Goal: Task Accomplishment & Management: Manage account settings

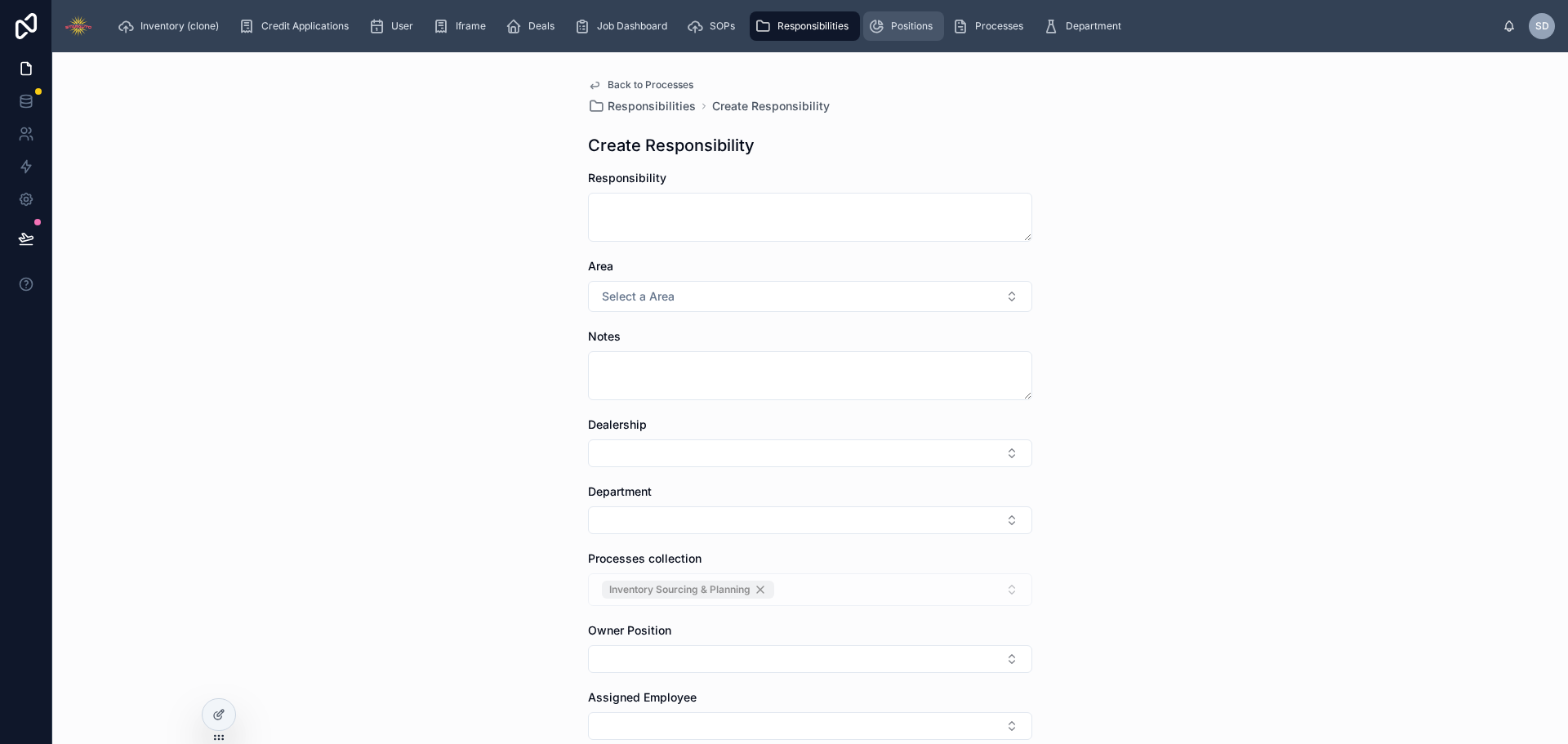
click at [915, 27] on span "Positions" at bounding box center [912, 26] width 42 height 14
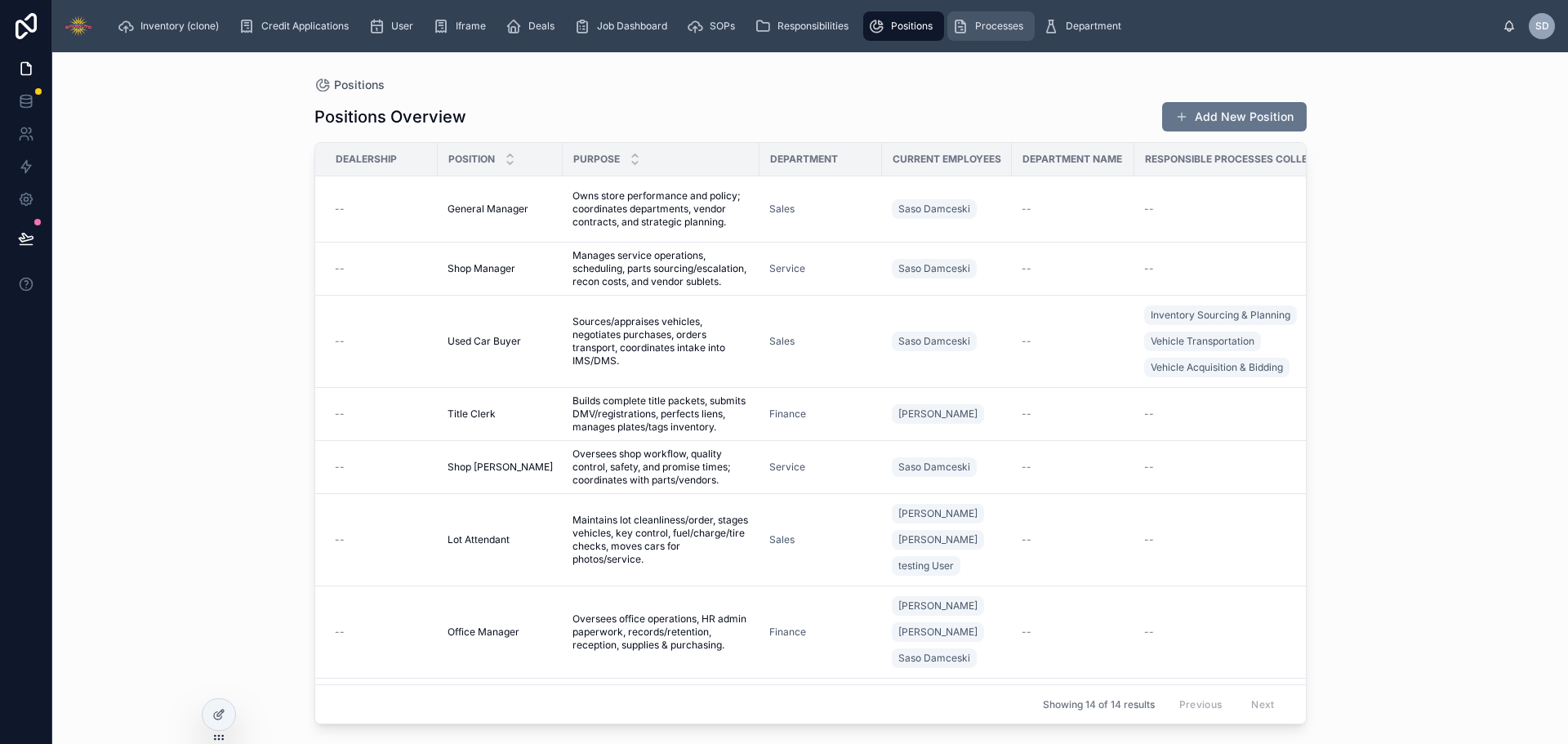
click at [981, 23] on span "Processes" at bounding box center [1000, 26] width 48 height 14
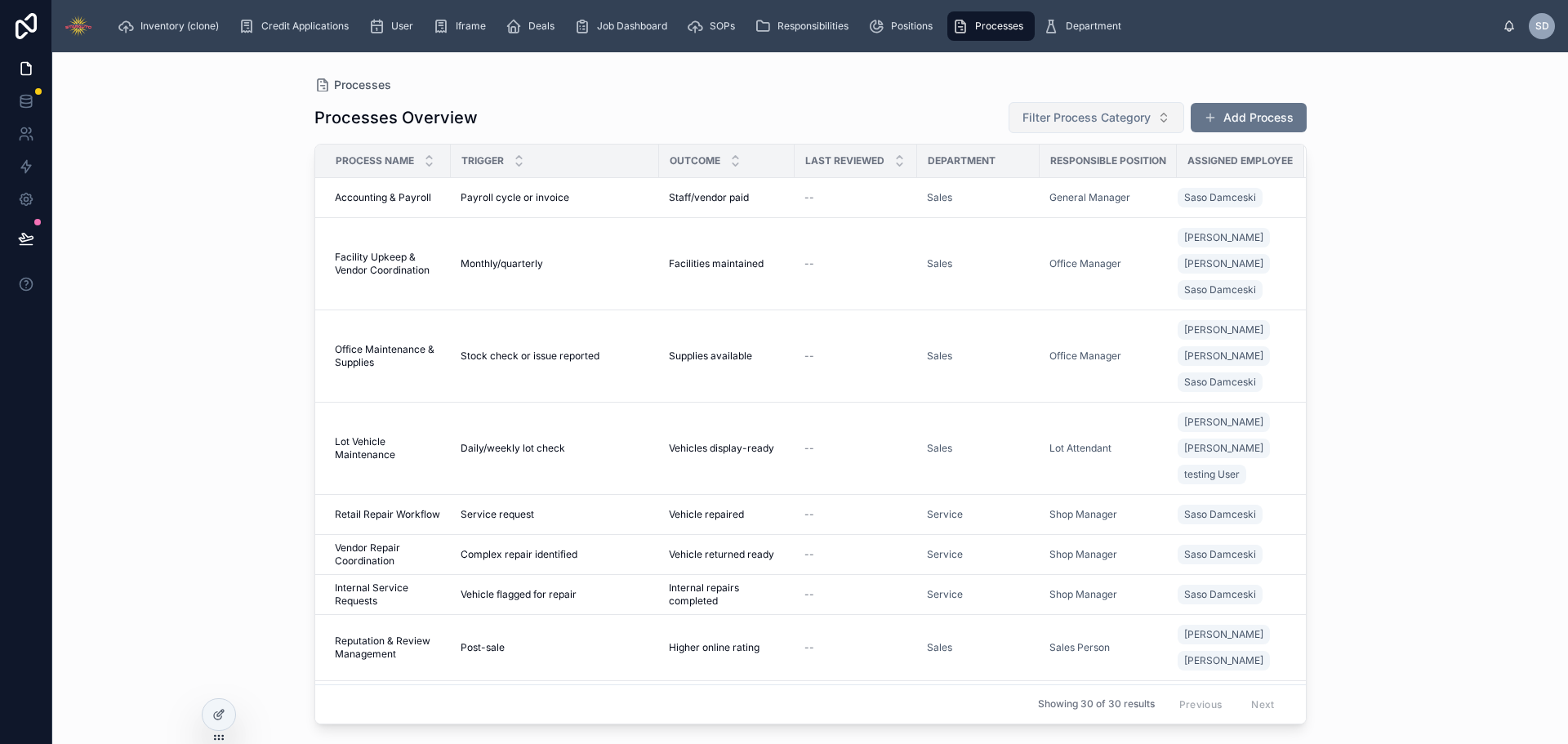
click at [1066, 122] on span "Filter Process Category" at bounding box center [1087, 117] width 129 height 16
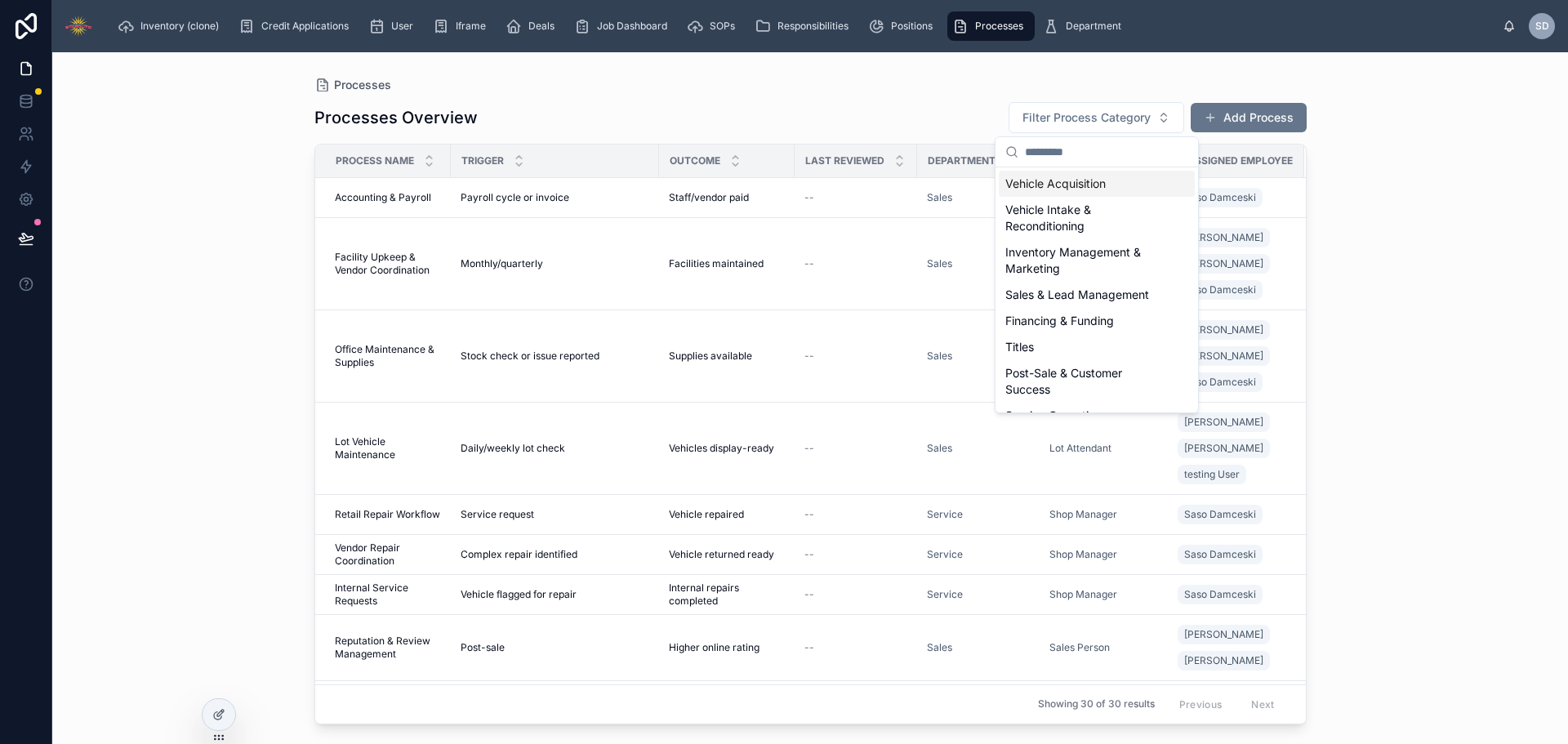
click at [1063, 183] on div "Vehicle Acquisition" at bounding box center [1096, 184] width 196 height 26
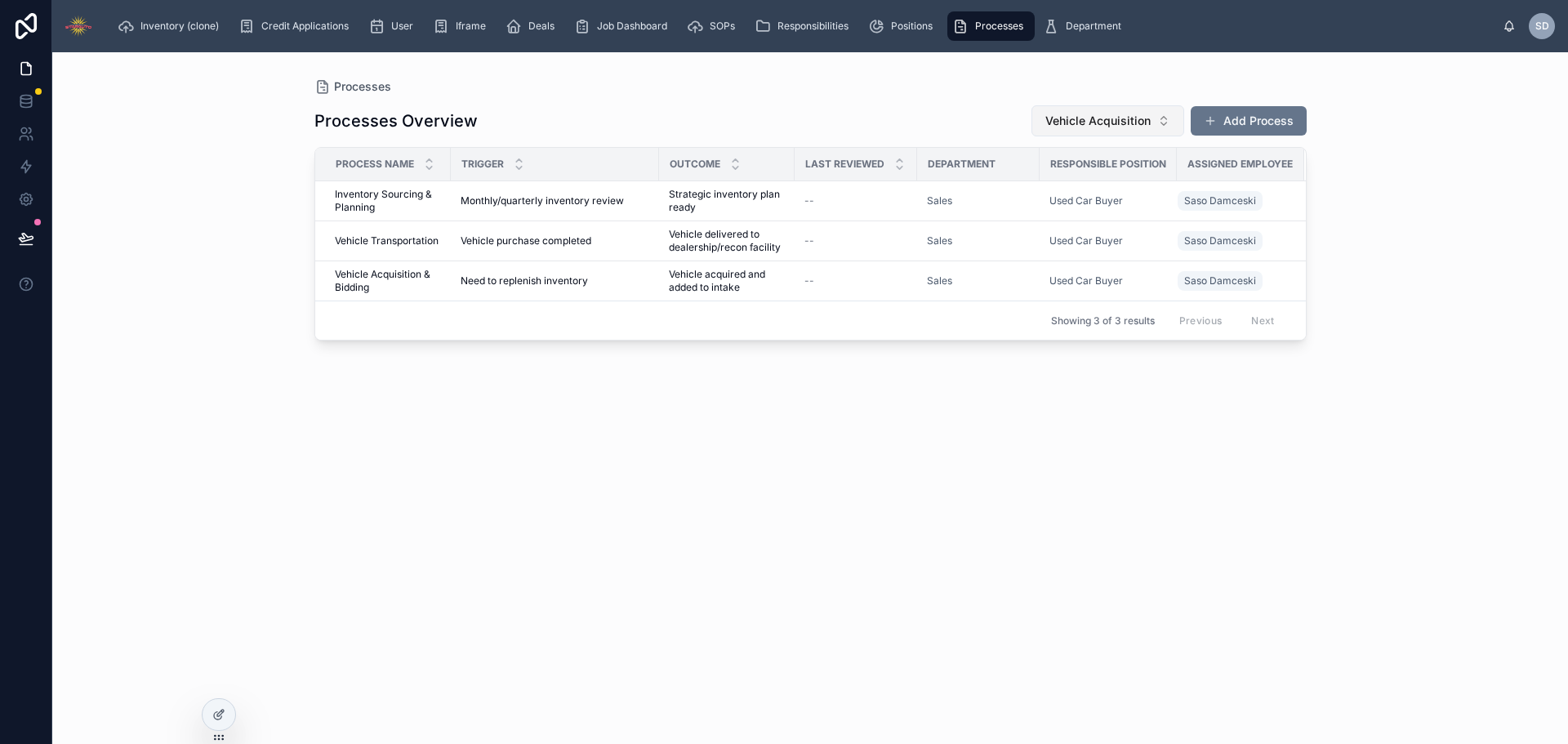
click at [1083, 116] on span "Vehicle Acquisition" at bounding box center [1097, 121] width 105 height 16
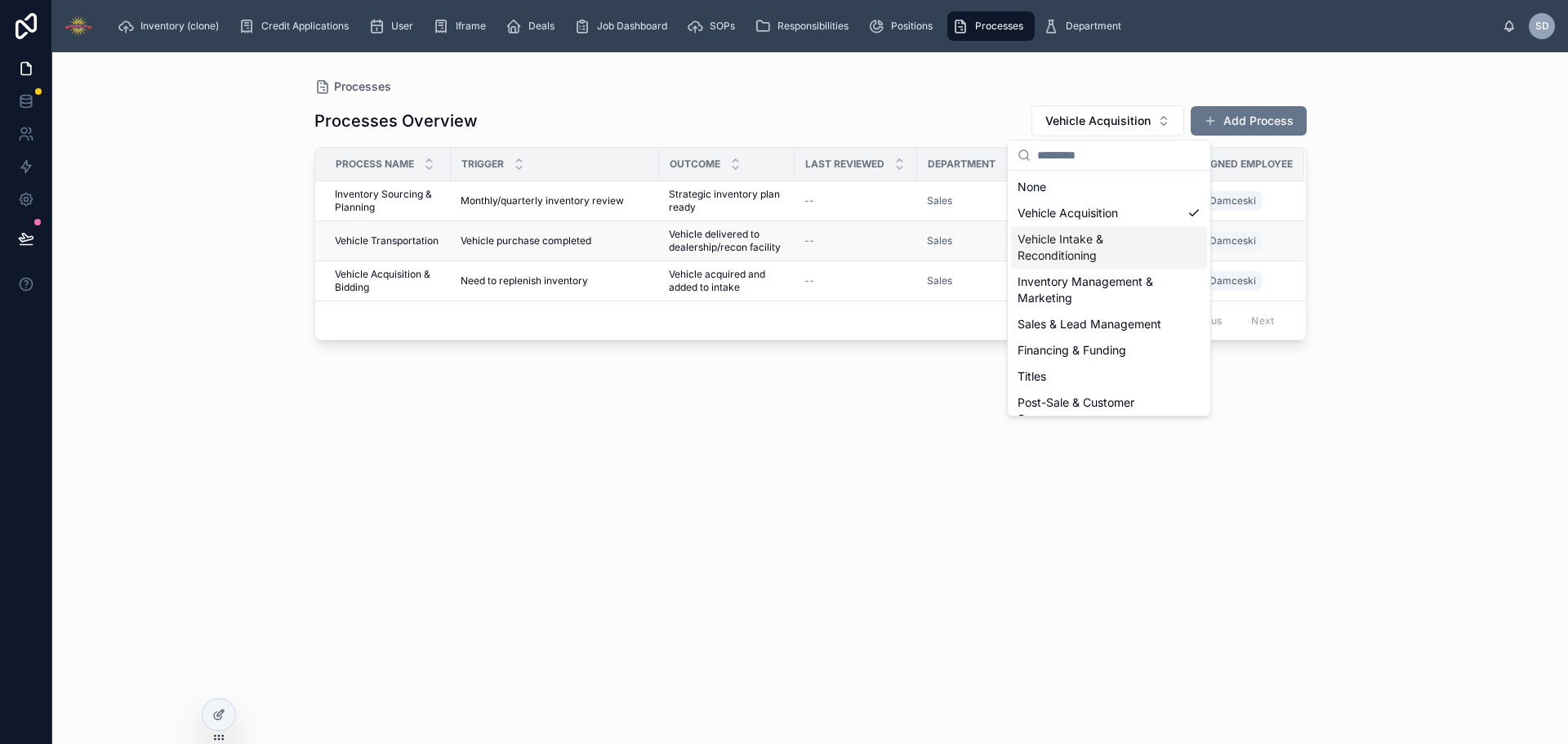
click at [644, 242] on div "Vehicle purchase completed Vehicle purchase completed" at bounding box center [554, 241] width 189 height 14
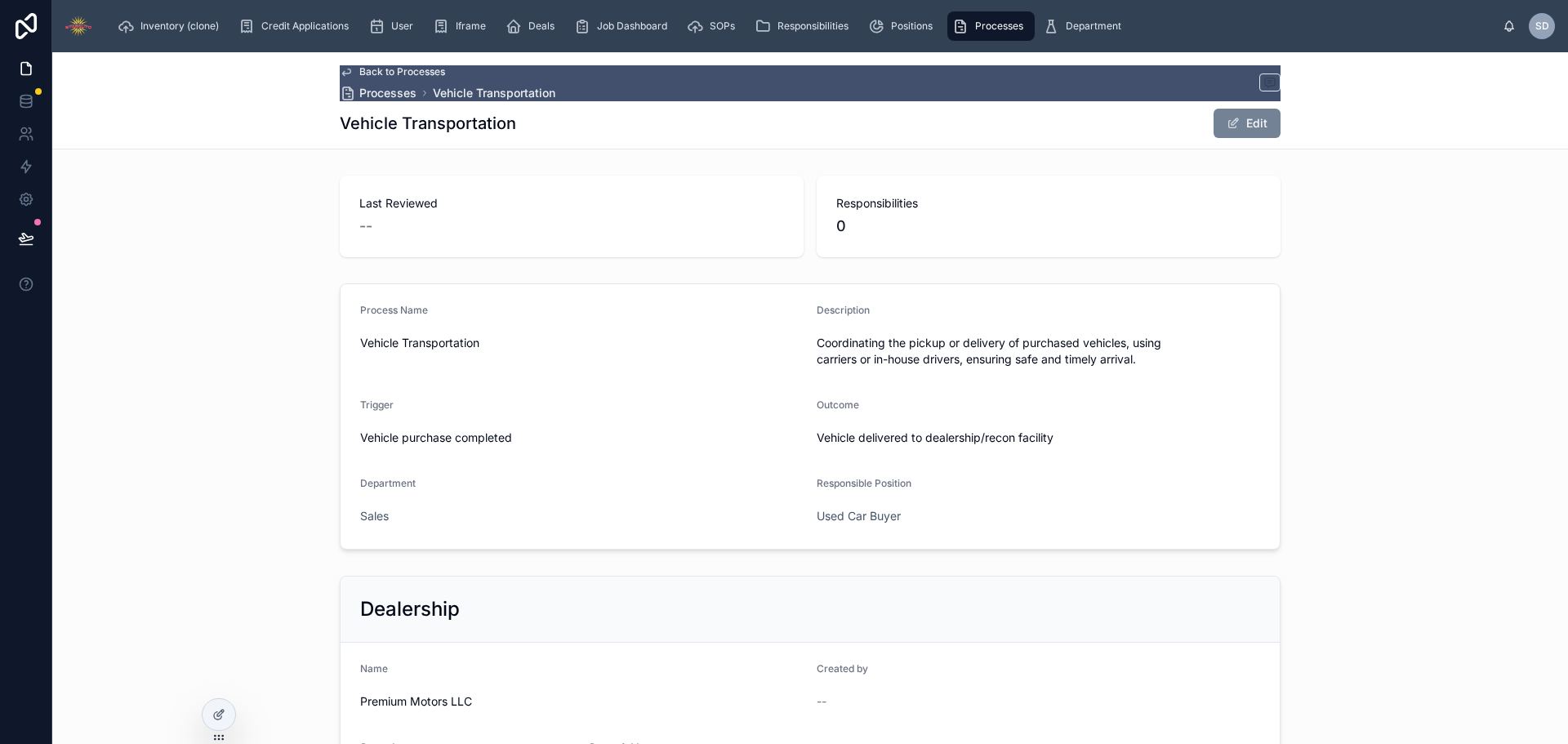
click at [1249, 127] on button "Edit" at bounding box center [1246, 123] width 67 height 29
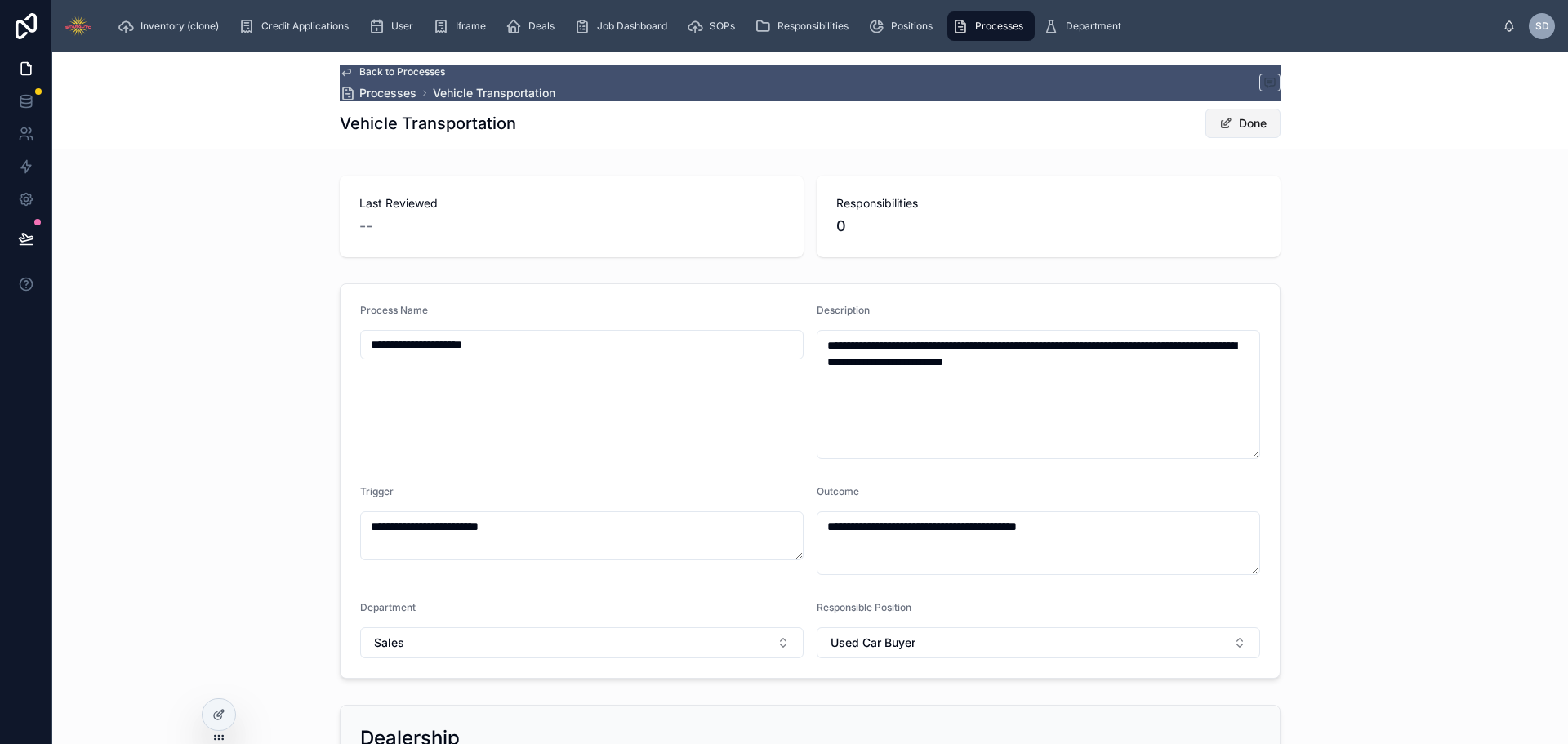
click at [1232, 113] on button "Done" at bounding box center [1243, 123] width 75 height 29
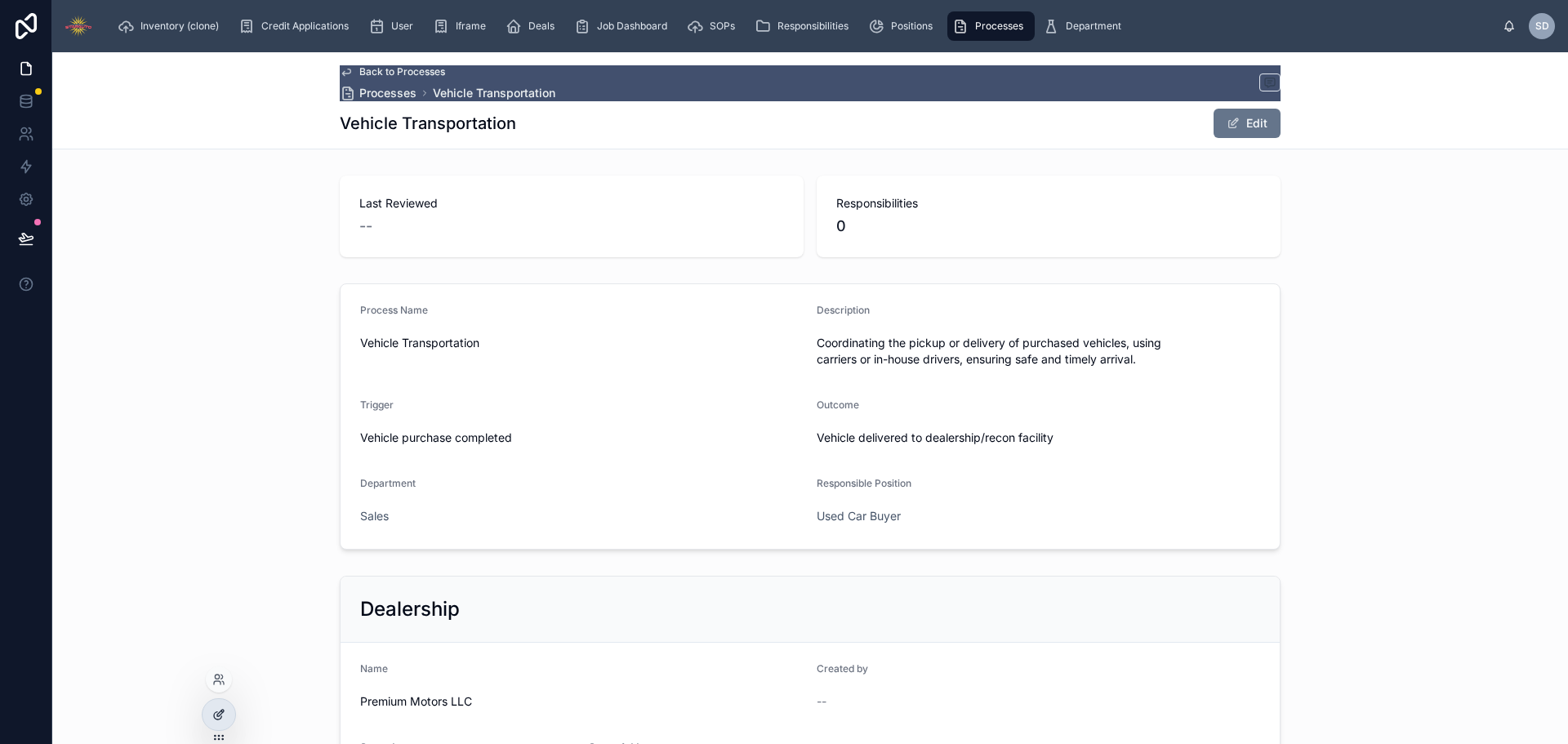
click at [216, 714] on icon at bounding box center [219, 714] width 14 height 14
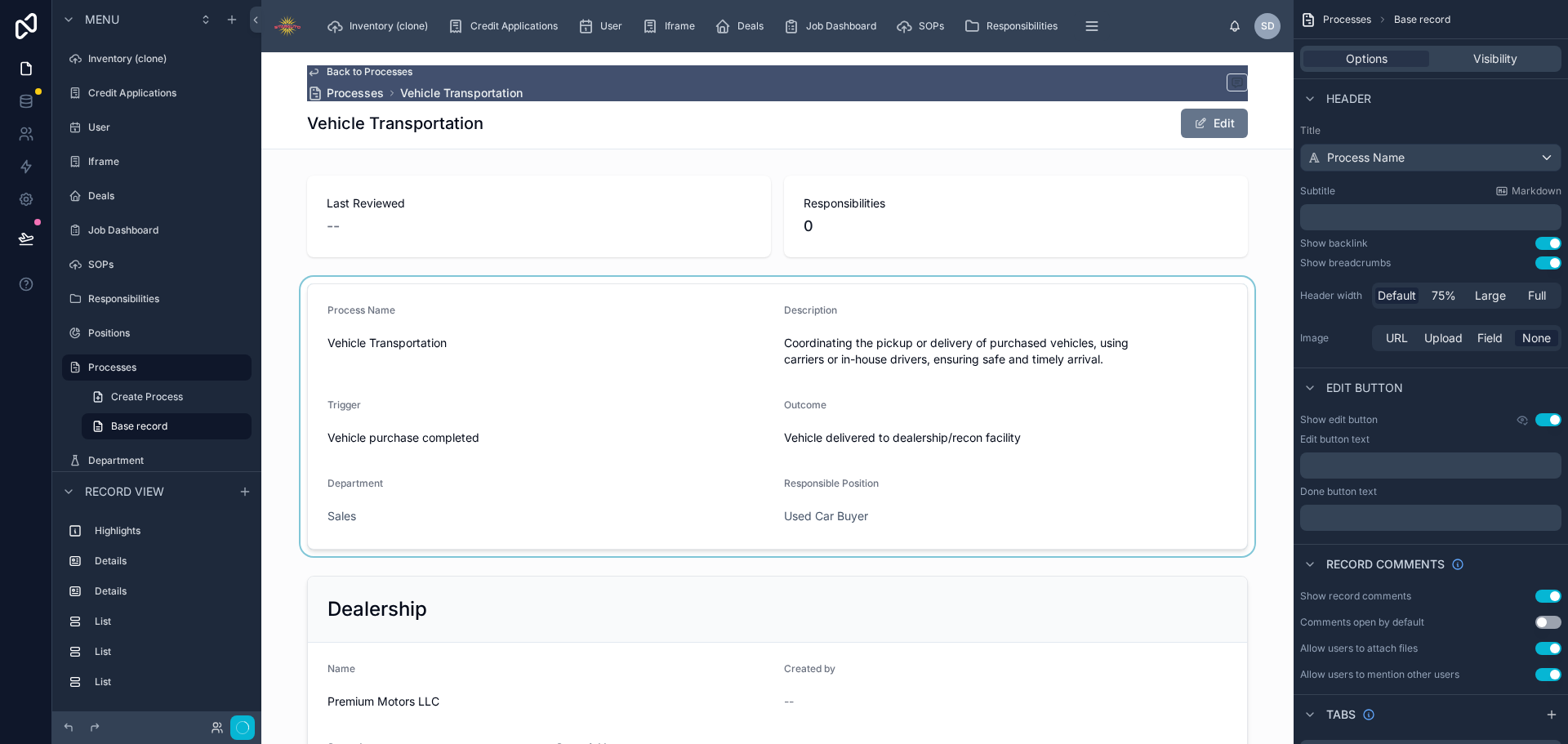
click at [634, 352] on div at bounding box center [777, 415] width 1032 height 279
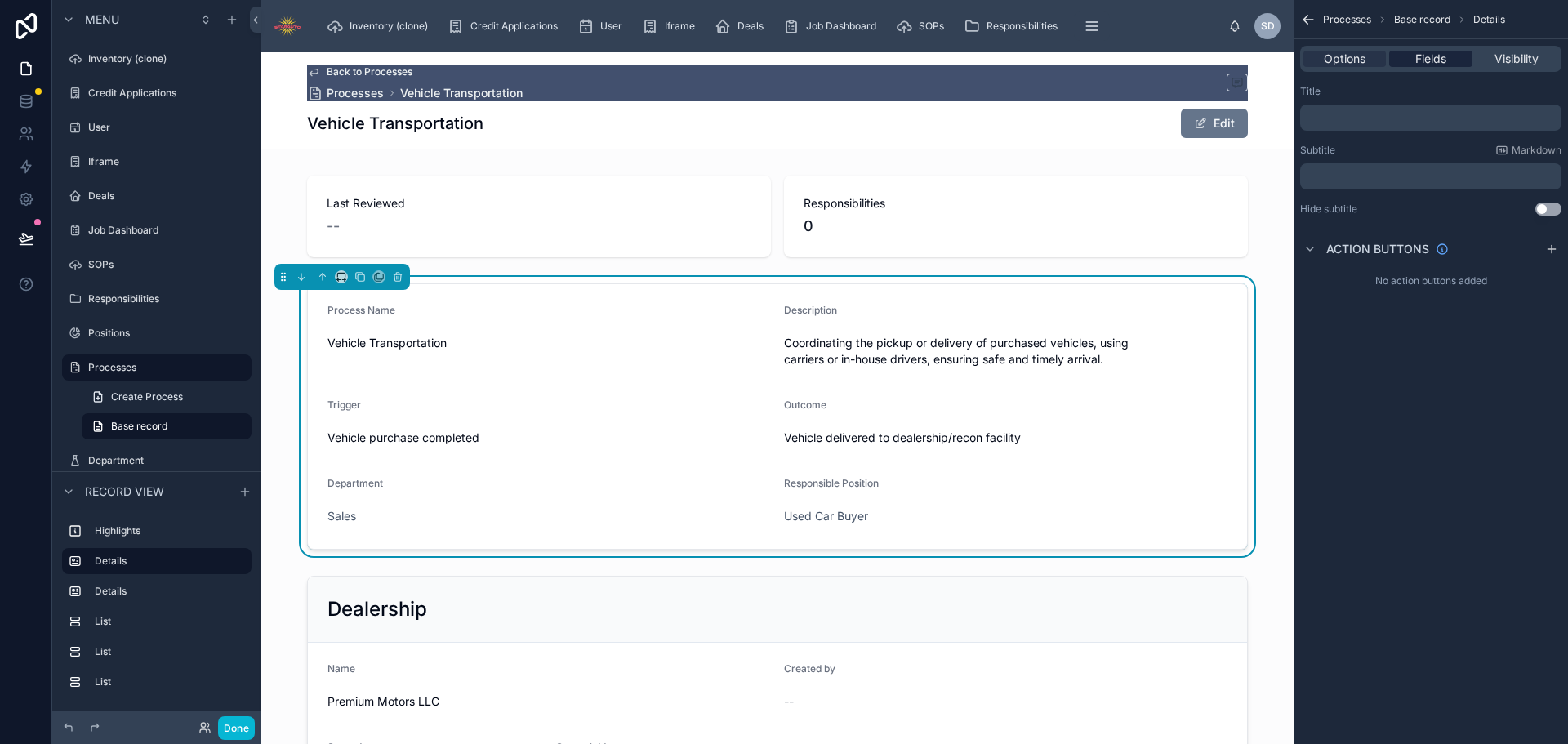
click at [1440, 60] on span "Fields" at bounding box center [1431, 58] width 31 height 16
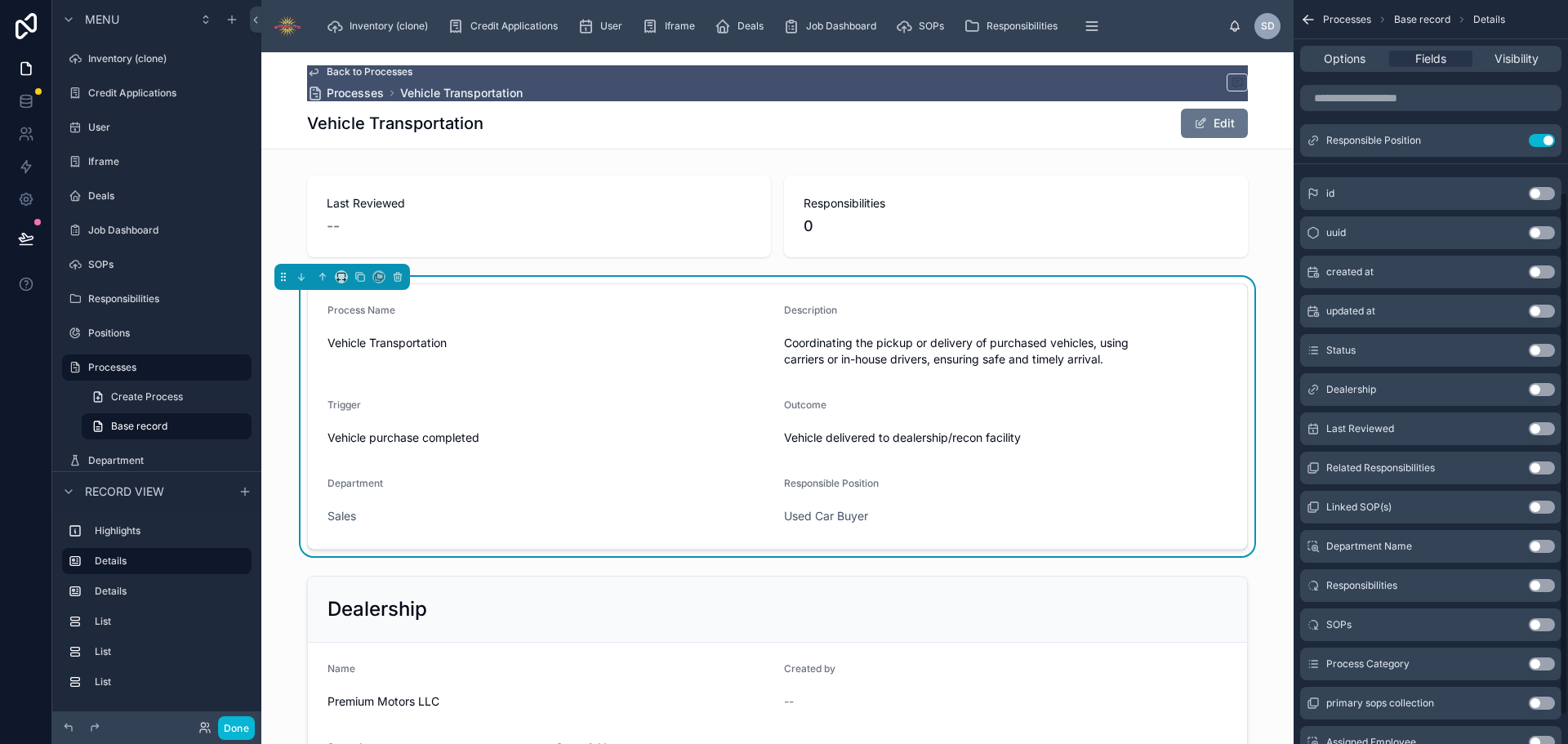
scroll to position [312, 0]
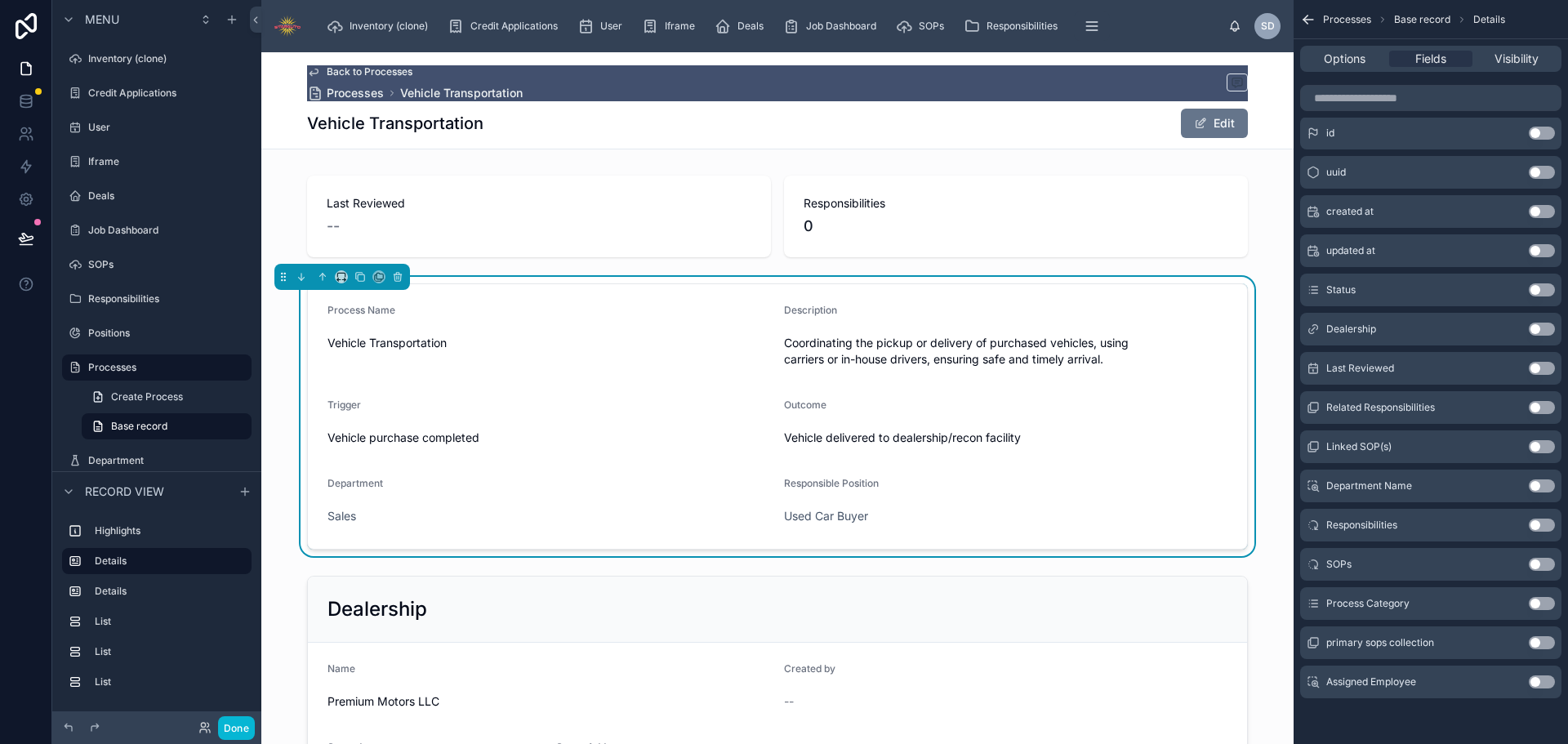
click at [1543, 601] on button "Use setting" at bounding box center [1541, 604] width 26 height 14
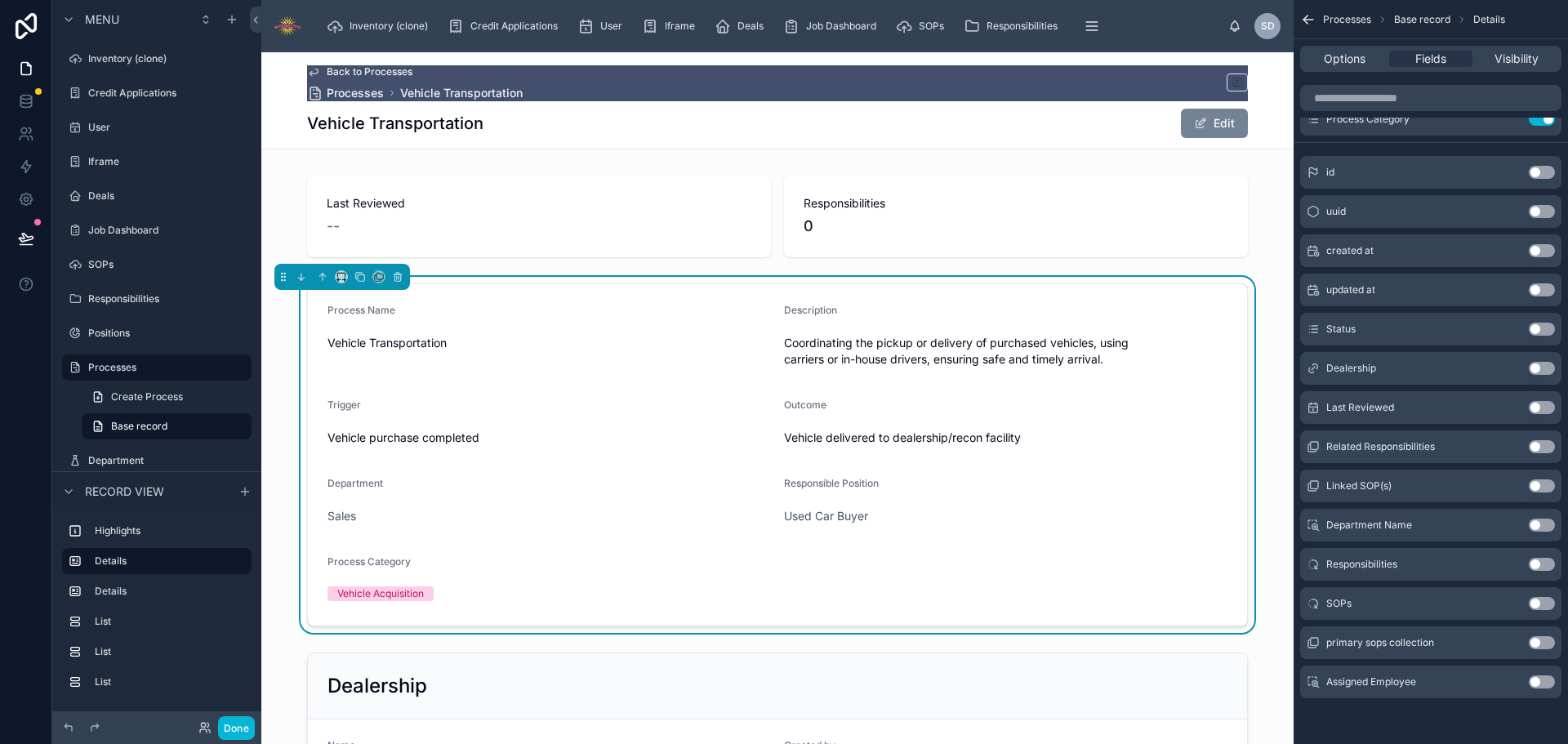
click at [1192, 115] on button "Edit" at bounding box center [1214, 123] width 67 height 29
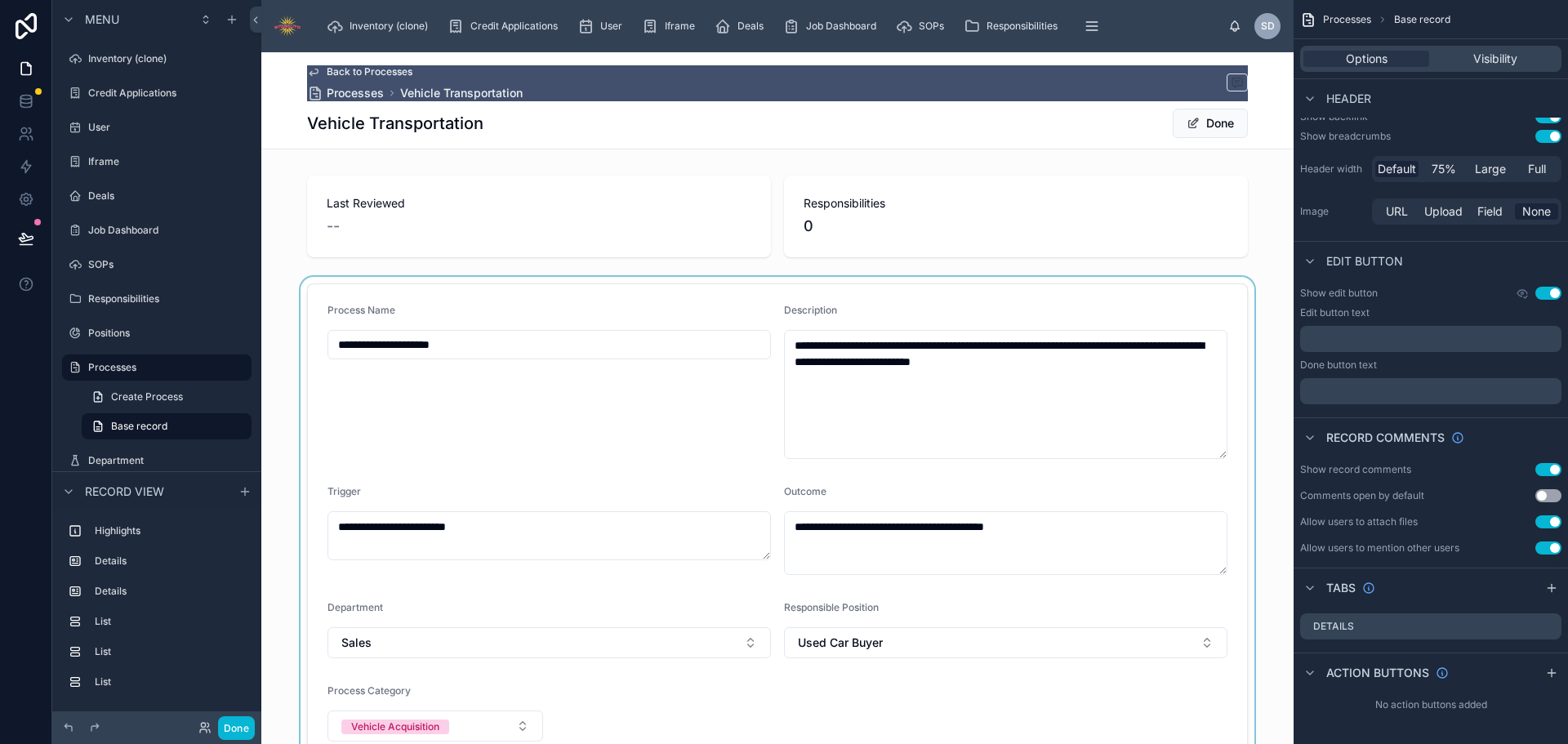
scroll to position [163, 0]
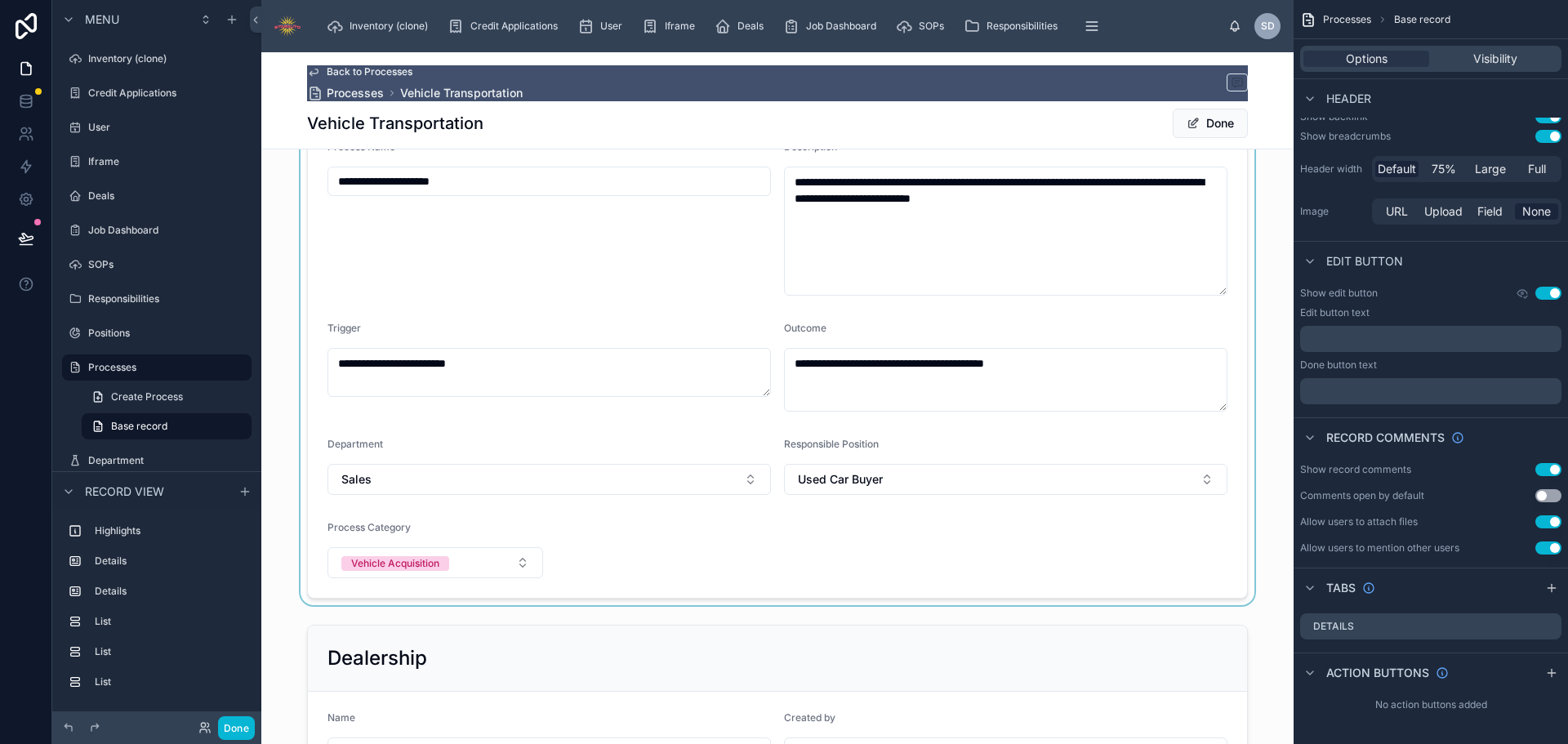
click at [447, 570] on div at bounding box center [777, 358] width 1032 height 492
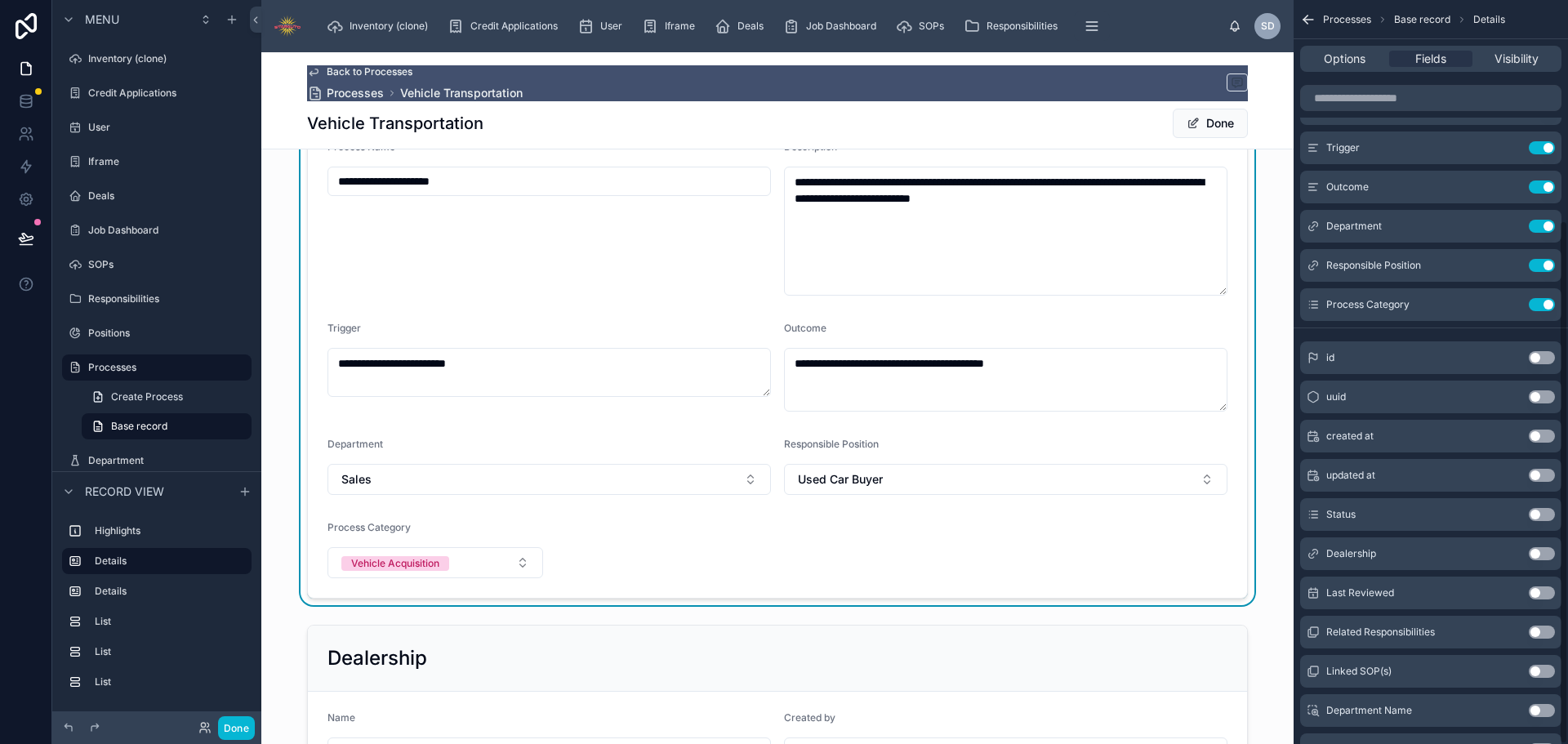
scroll to position [312, 0]
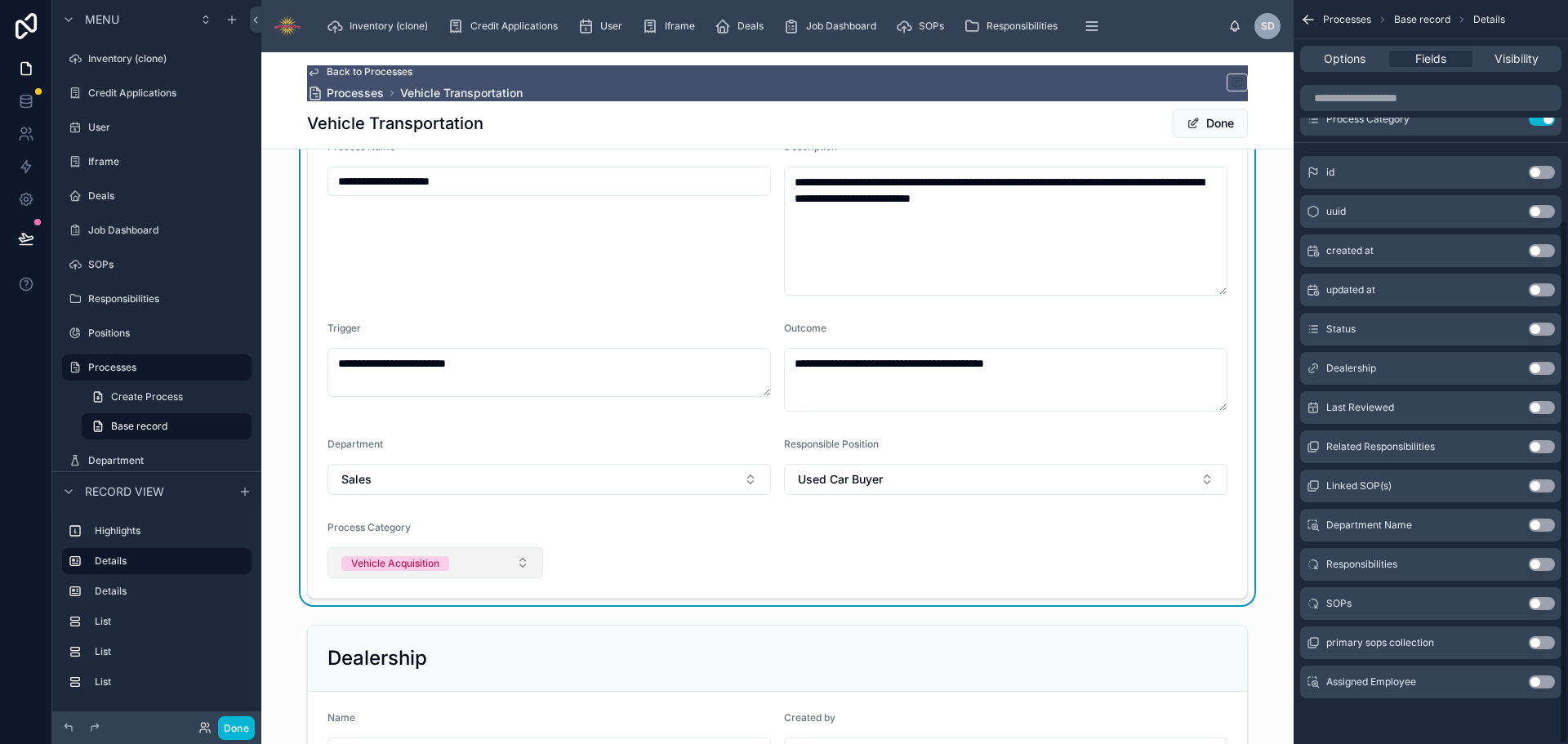
click at [440, 560] on span "Vehicle Acquisition" at bounding box center [395, 562] width 108 height 14
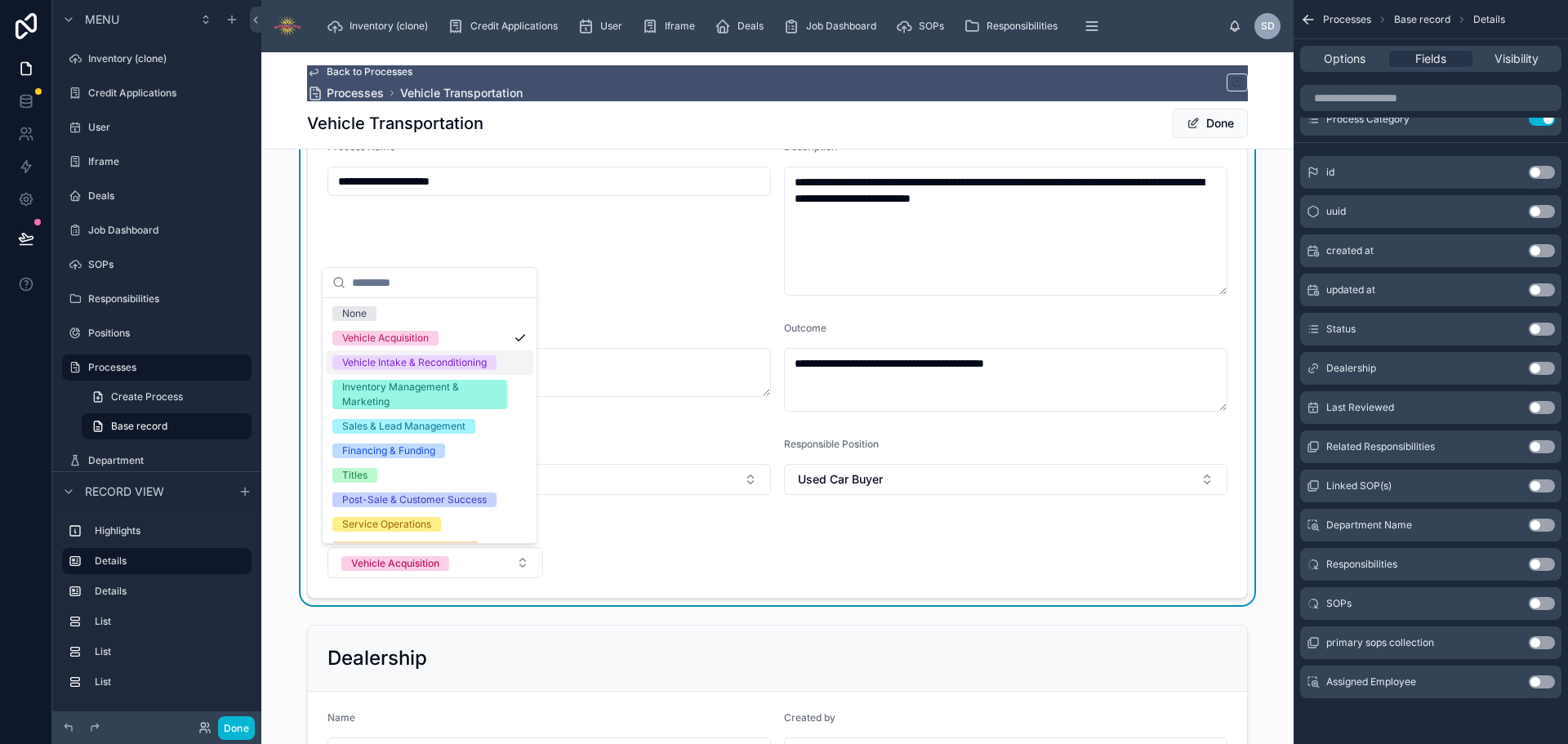
click at [432, 368] on div "Vehicle Intake & Reconditioning" at bounding box center [415, 361] width 145 height 14
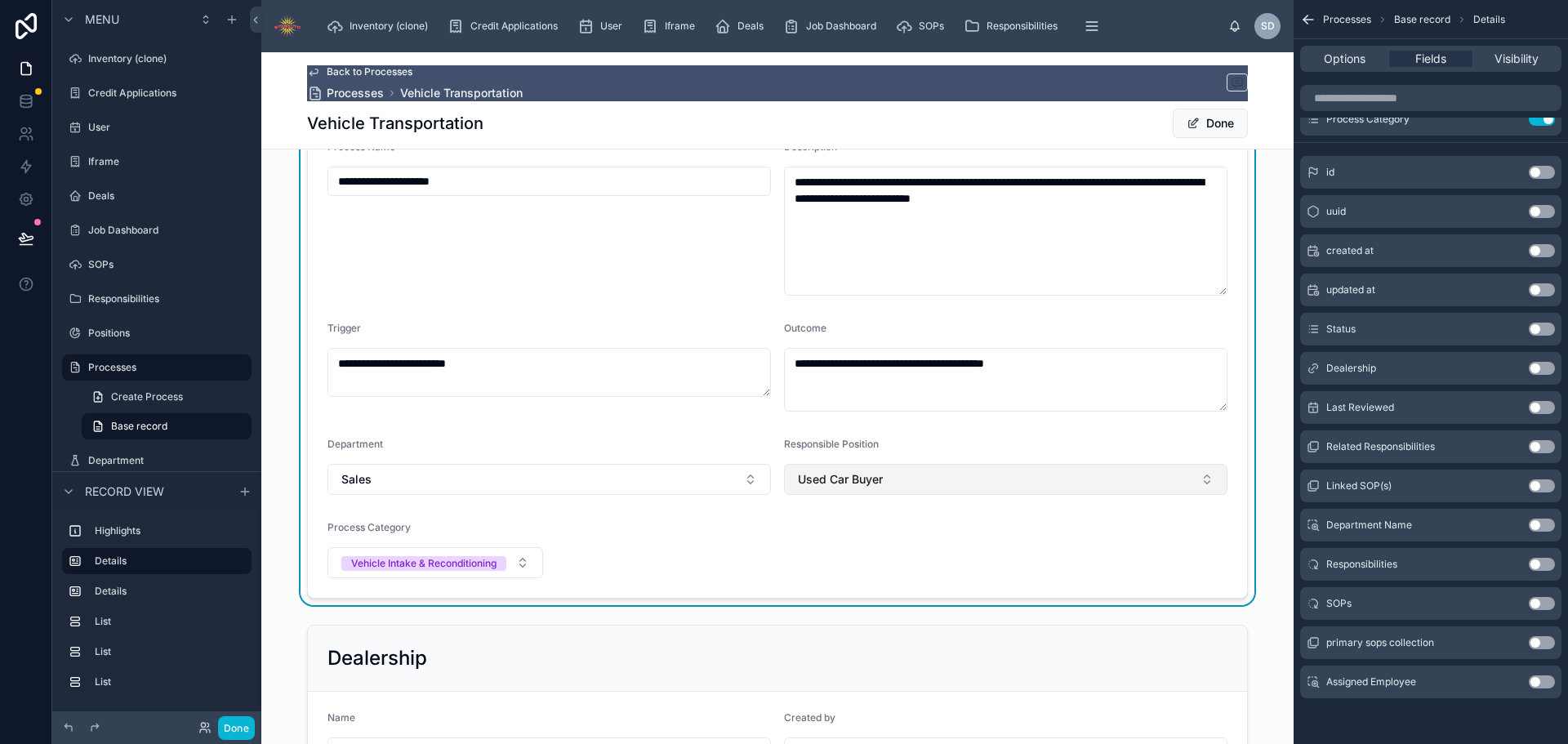
click at [857, 481] on span "Used Car Buyer" at bounding box center [840, 478] width 85 height 16
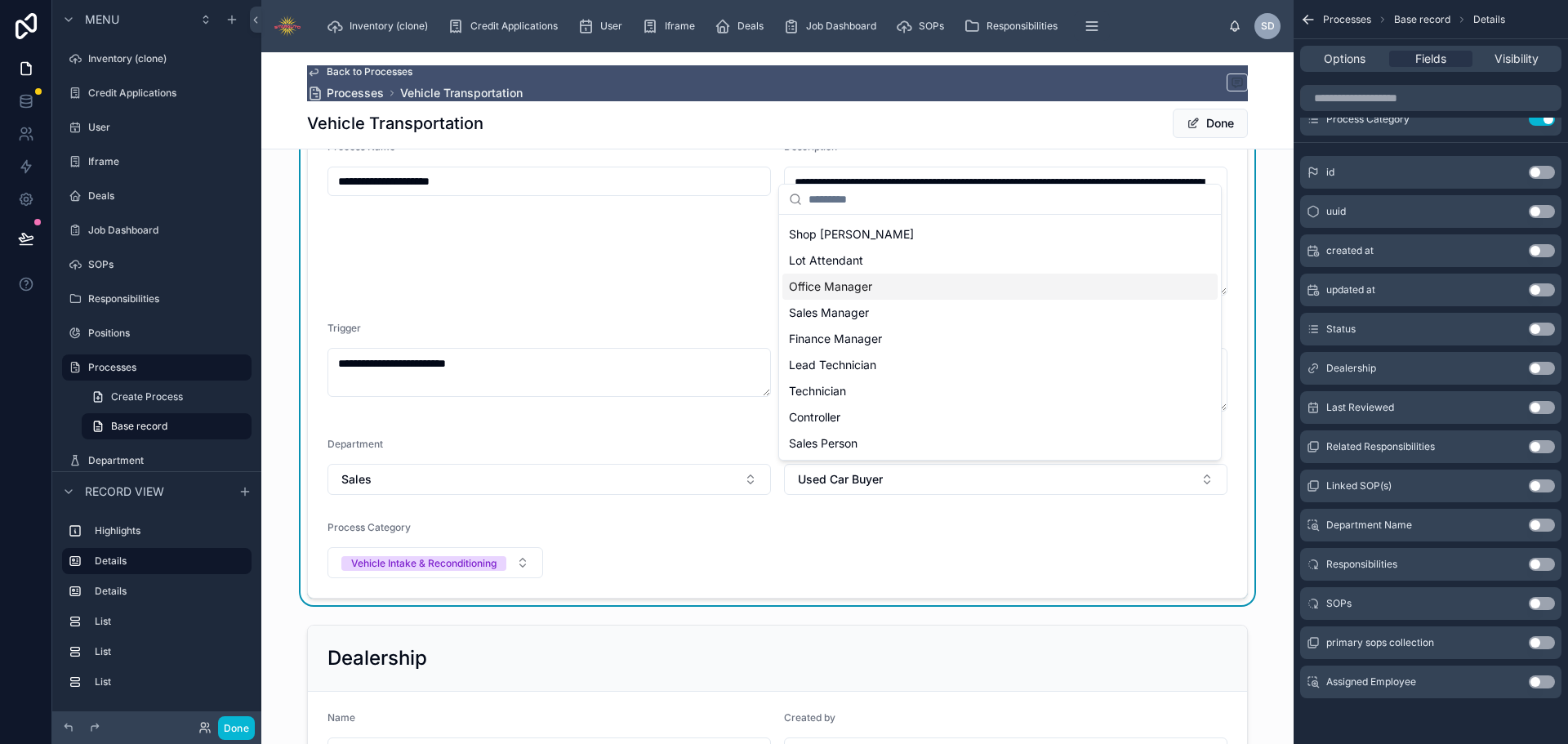
scroll to position [154, 0]
click at [884, 442] on span "Inventory Manager" at bounding box center [840, 443] width 102 height 16
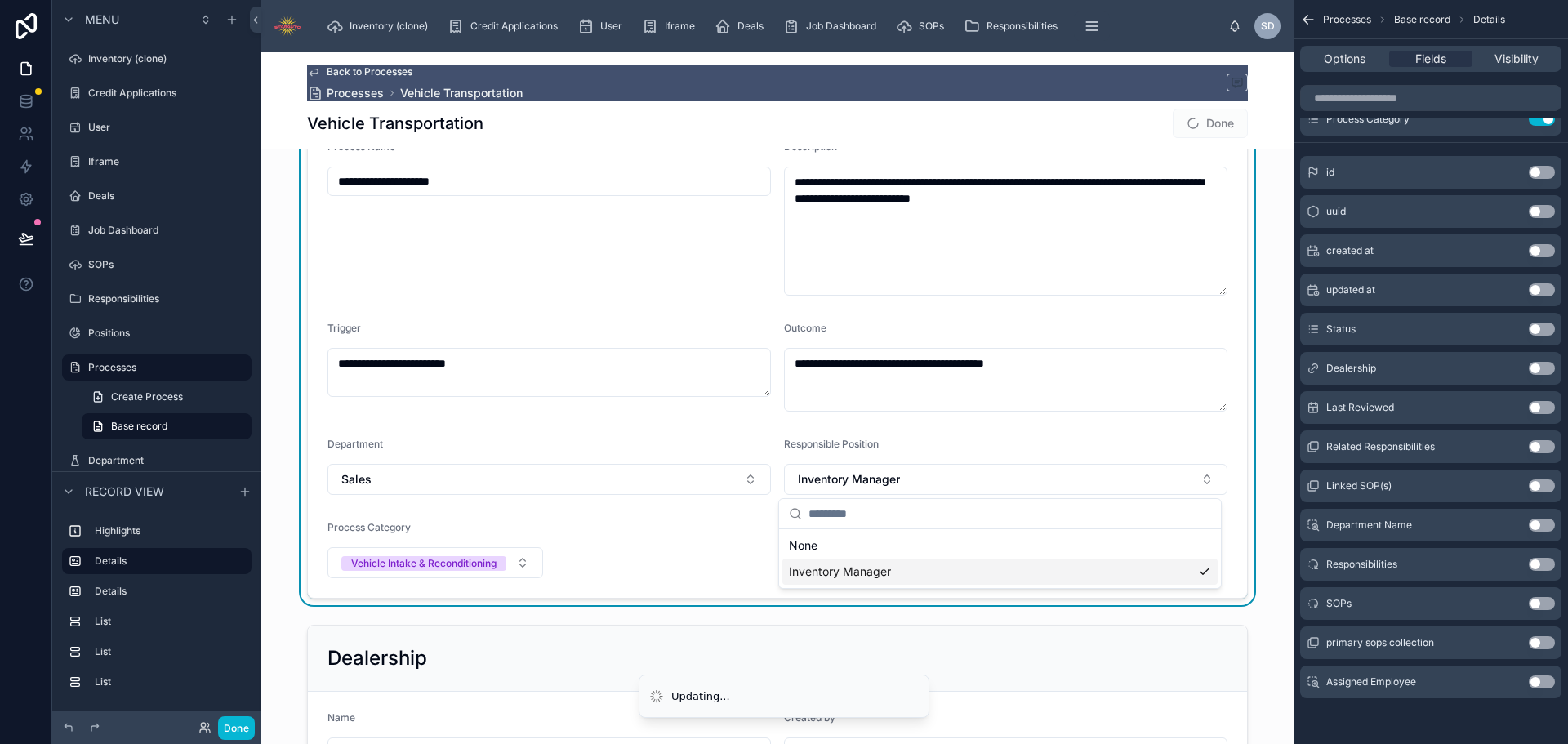
scroll to position [0, 0]
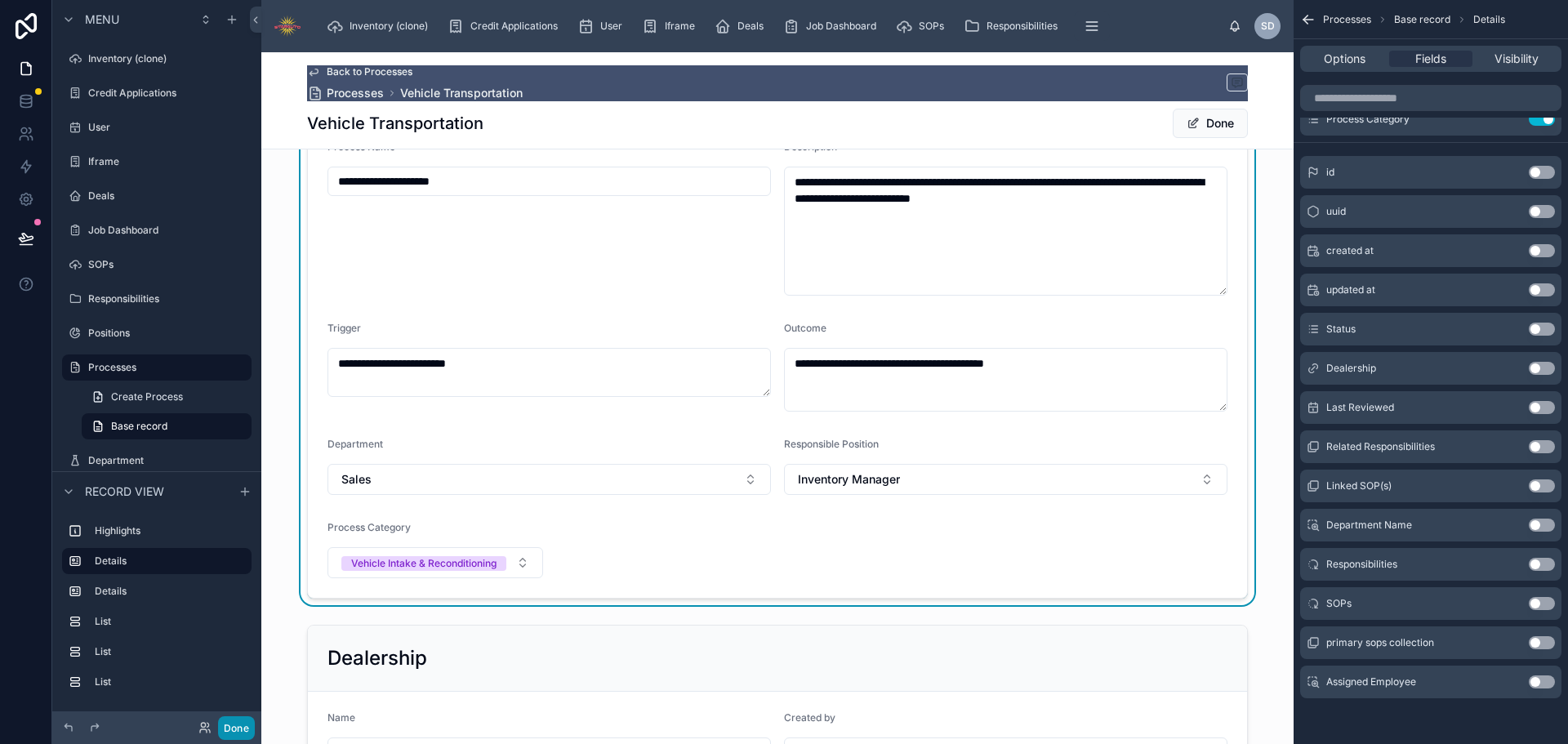
click at [240, 734] on button "Done" at bounding box center [237, 728] width 37 height 23
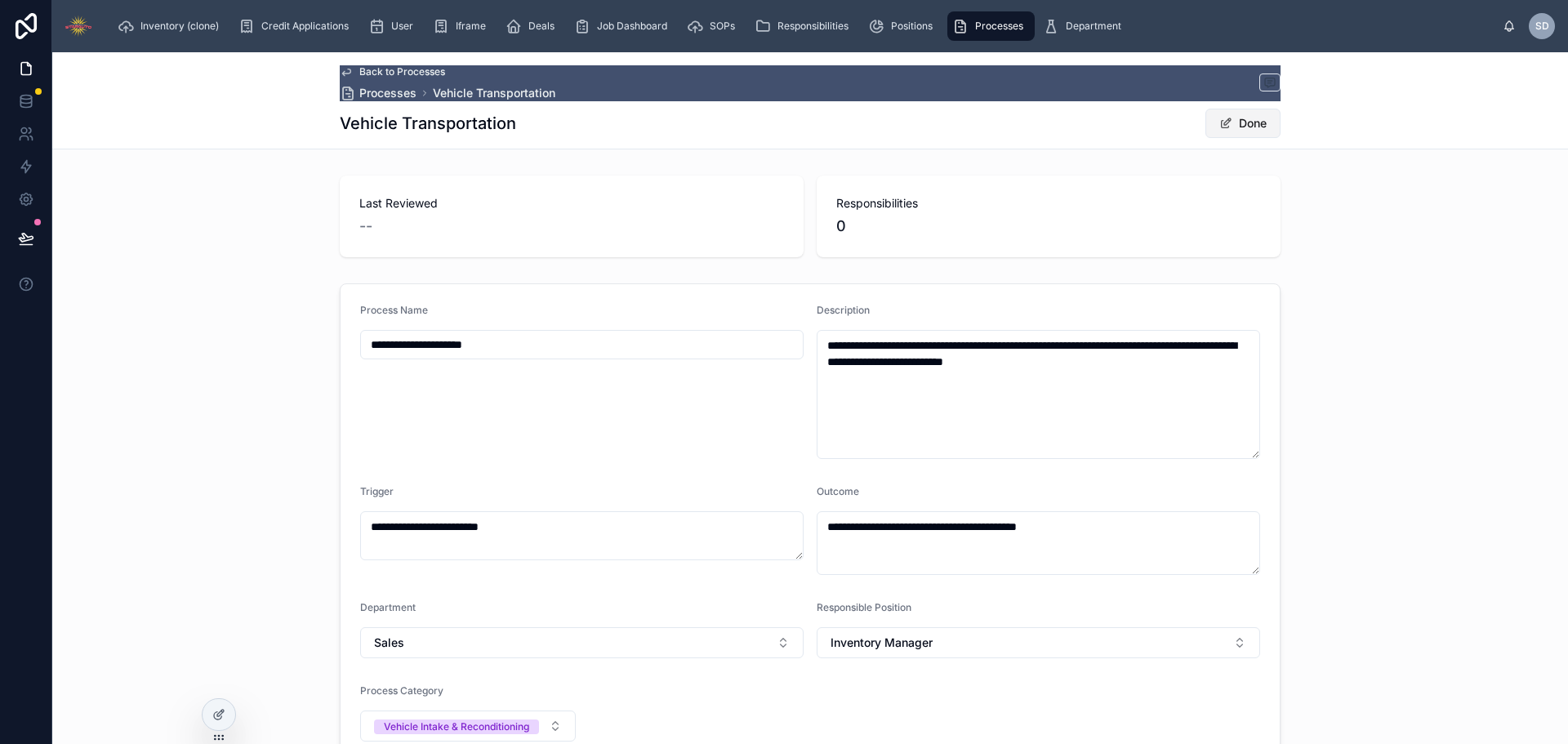
click at [1228, 124] on button "Done" at bounding box center [1243, 123] width 75 height 29
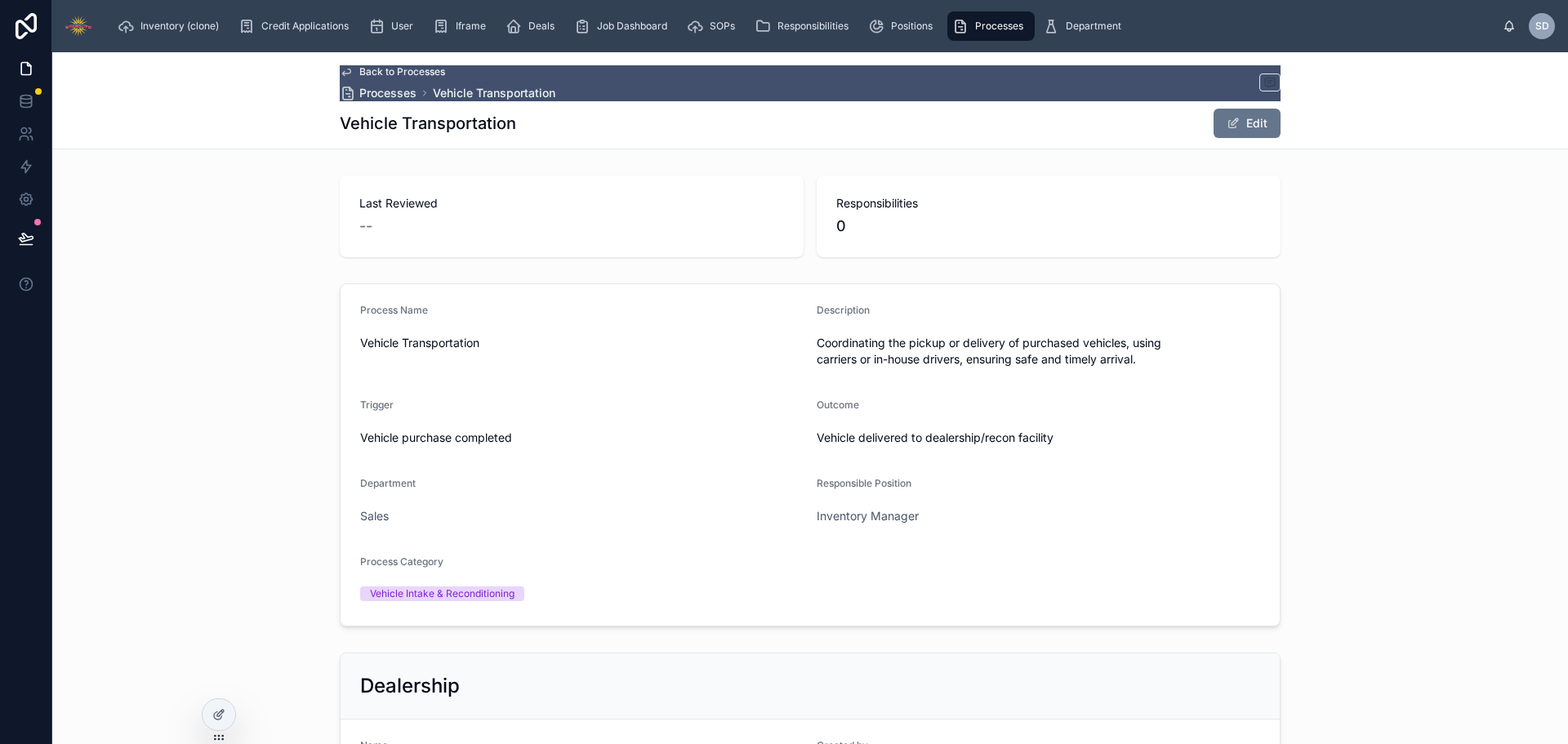
click at [991, 19] on span "Processes" at bounding box center [1000, 26] width 48 height 14
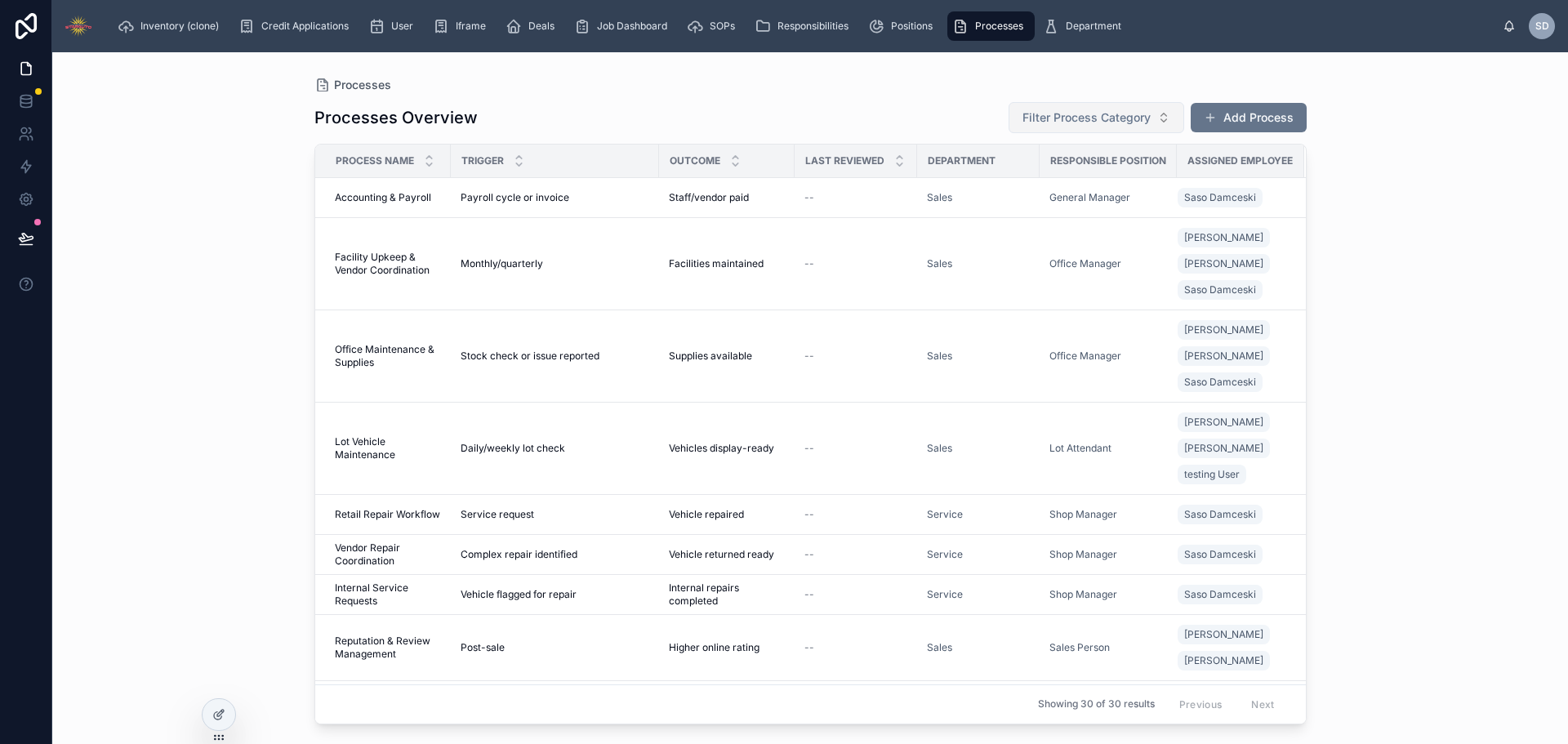
click at [1091, 113] on span "Filter Process Category" at bounding box center [1087, 117] width 129 height 16
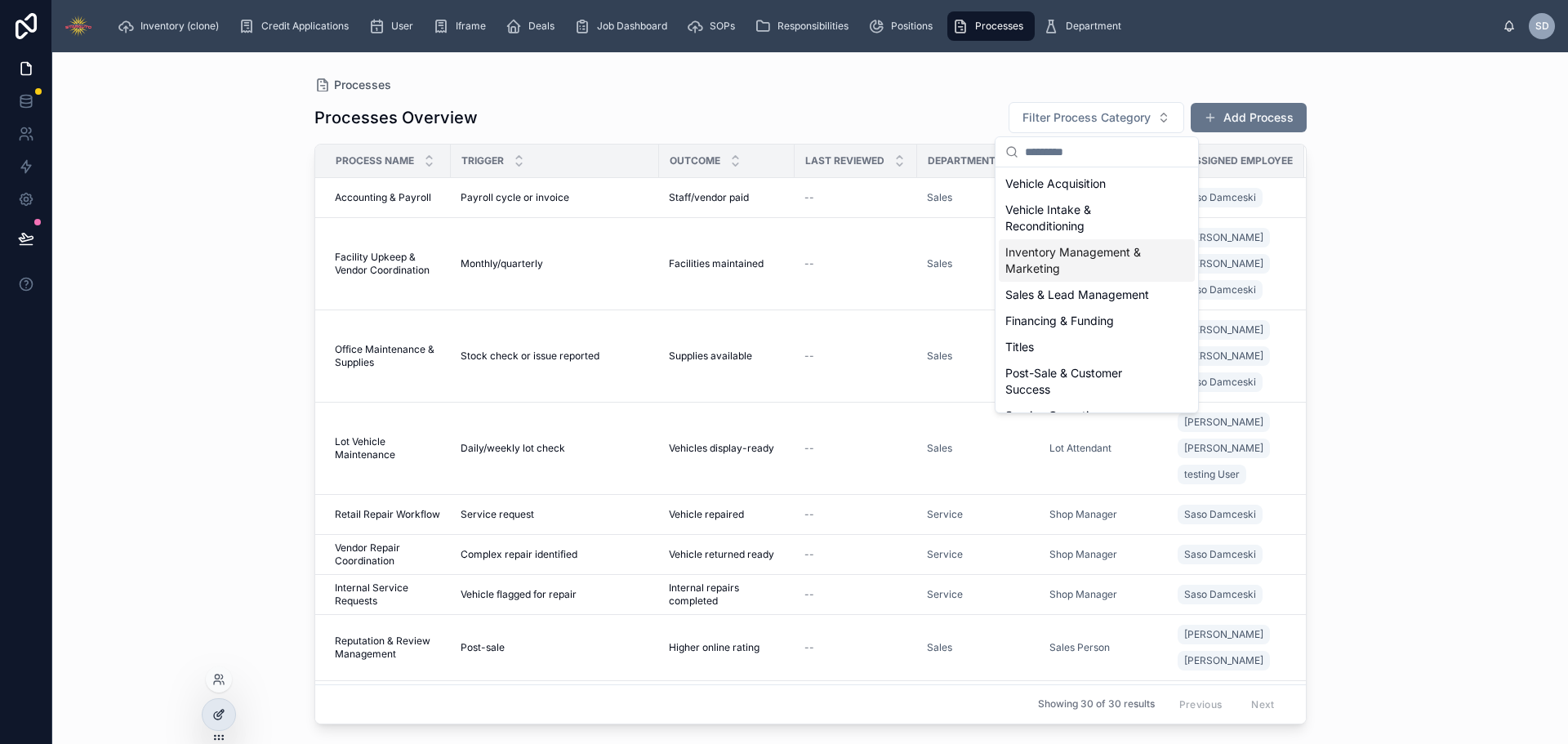
click at [208, 716] on div at bounding box center [219, 714] width 33 height 31
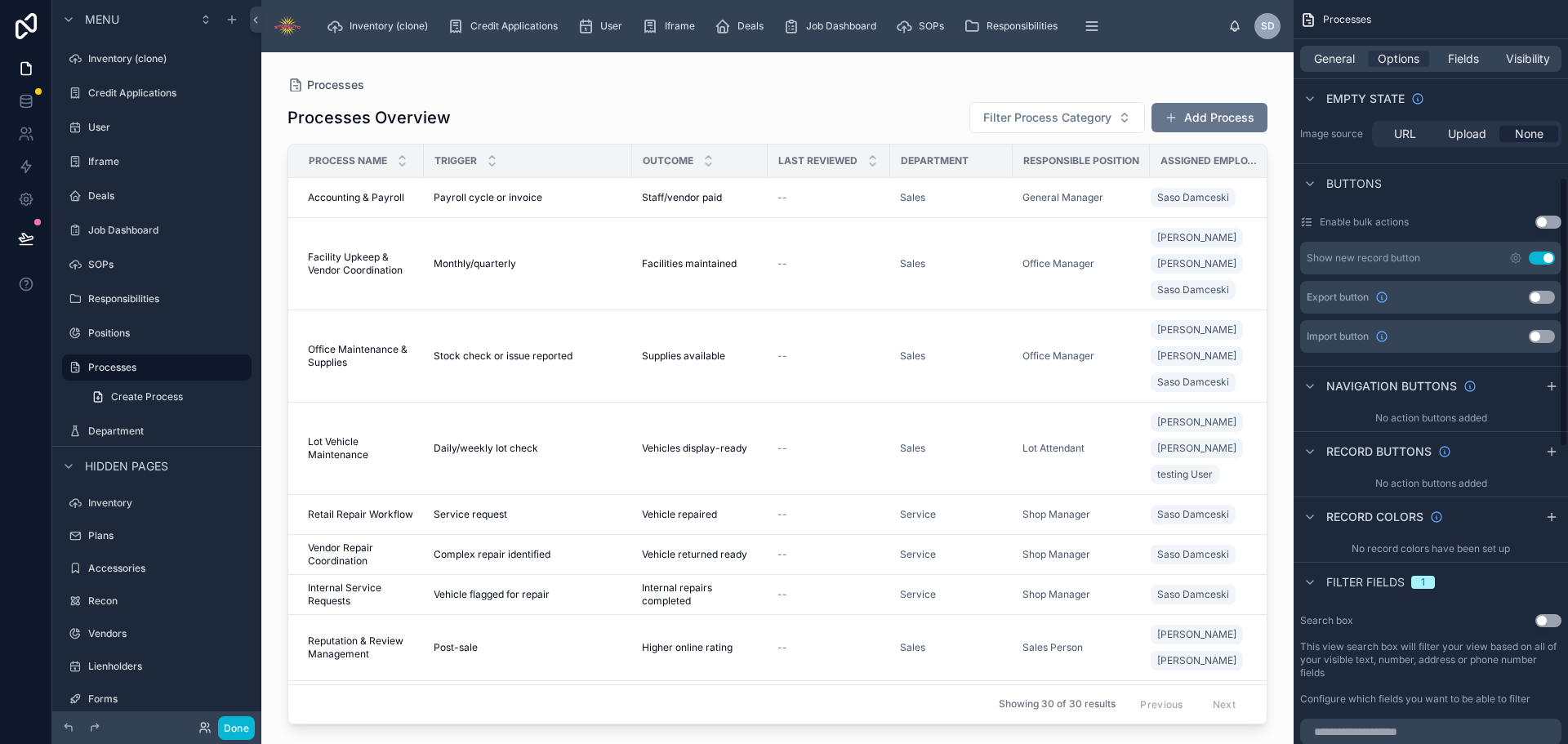
scroll to position [734, 0]
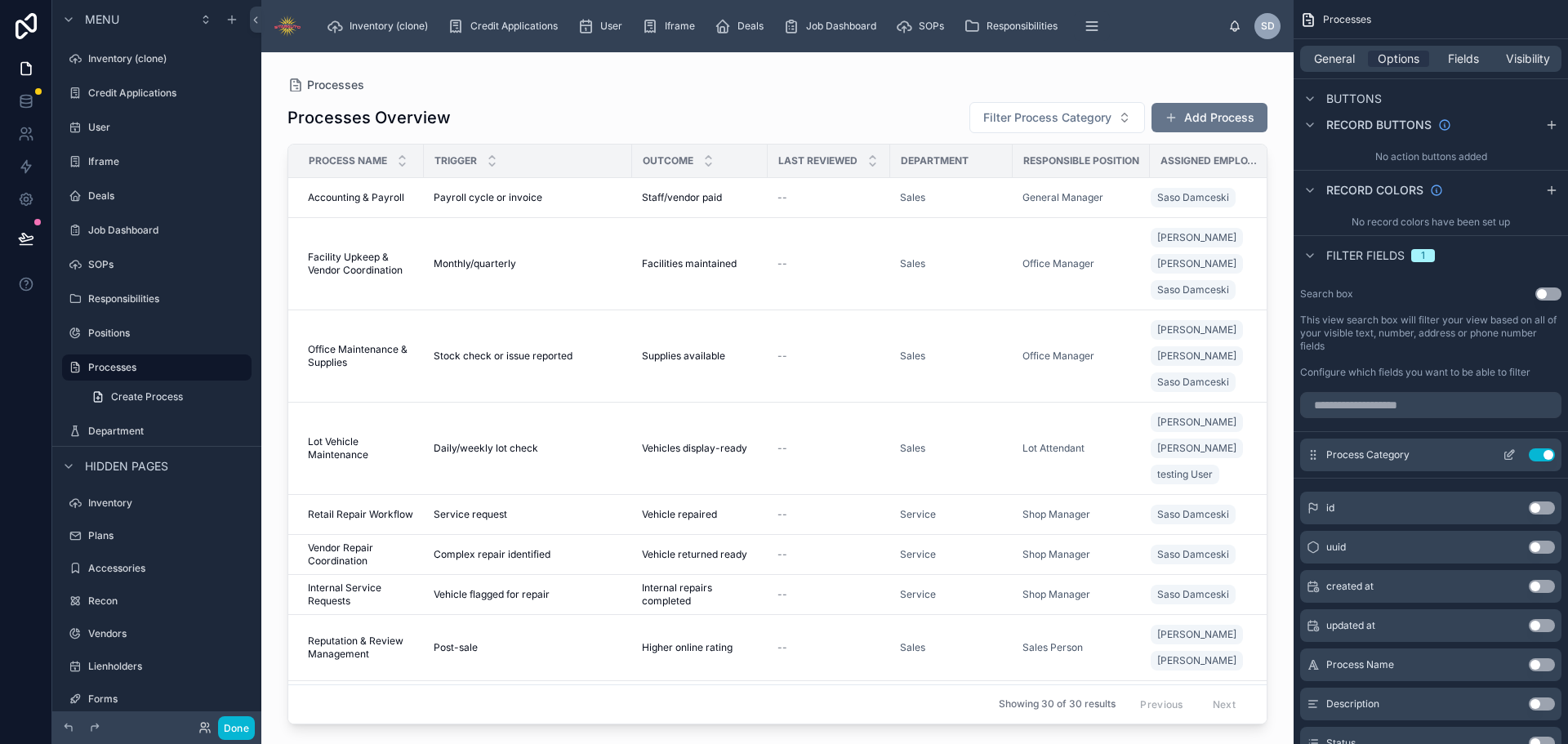
click at [1511, 459] on icon "scrollable content" at bounding box center [1509, 456] width 8 height 8
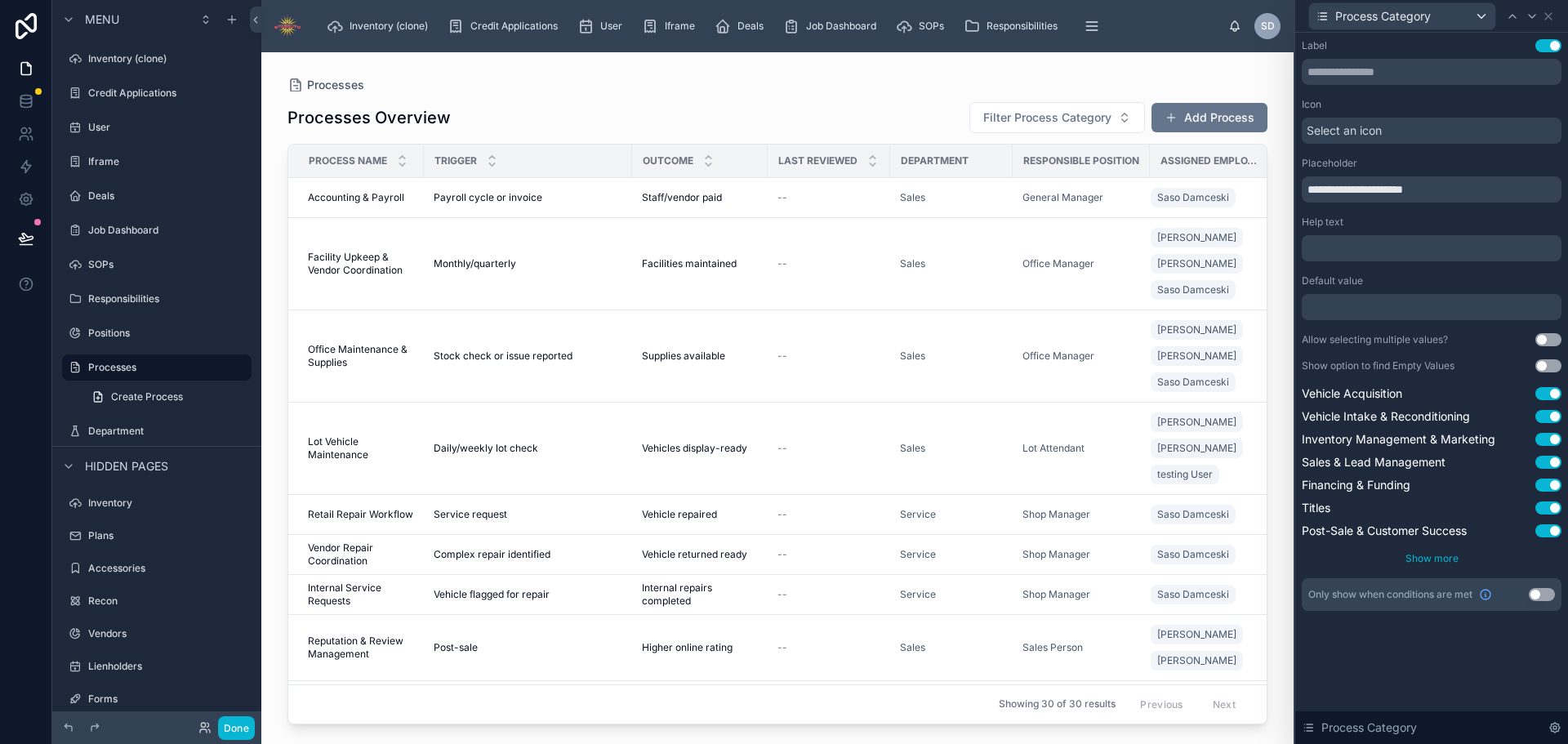
click at [1424, 559] on span "Show more" at bounding box center [1432, 558] width 53 height 13
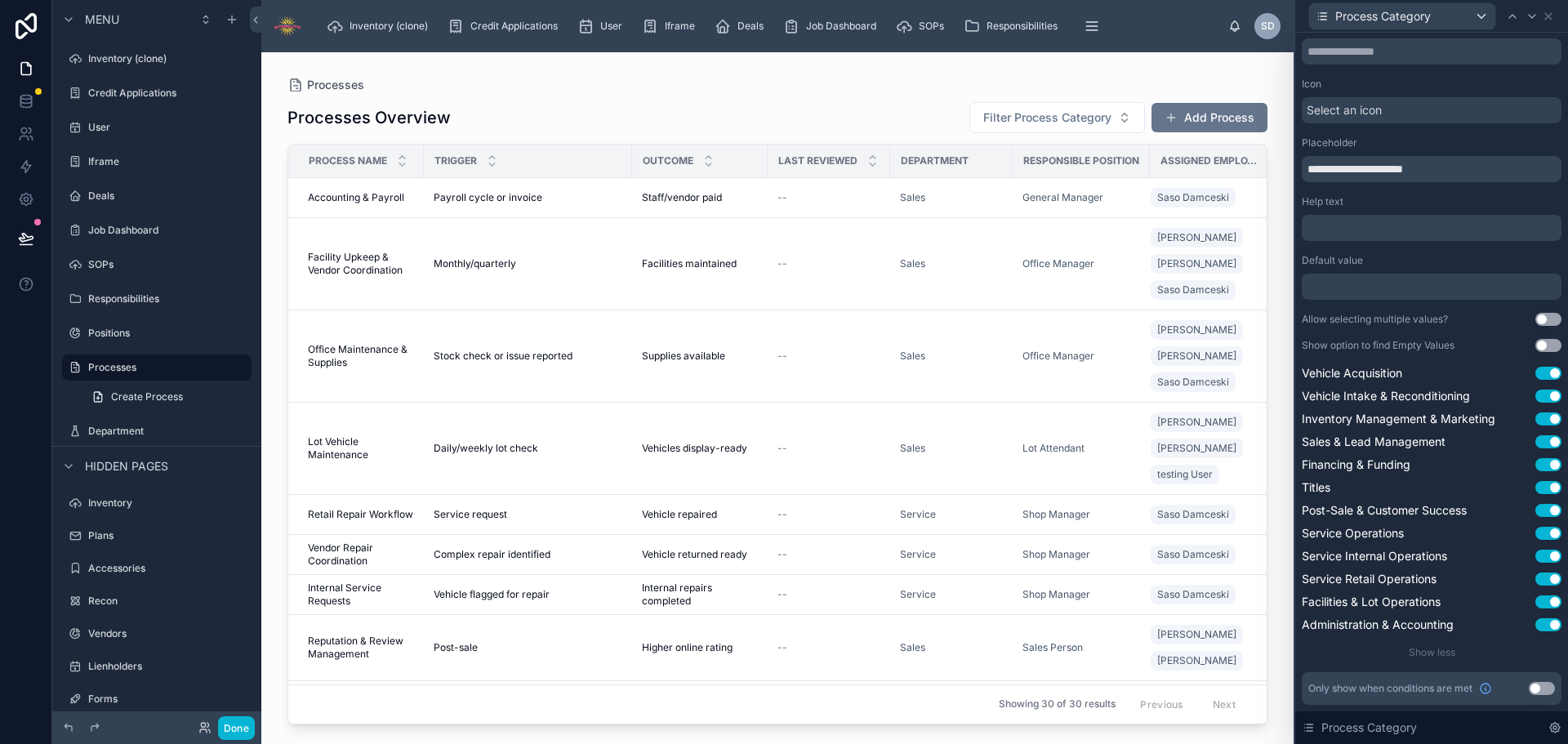
scroll to position [0, 0]
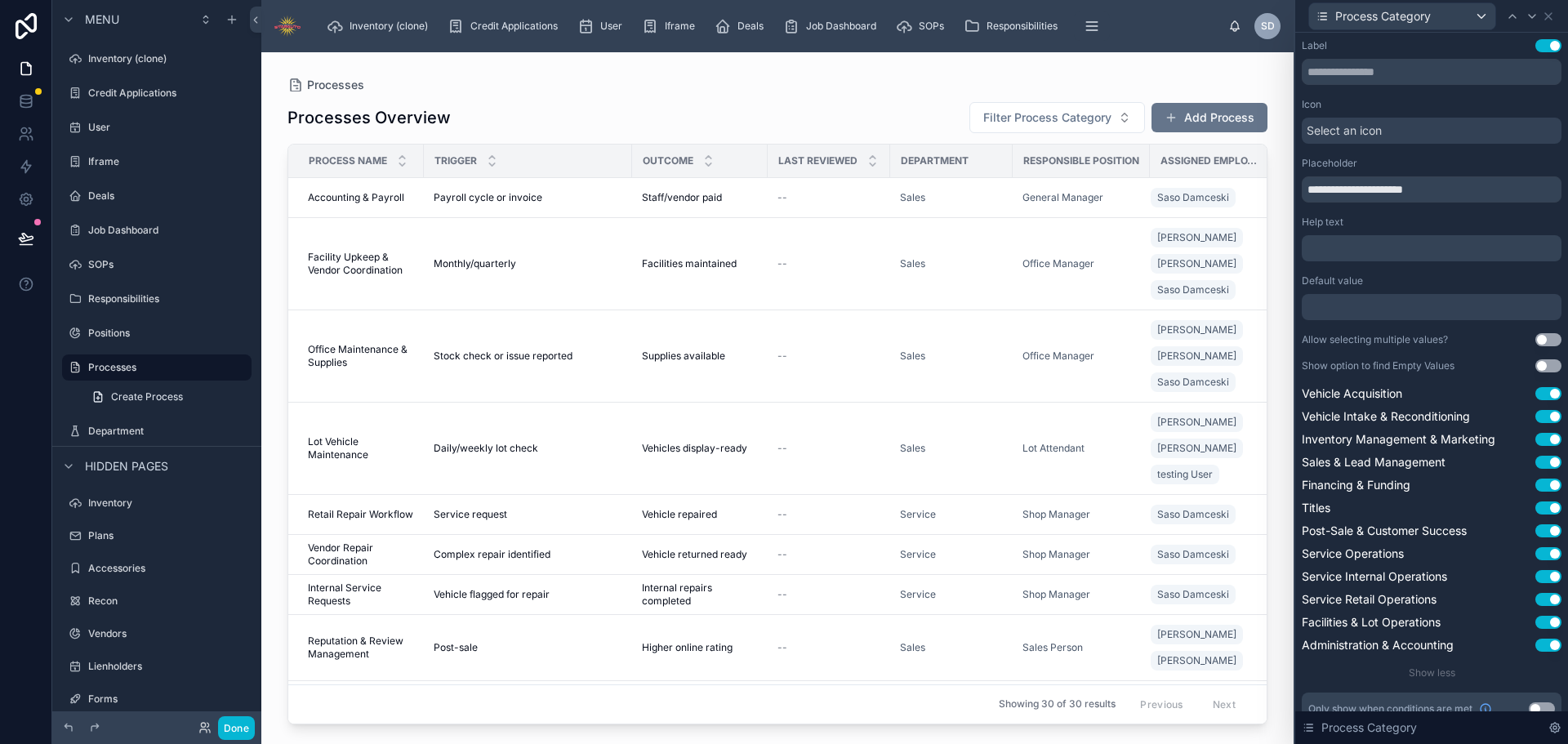
click at [1396, 127] on div "Select an icon" at bounding box center [1432, 130] width 260 height 26
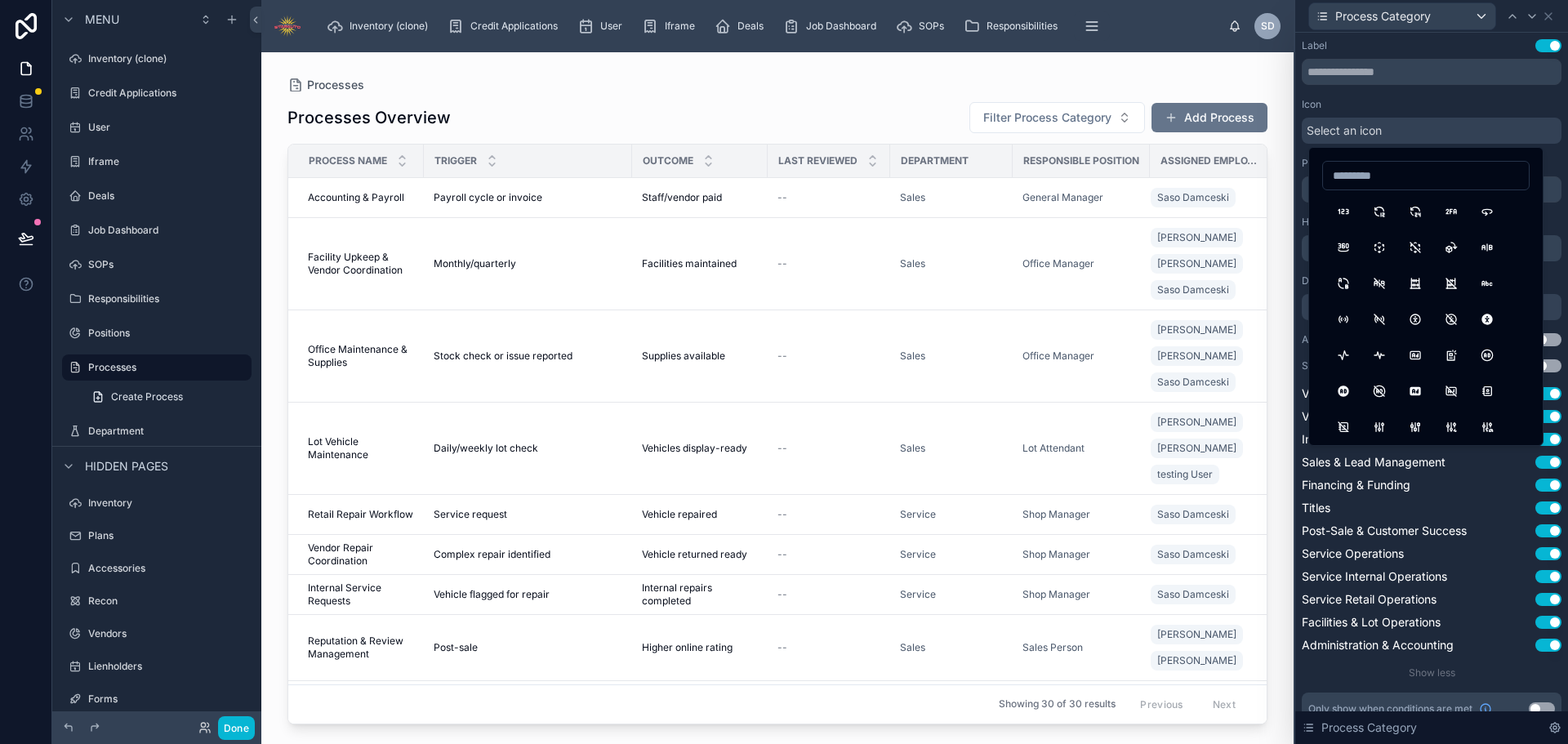
click at [1406, 96] on div "**********" at bounding box center [1432, 383] width 260 height 686
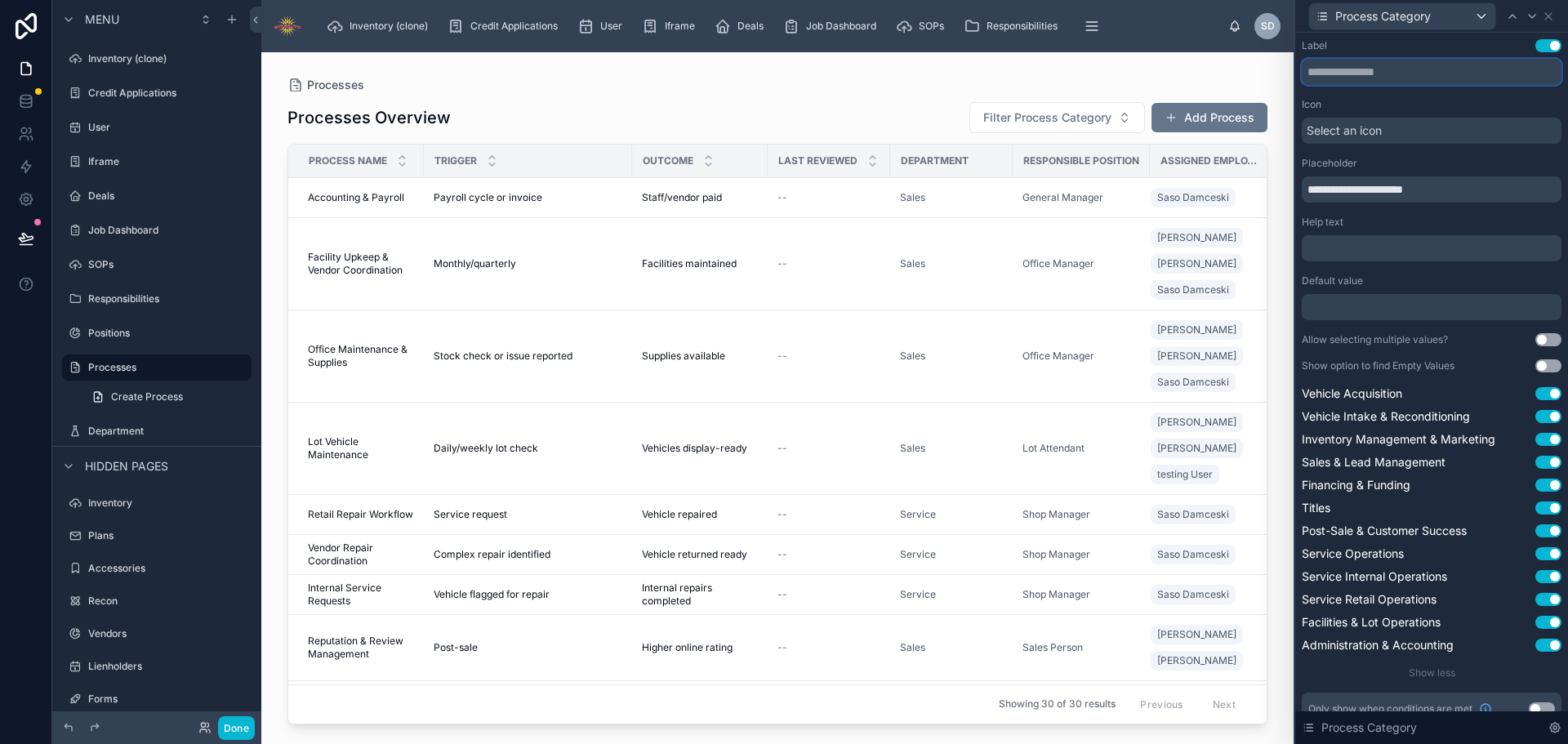
click at [1460, 74] on input "text" at bounding box center [1432, 72] width 260 height 26
click at [1553, 14] on icon at bounding box center [1549, 16] width 14 height 14
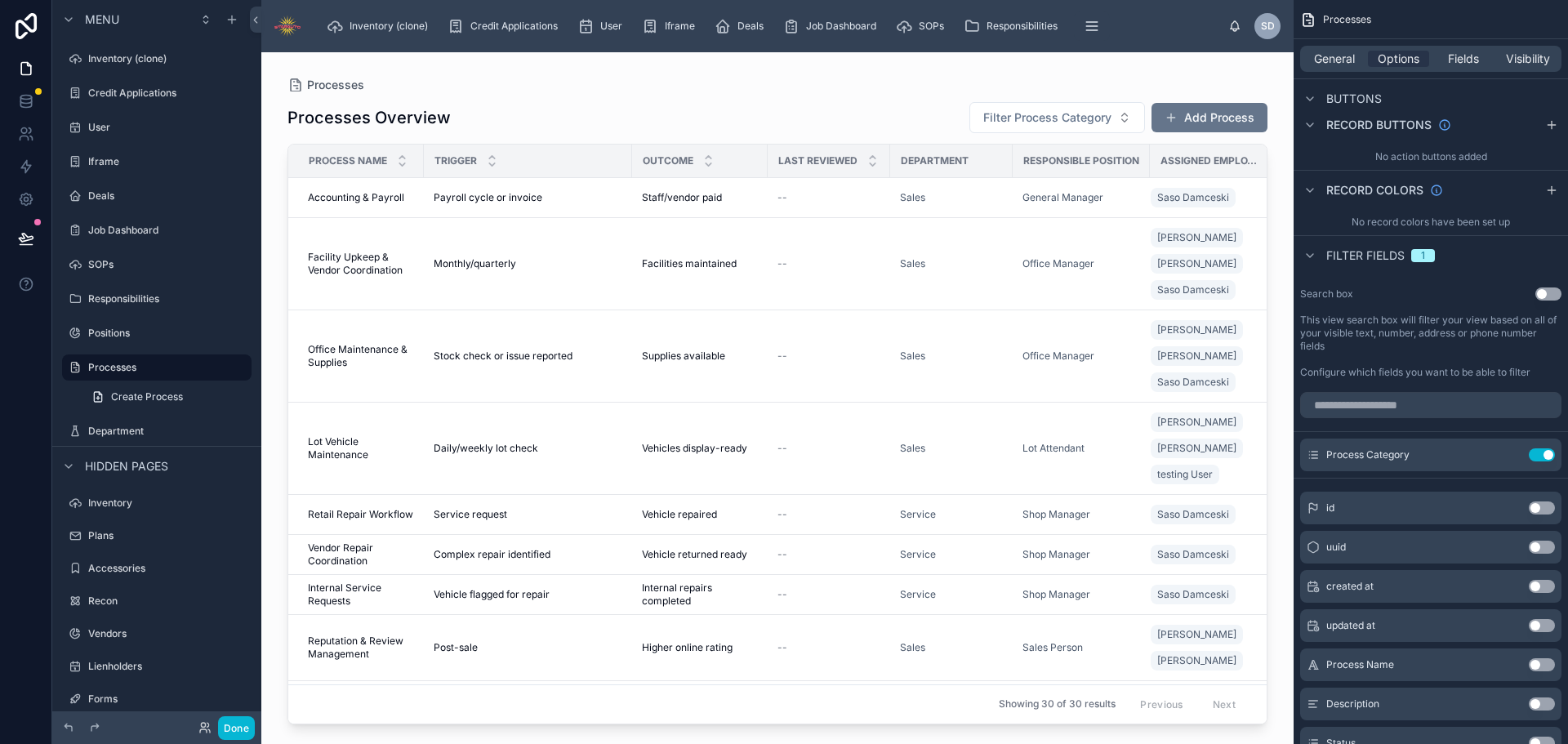
scroll to position [408, 0]
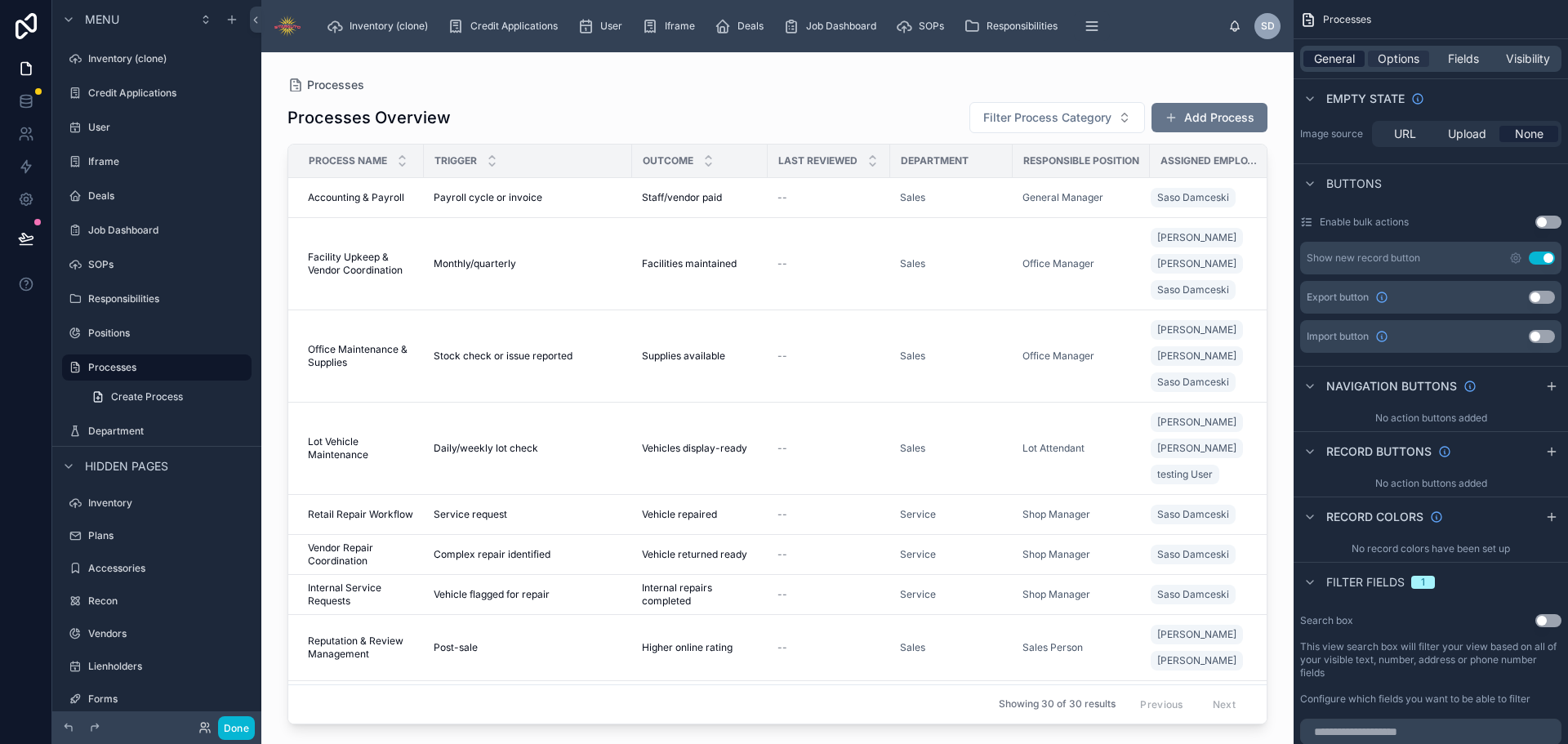
click at [1344, 59] on span "General" at bounding box center [1334, 58] width 41 height 16
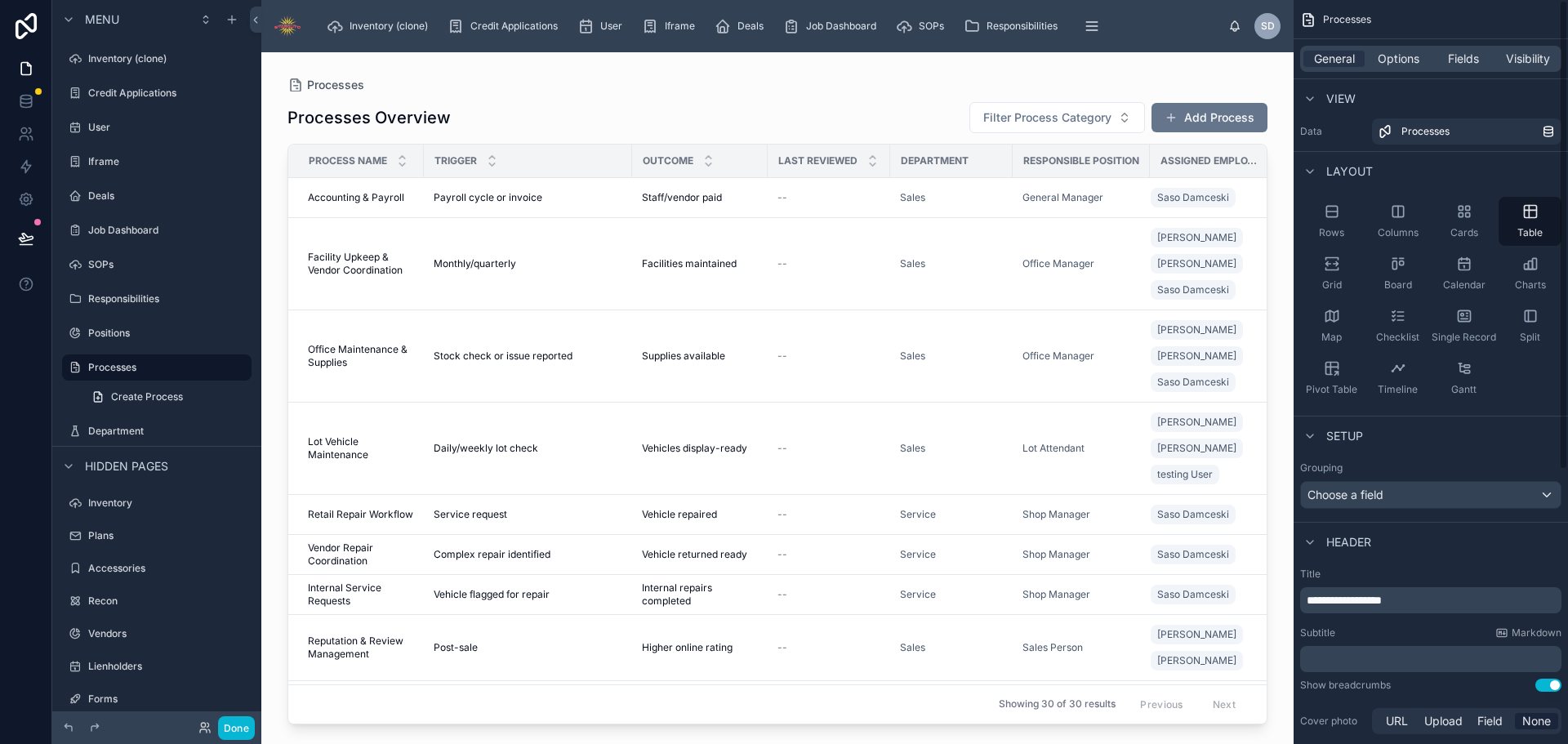
scroll to position [0, 0]
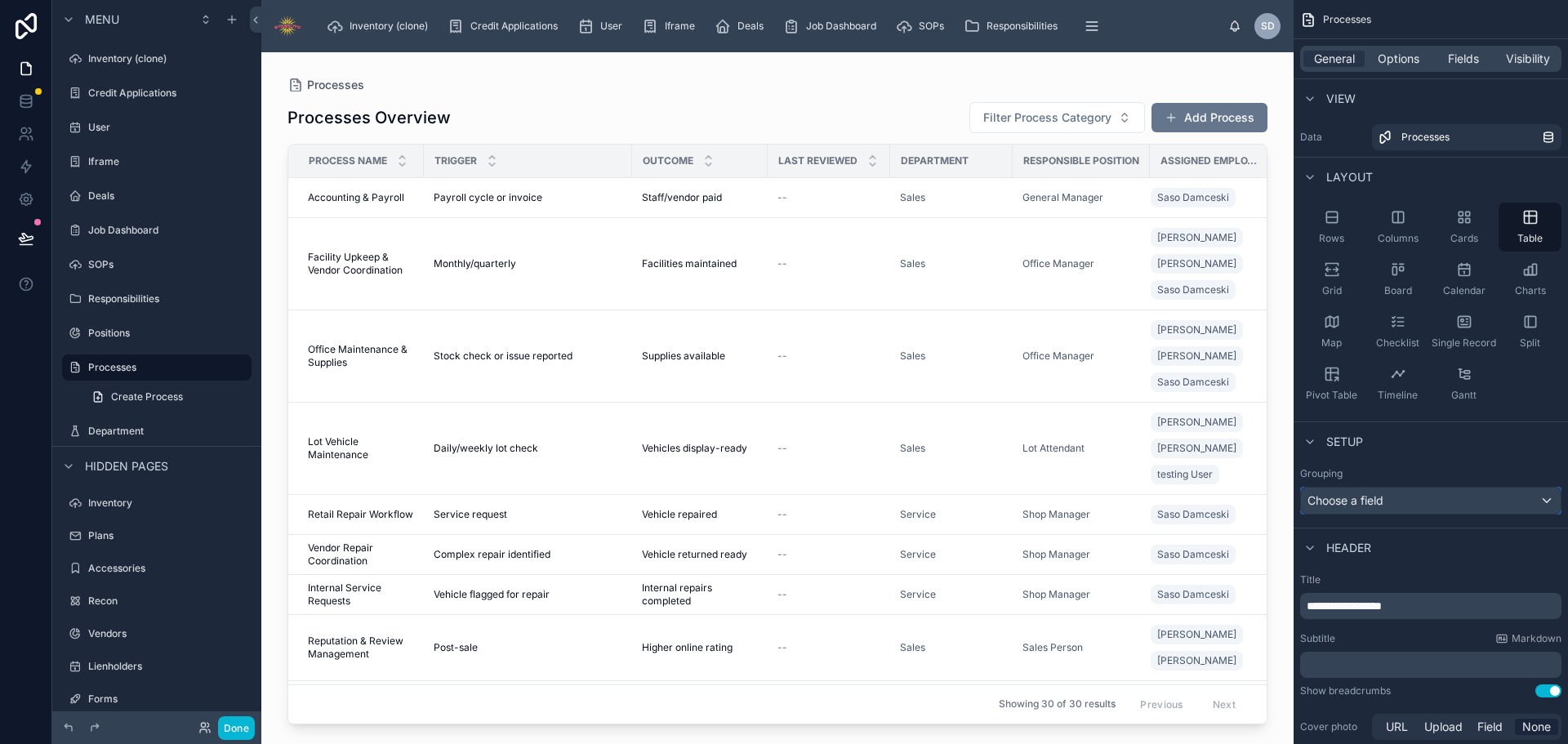
click at [1386, 509] on div "Choose a field" at bounding box center [1431, 500] width 260 height 26
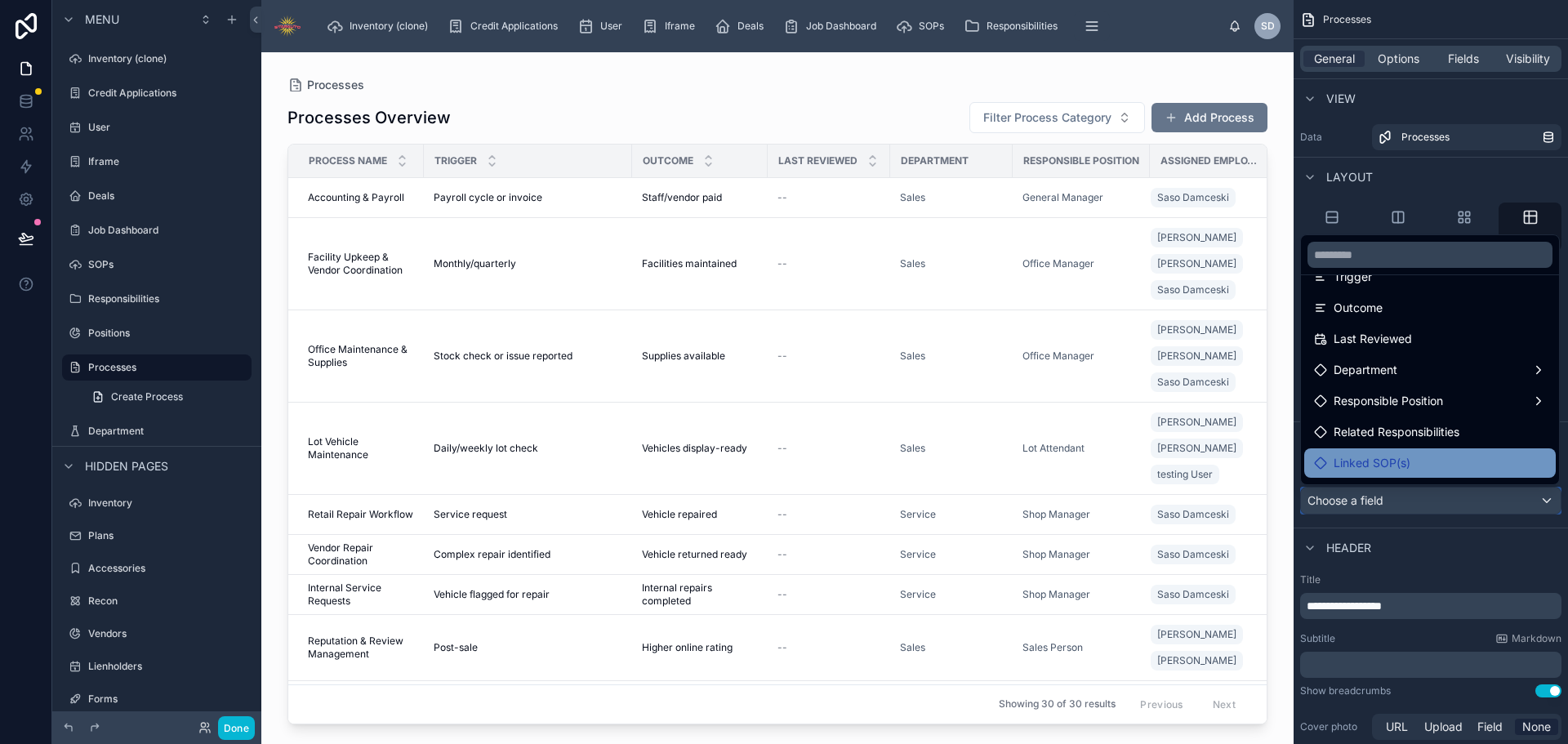
scroll to position [192, 0]
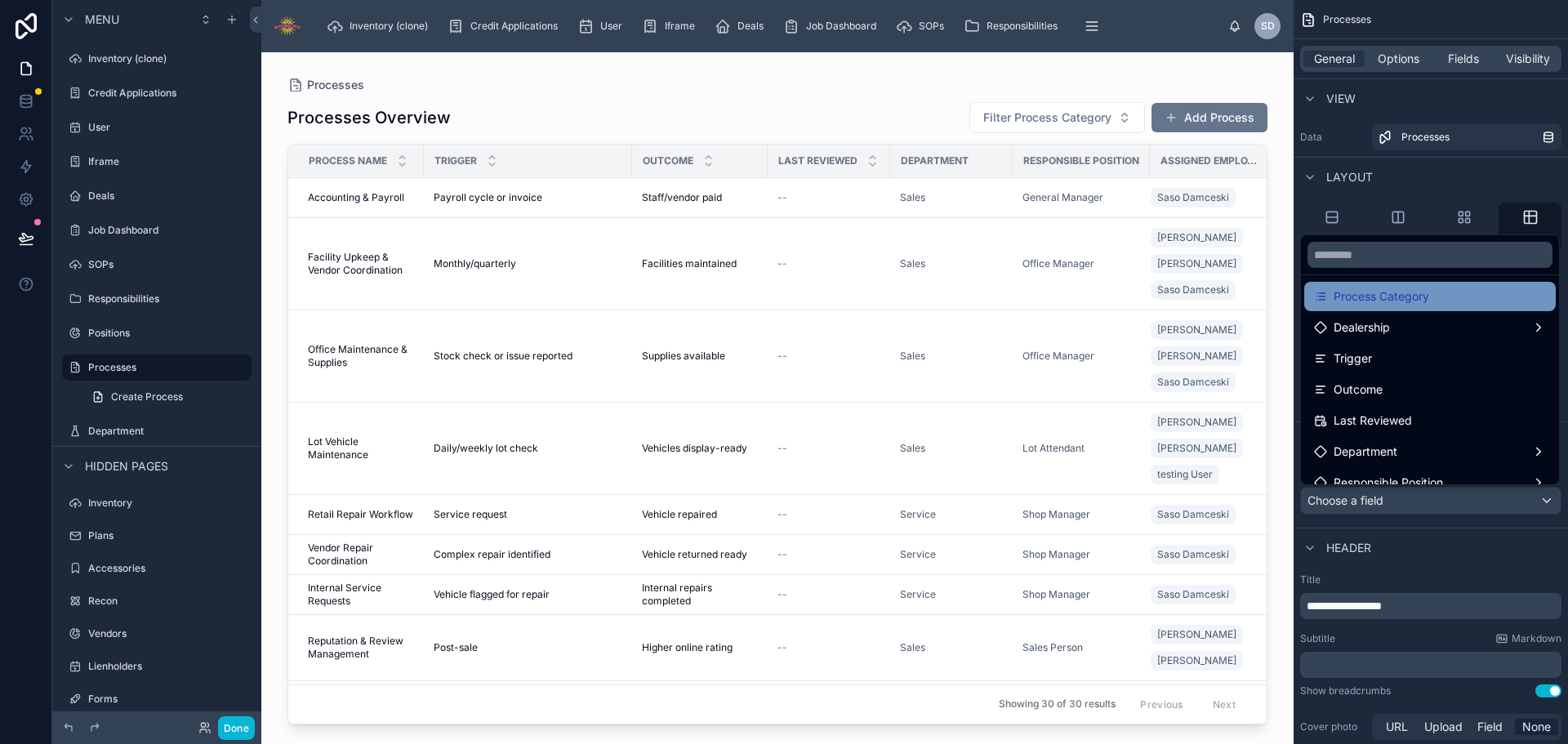
click at [1427, 293] on span "Process Category" at bounding box center [1381, 297] width 96 height 19
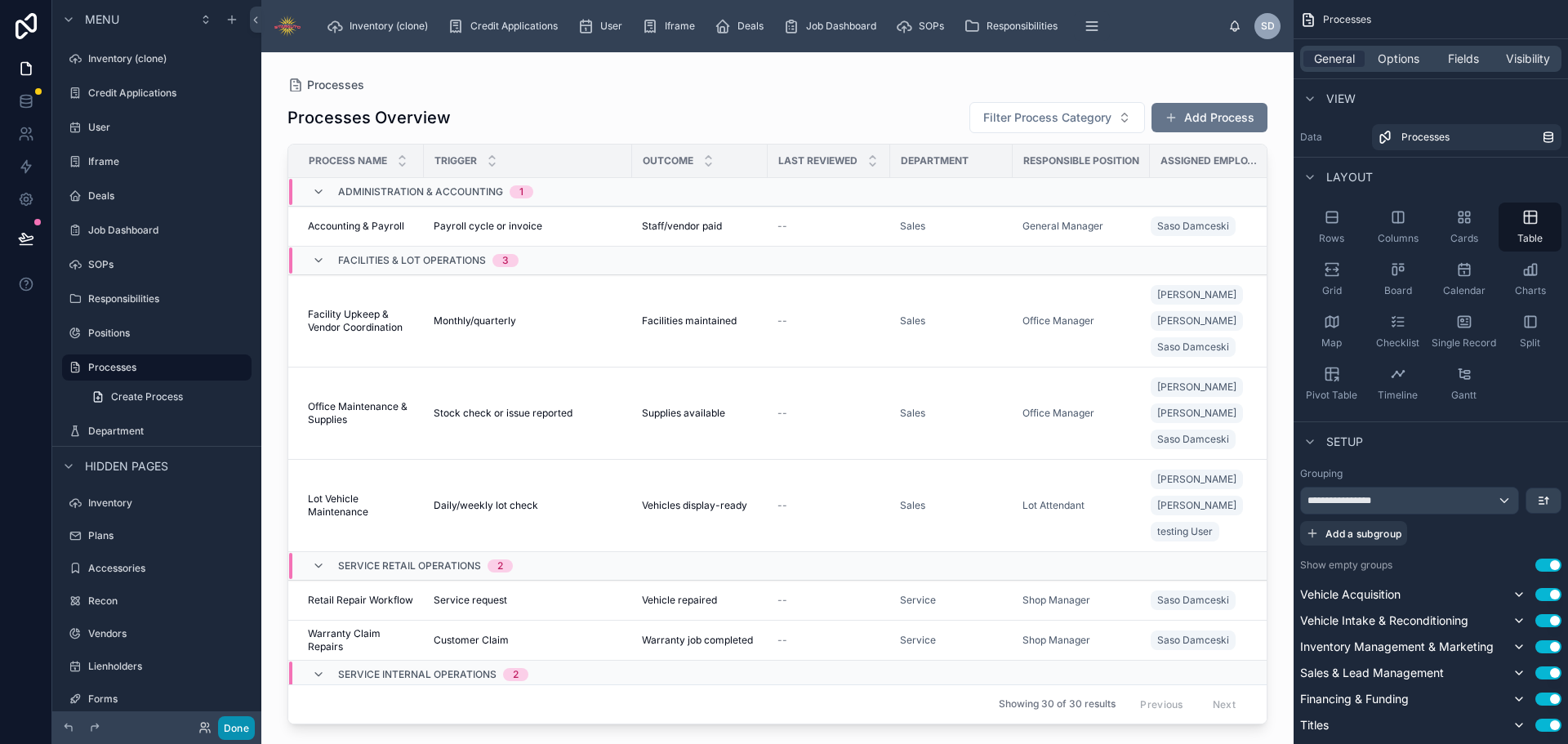
click at [236, 730] on button "Done" at bounding box center [237, 728] width 37 height 23
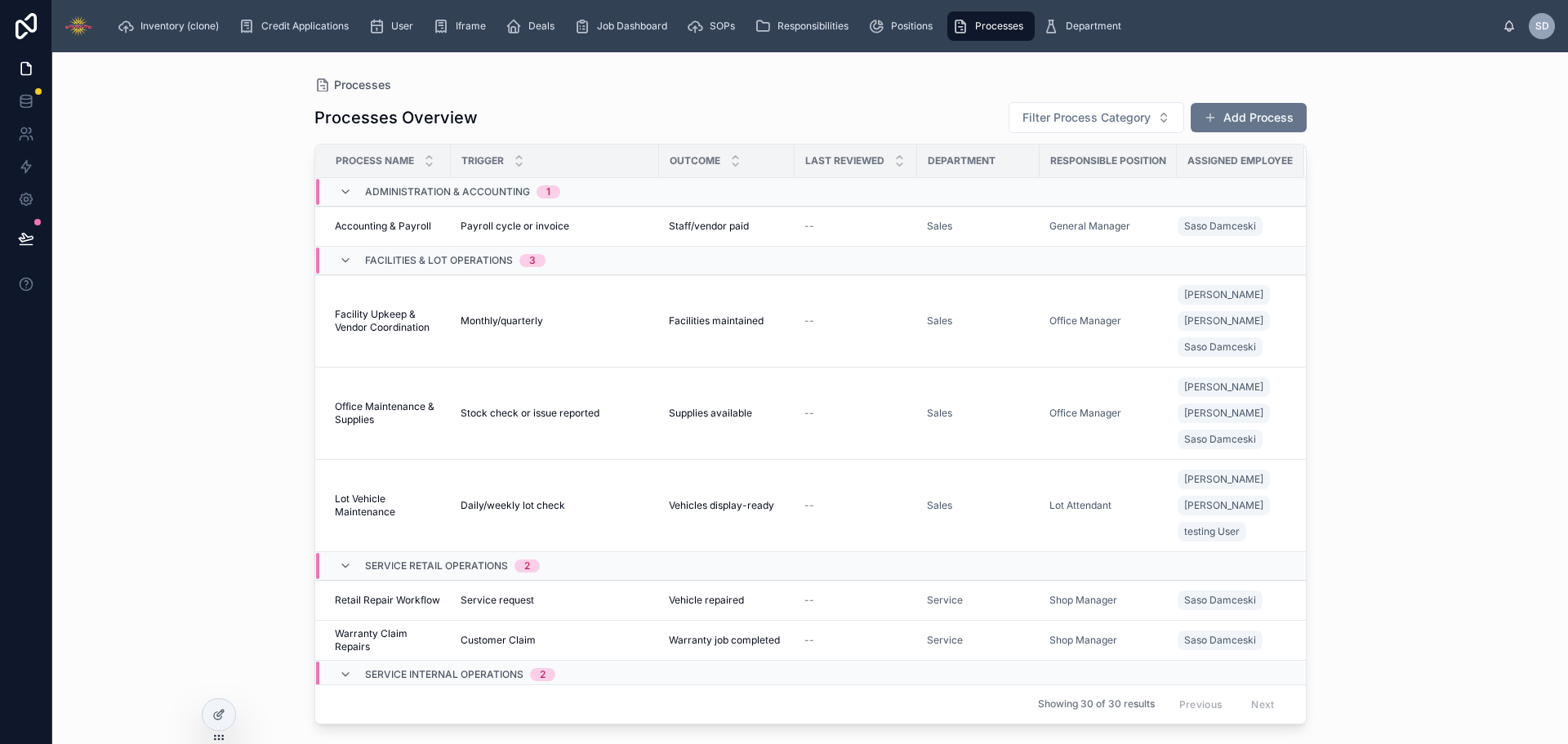
click at [427, 191] on span "Administration & Accounting" at bounding box center [448, 192] width 165 height 14
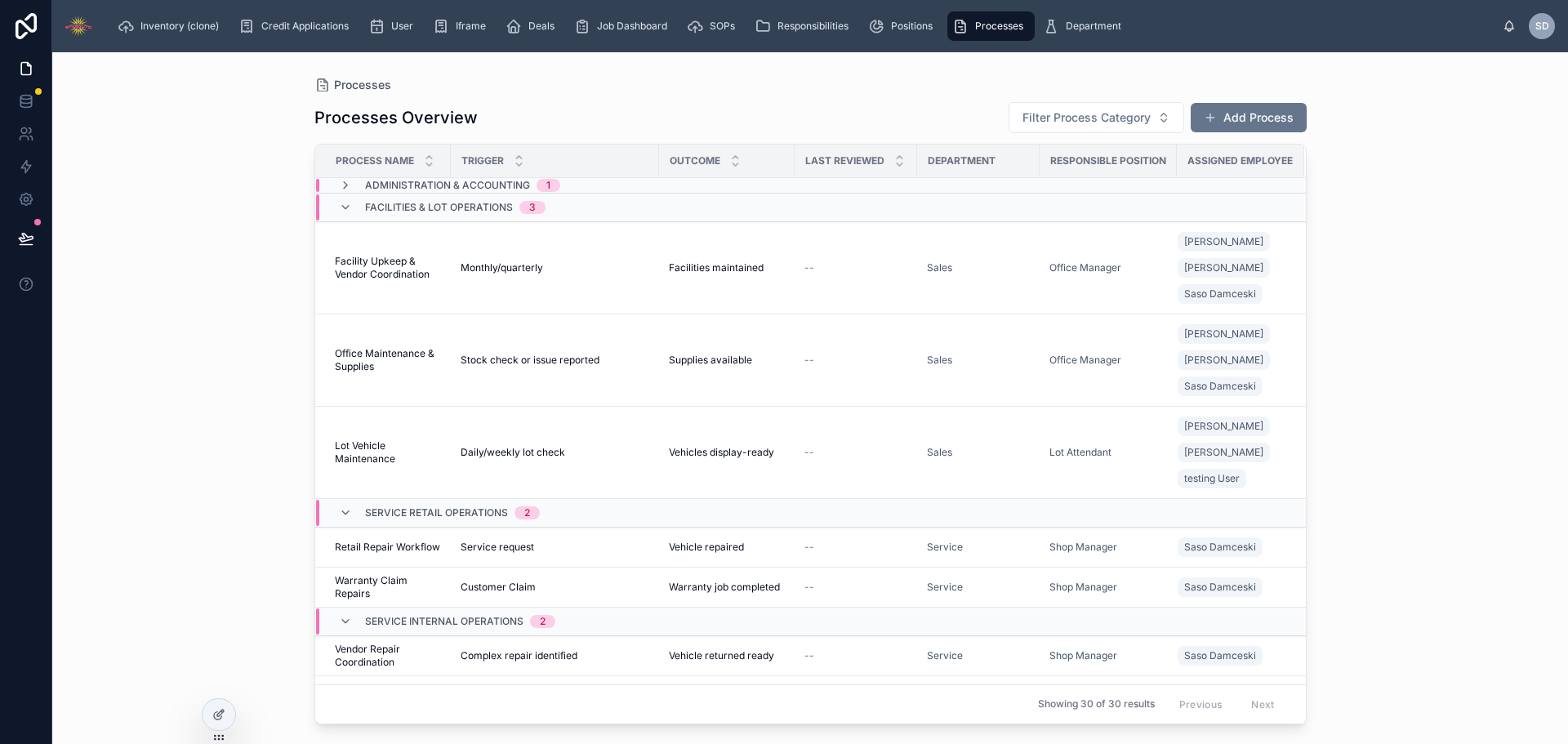
click at [423, 183] on span "Administration & Accounting" at bounding box center [448, 186] width 165 height 14
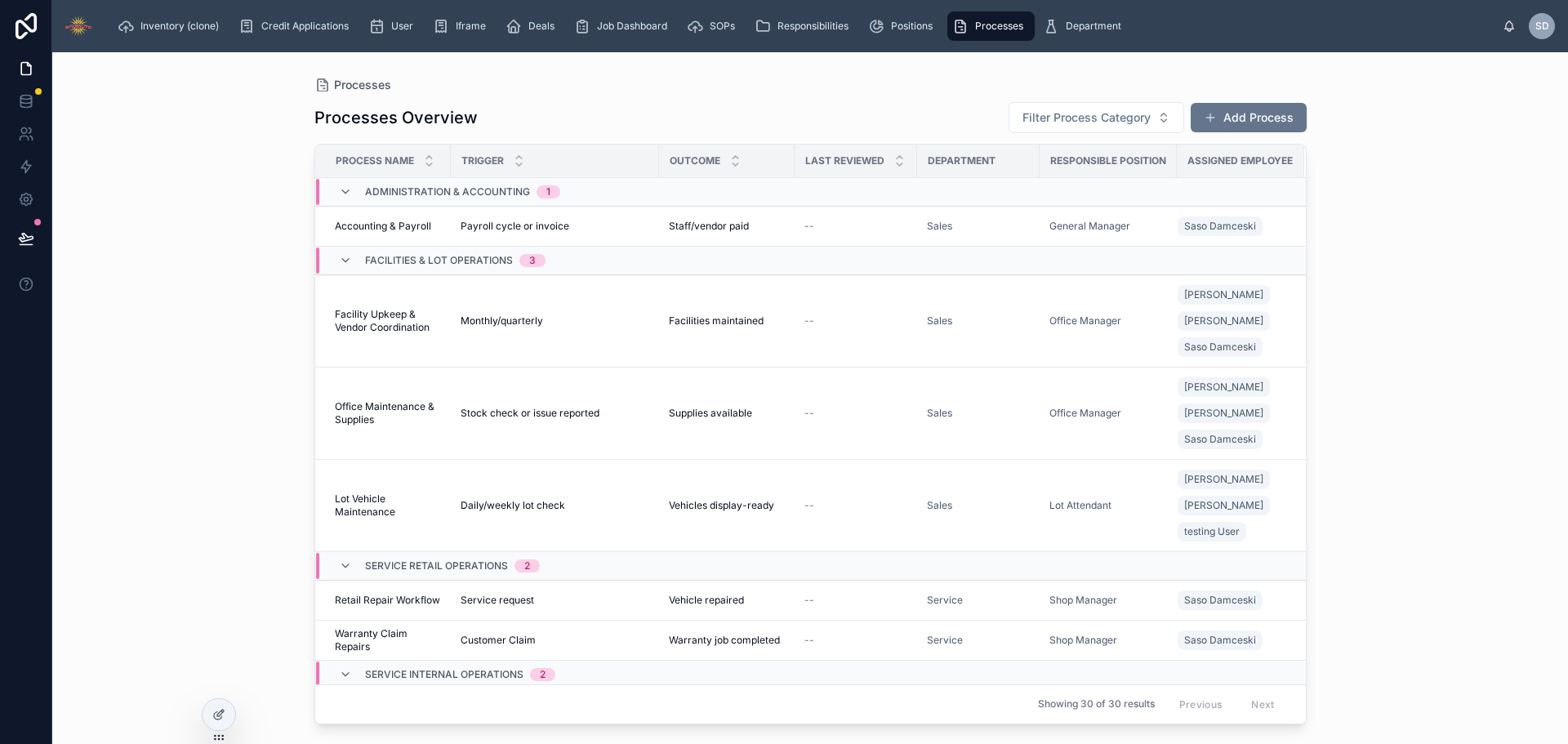
click at [458, 192] on span "Administration & Accounting" at bounding box center [448, 192] width 165 height 14
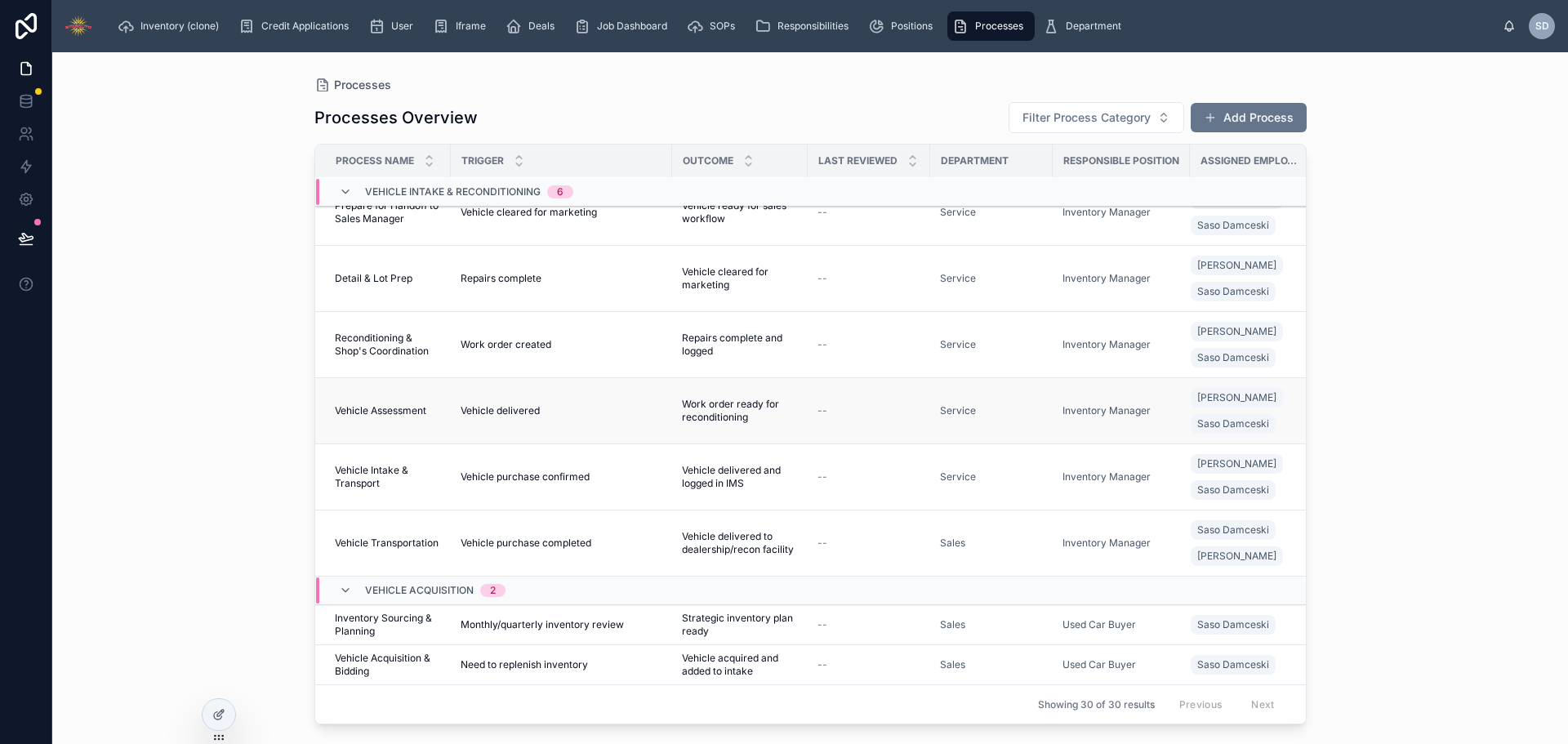
scroll to position [1894, 0]
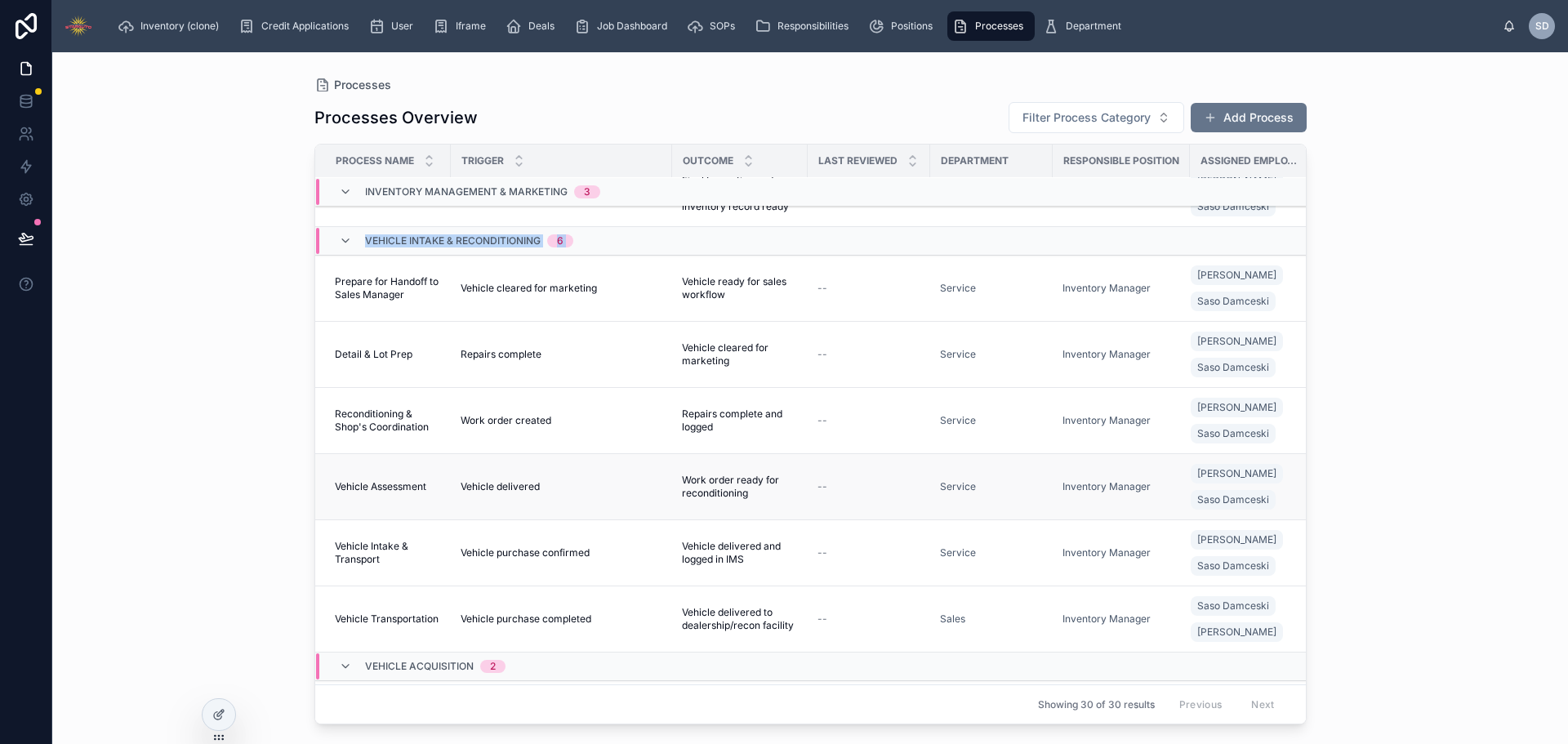
drag, startPoint x: 363, startPoint y: 319, endPoint x: 911, endPoint y: 616, distance: 623.3
click at [127, 429] on div "Processes Processes Overview Filter Process Category Add Process Process Name T…" at bounding box center [810, 398] width 1516 height 692
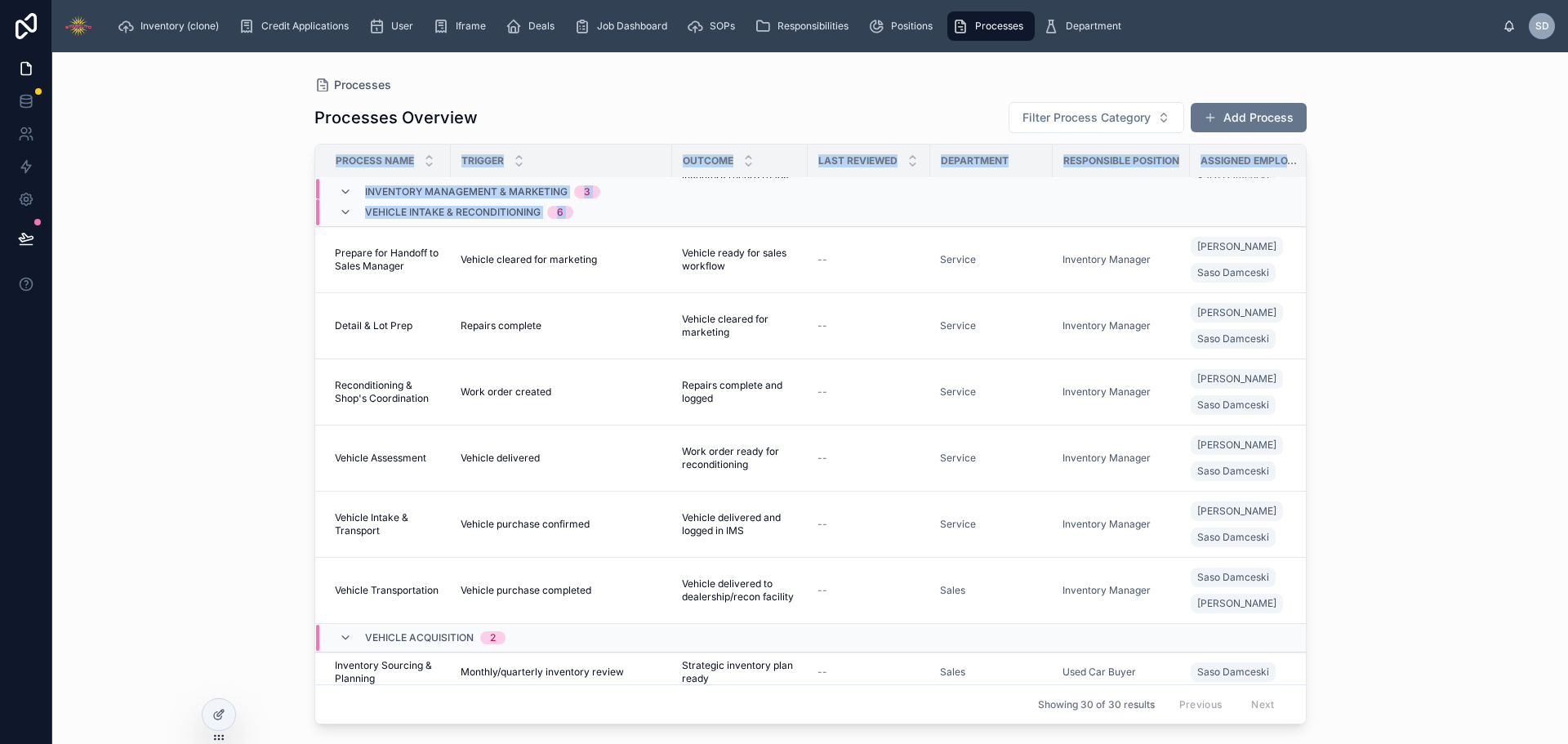
scroll to position [2132, 0]
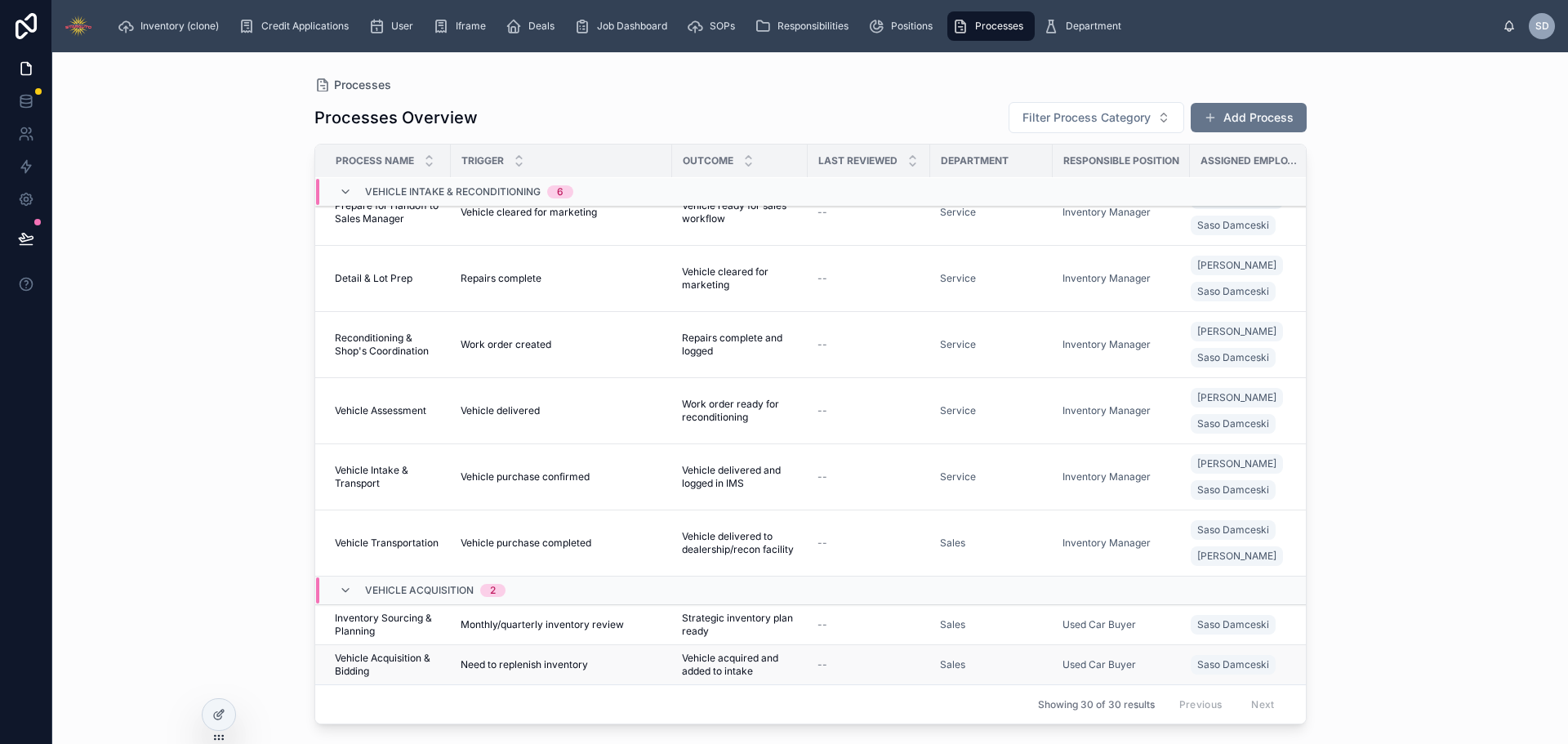
drag, startPoint x: 278, startPoint y: 360, endPoint x: 566, endPoint y: 649, distance: 408.0
click at [565, 649] on div "Processes Processes Overview Filter Process Category Add Process Process Name T…" at bounding box center [810, 398] width 1516 height 692
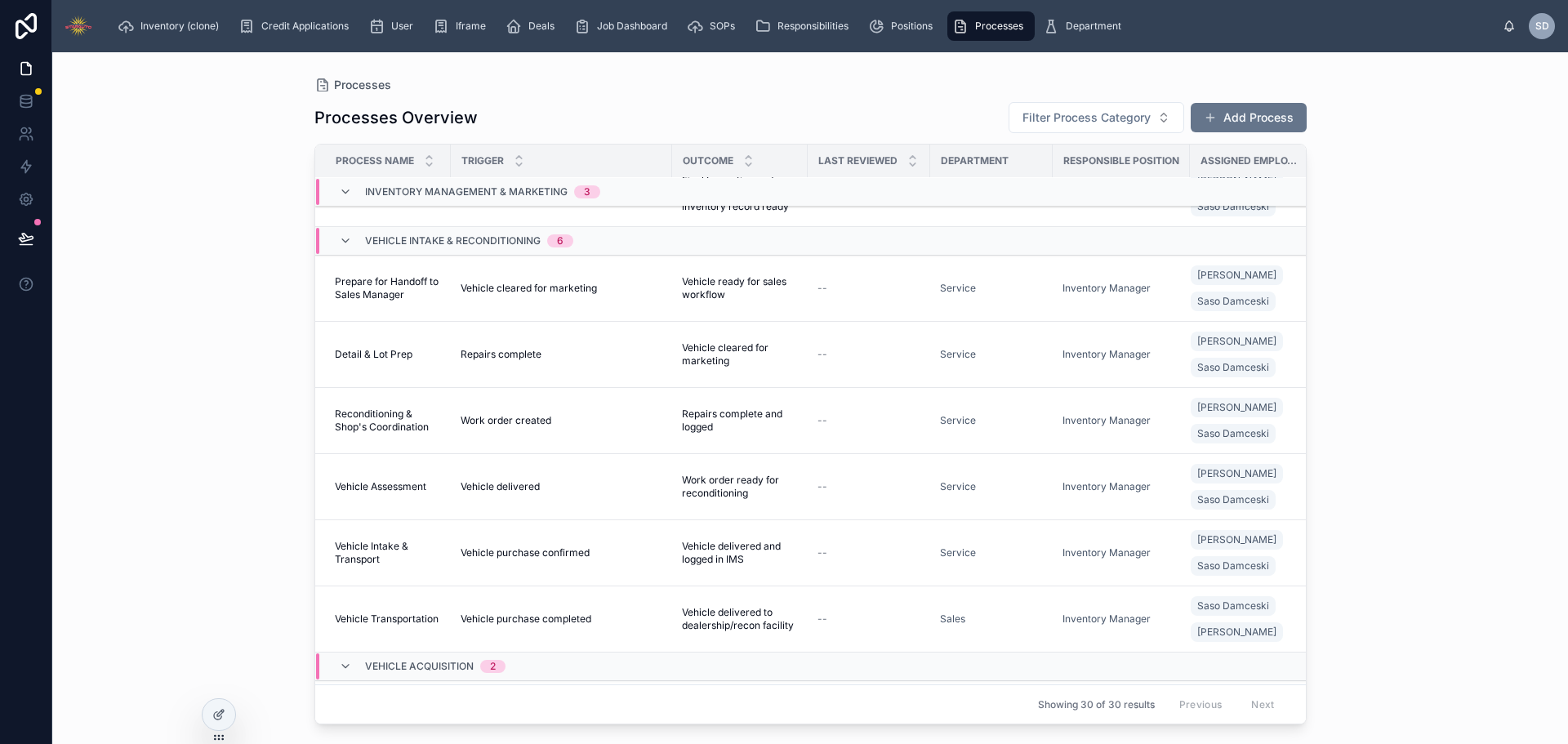
click at [302, 442] on div "Processes Processes Overview Filter Process Category Add Process Process Name T…" at bounding box center [810, 387] width 1044 height 672
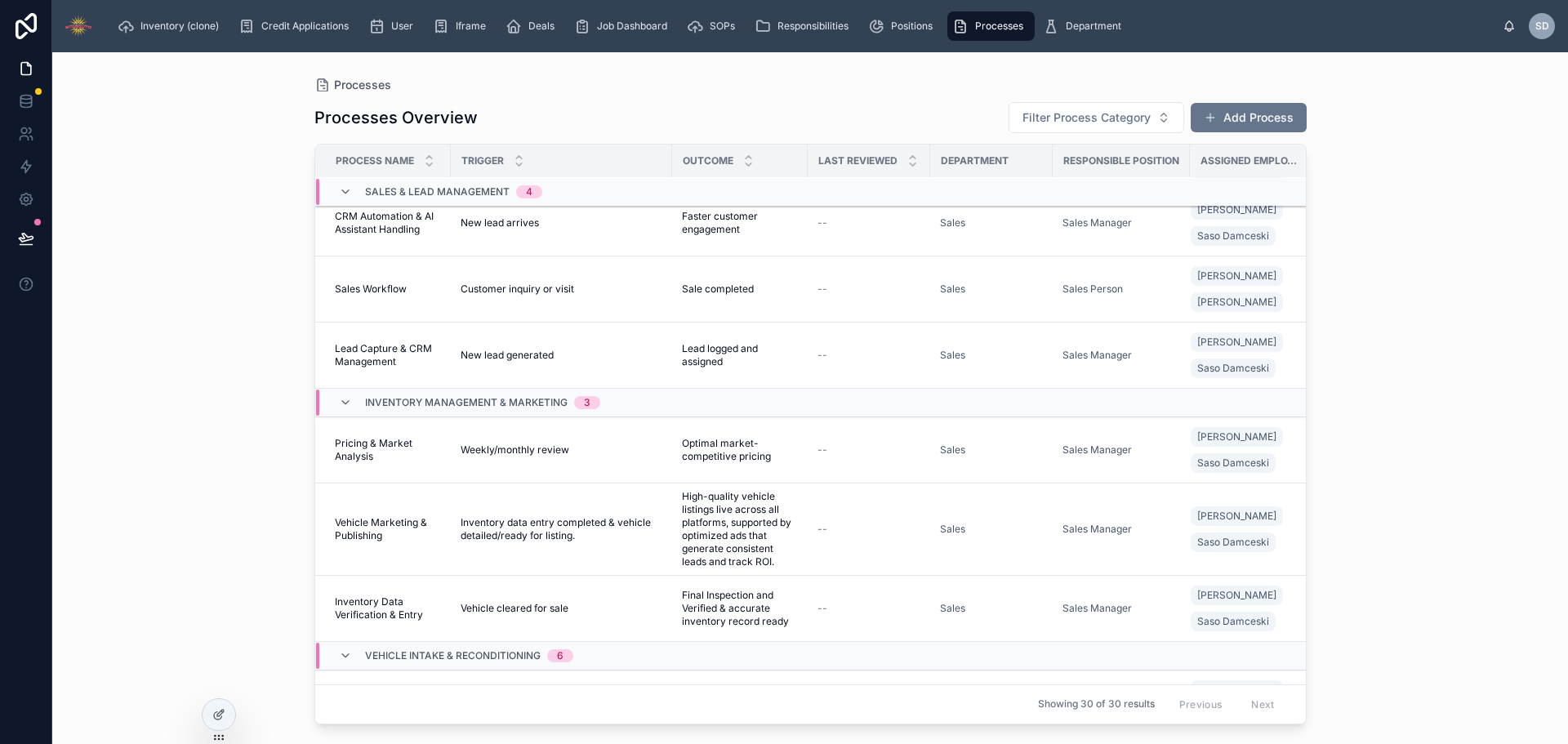
click at [1386, 268] on div "Processes Processes Overview Filter Process Category Add Process Process Name T…" at bounding box center [810, 398] width 1516 height 692
click at [218, 712] on icon at bounding box center [219, 714] width 14 height 14
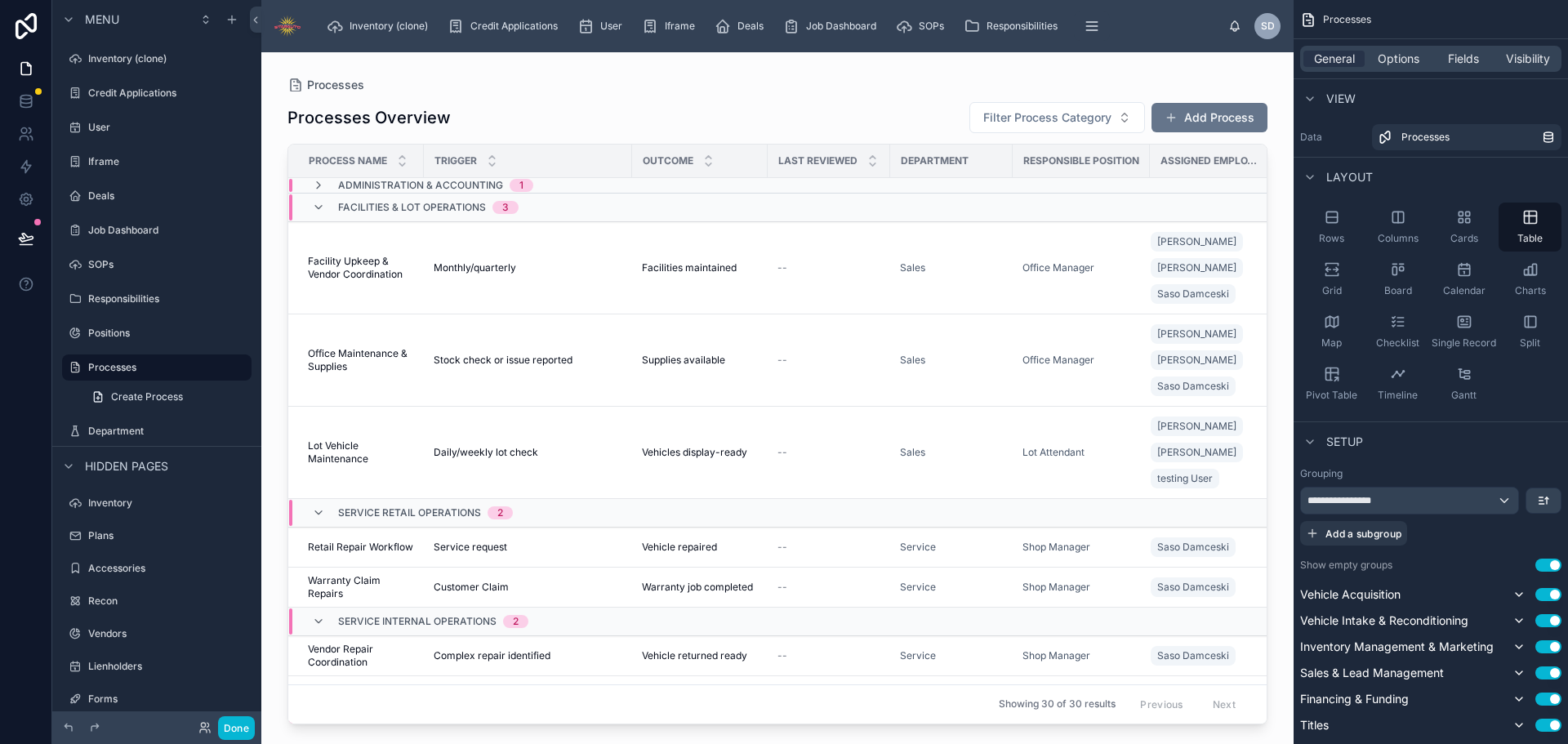
click at [667, 403] on div at bounding box center [777, 387] width 1032 height 672
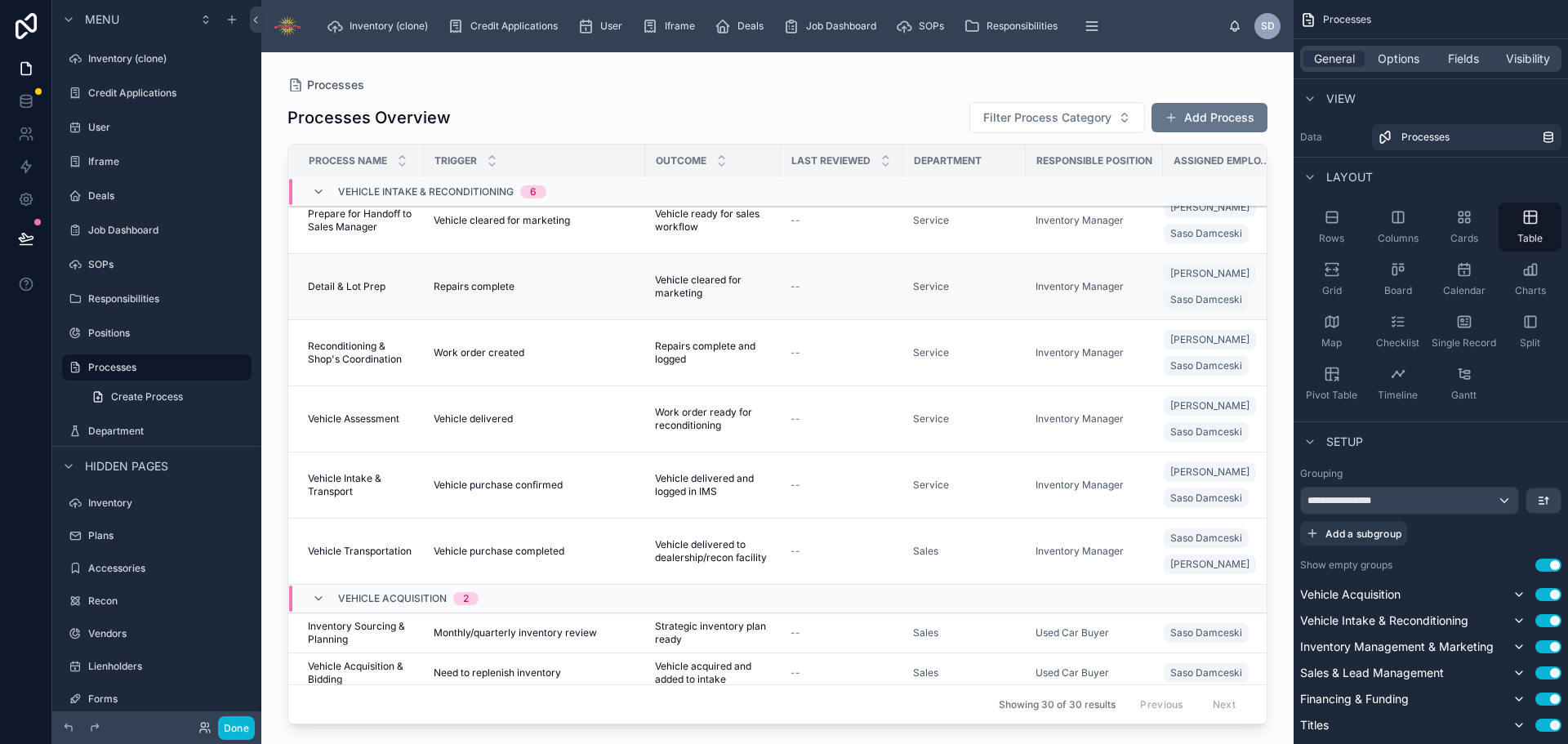
scroll to position [1738, 0]
click at [234, 729] on button "Done" at bounding box center [237, 728] width 37 height 23
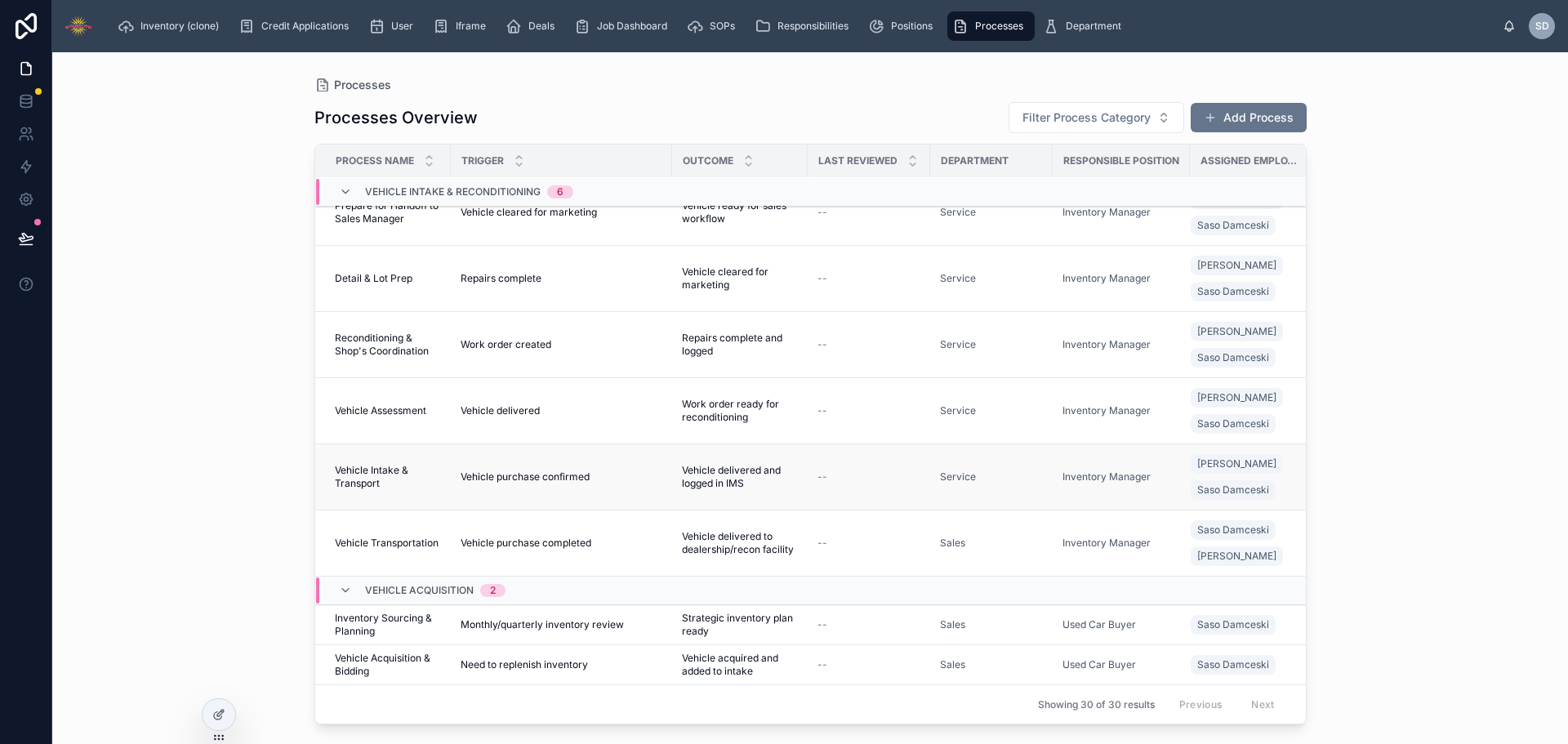
scroll to position [1755, 0]
click at [218, 712] on icon at bounding box center [219, 714] width 14 height 14
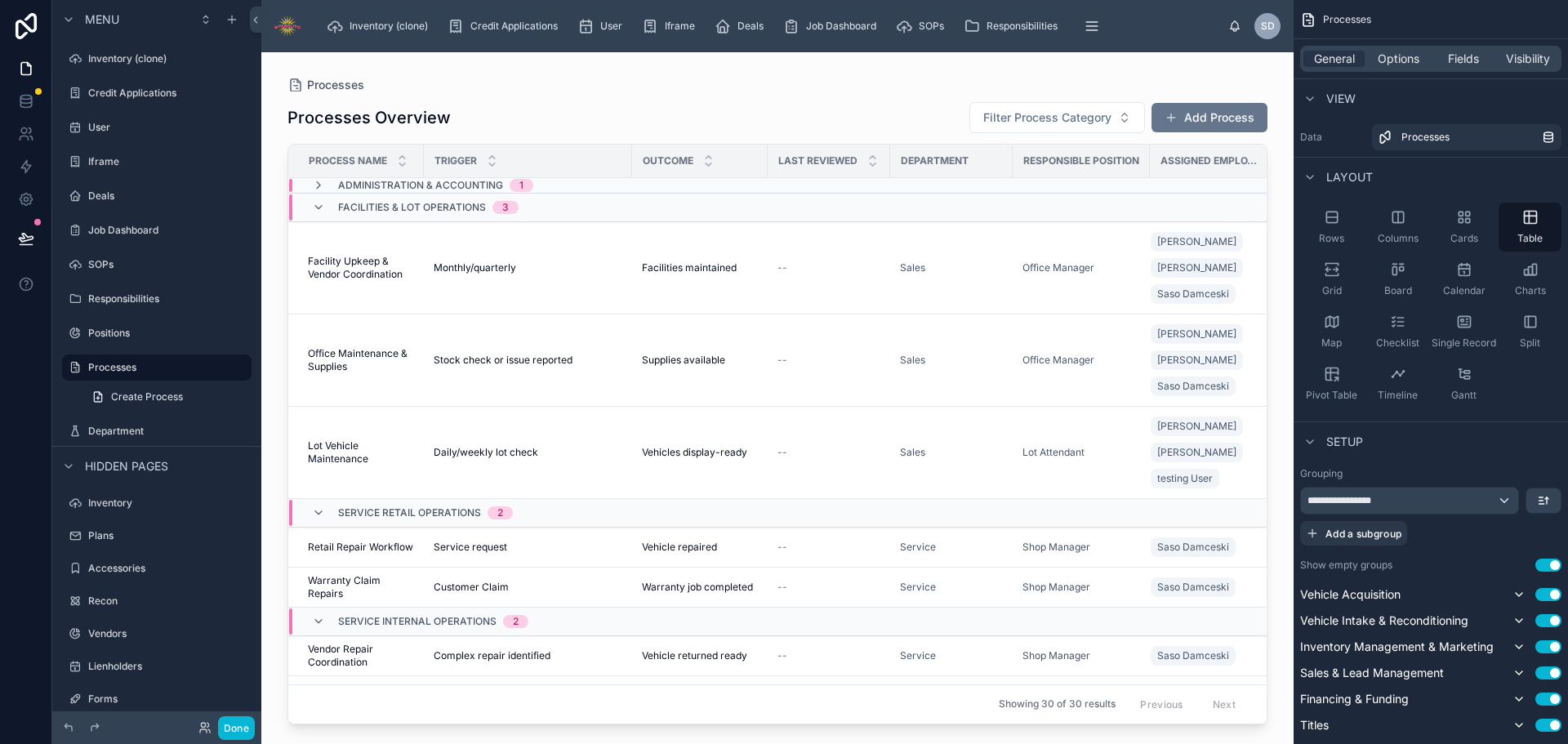
click at [648, 239] on div at bounding box center [777, 387] width 1032 height 672
click at [1402, 63] on span "Options" at bounding box center [1398, 58] width 42 height 16
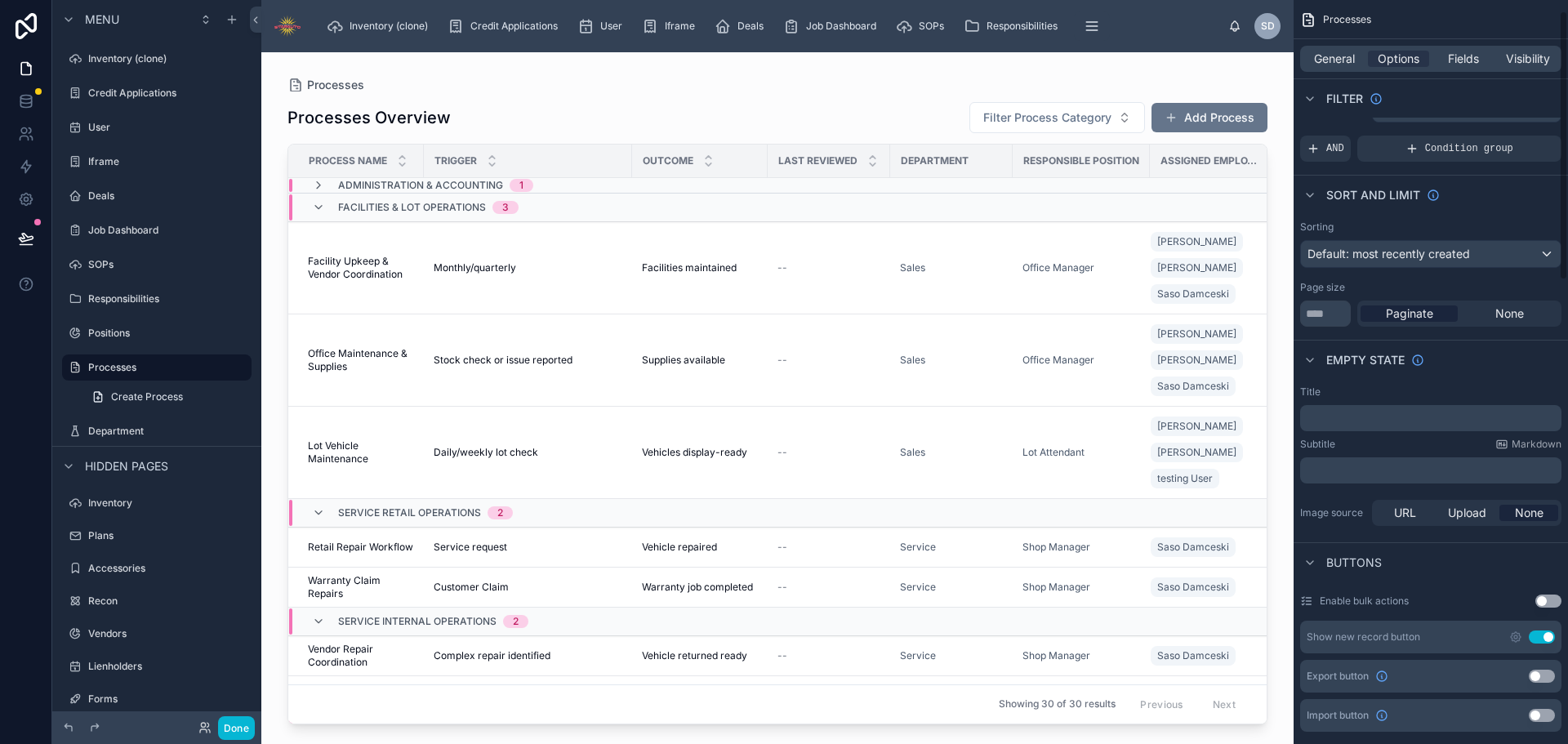
scroll to position [0, 0]
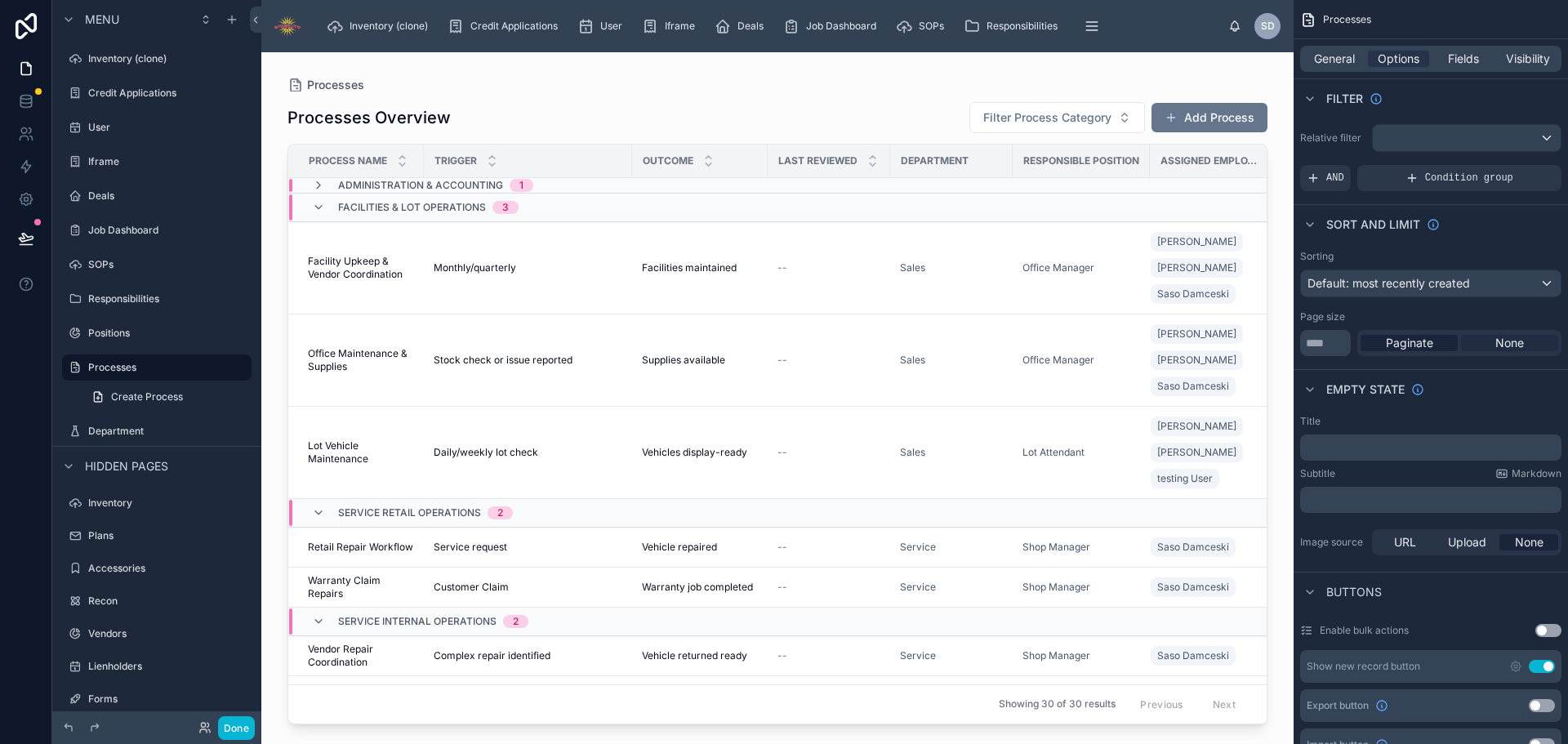
click at [1495, 342] on span "None" at bounding box center [1510, 342] width 29 height 16
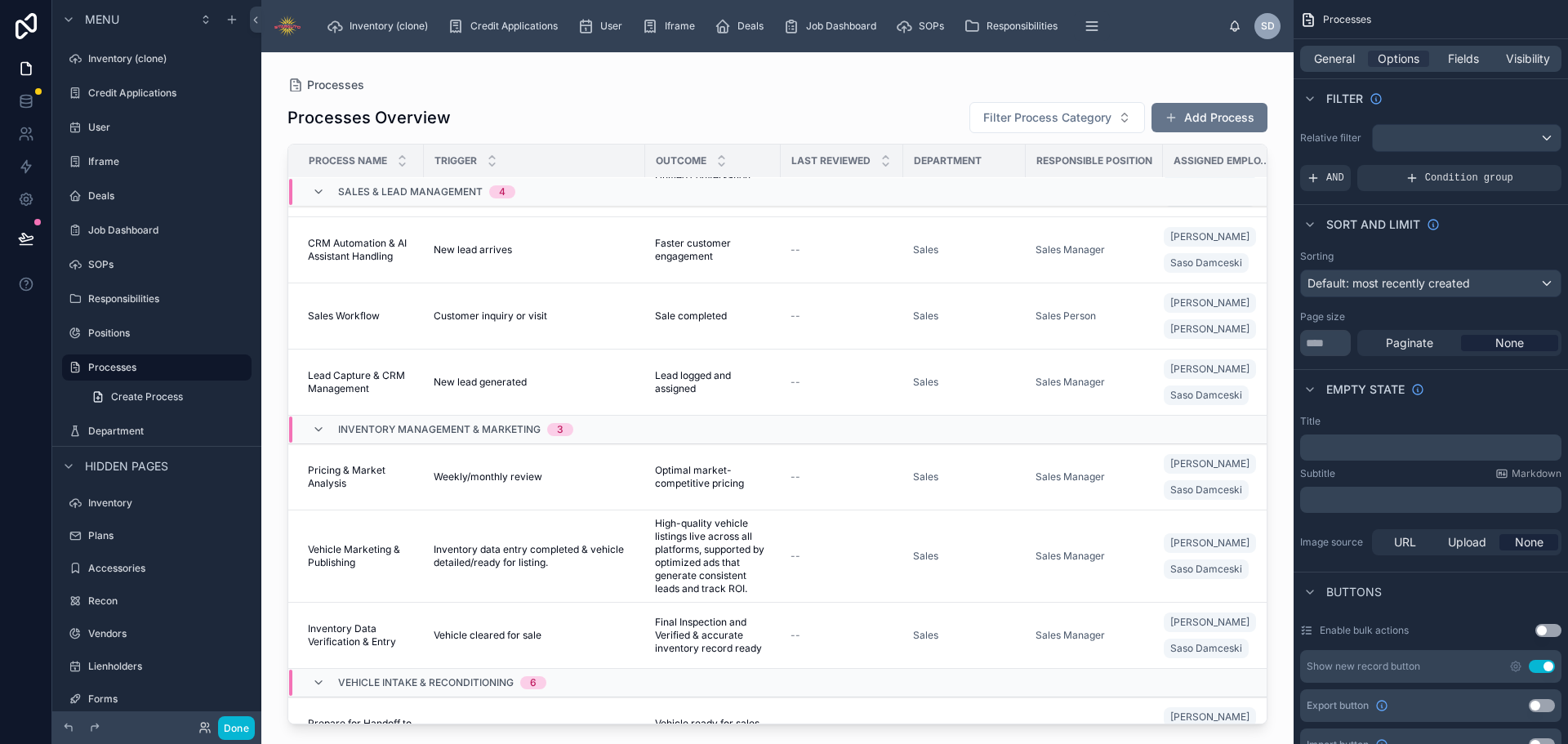
scroll to position [1850, 0]
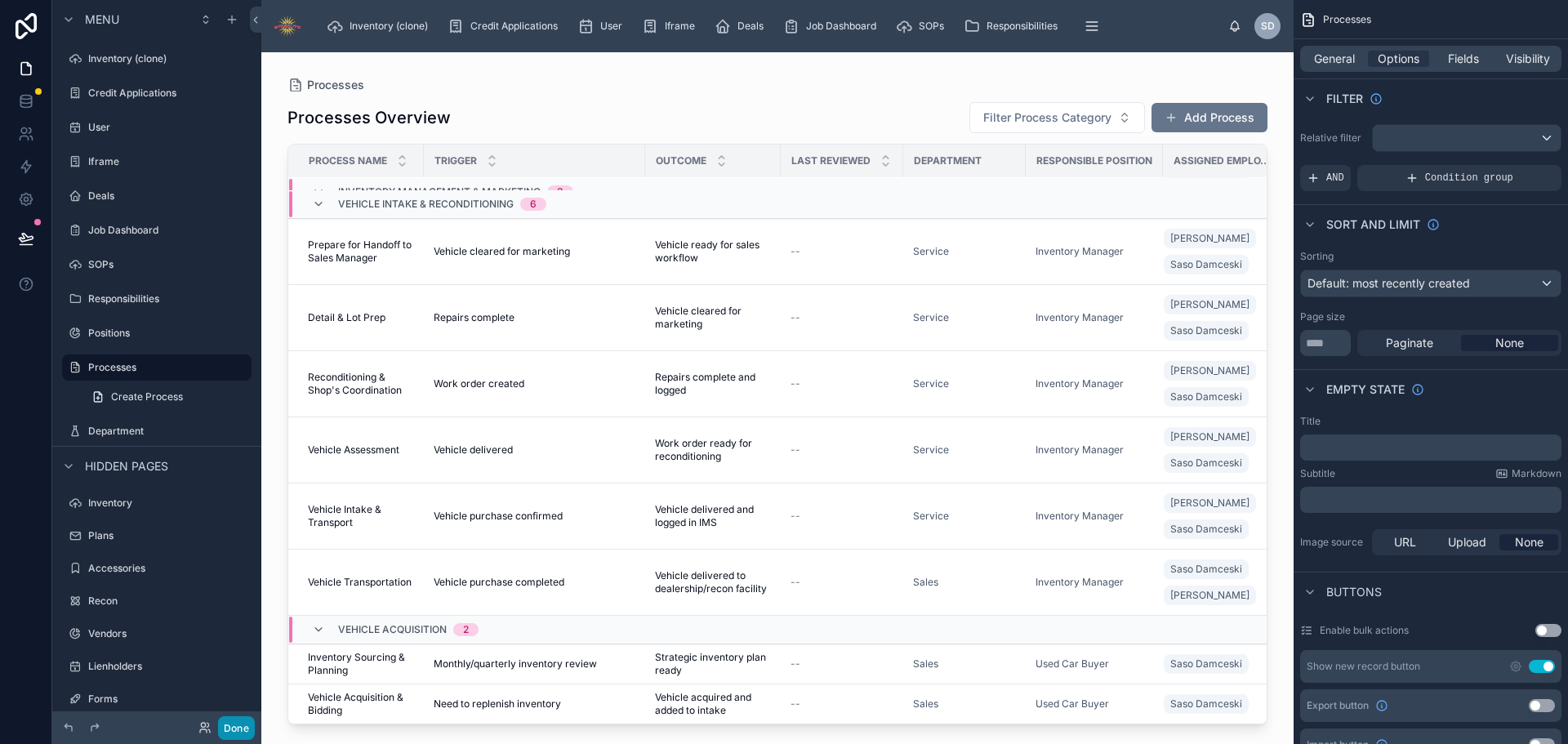
click at [246, 731] on button "Done" at bounding box center [237, 728] width 37 height 23
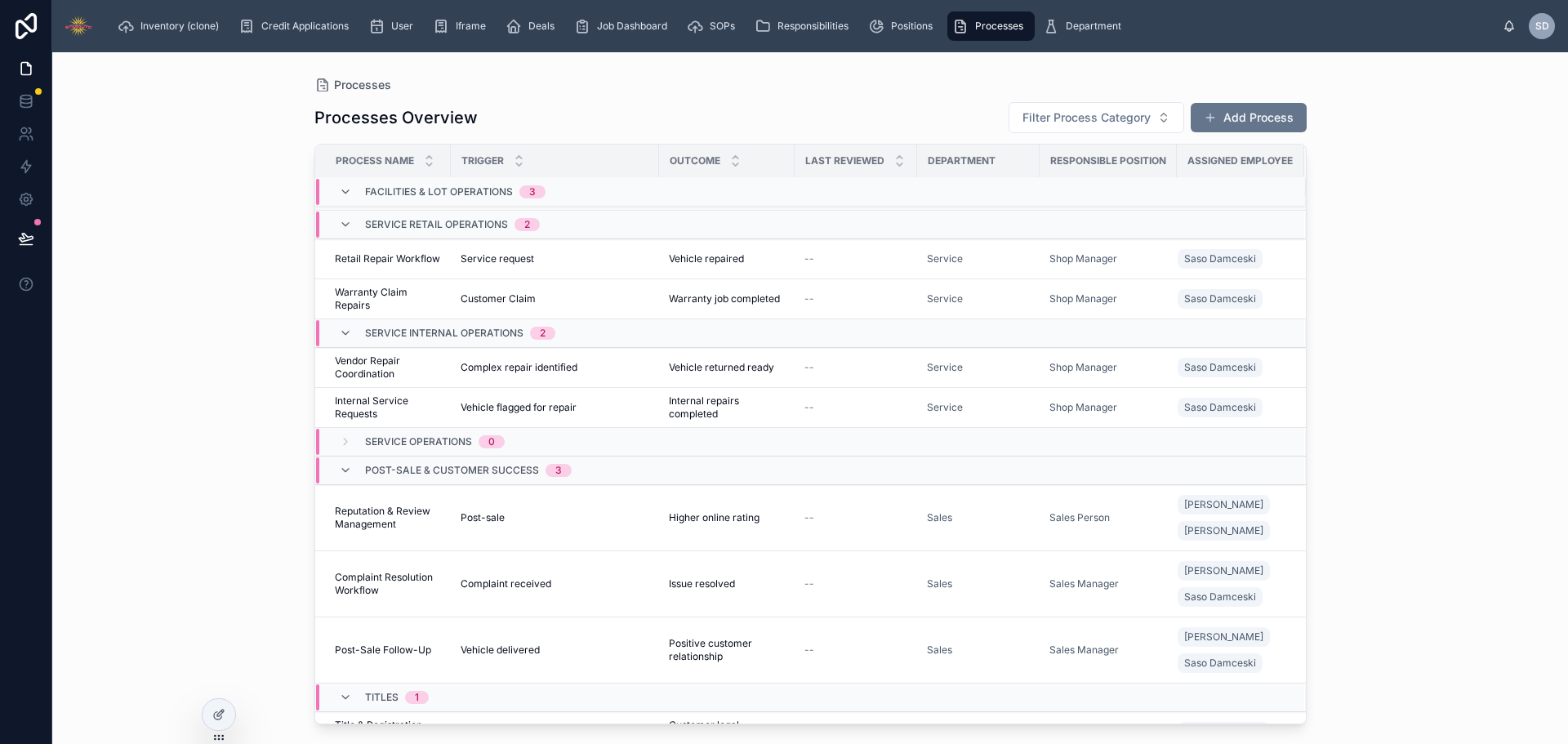
scroll to position [0, 0]
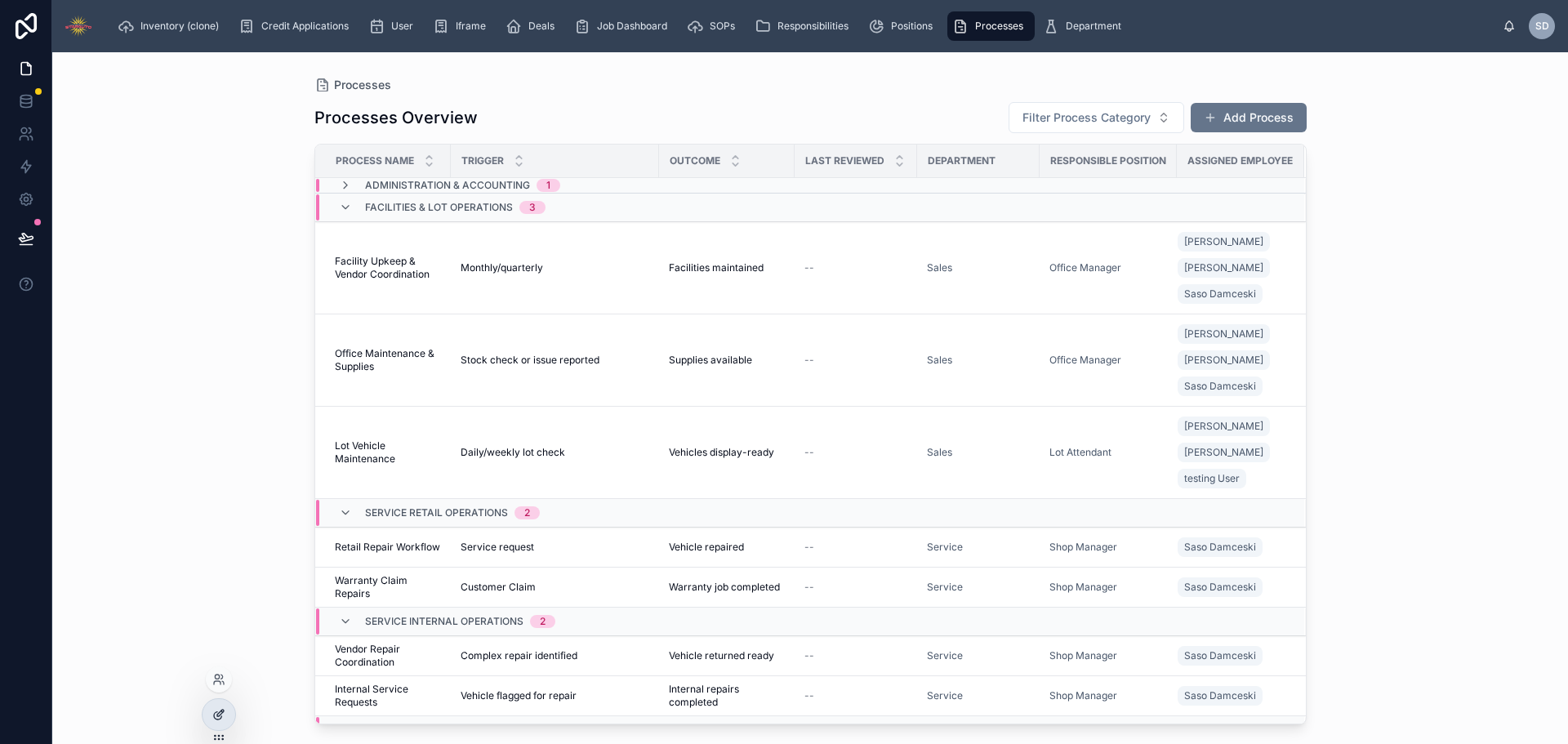
click at [223, 709] on icon at bounding box center [220, 712] width 7 height 7
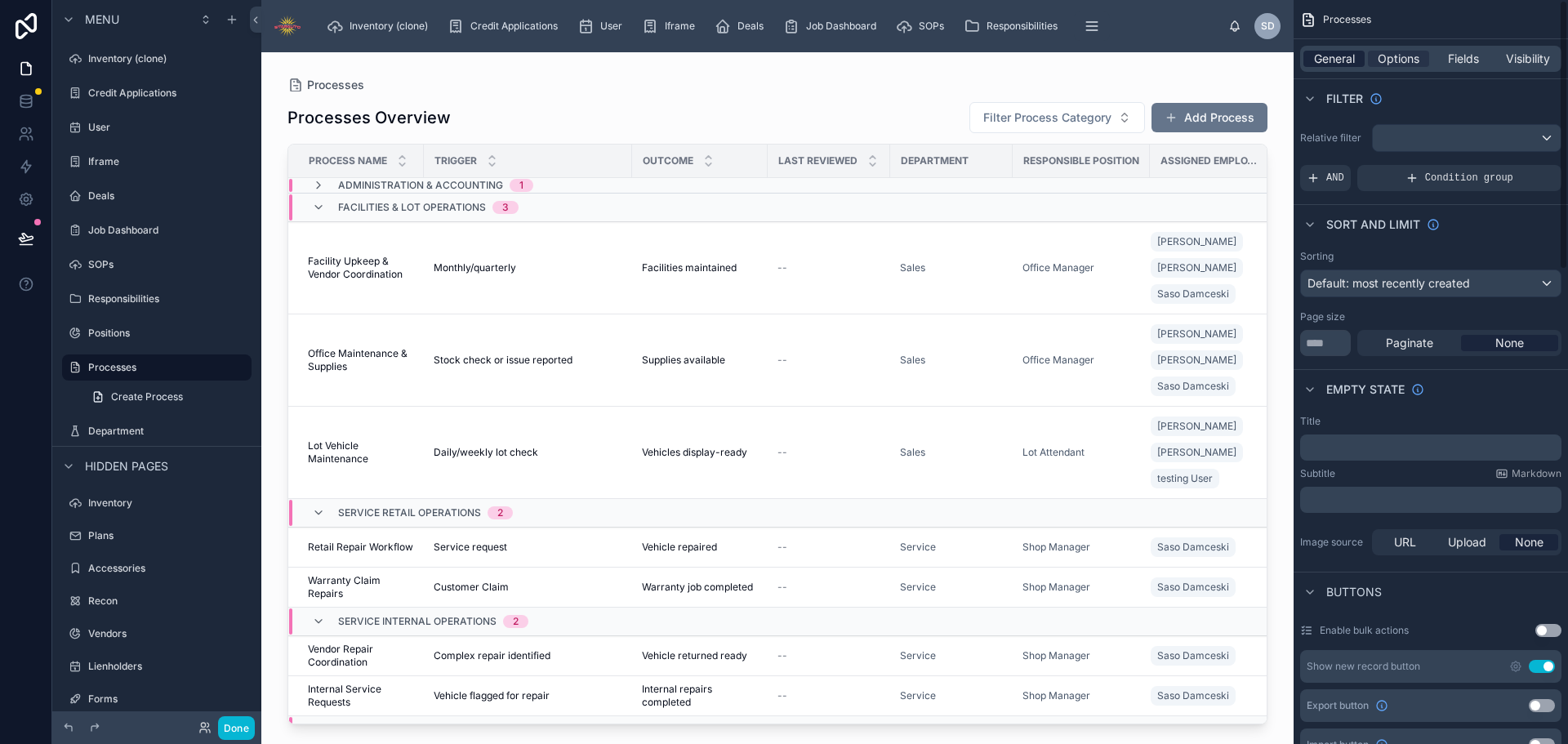
click at [1333, 59] on span "General" at bounding box center [1334, 58] width 41 height 16
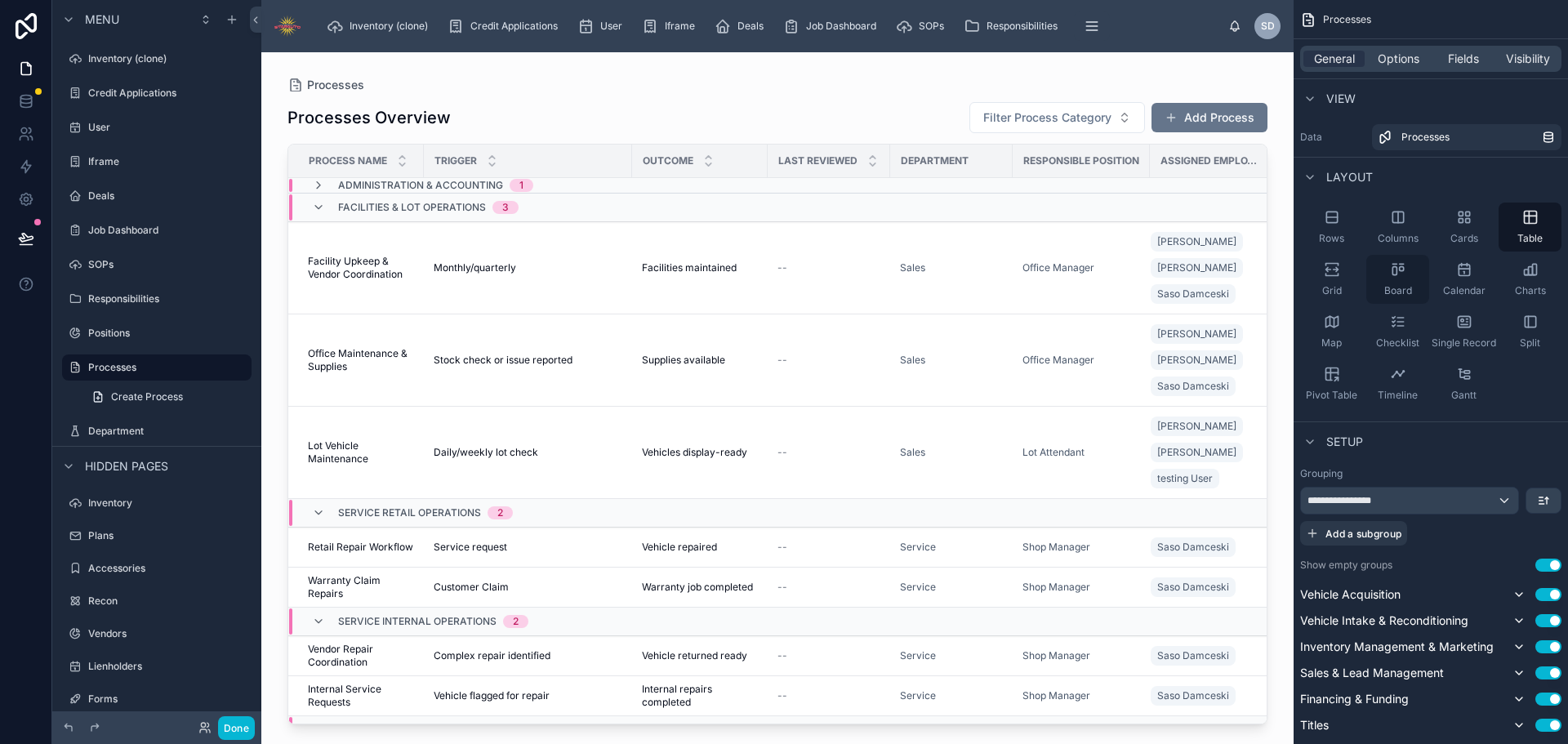
click at [1386, 274] on div "Board" at bounding box center [1397, 279] width 63 height 49
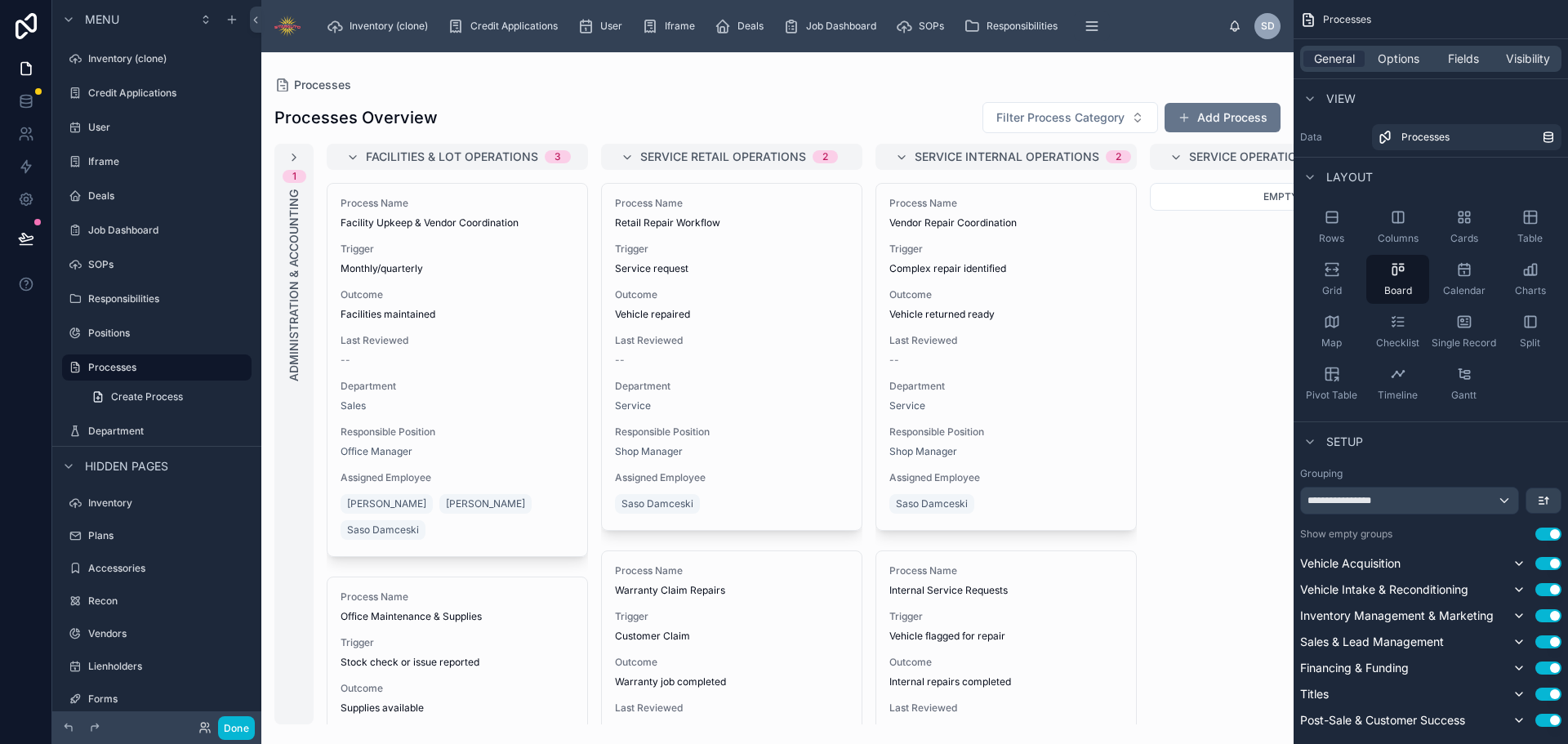
click at [352, 157] on div at bounding box center [777, 398] width 1032 height 692
click at [352, 157] on icon at bounding box center [353, 157] width 14 height 14
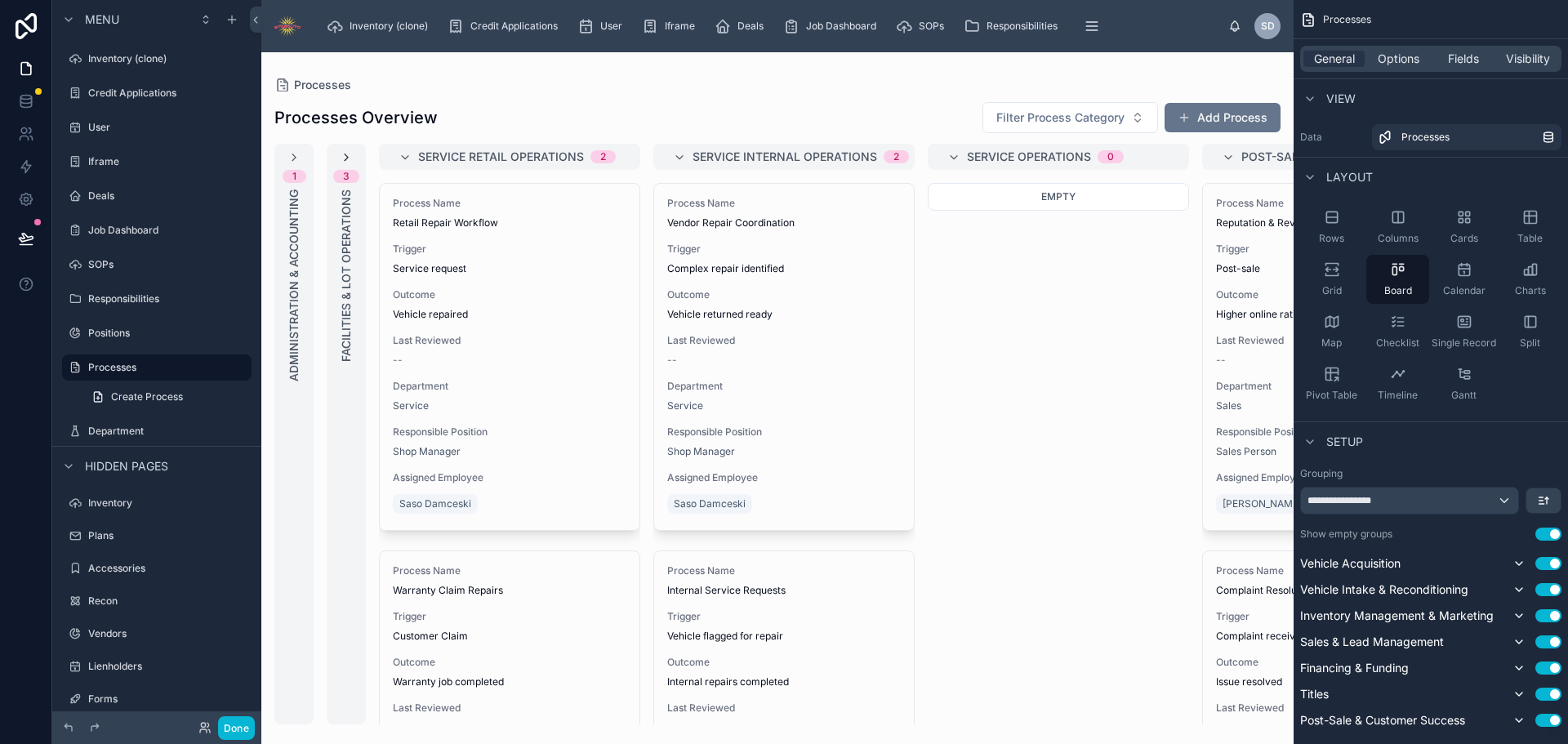
click at [352, 157] on icon at bounding box center [346, 157] width 14 height 14
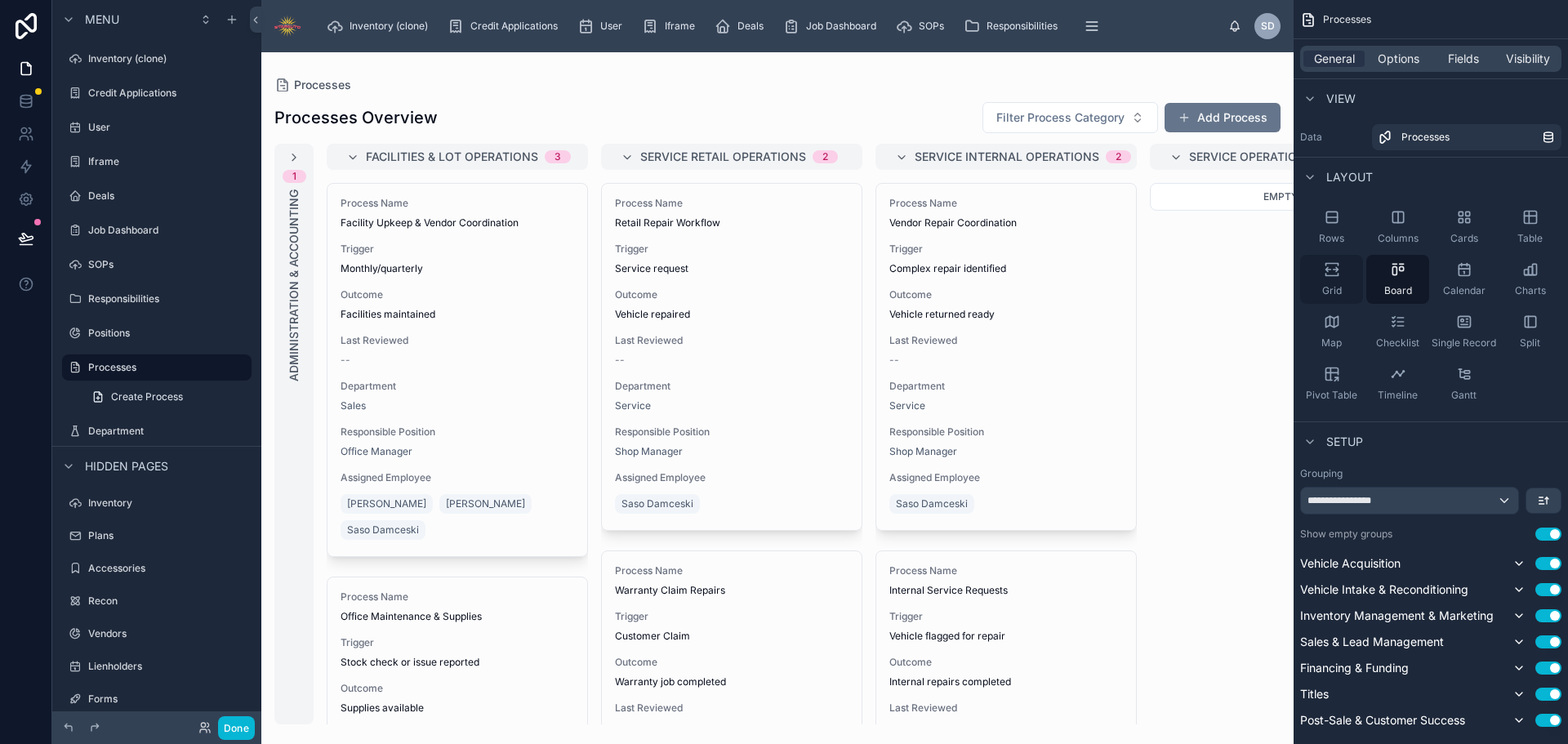
click at [1323, 287] on span "Grid" at bounding box center [1332, 291] width 19 height 14
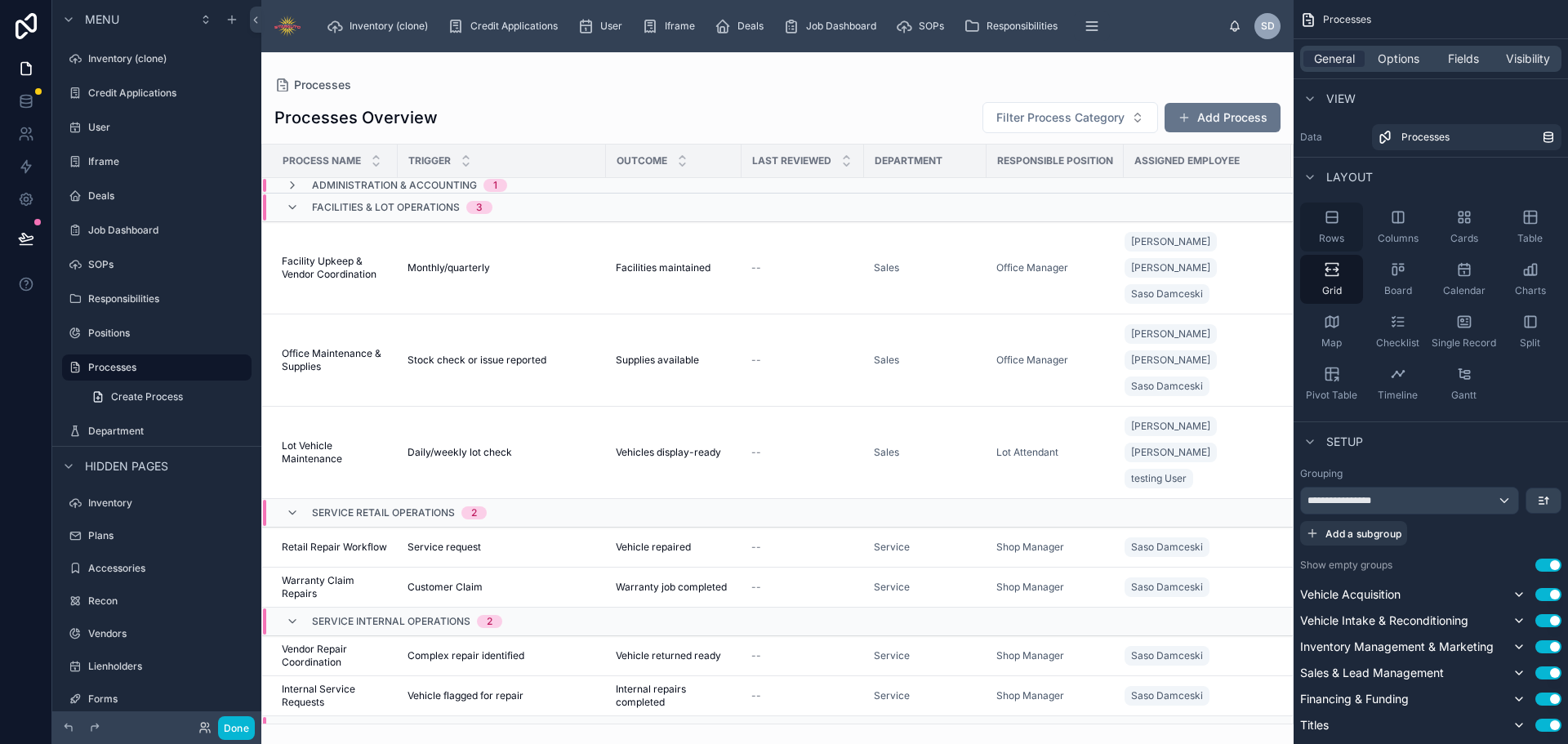
click at [1338, 229] on div "Rows" at bounding box center [1331, 227] width 63 height 49
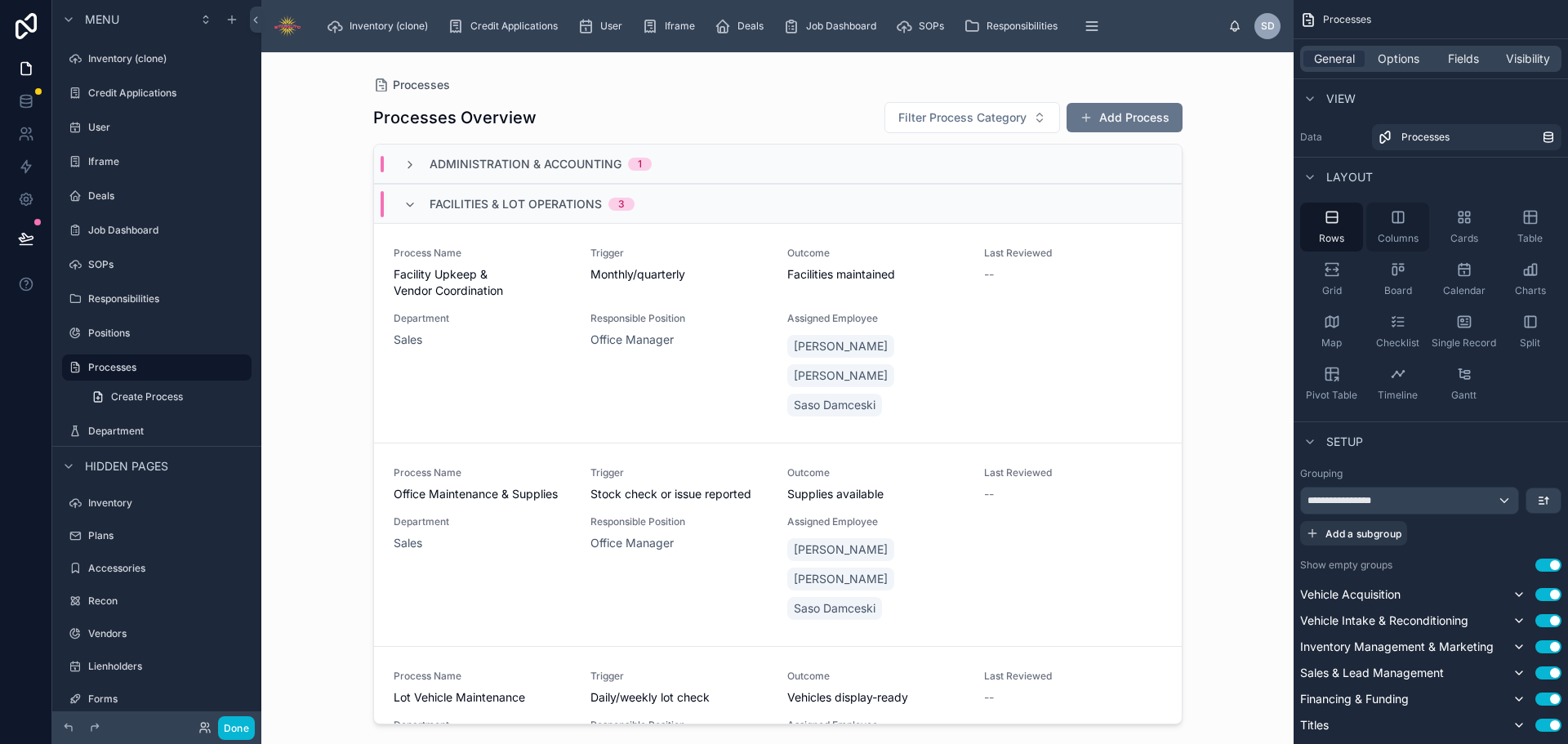
click at [1387, 224] on div "Columns" at bounding box center [1397, 227] width 63 height 49
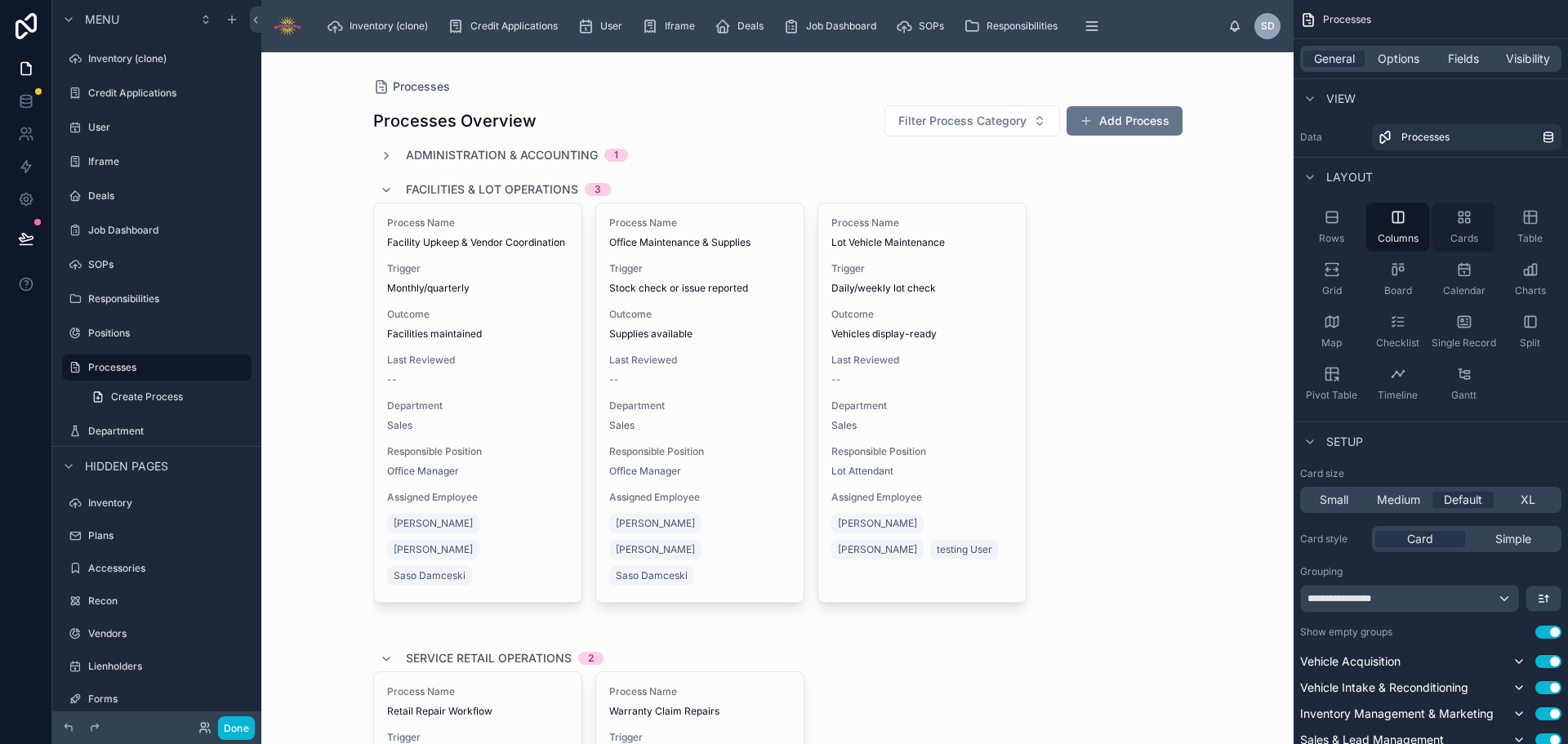
click at [1460, 223] on icon "scrollable content" at bounding box center [1461, 220] width 4 height 4
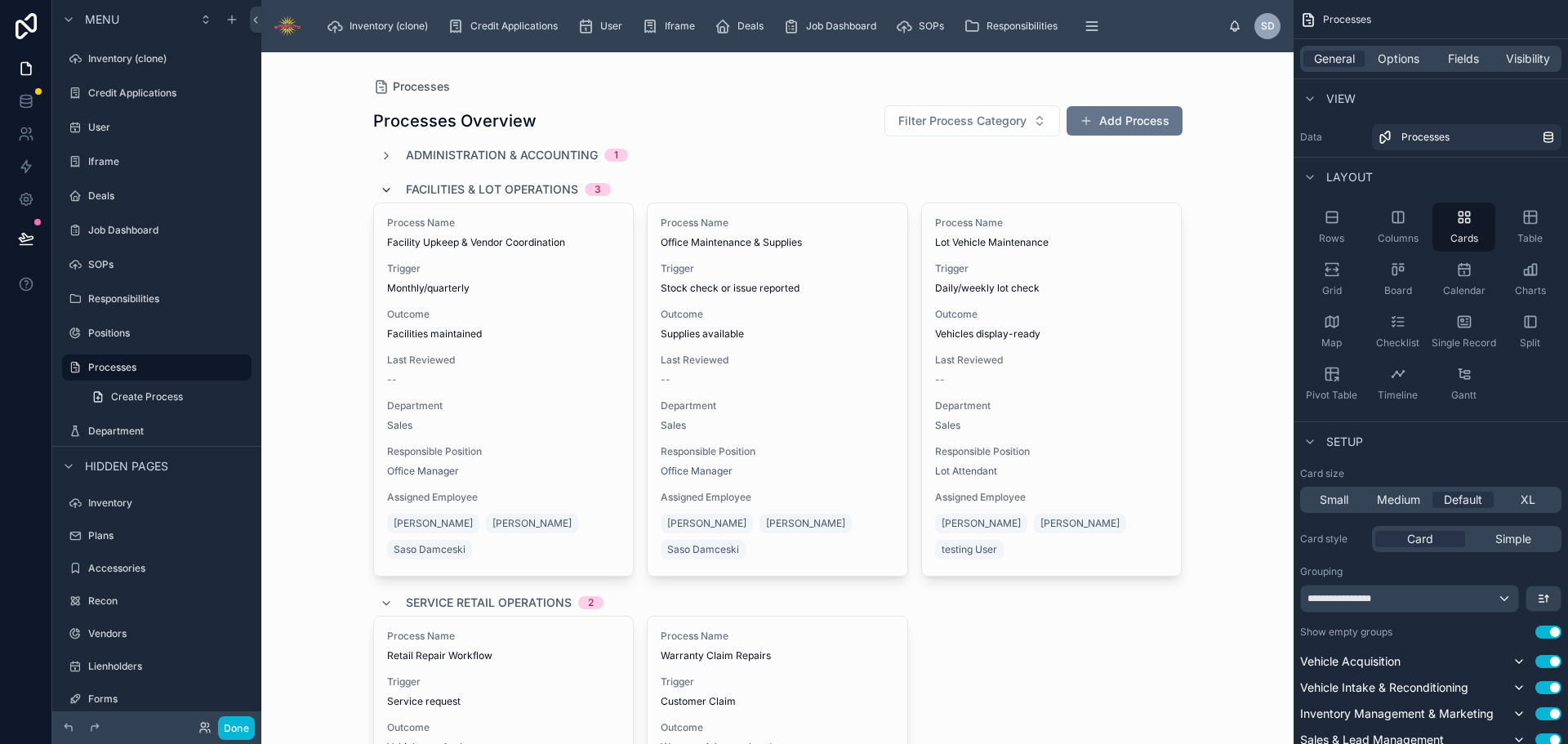
click at [381, 190] on icon at bounding box center [387, 190] width 14 height 14
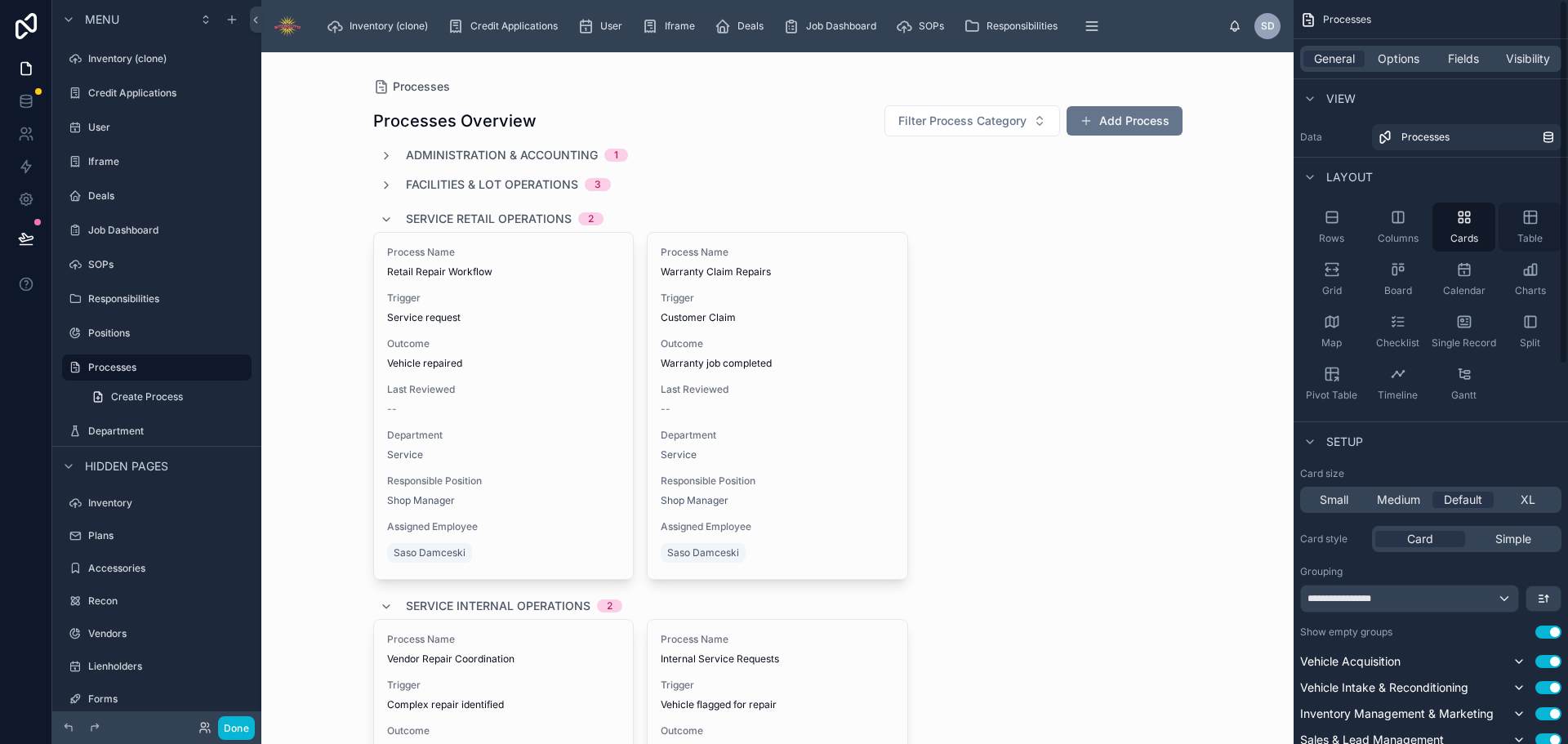
click at [1539, 222] on div "Table" at bounding box center [1529, 227] width 63 height 49
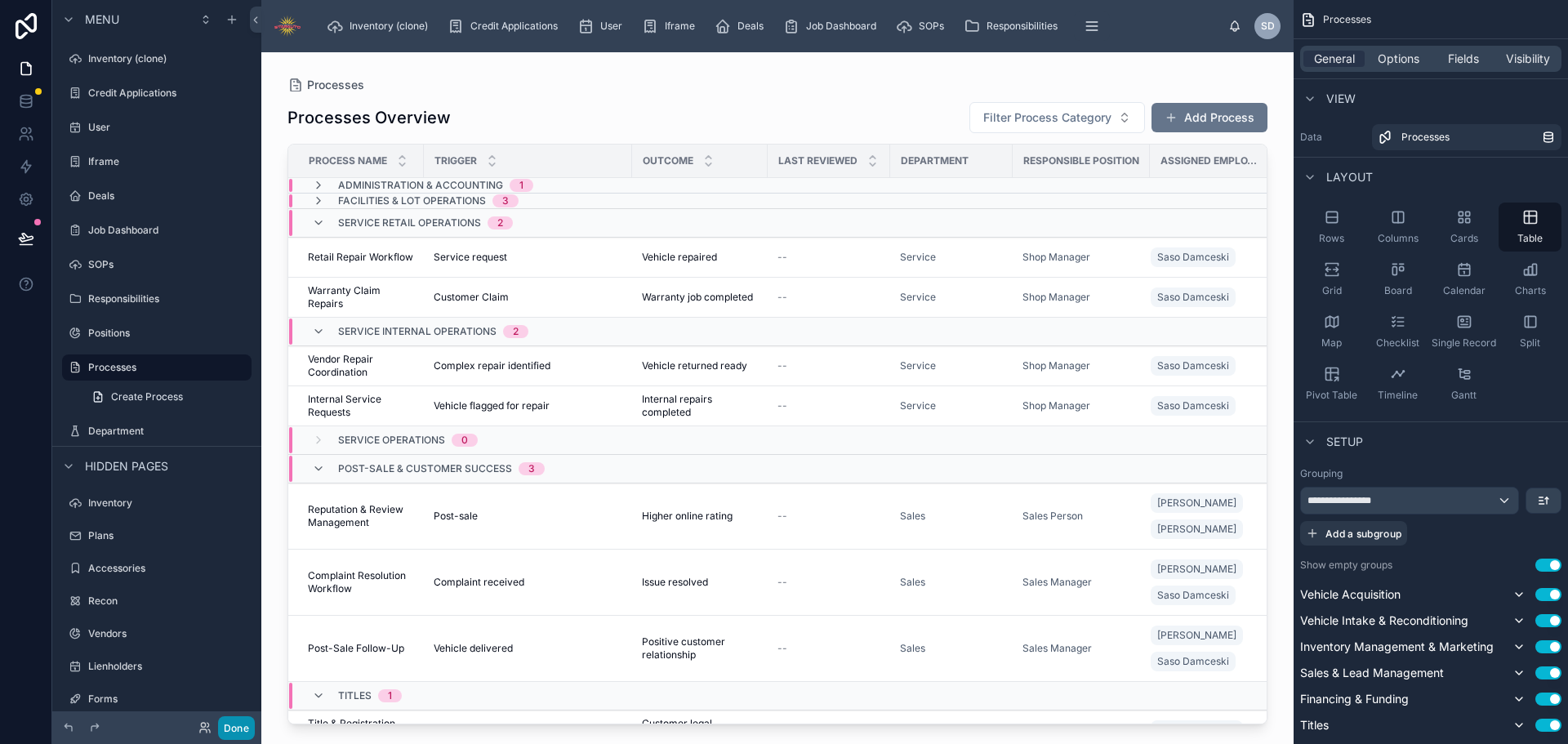
click at [237, 729] on button "Done" at bounding box center [237, 728] width 37 height 23
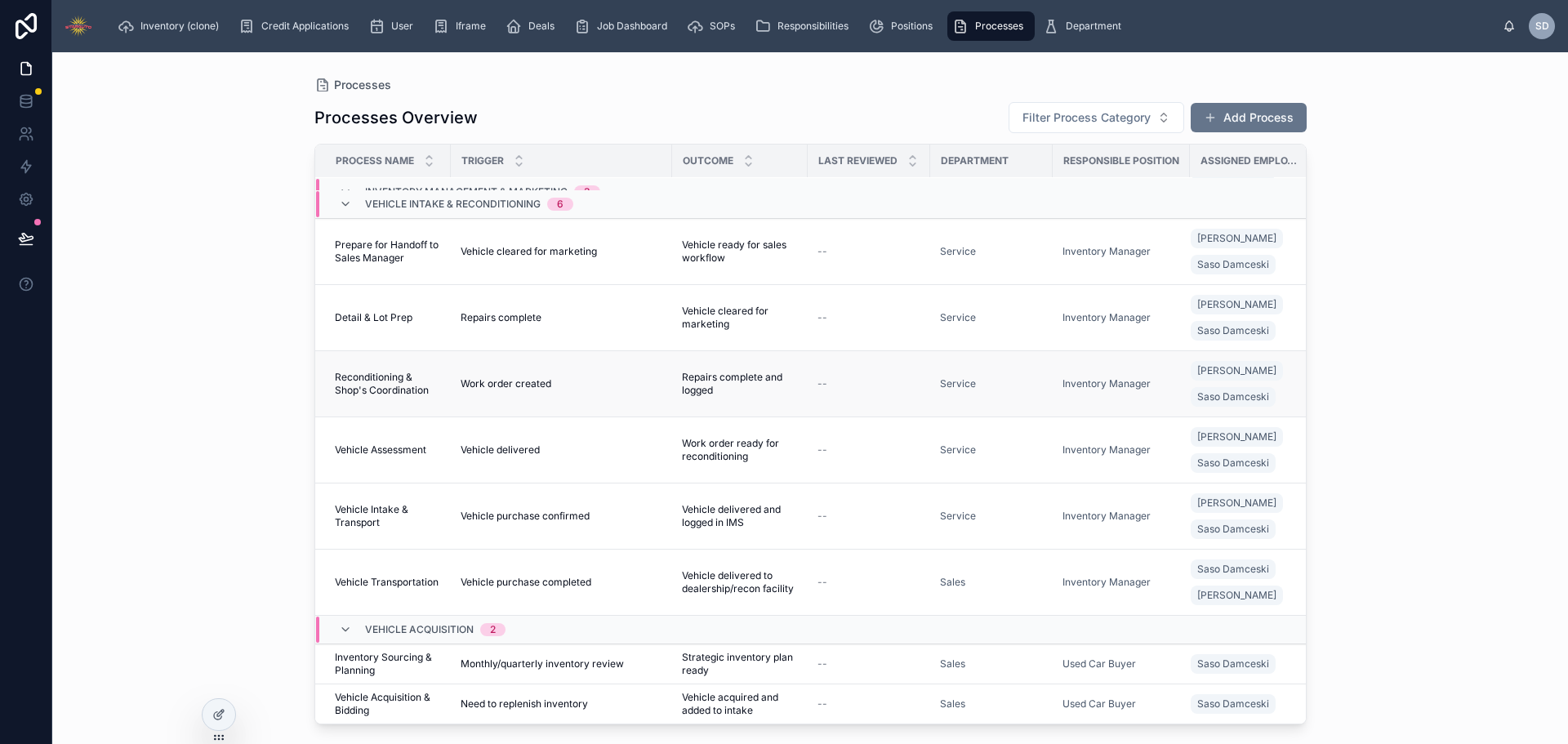
scroll to position [1534, 0]
click at [892, 24] on span "Positions" at bounding box center [912, 26] width 42 height 14
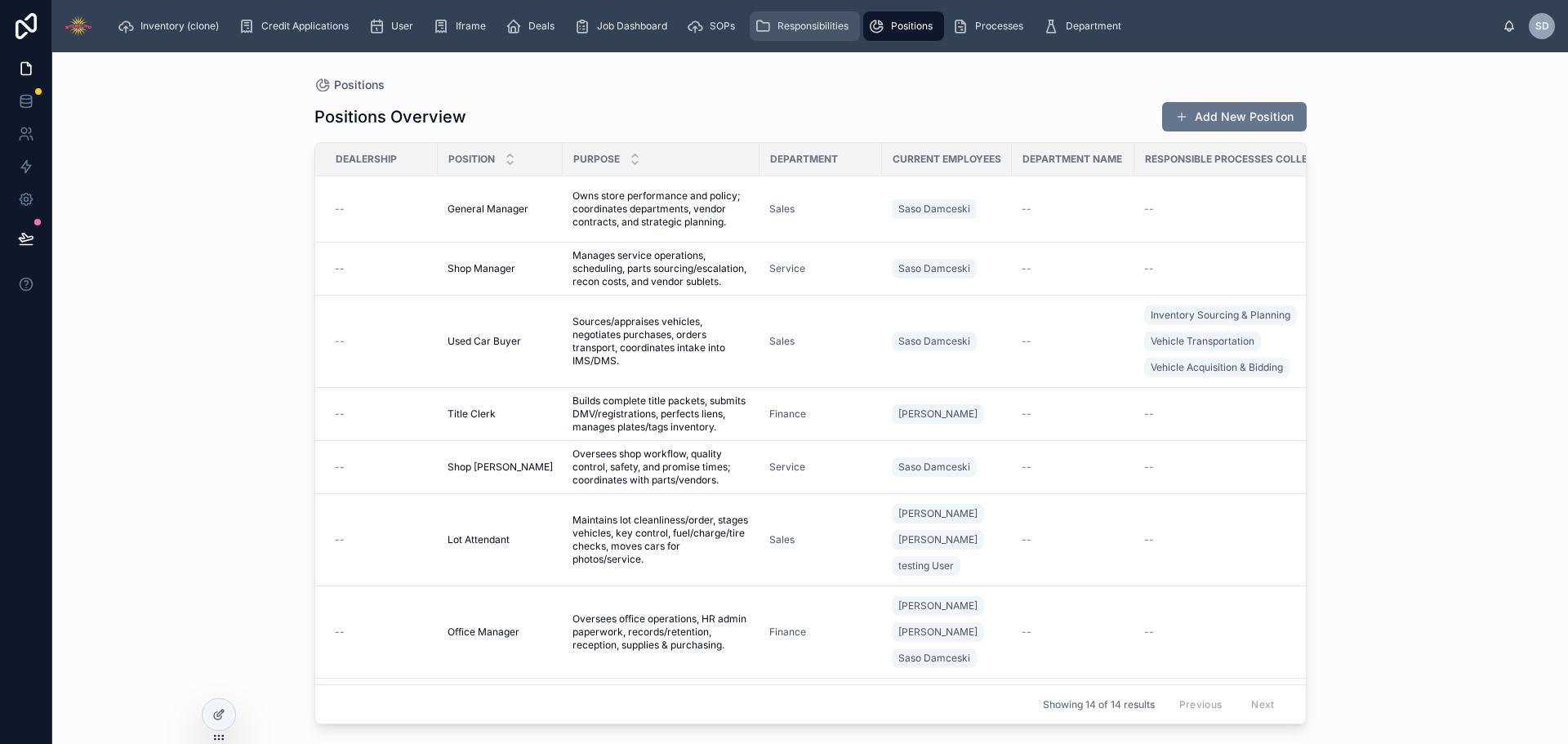
click at [831, 31] on span "Responsibilities" at bounding box center [812, 26] width 71 height 14
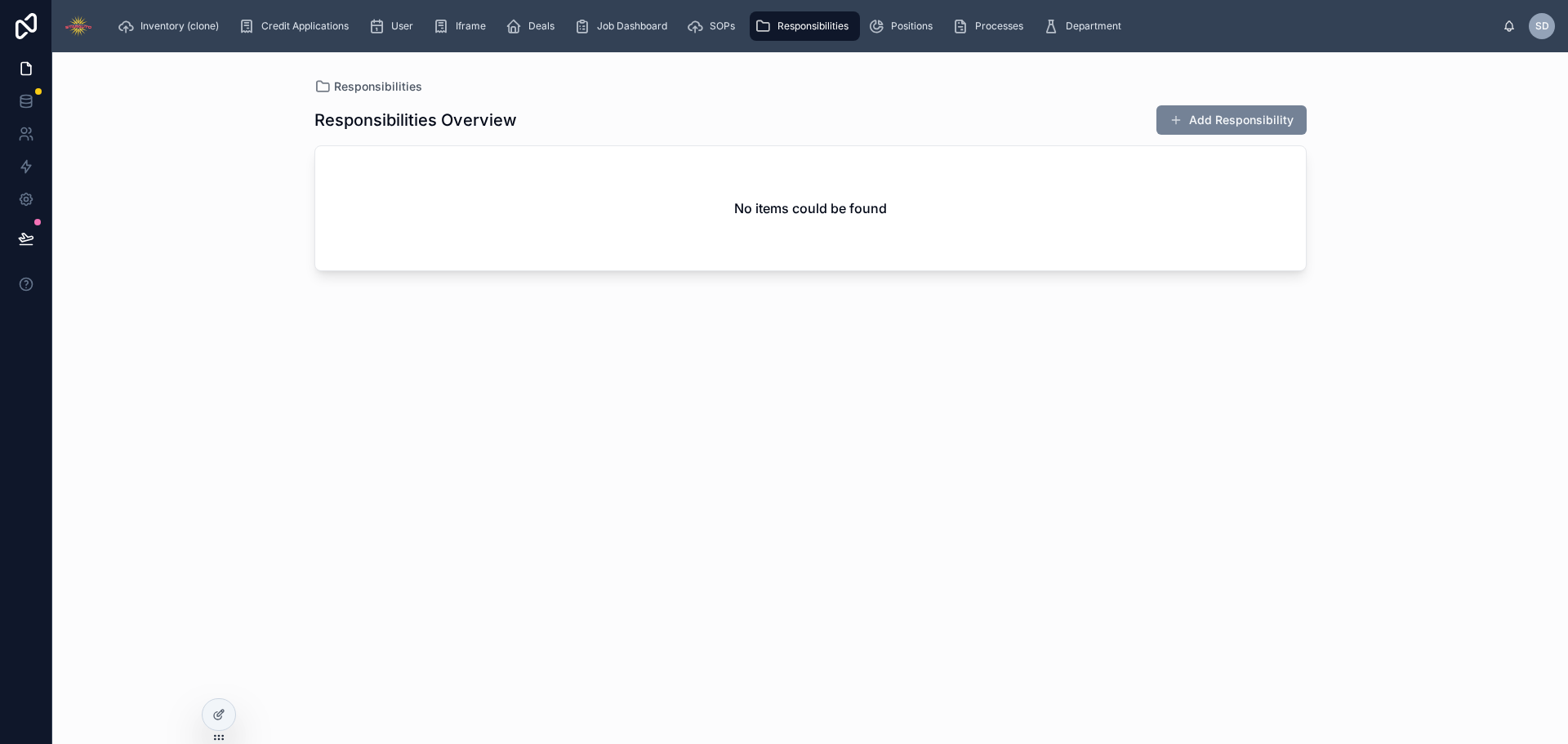
click at [1215, 126] on button "Add Responsibility" at bounding box center [1231, 120] width 150 height 29
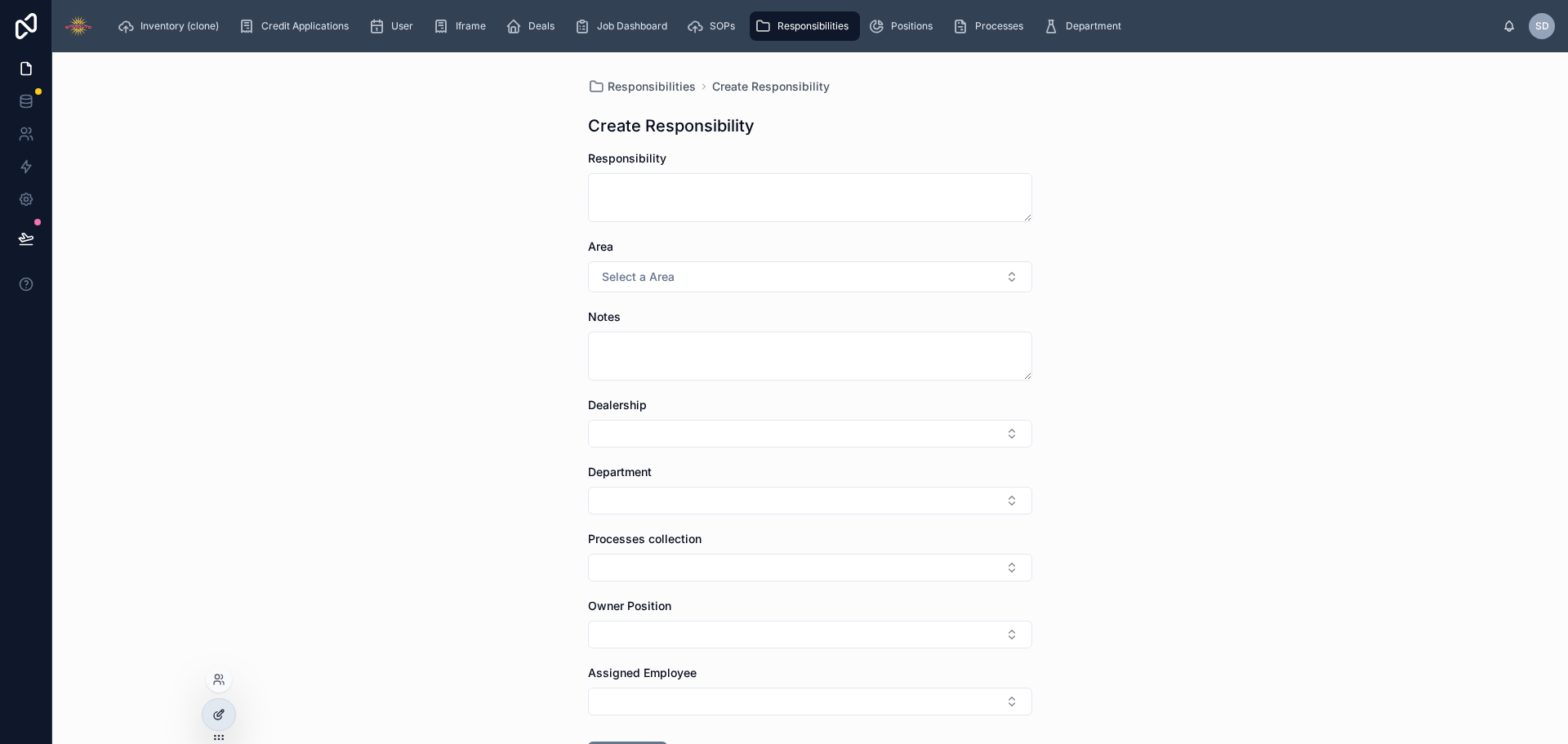
click at [223, 715] on icon at bounding box center [219, 714] width 14 height 14
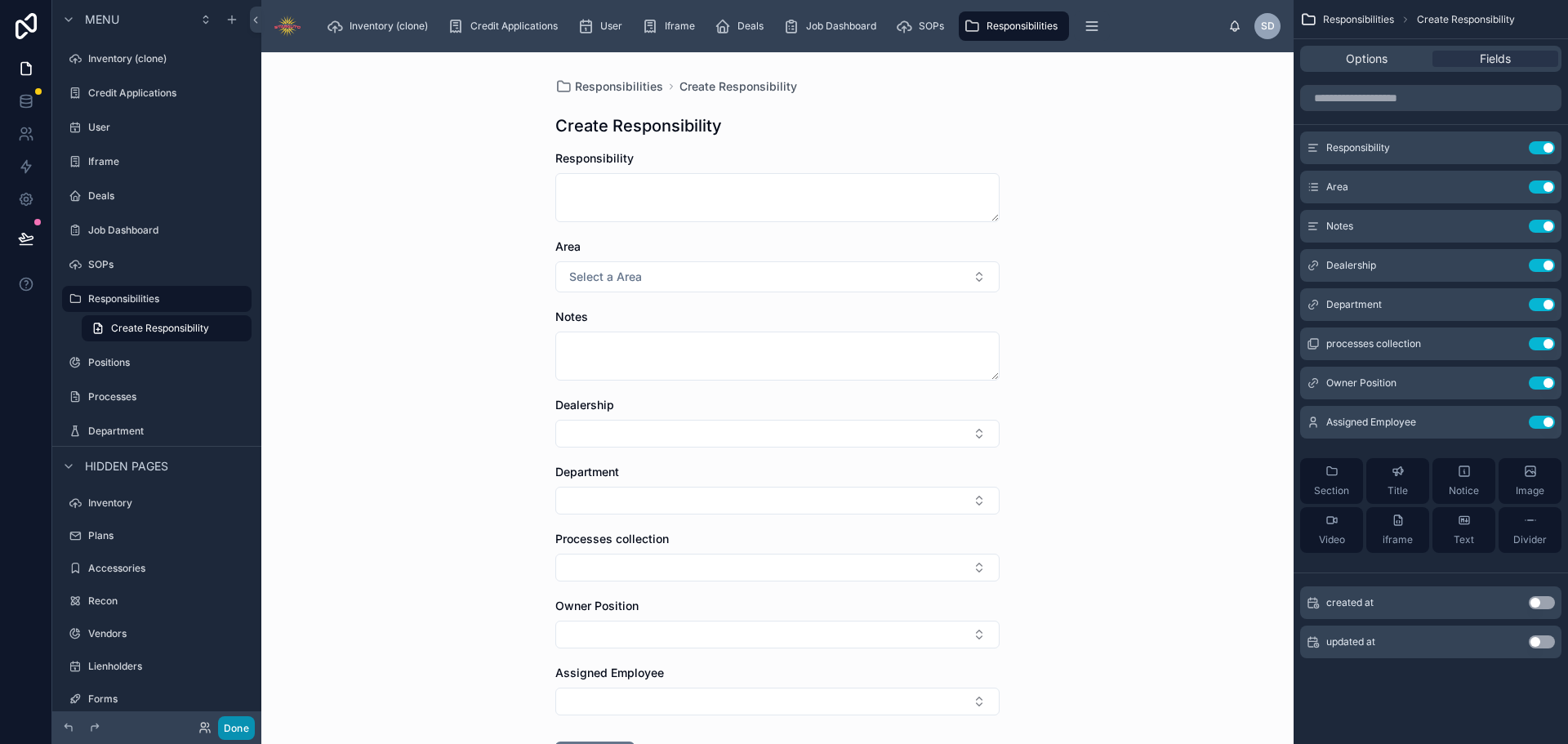
click at [236, 738] on button "Done" at bounding box center [237, 728] width 37 height 23
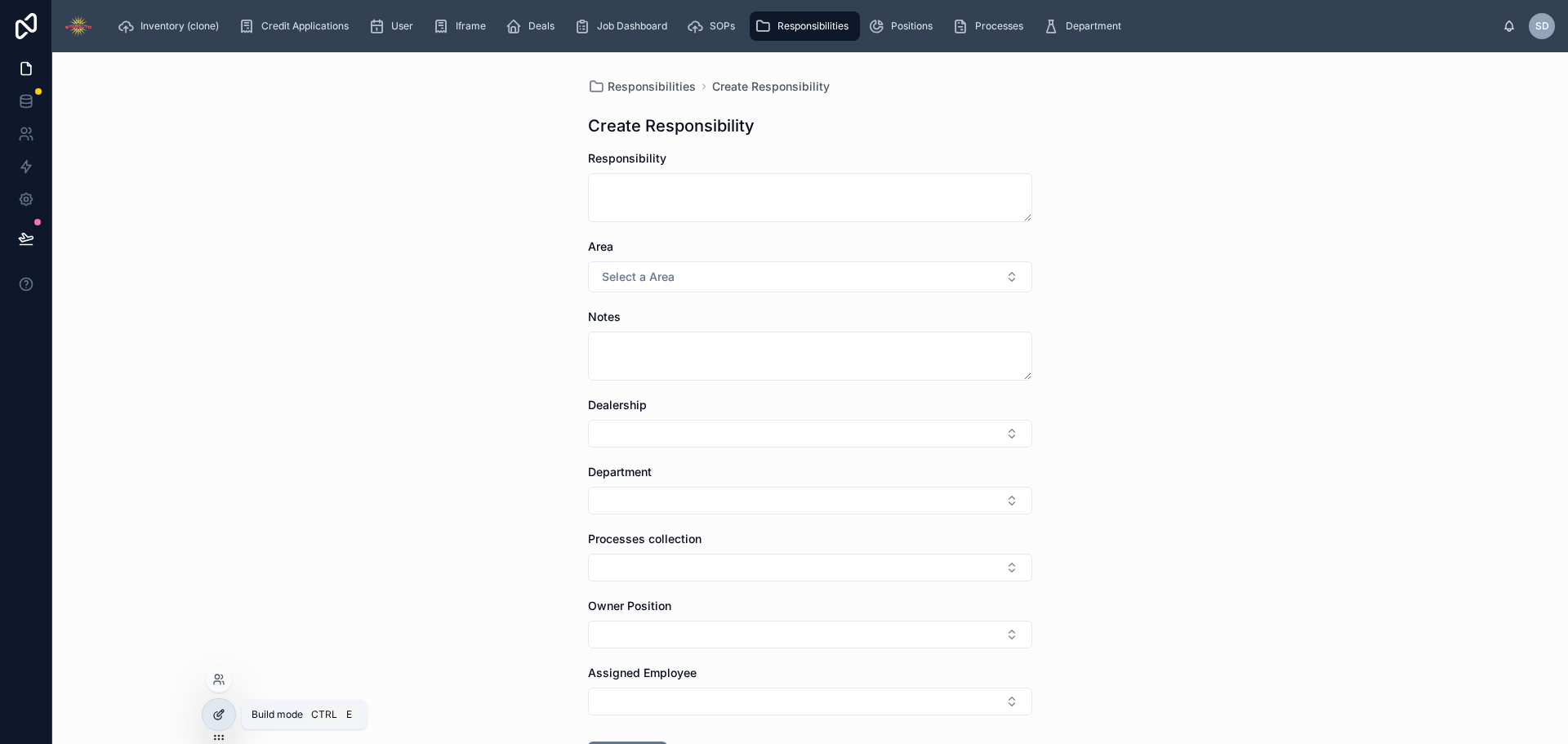
click at [216, 718] on icon at bounding box center [218, 716] width 8 height 8
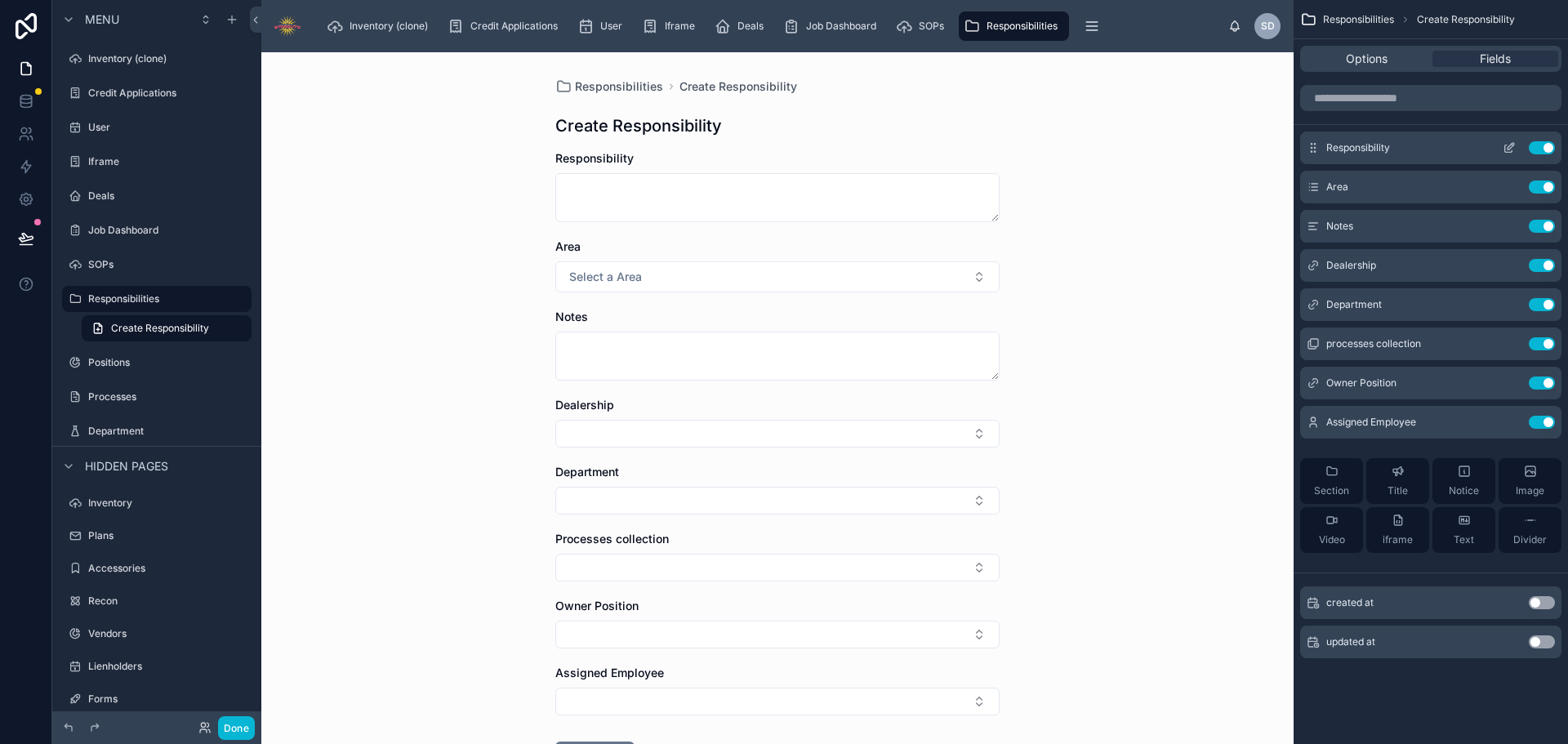
click at [1503, 144] on icon "scrollable content" at bounding box center [1509, 148] width 14 height 14
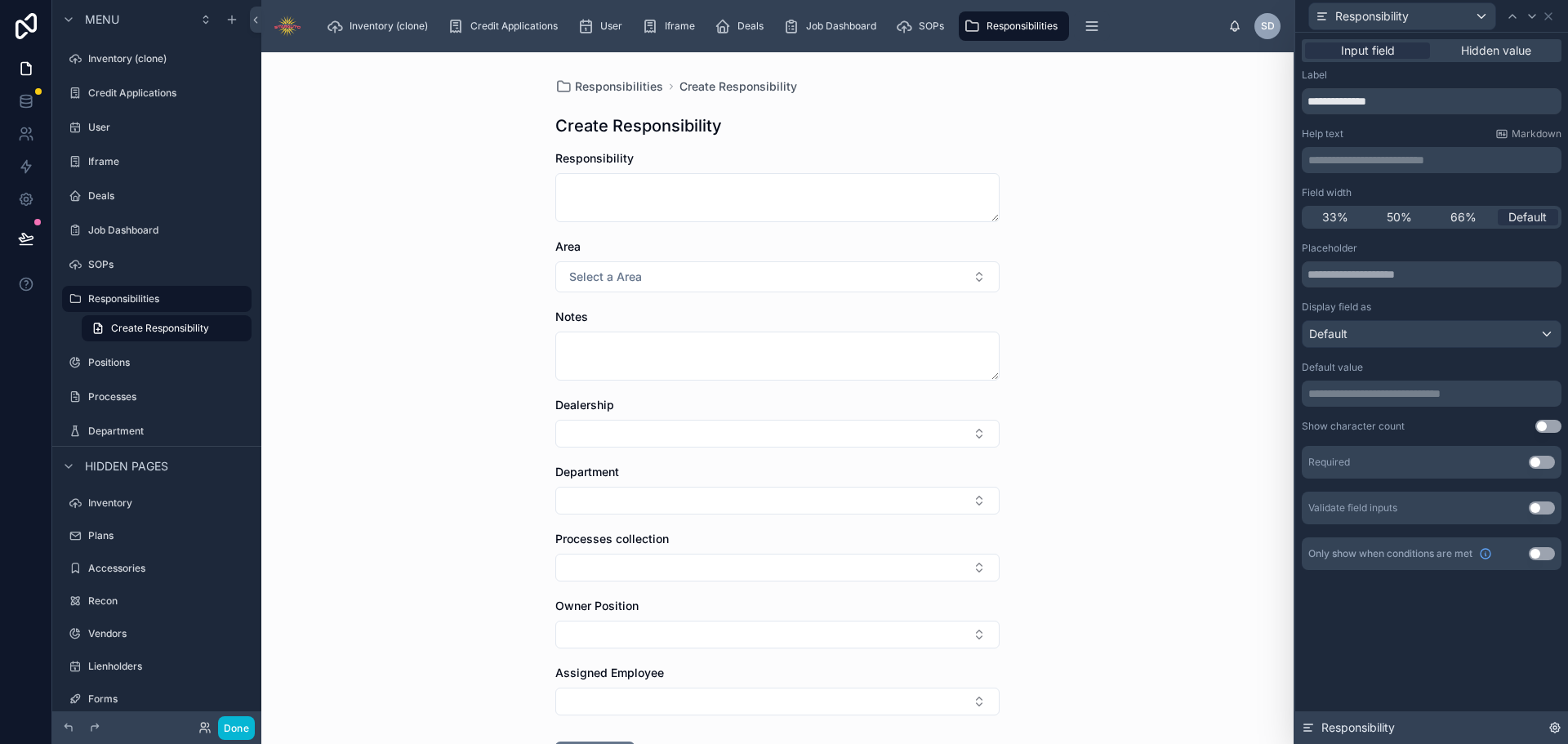
click at [1560, 715] on div "Responsibility" at bounding box center [1432, 728] width 273 height 33
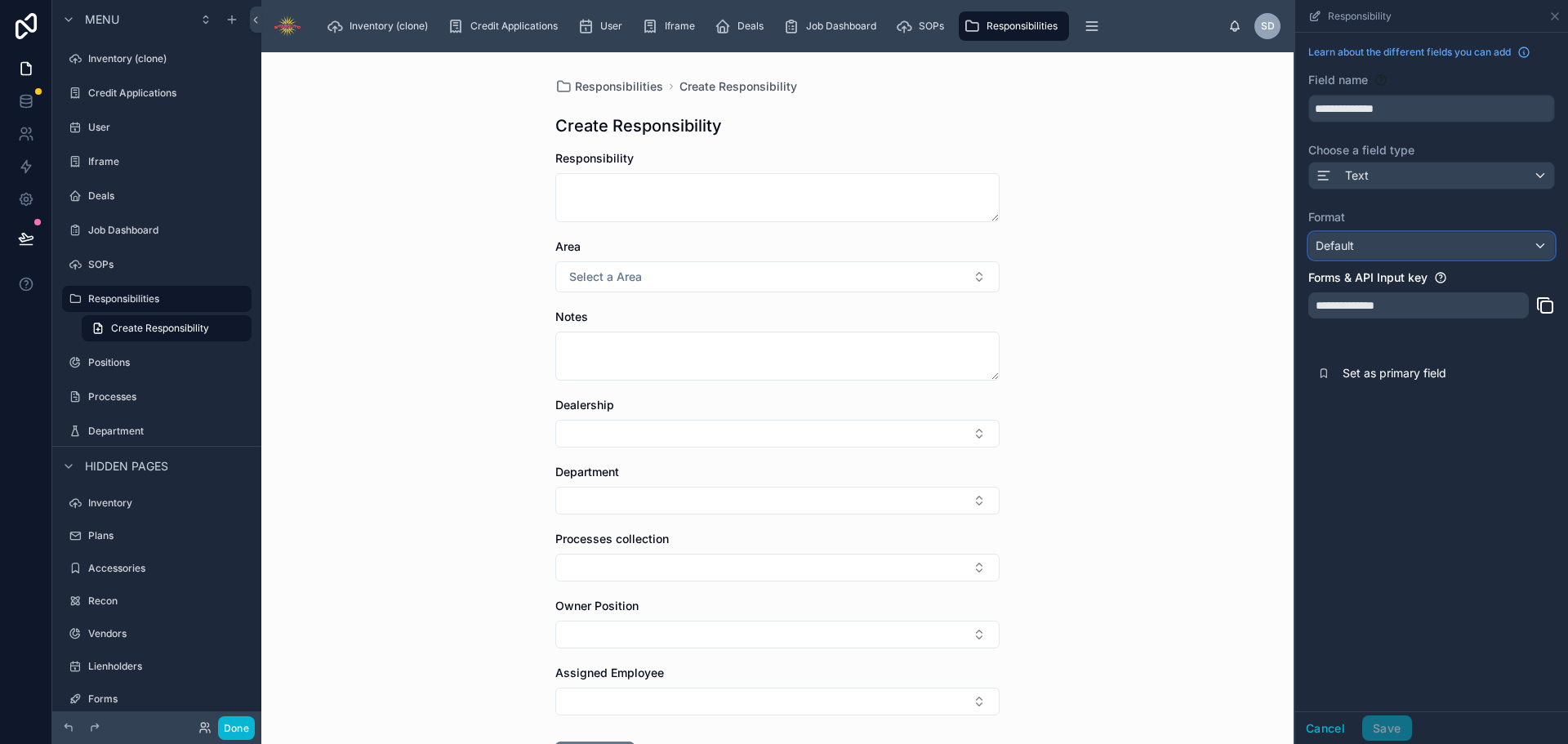
click at [1397, 246] on div "Default" at bounding box center [1431, 245] width 245 height 26
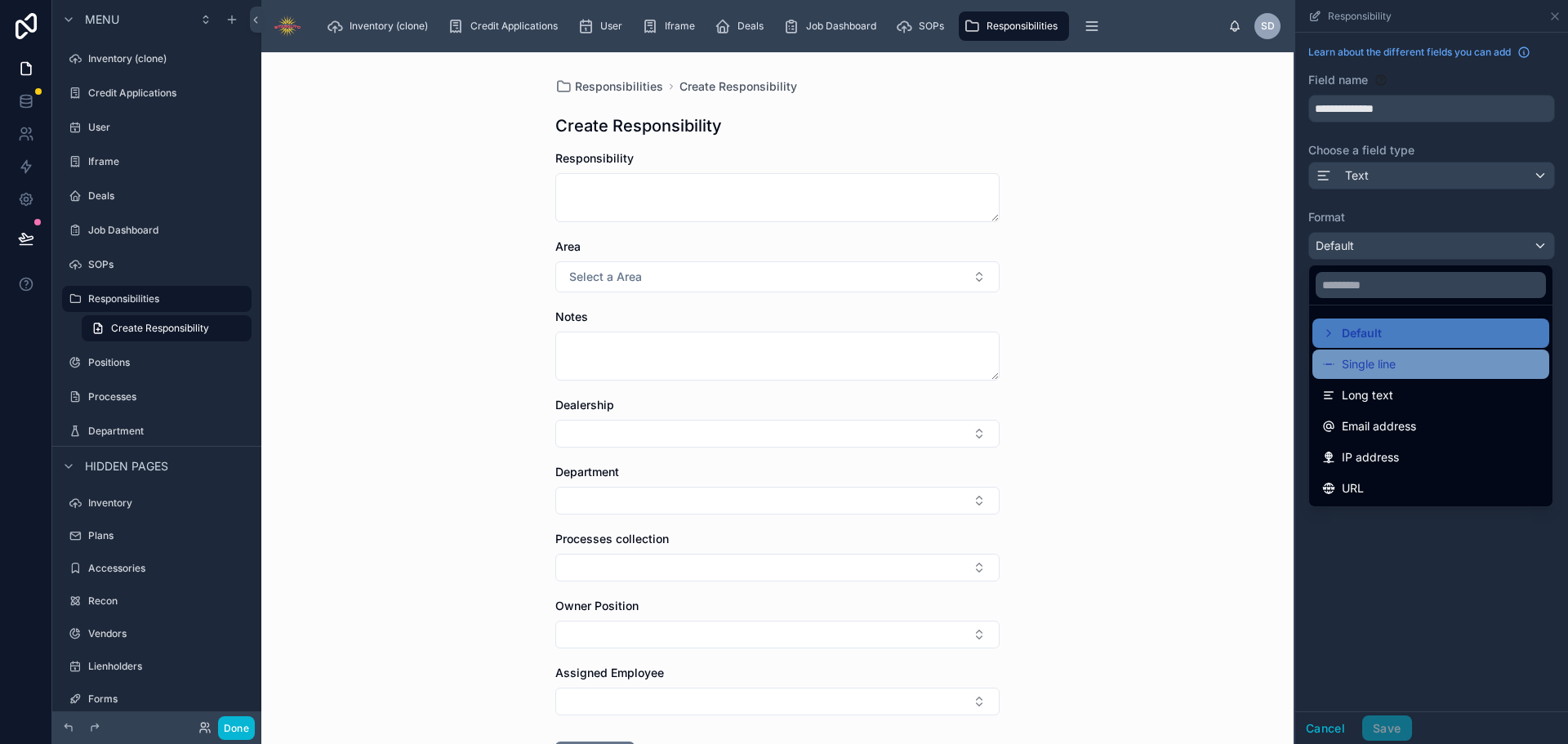
click at [1375, 368] on span "Single line" at bounding box center [1369, 364] width 54 height 19
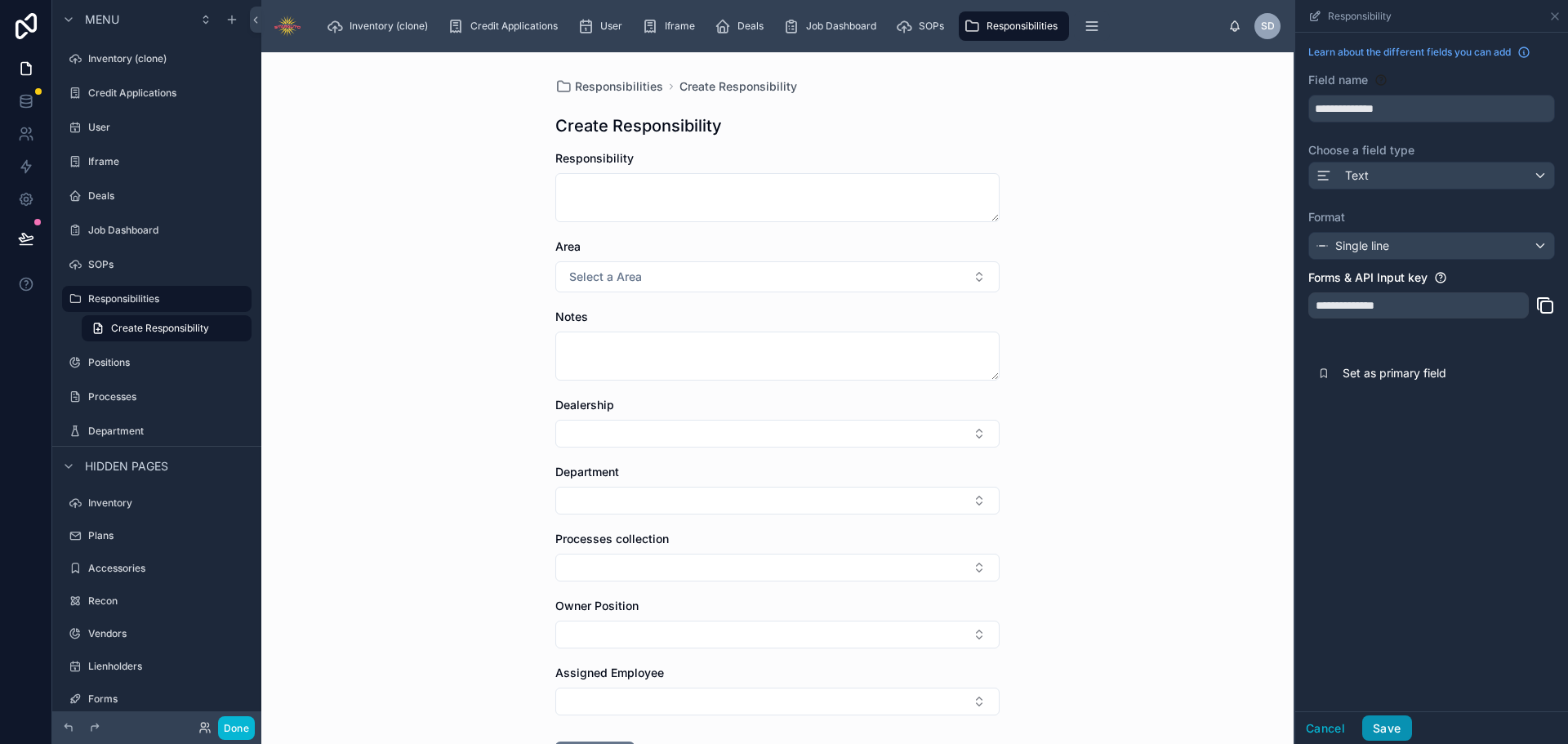
click at [1386, 736] on button "Save" at bounding box center [1386, 728] width 49 height 26
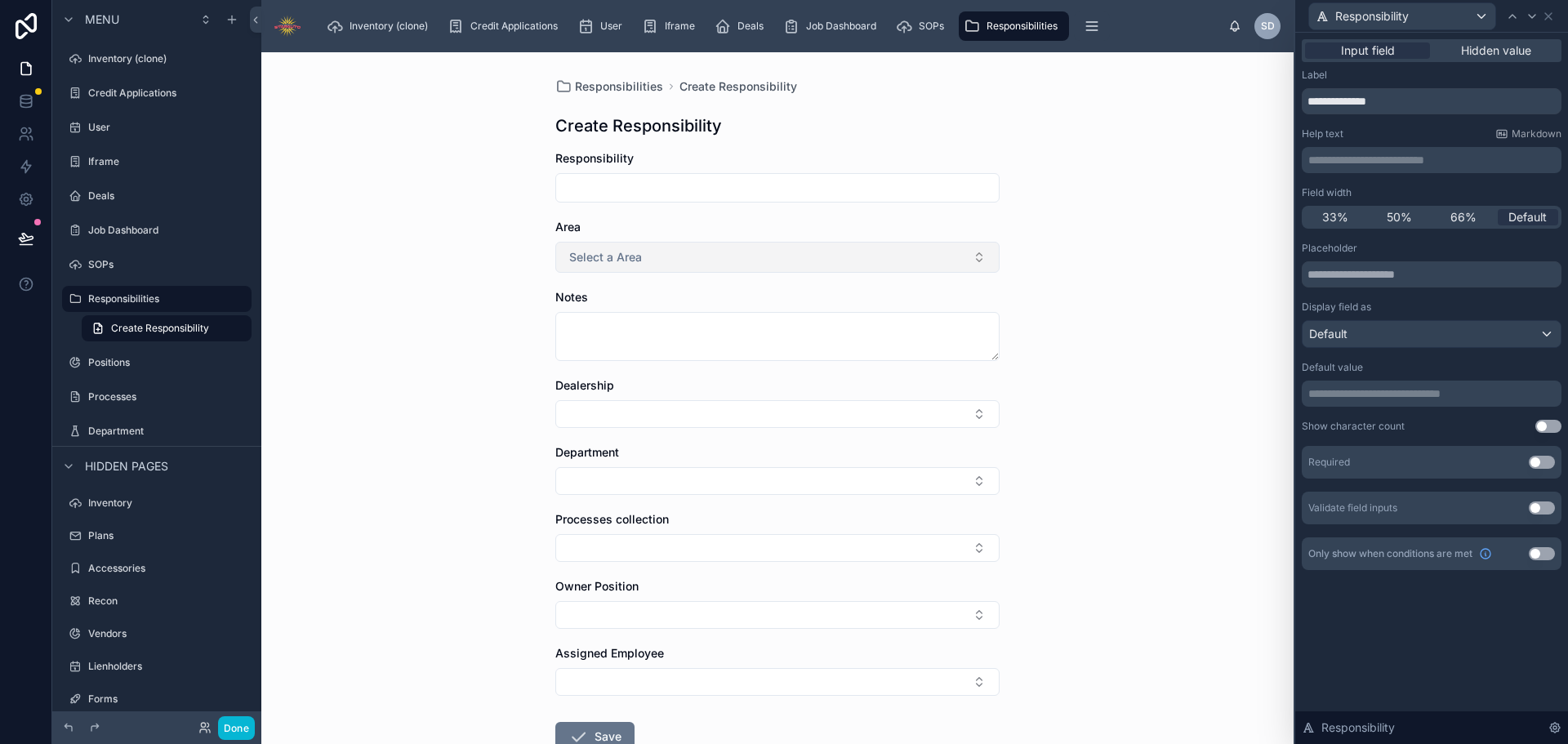
click at [711, 254] on button "Select a Area" at bounding box center [777, 257] width 445 height 31
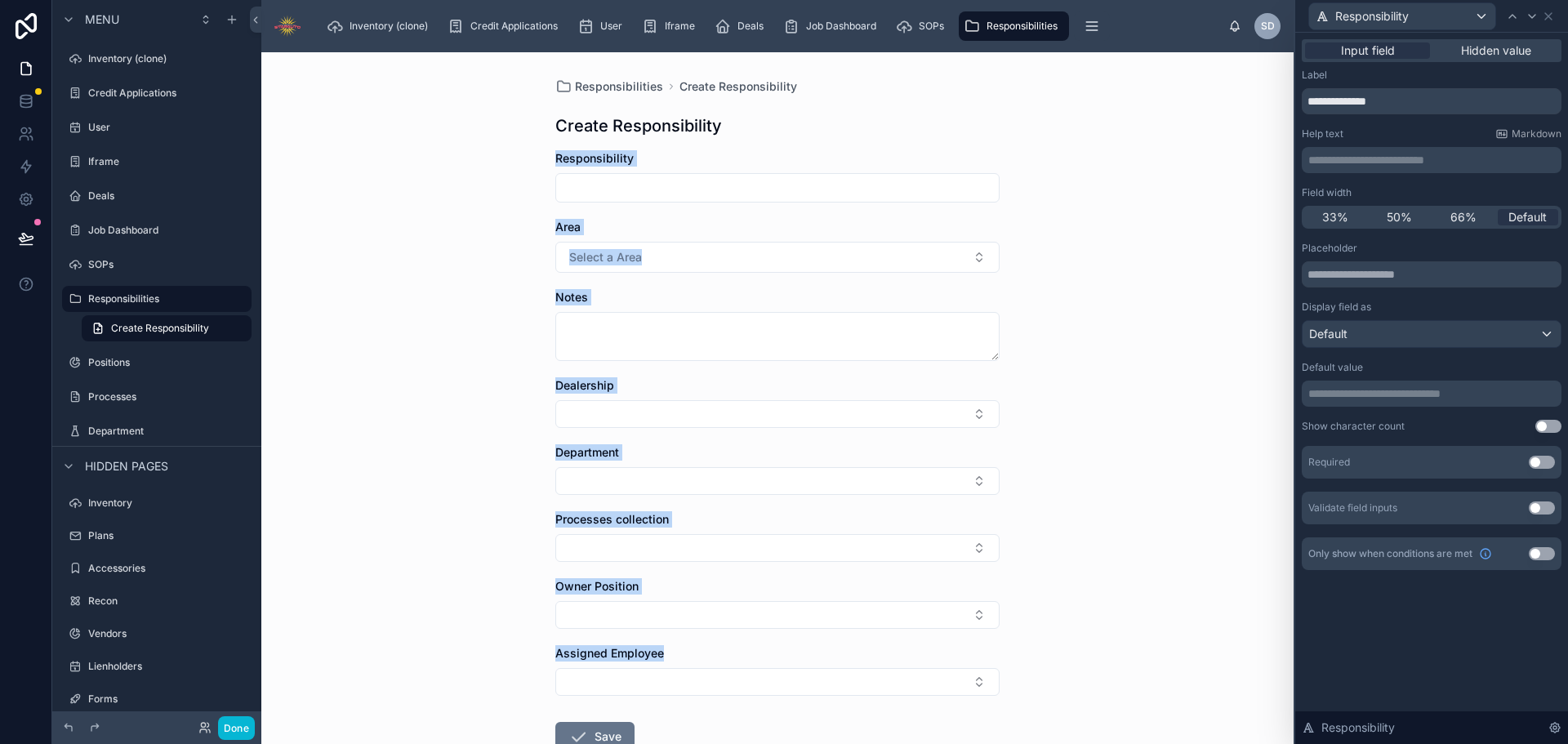
drag, startPoint x: 533, startPoint y: 159, endPoint x: 911, endPoint y: 661, distance: 628.4
click at [911, 661] on div "Responsibilities Create Responsibility Create Responsibility Responsibility Are…" at bounding box center [777, 398] width 1032 height 692
copy form "Responsibility Area Select a Area Notes Dealership Department Processes collect…"
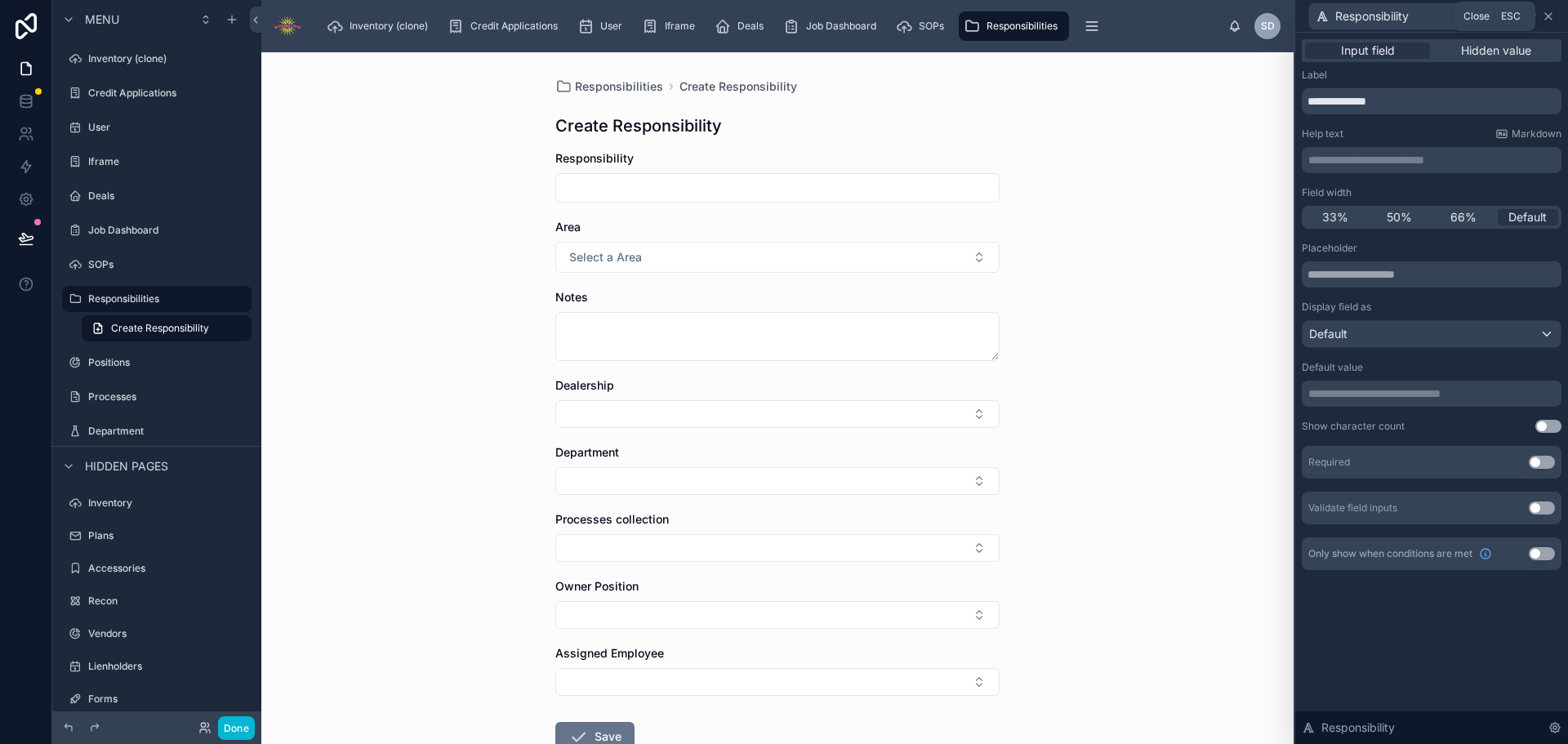
click at [1545, 16] on icon at bounding box center [1549, 16] width 14 height 14
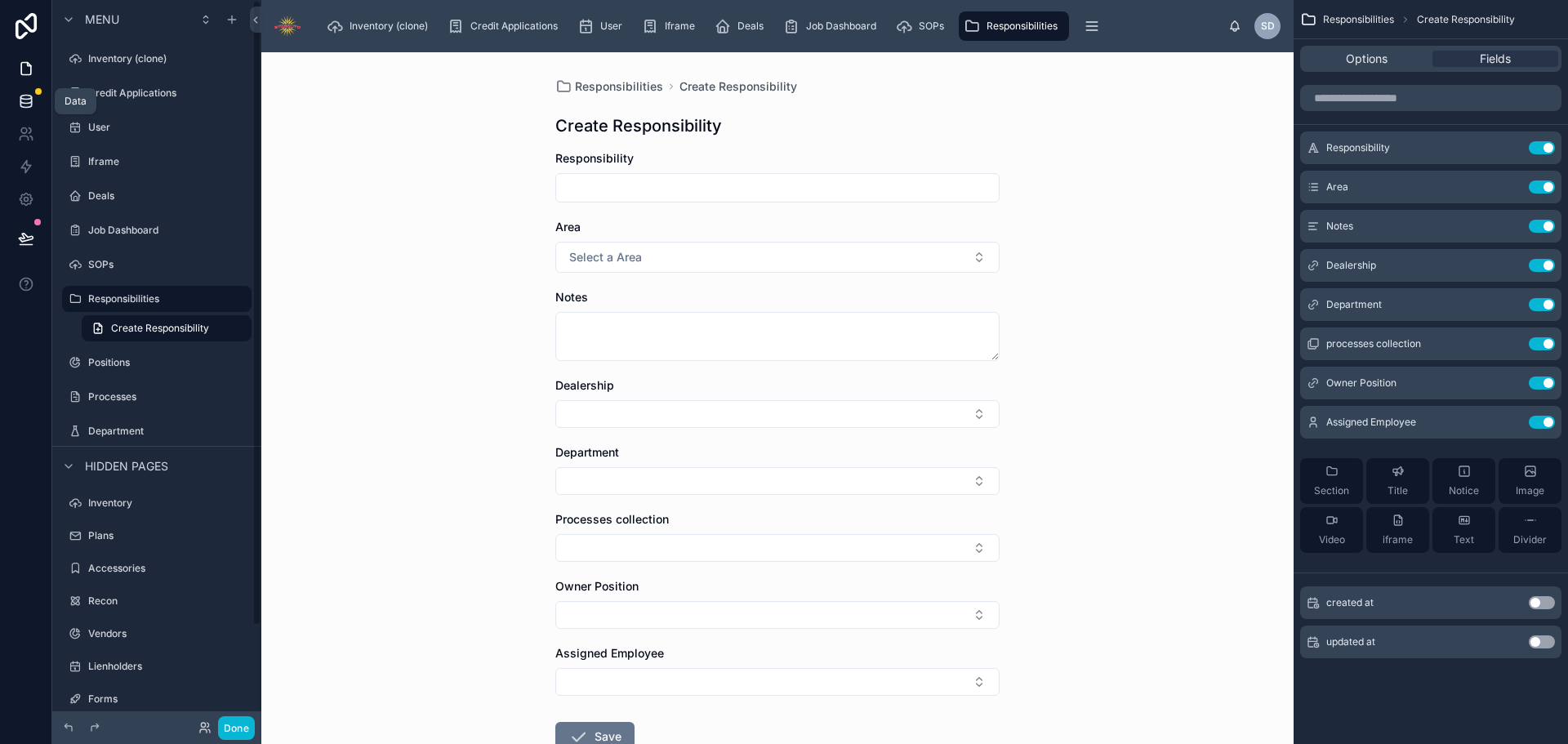
click at [31, 102] on icon at bounding box center [25, 104] width 11 height 7
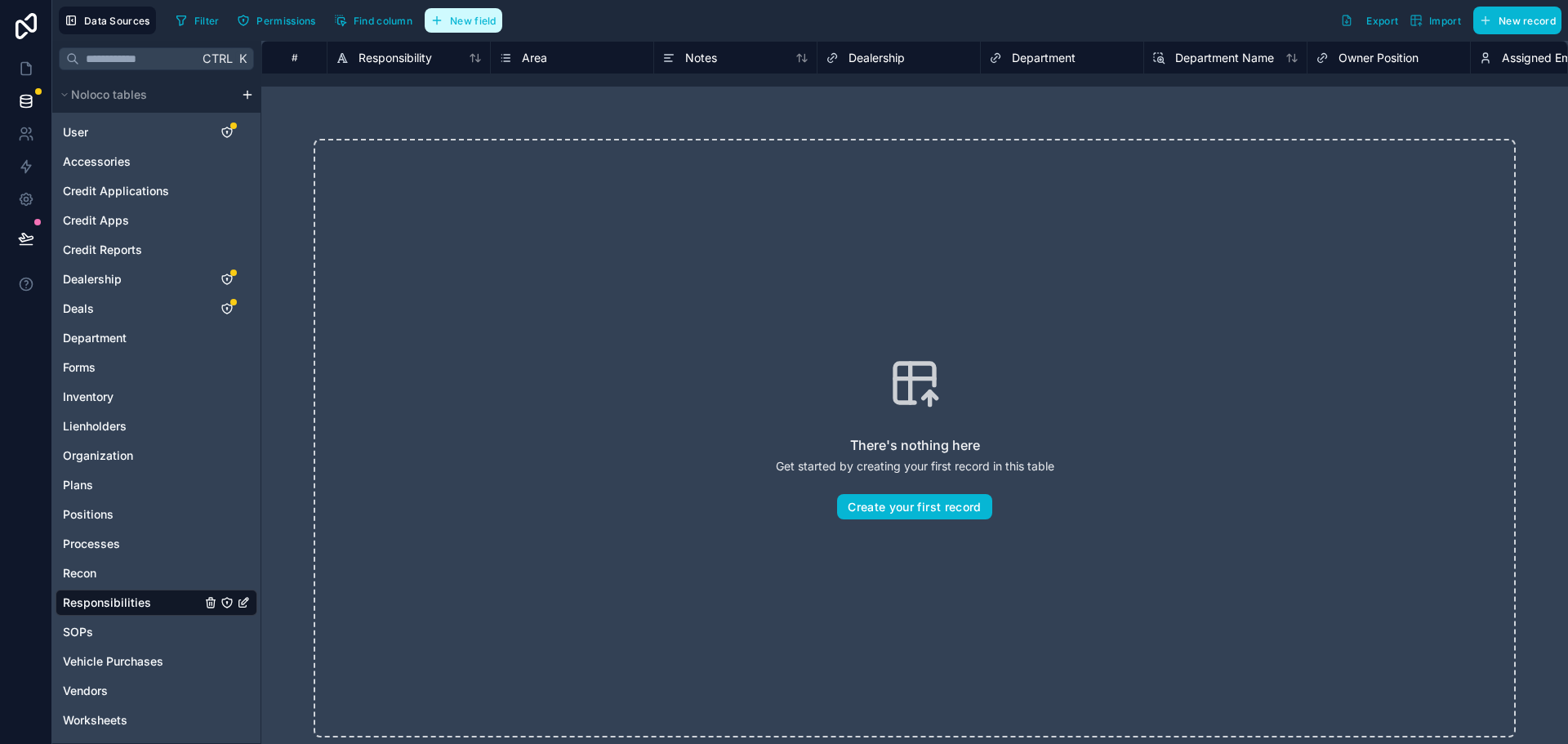
click at [474, 29] on button "New field" at bounding box center [463, 19] width 77 height 24
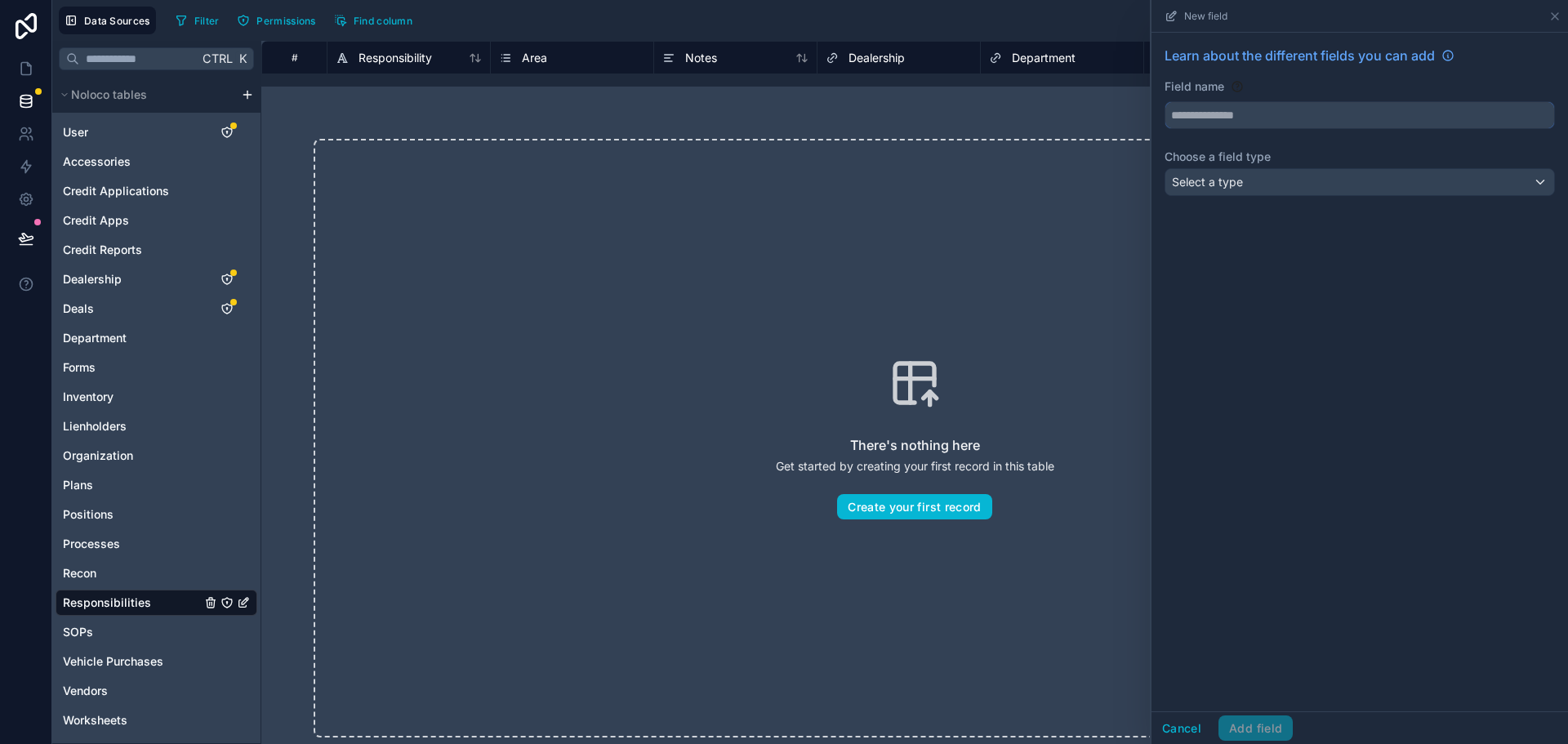
click at [1206, 118] on input "text" at bounding box center [1359, 115] width 389 height 26
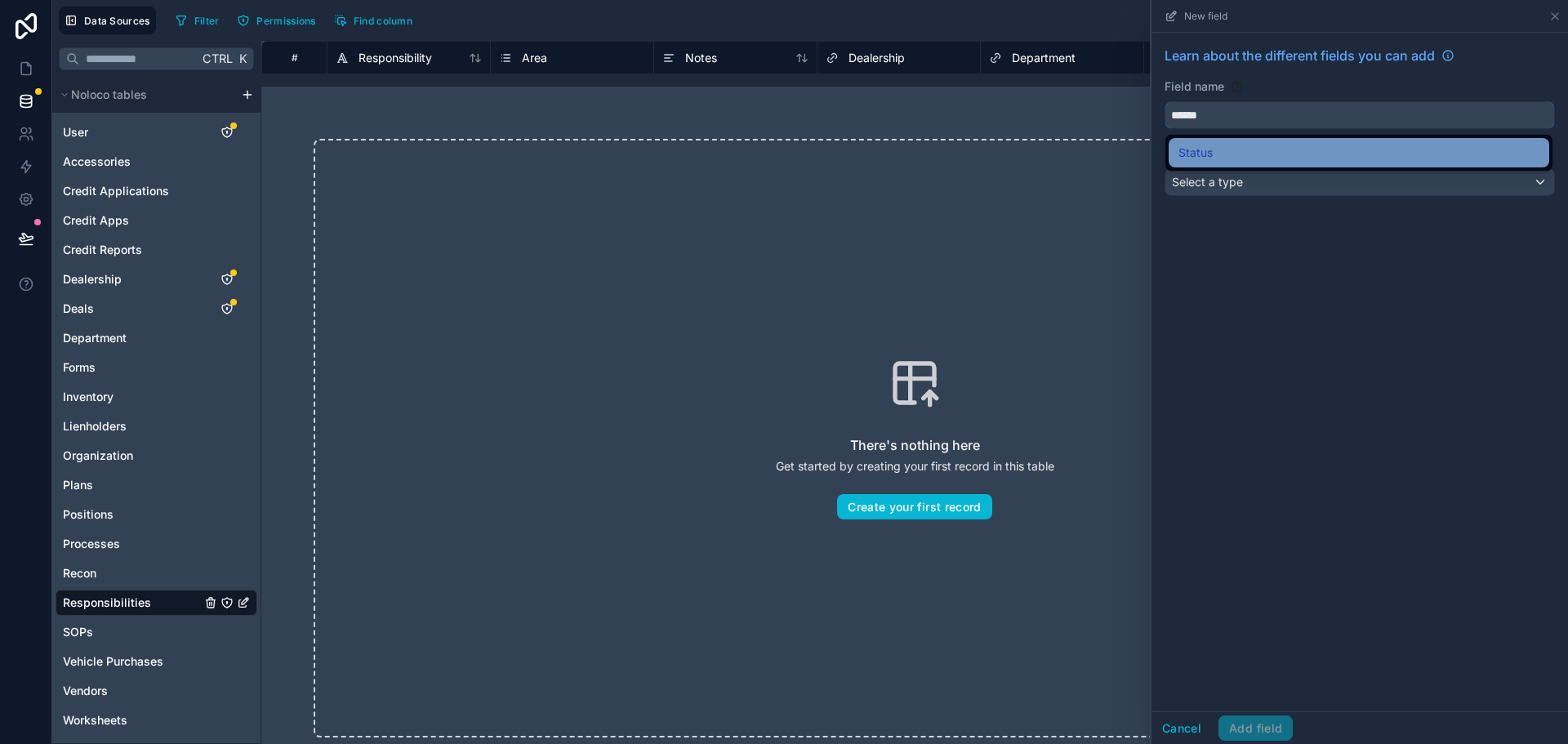
type input "******"
click at [1207, 147] on span "Status" at bounding box center [1195, 153] width 34 height 19
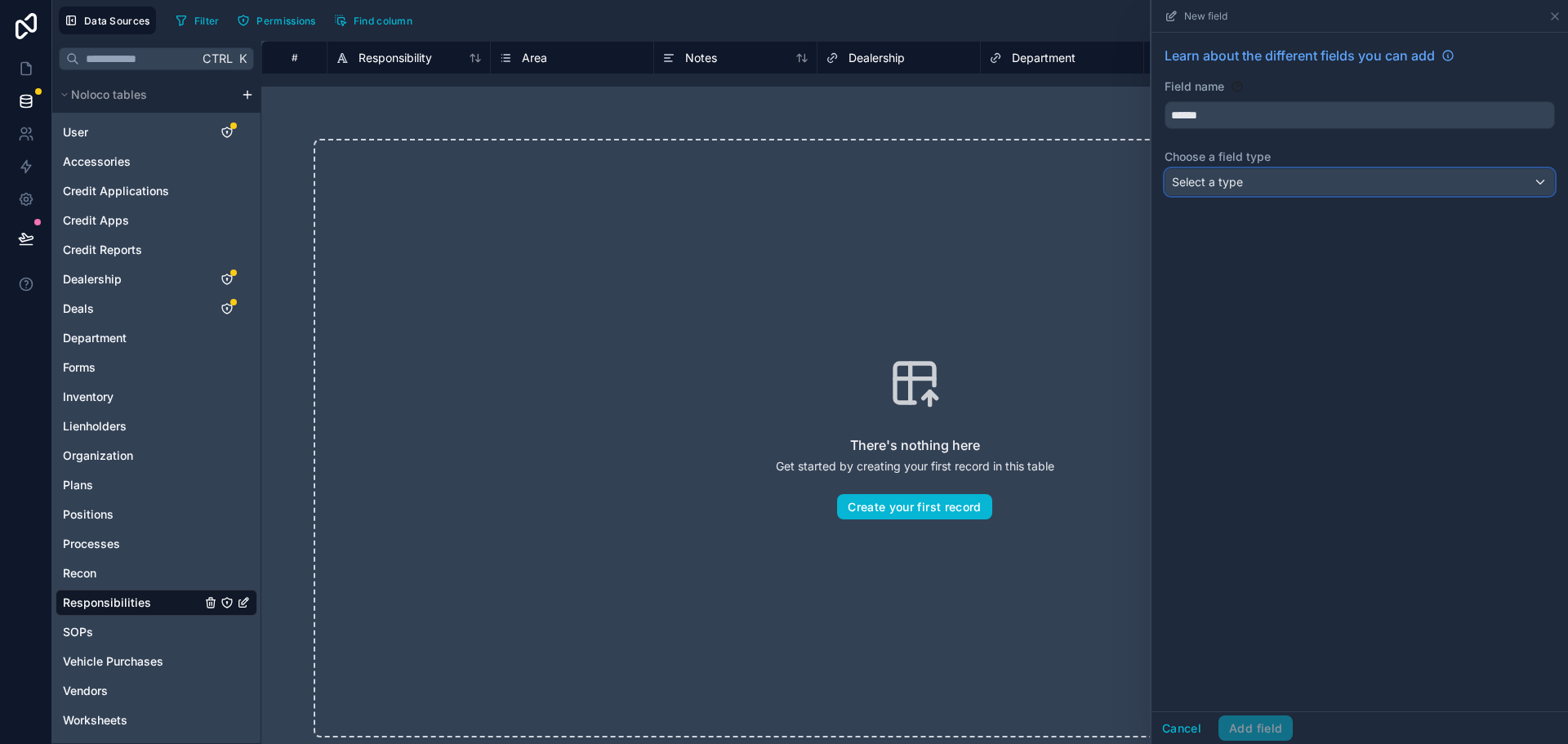
click at [1213, 183] on span "Select a type" at bounding box center [1206, 182] width 71 height 14
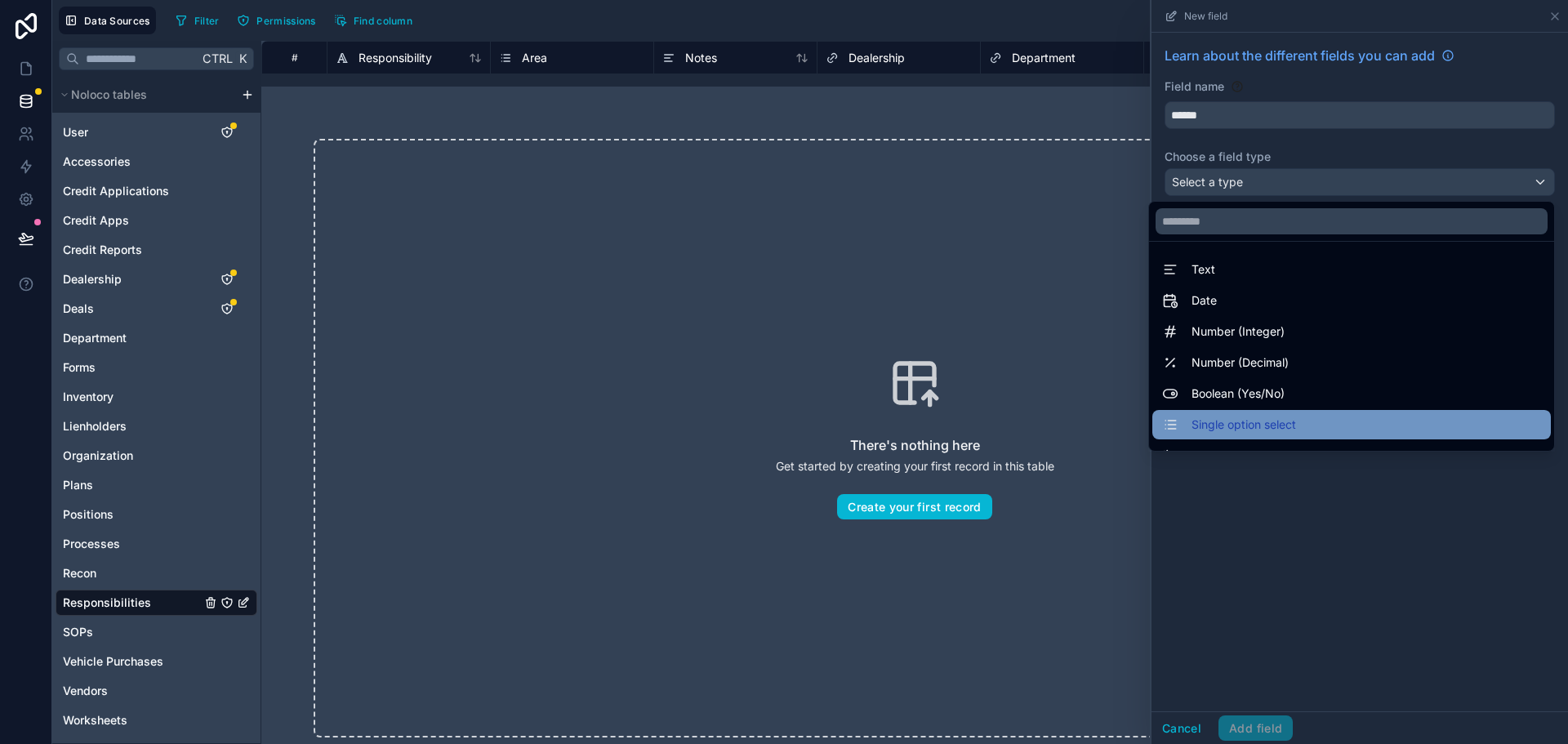
click at [1255, 415] on span "Single option select" at bounding box center [1244, 424] width 104 height 19
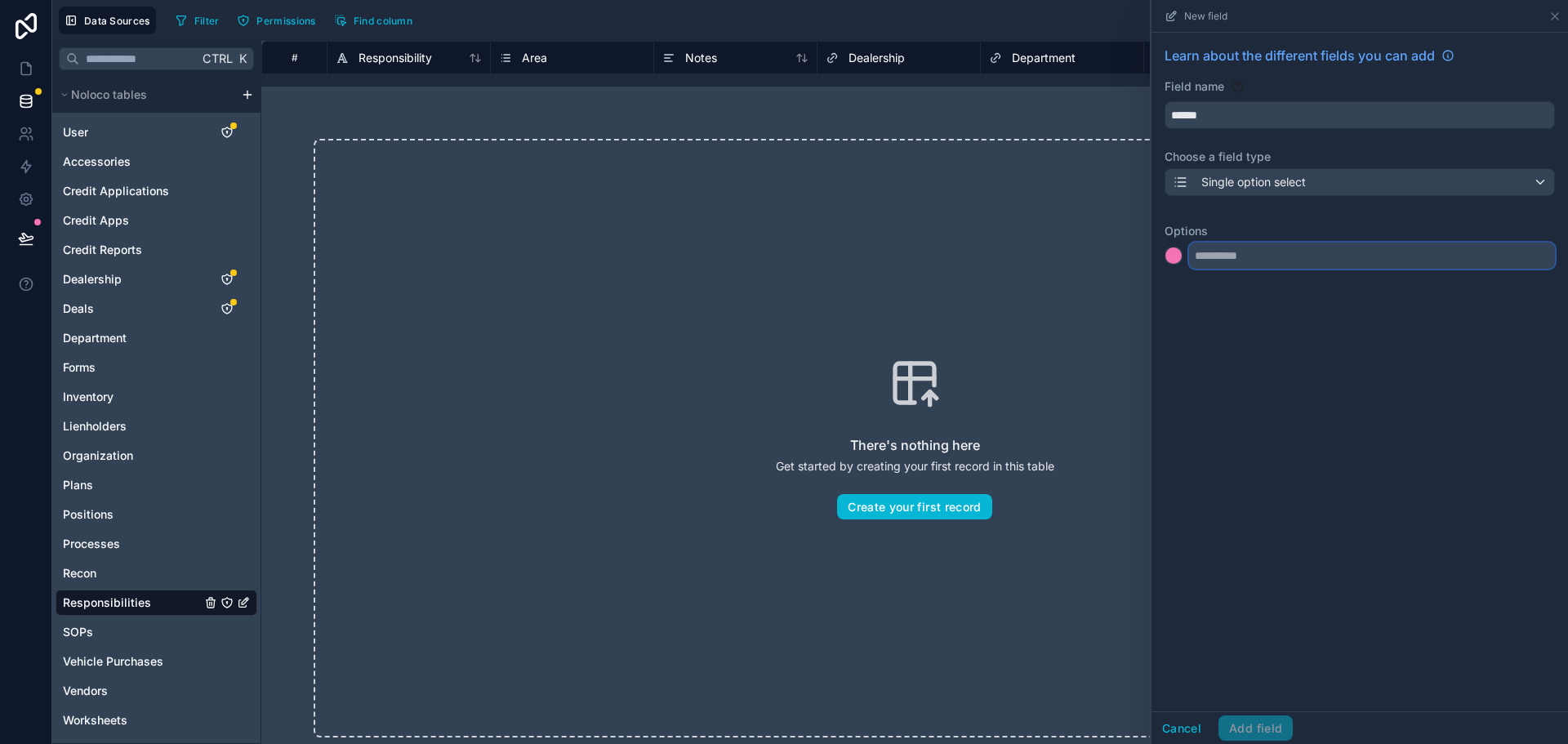
click at [1292, 259] on input "text" at bounding box center [1372, 255] width 365 height 26
type input "******"
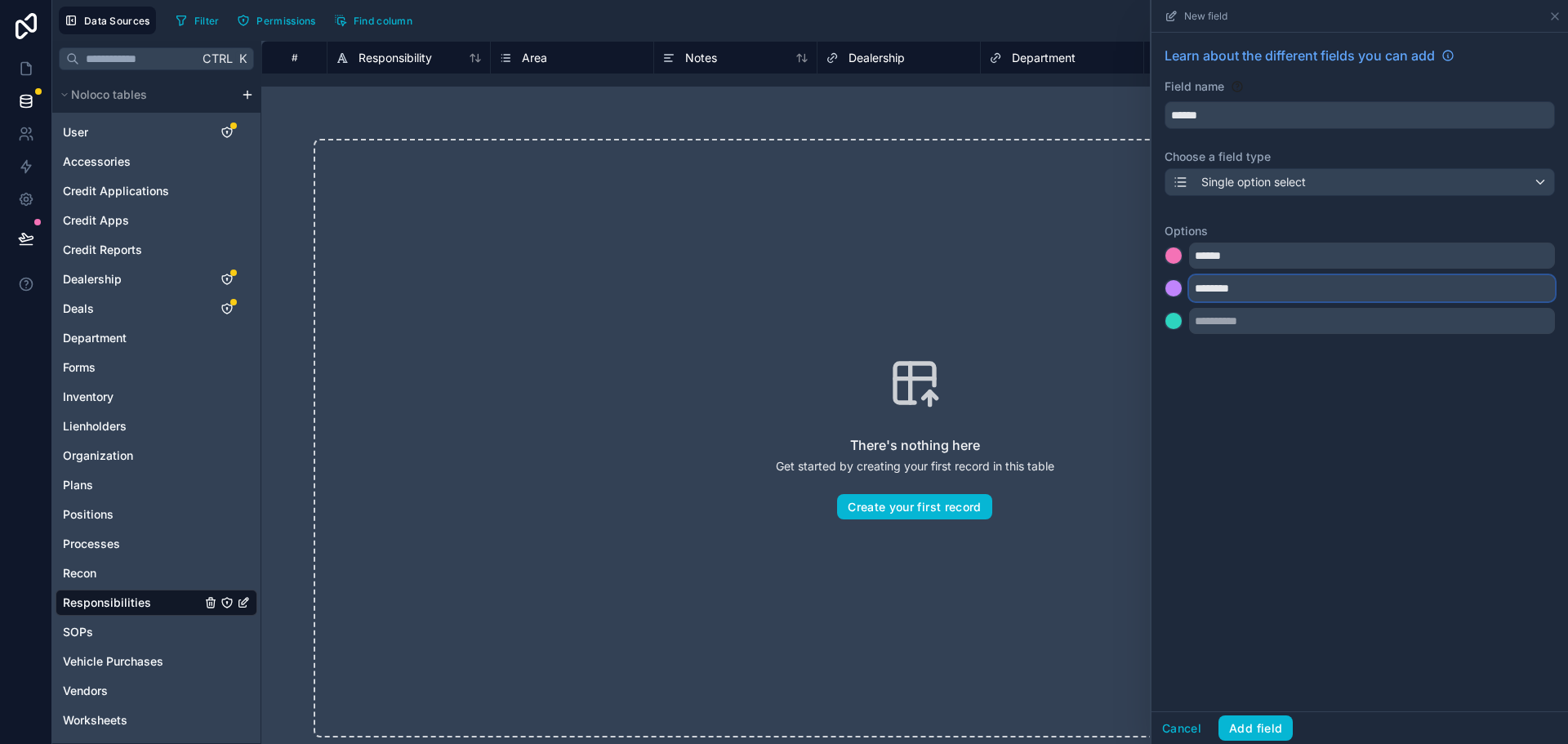
type input "********"
click at [1234, 307] on input "text" at bounding box center [1372, 320] width 365 height 26
paste input "*****"
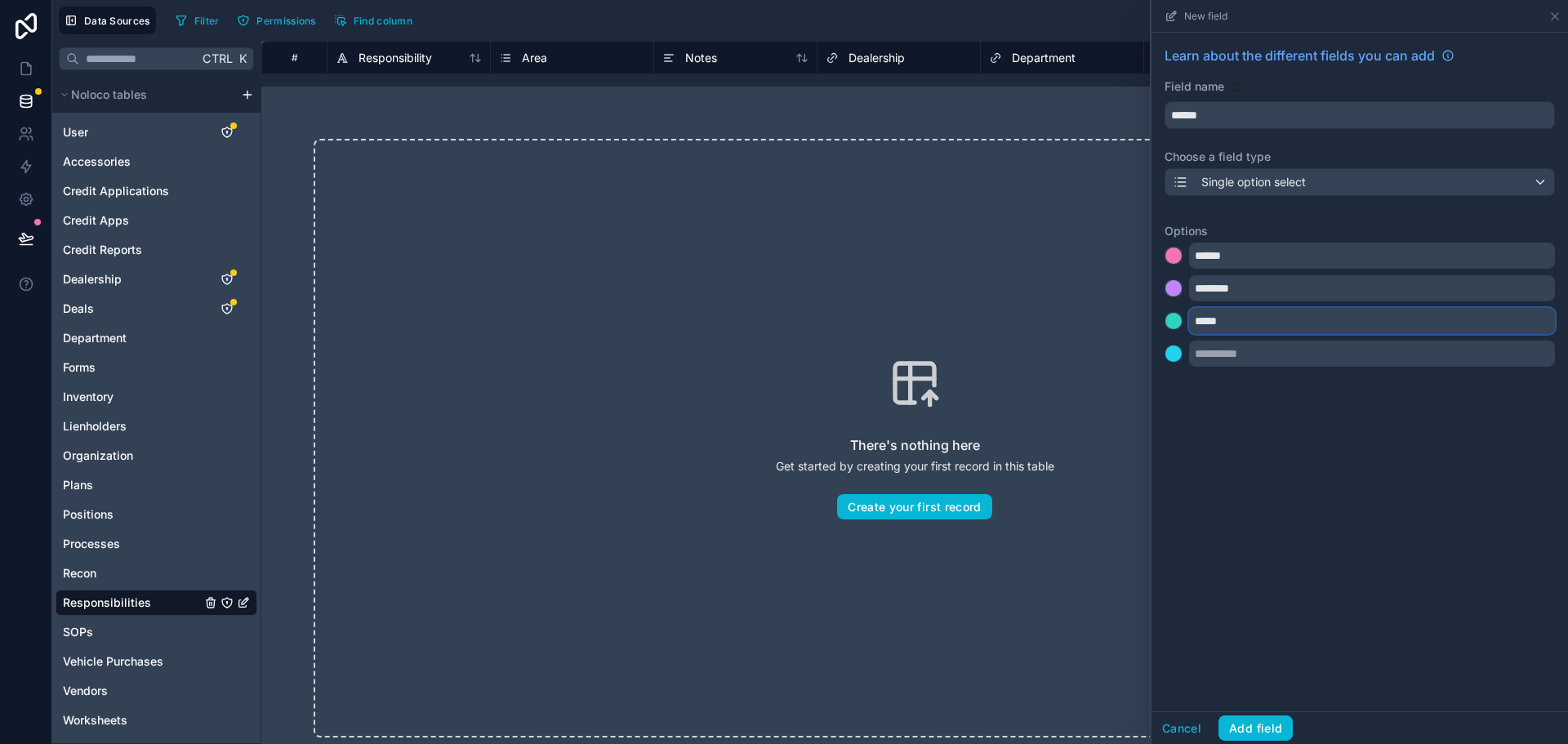
type input "*****"
click at [1241, 353] on input "text" at bounding box center [1372, 353] width 365 height 26
paste input "**********"
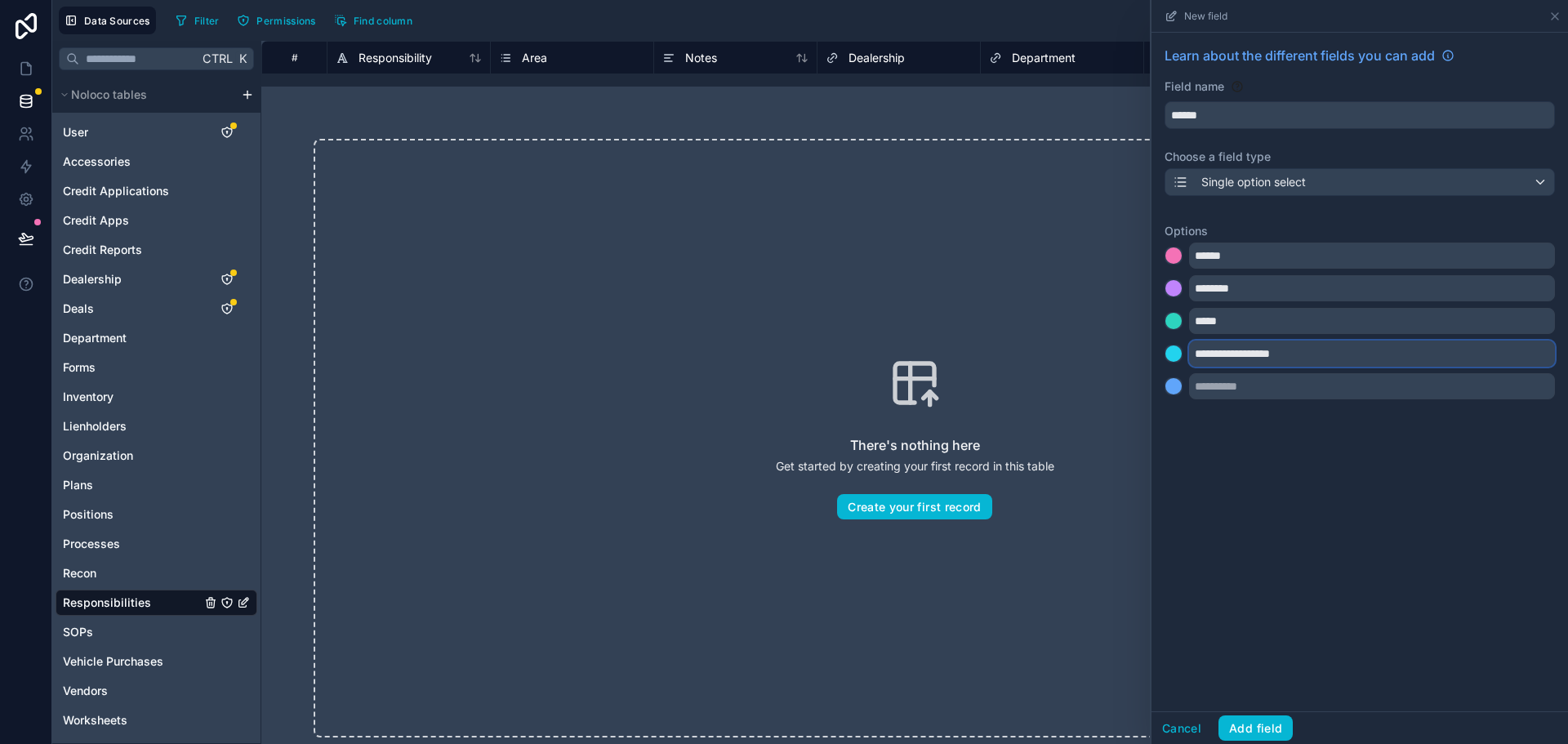
type input "**********"
click at [1243, 391] on input "text" at bounding box center [1372, 386] width 365 height 26
paste input "********"
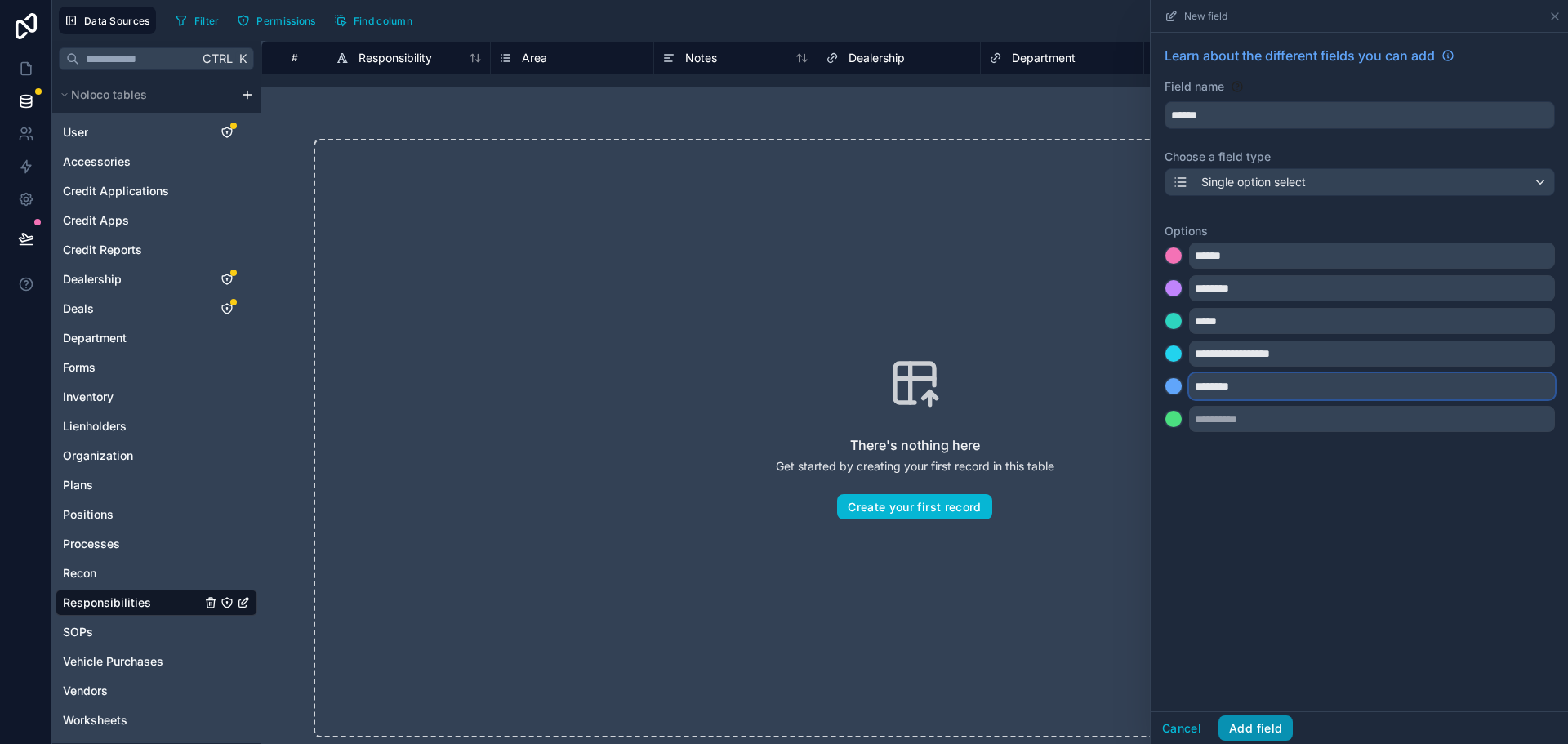
type input "********"
click at [1263, 725] on button "Add field" at bounding box center [1255, 728] width 74 height 26
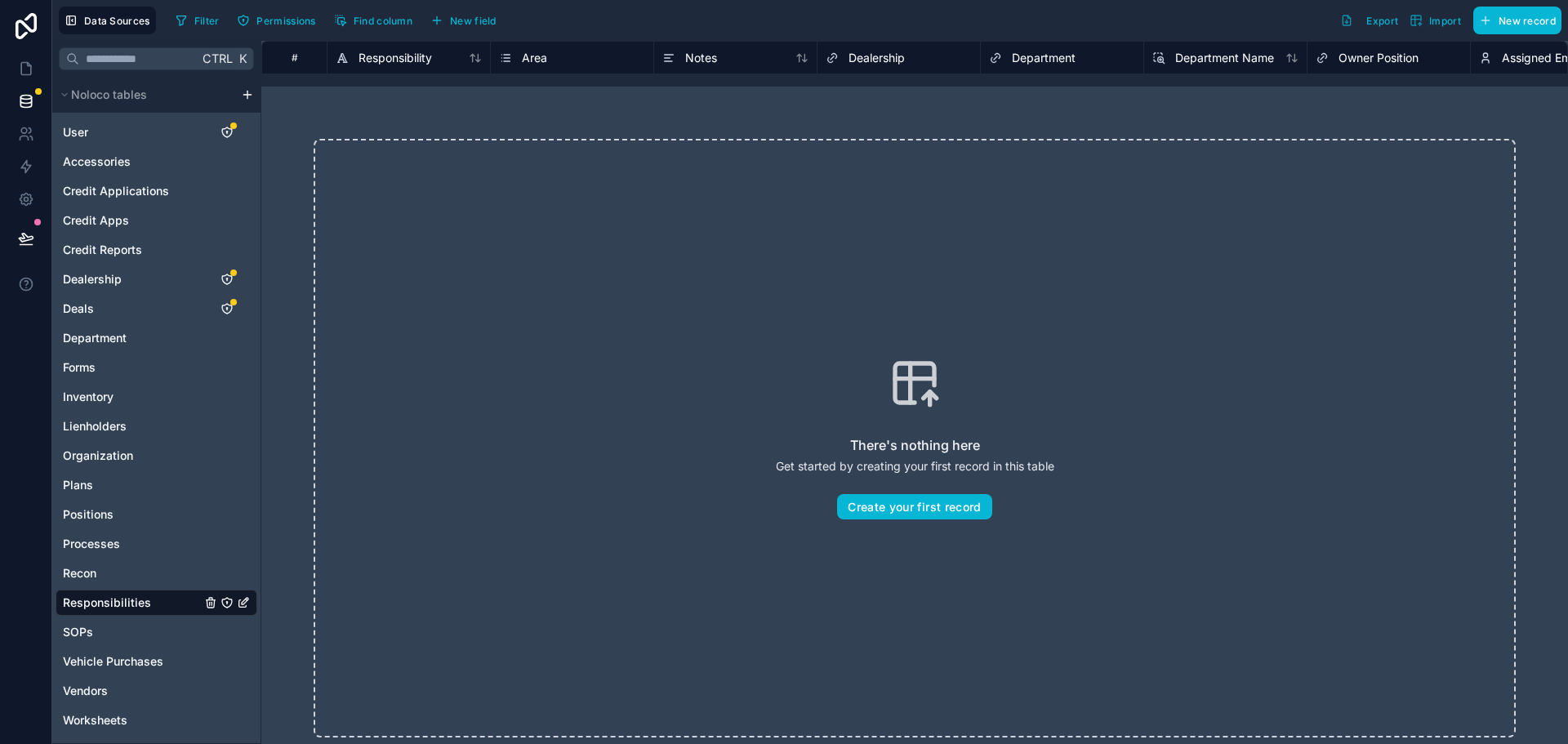
scroll to position [0, 883]
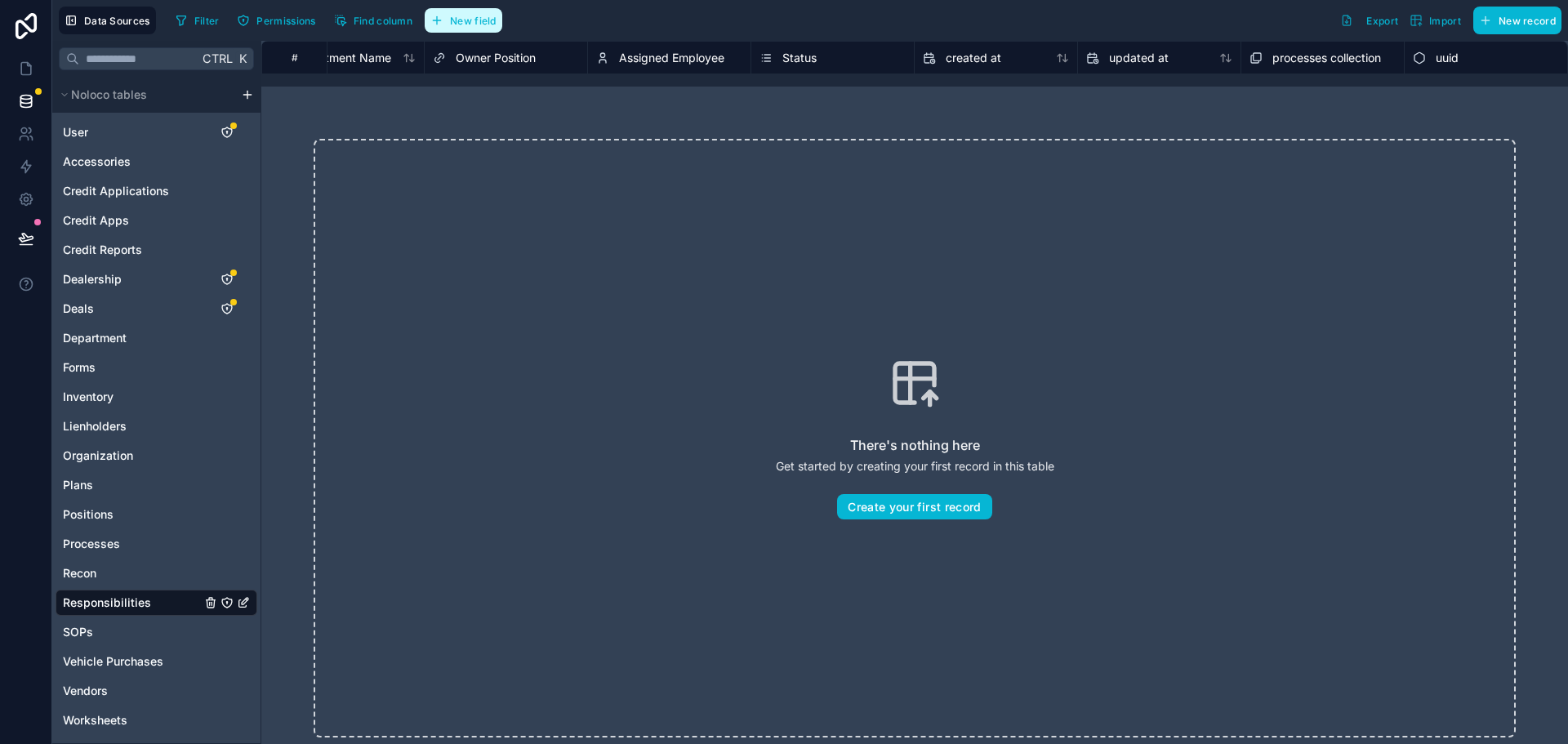
click at [475, 32] on button "New field" at bounding box center [463, 19] width 77 height 24
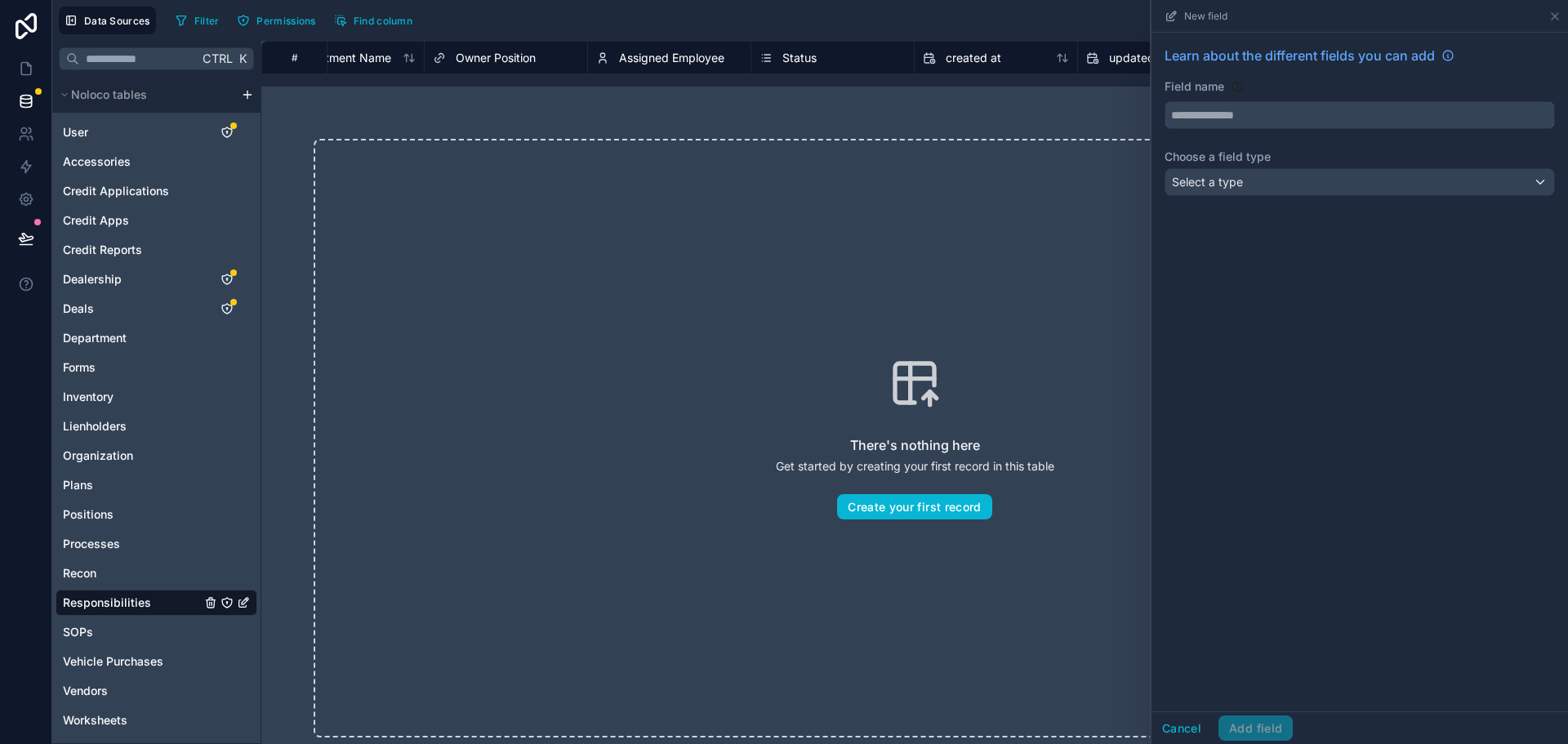
click at [1261, 118] on input "text" at bounding box center [1359, 115] width 389 height 26
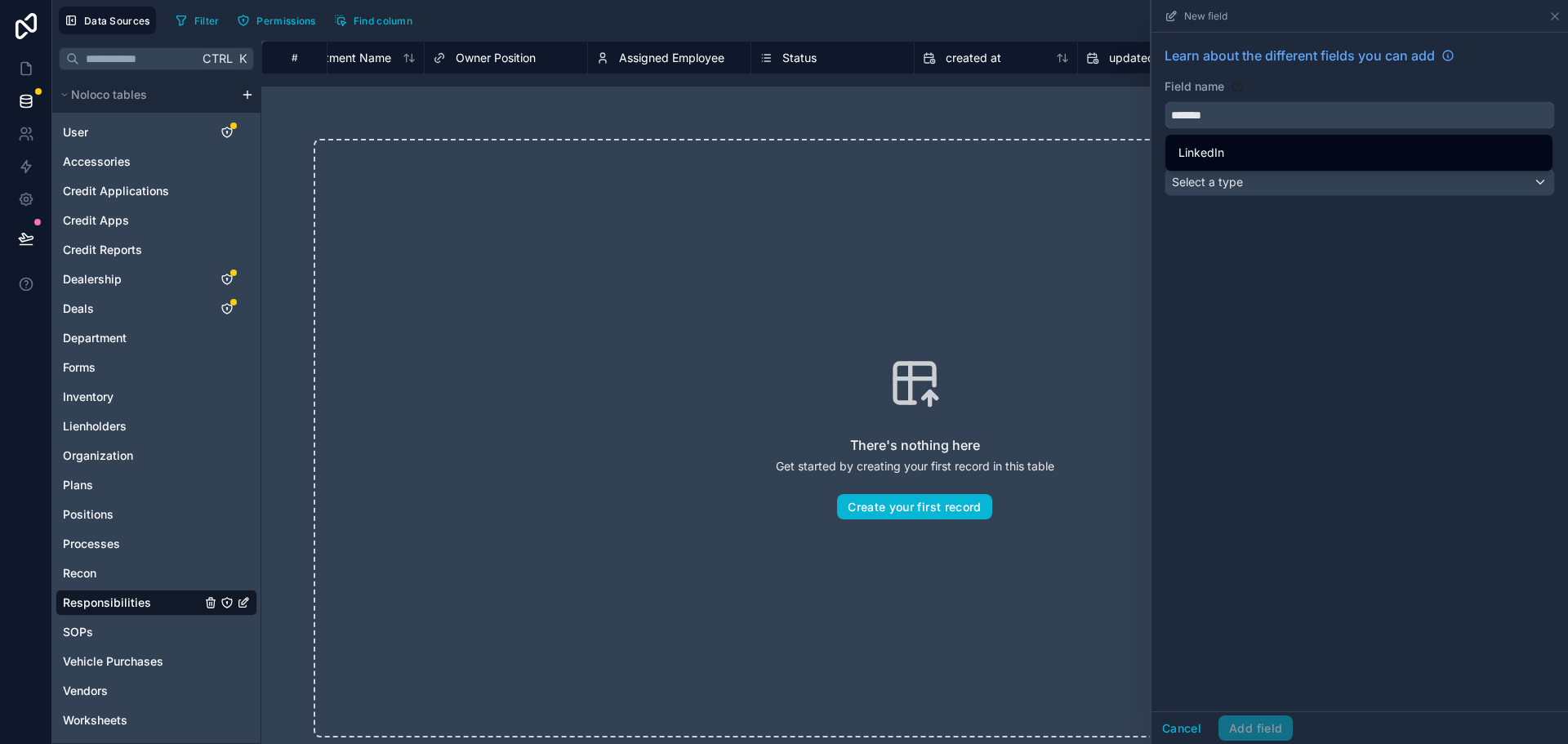
click at [1165, 101] on button "******" at bounding box center [1360, 115] width 391 height 28
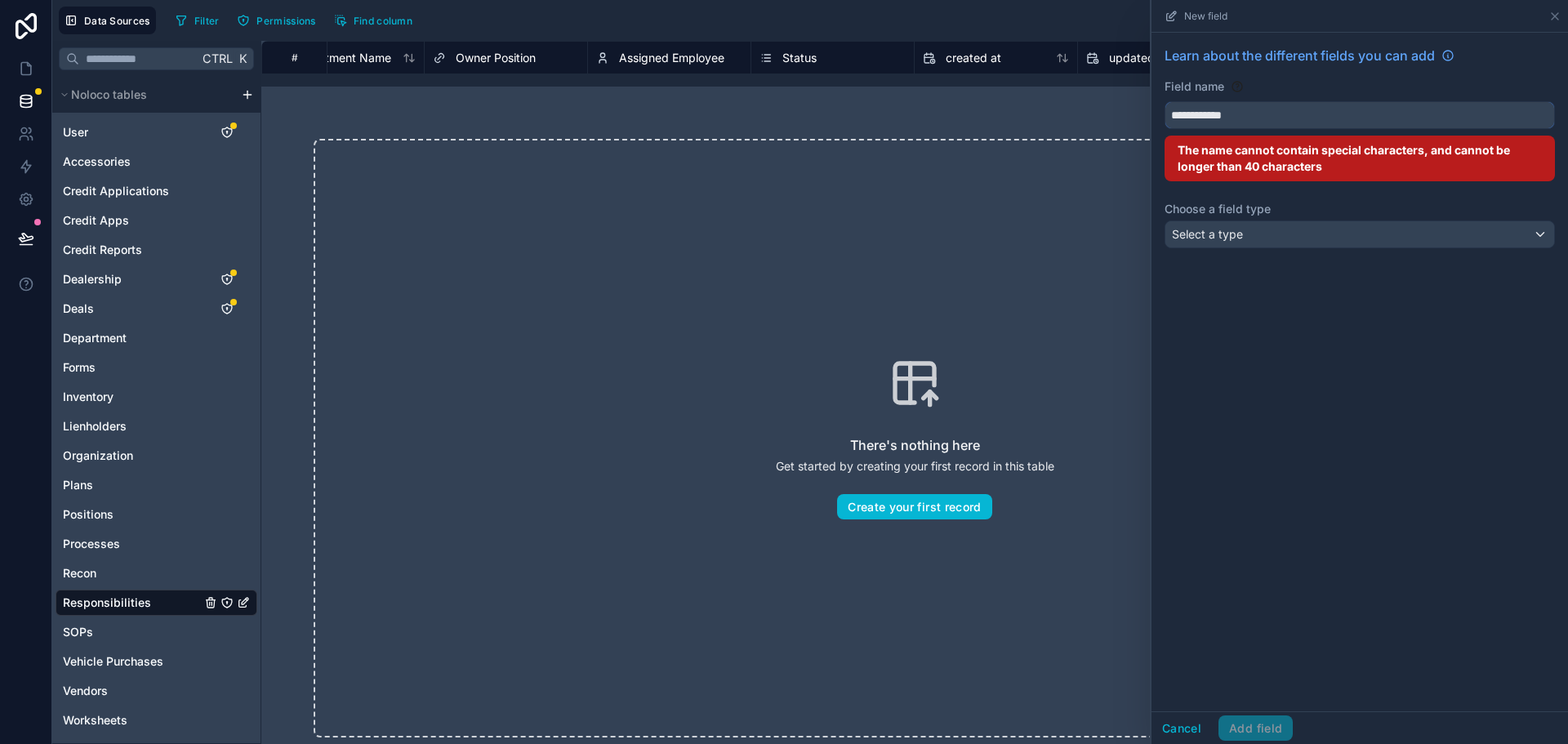
click at [1262, 111] on input "**********" at bounding box center [1359, 115] width 389 height 26
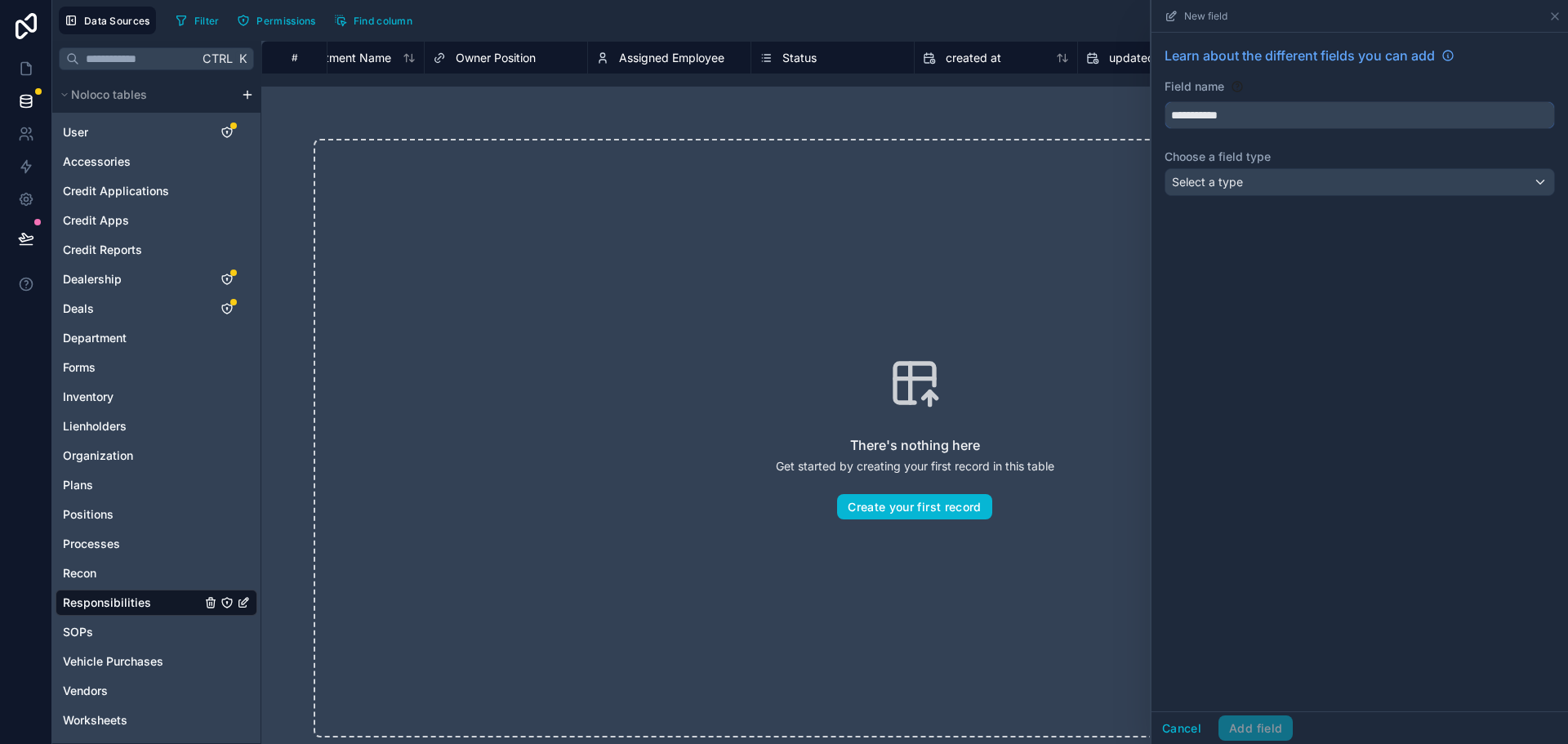
type input "**********"
click at [1250, 171] on div "Select a type" at bounding box center [1359, 182] width 389 height 26
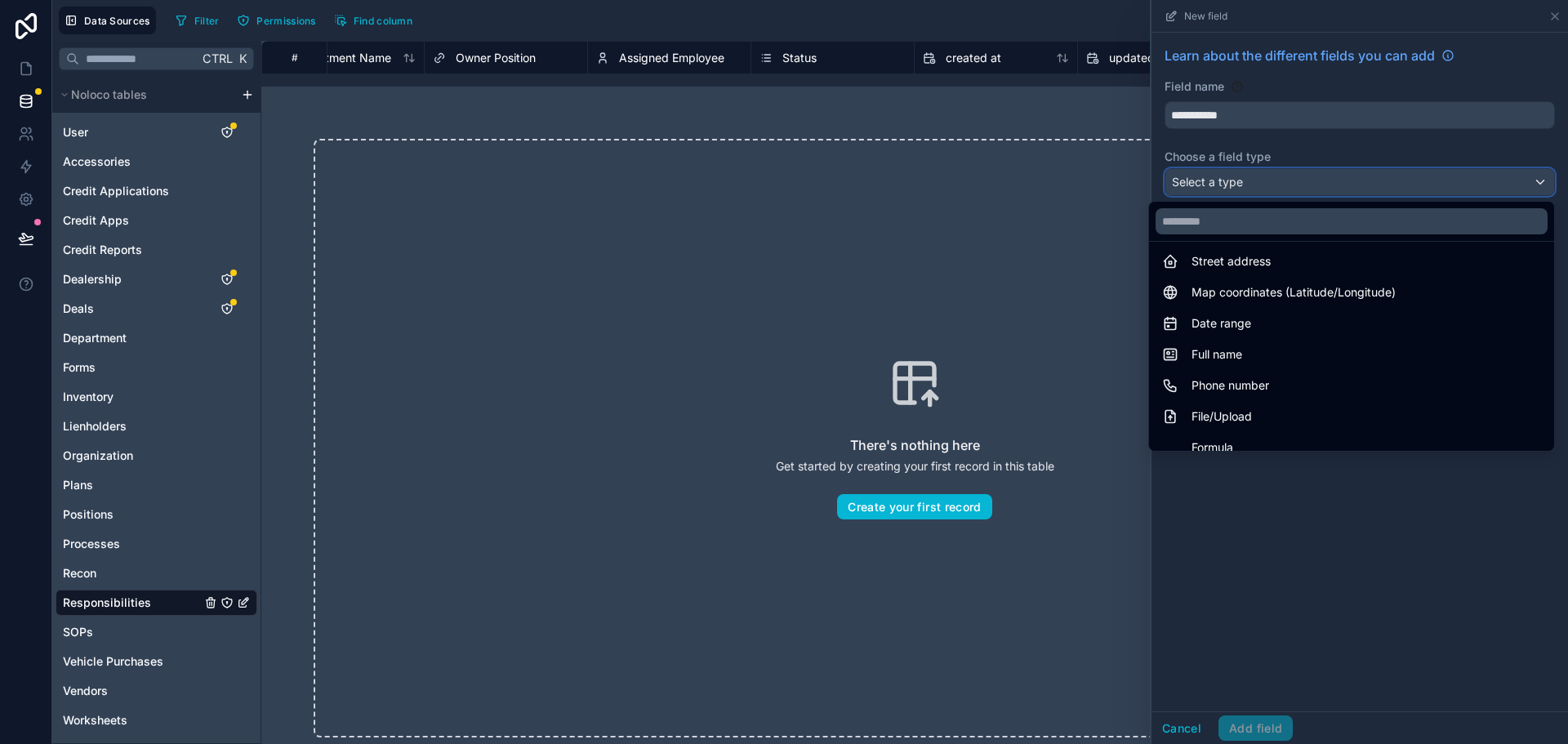
scroll to position [473, 0]
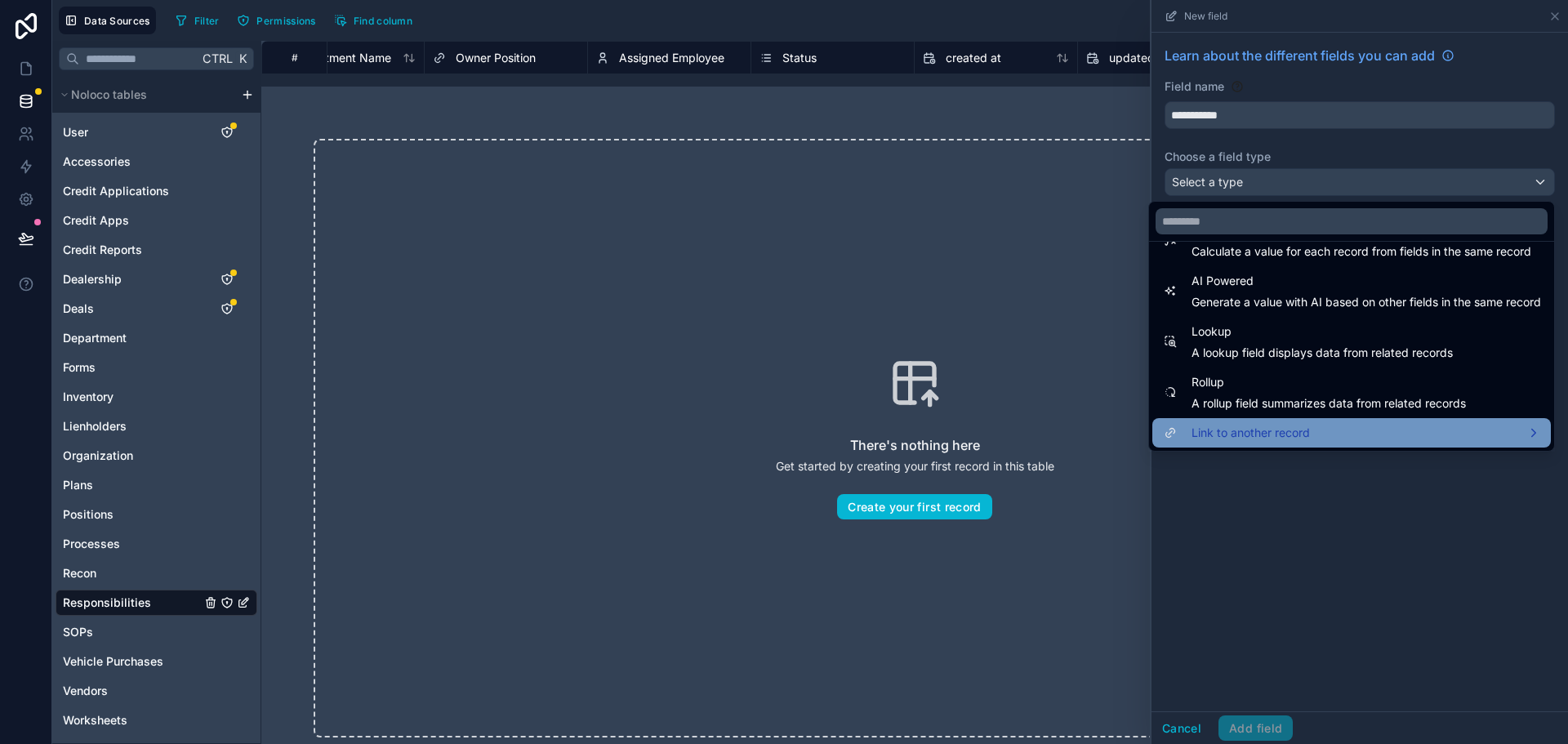
click at [1275, 431] on span "Link to another record" at bounding box center [1251, 433] width 118 height 19
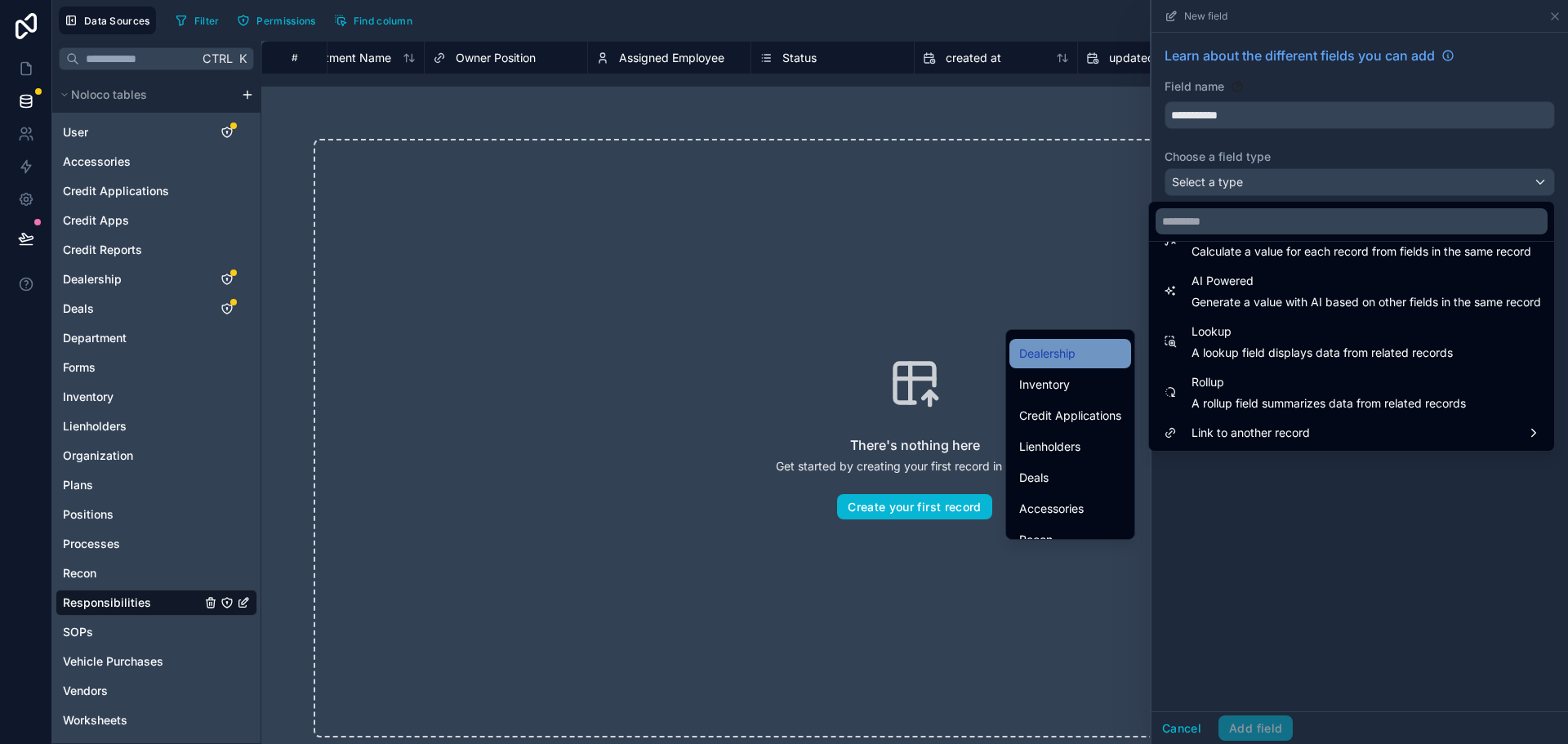
scroll to position [472, 0]
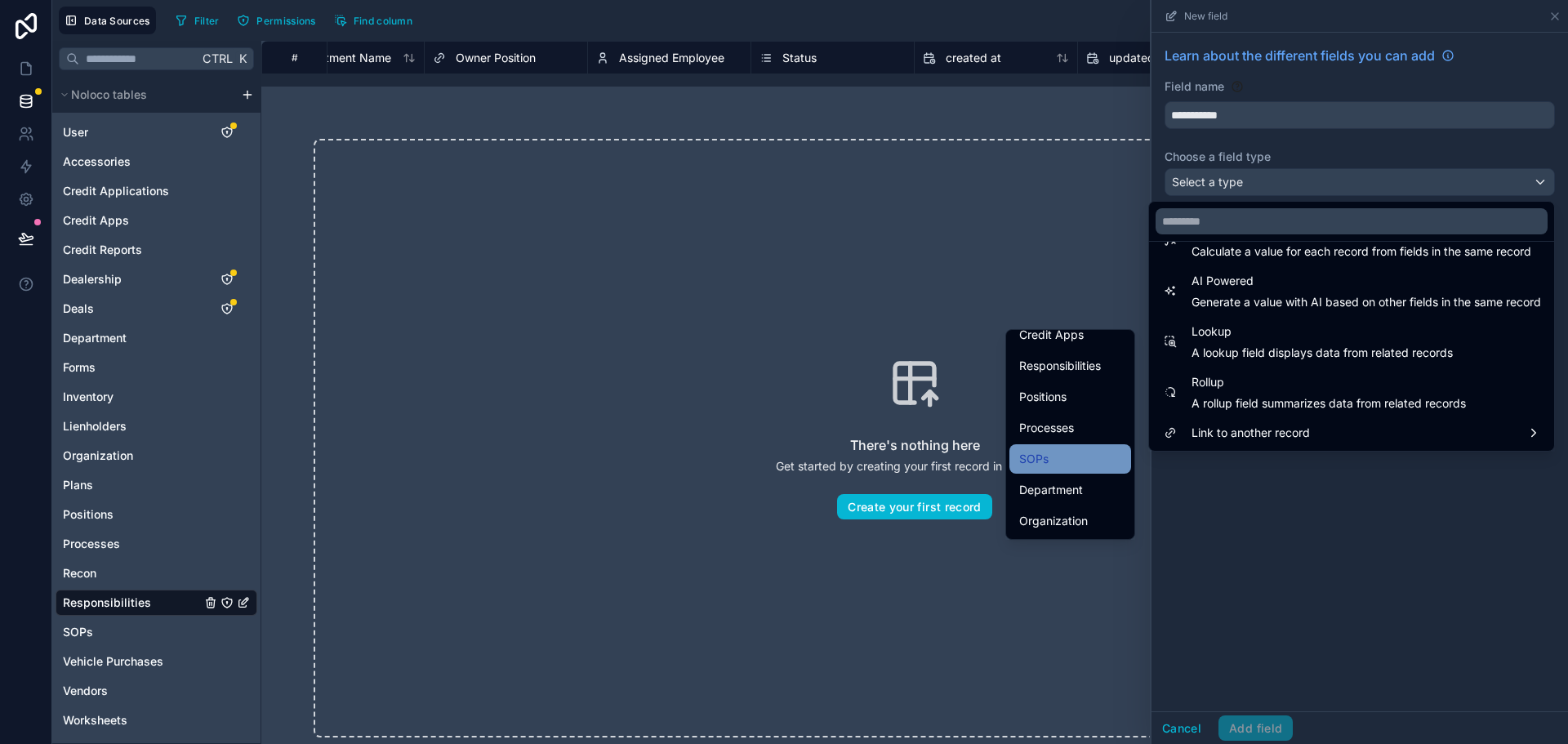
click at [1078, 459] on div "SOPs" at bounding box center [1070, 459] width 102 height 19
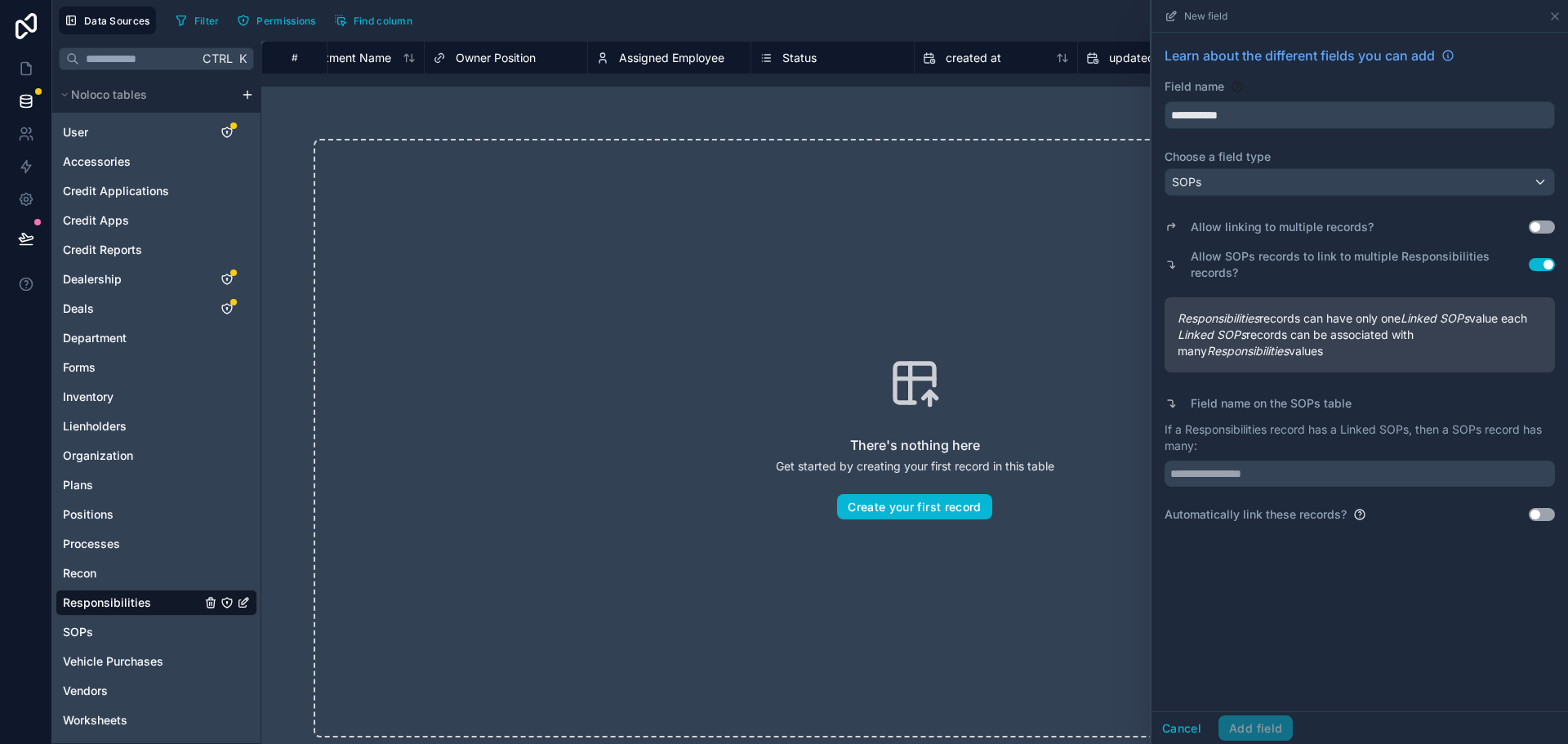
click at [1546, 227] on button "Use setting" at bounding box center [1541, 227] width 26 height 14
click at [1536, 262] on button "Use setting" at bounding box center [1541, 265] width 26 height 14
click at [1234, 434] on p "If a Responsibilities record has many Linked SOPs, then a SOPs record has a:" at bounding box center [1360, 438] width 391 height 33
copy p "Responsibilities"
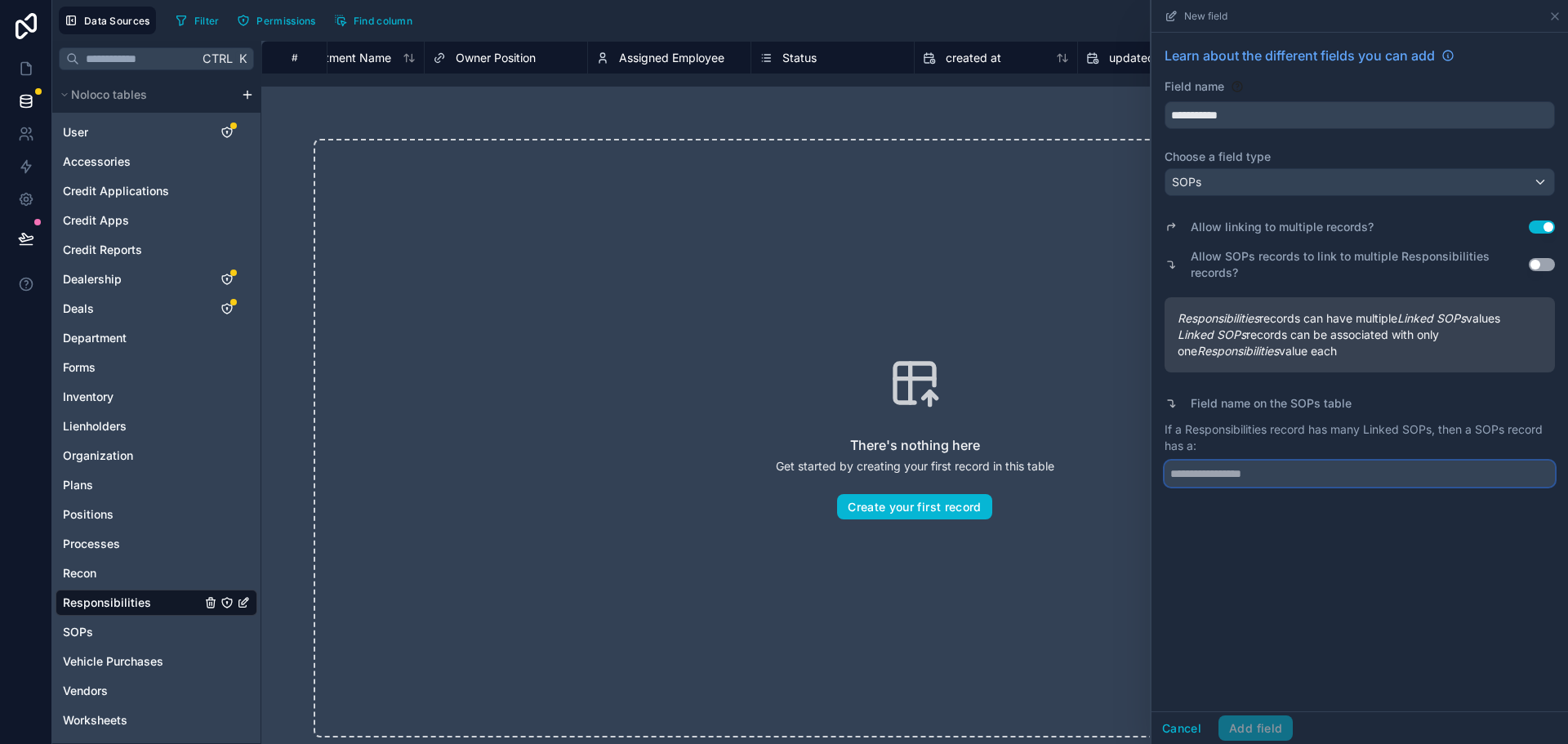
click at [1242, 476] on input "text" at bounding box center [1360, 472] width 391 height 26
paste input "**********"
type input "**********"
click at [1253, 730] on button "Add field" at bounding box center [1255, 728] width 74 height 26
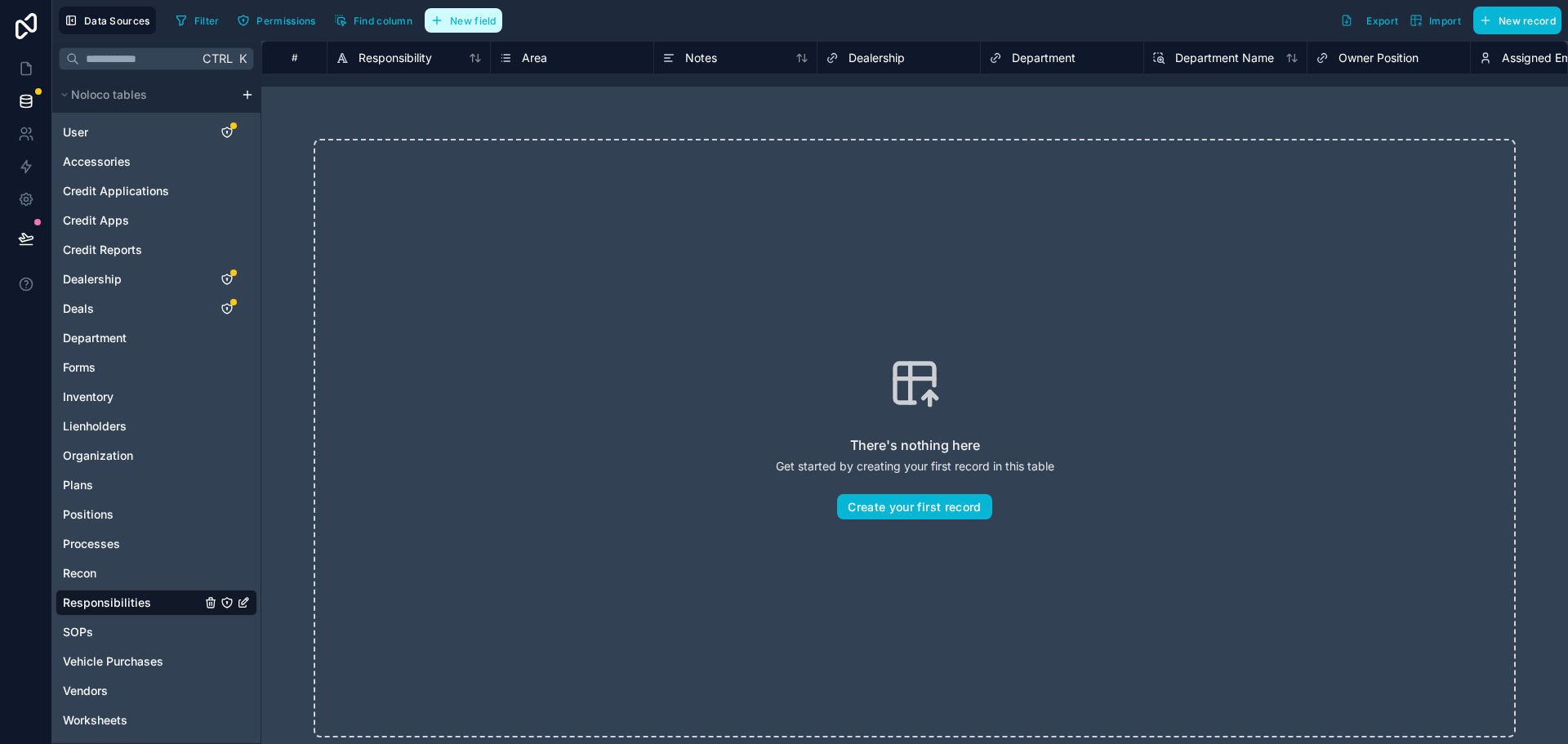
click at [475, 21] on span "New field" at bounding box center [473, 20] width 46 height 13
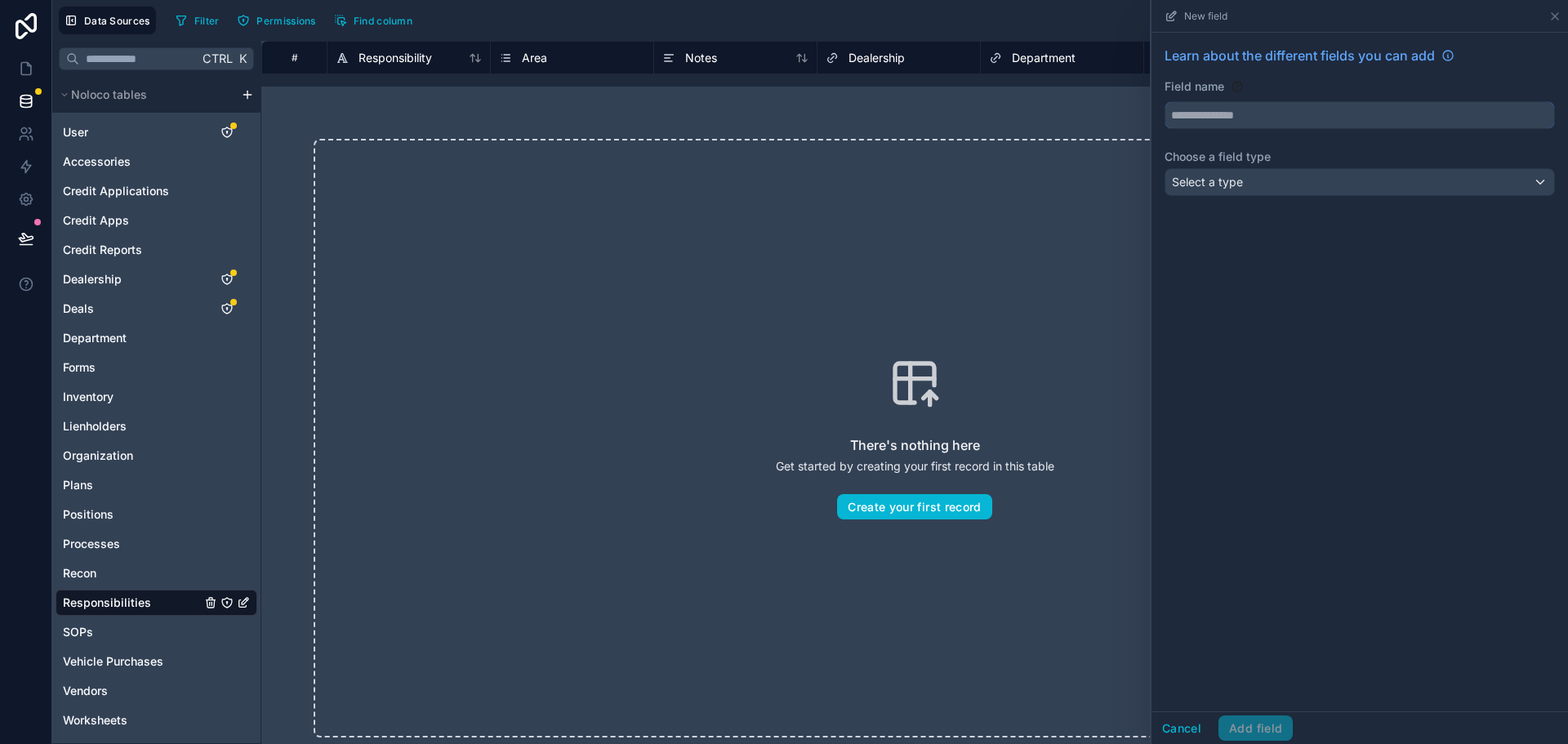
click at [1199, 118] on input "text" at bounding box center [1359, 115] width 389 height 26
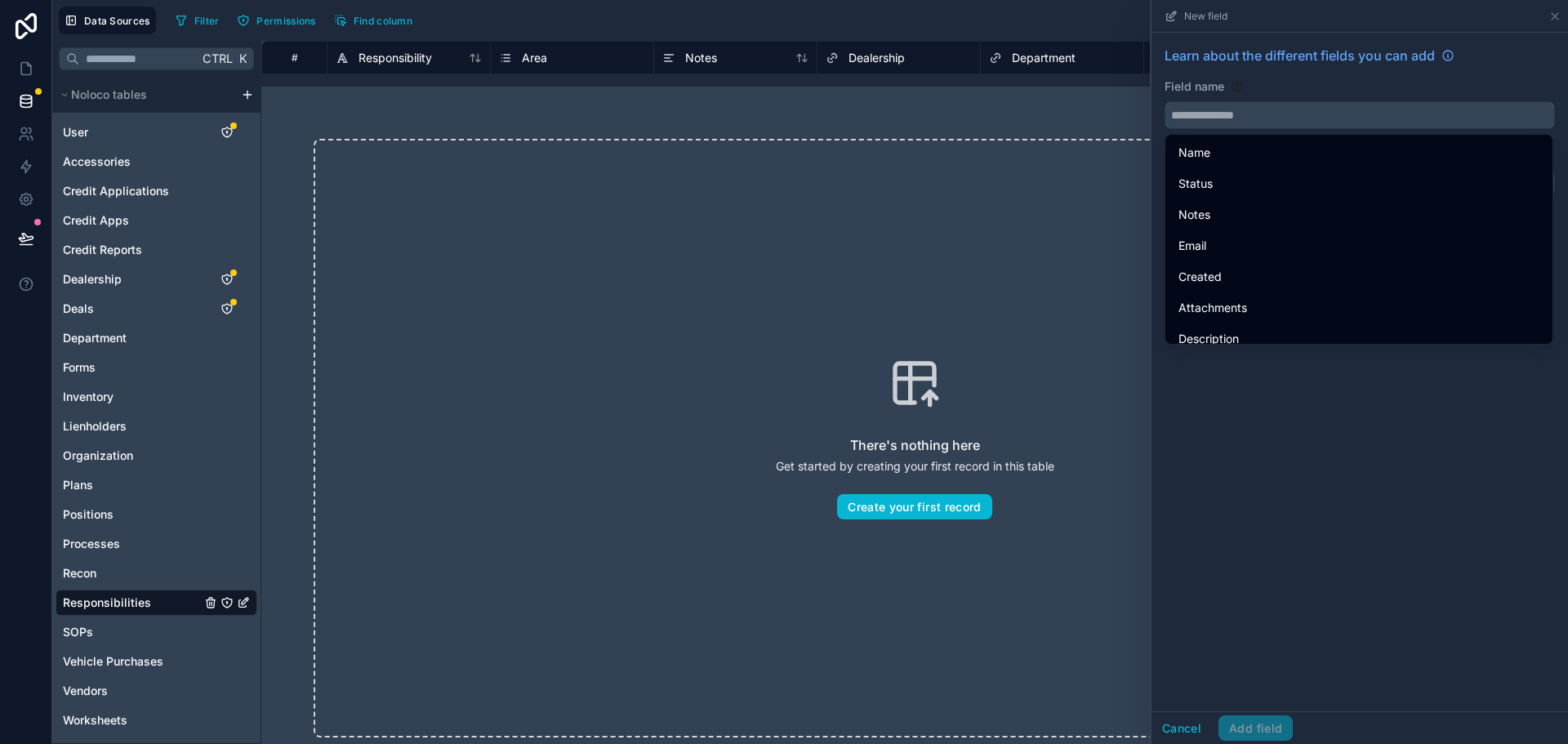
paste input "**********"
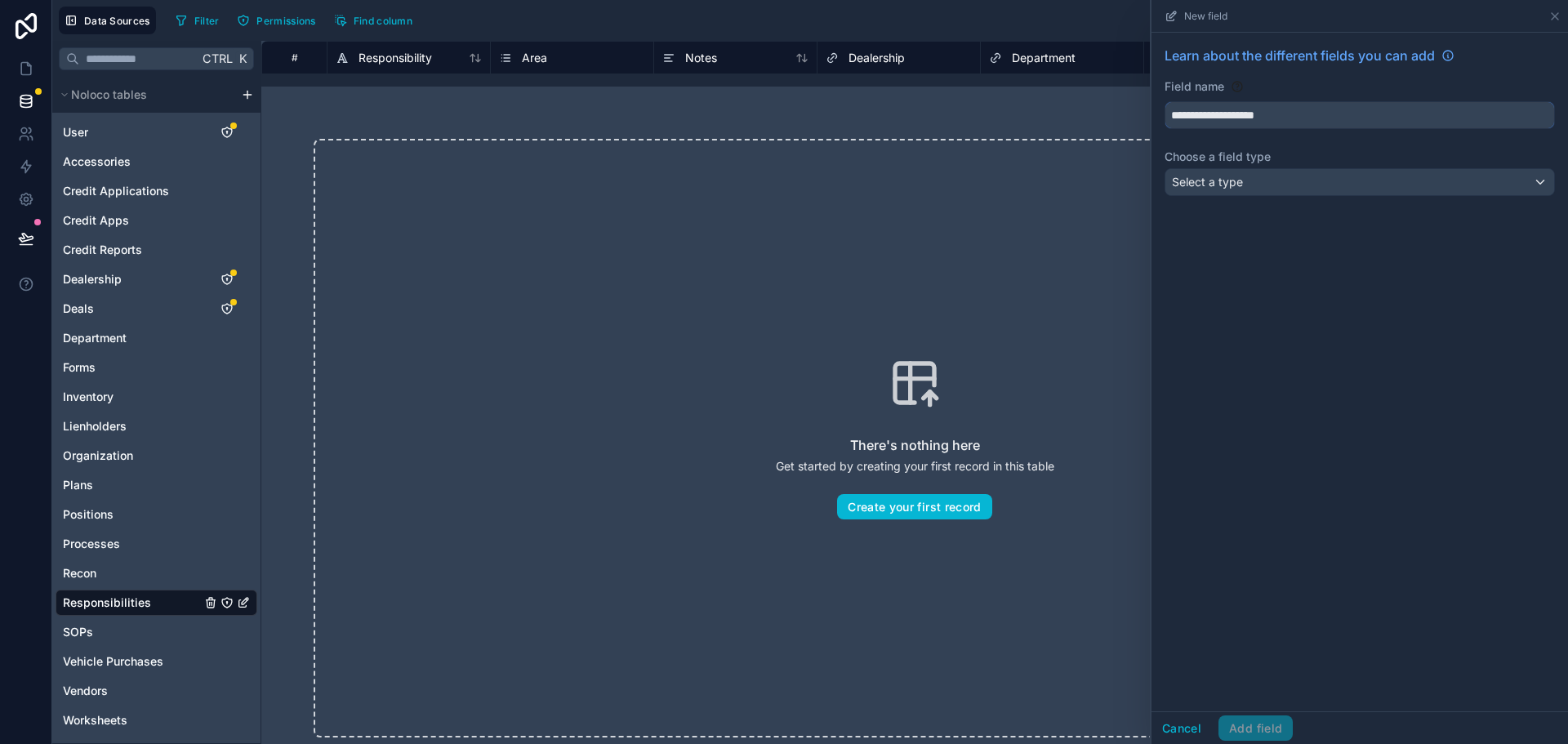
type input "**********"
click at [1233, 178] on span "Select a type" at bounding box center [1206, 182] width 71 height 14
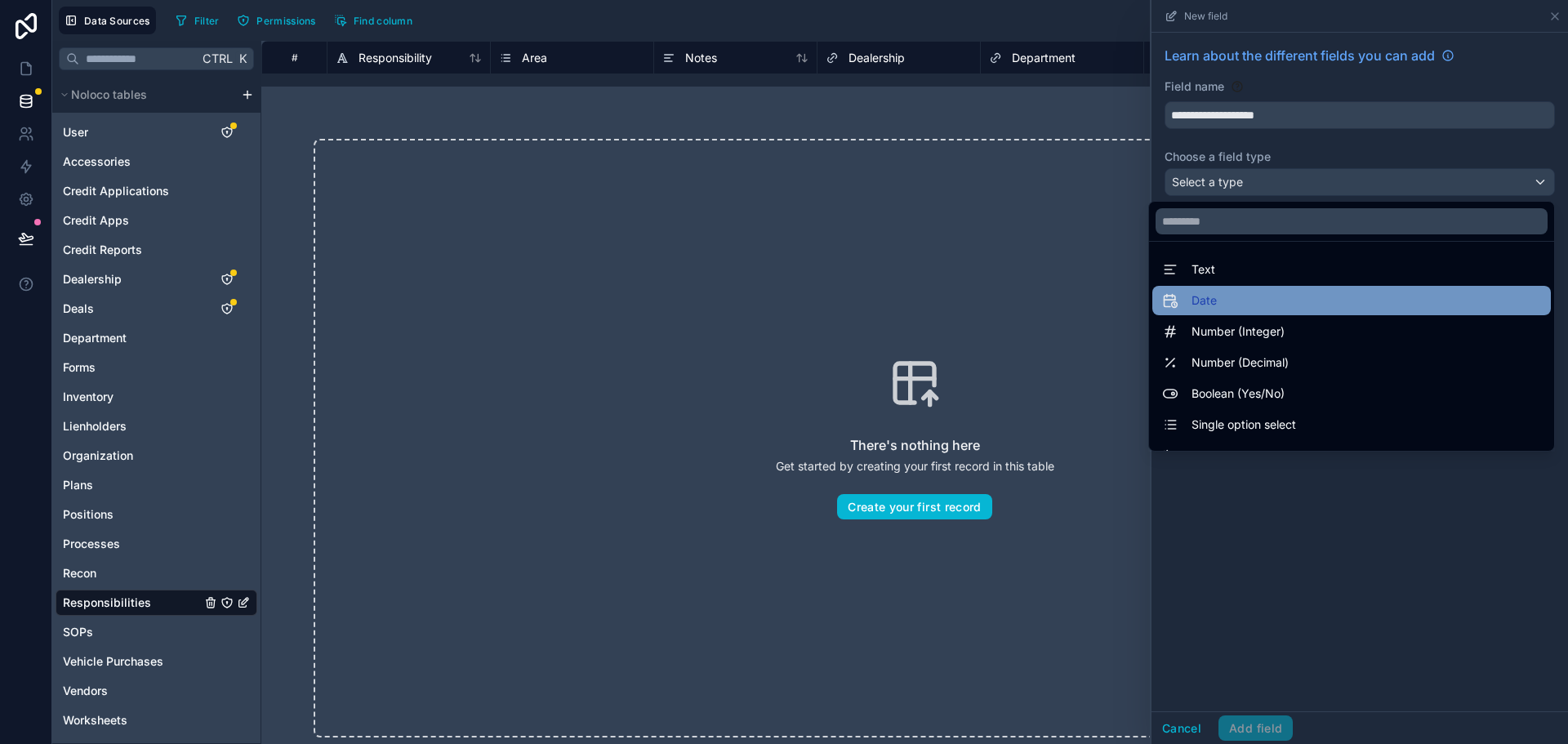
click at [1257, 313] on div "Date" at bounding box center [1351, 300] width 398 height 29
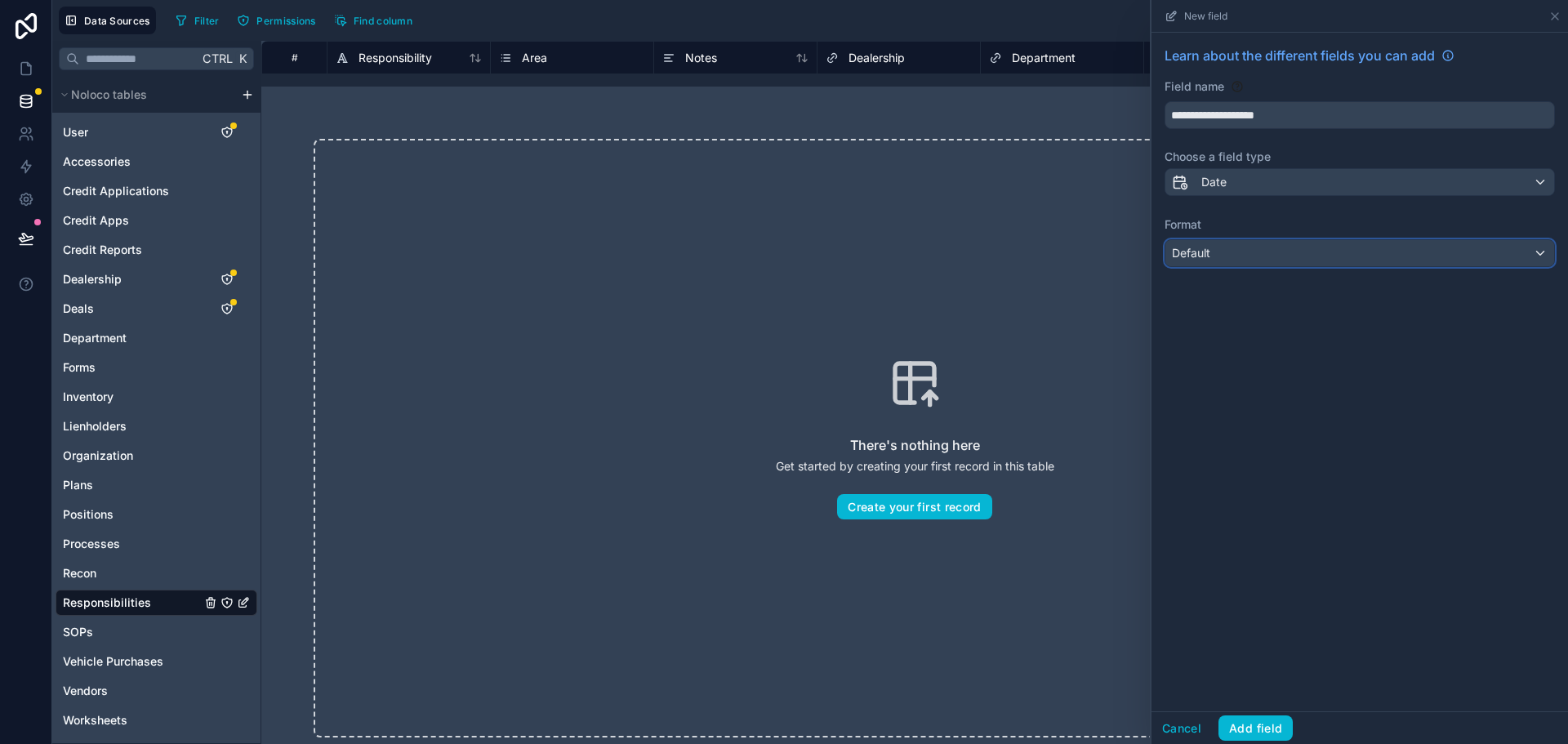
click at [1245, 255] on div "Default" at bounding box center [1359, 252] width 389 height 26
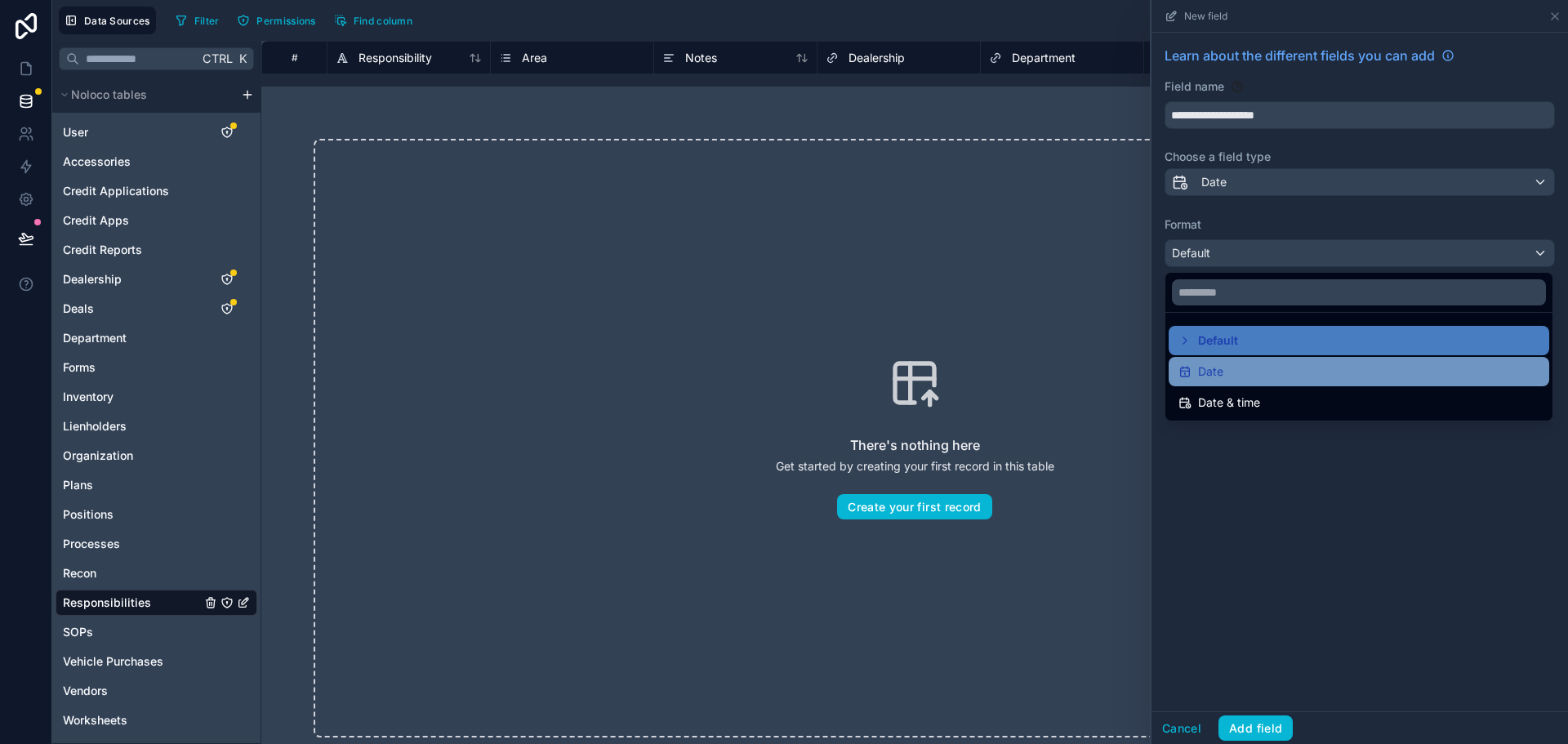
click at [1245, 366] on div "Date" at bounding box center [1358, 371] width 361 height 19
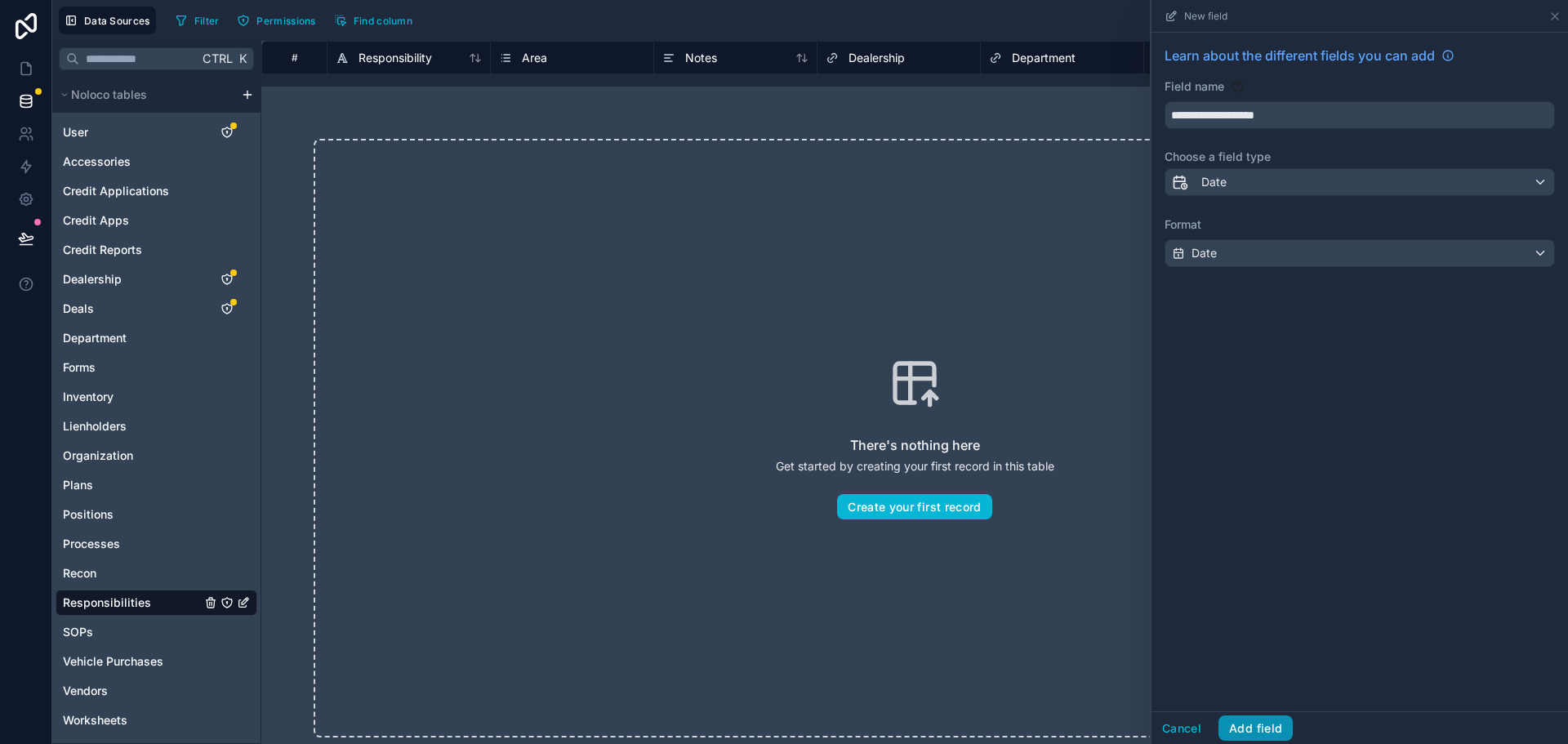
click at [1260, 723] on button "Add field" at bounding box center [1255, 728] width 74 height 26
click at [1088, 356] on div "There's nothing here Get started by creating your first record in this table Cr…" at bounding box center [914, 438] width 1202 height 598
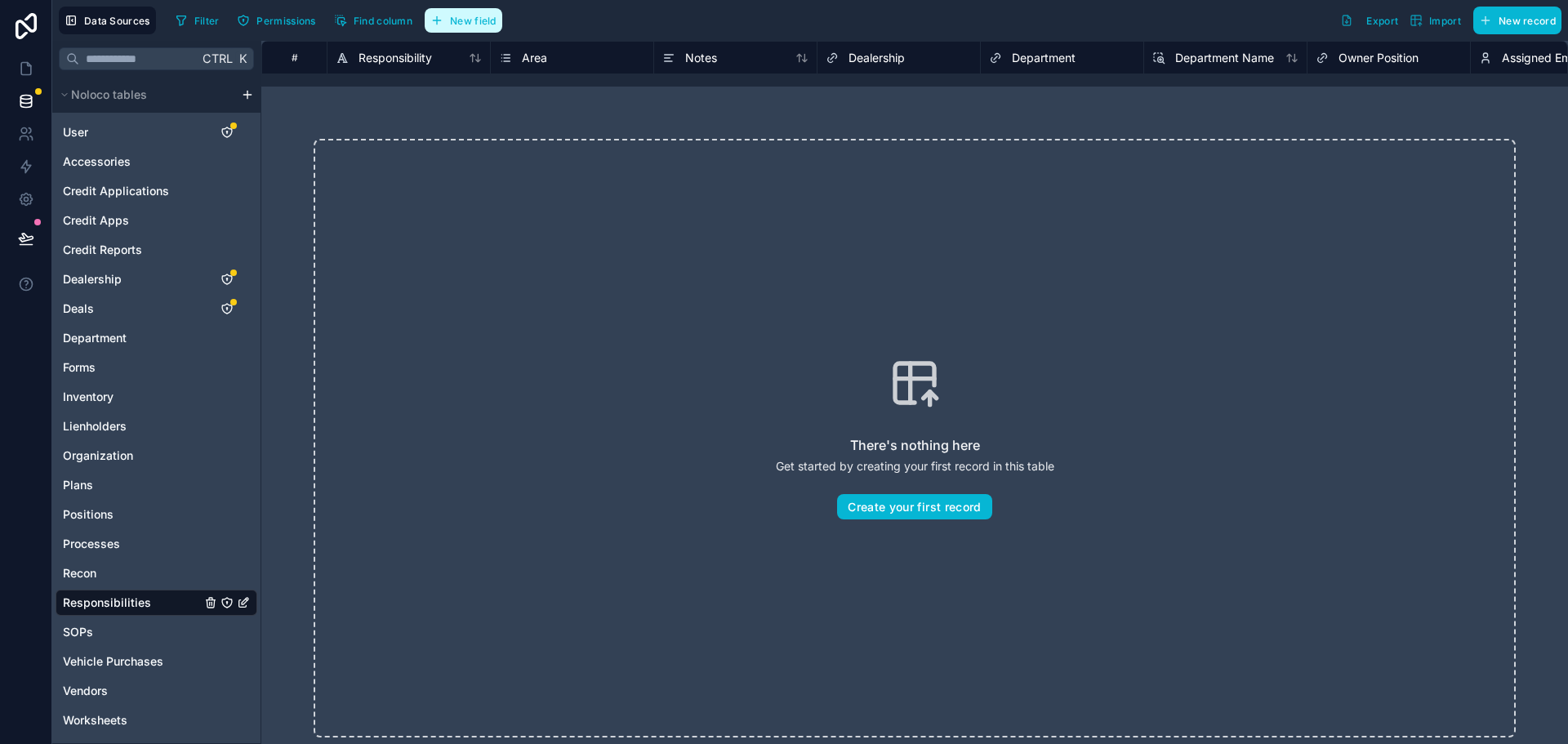
click at [497, 23] on span "New field" at bounding box center [473, 20] width 46 height 13
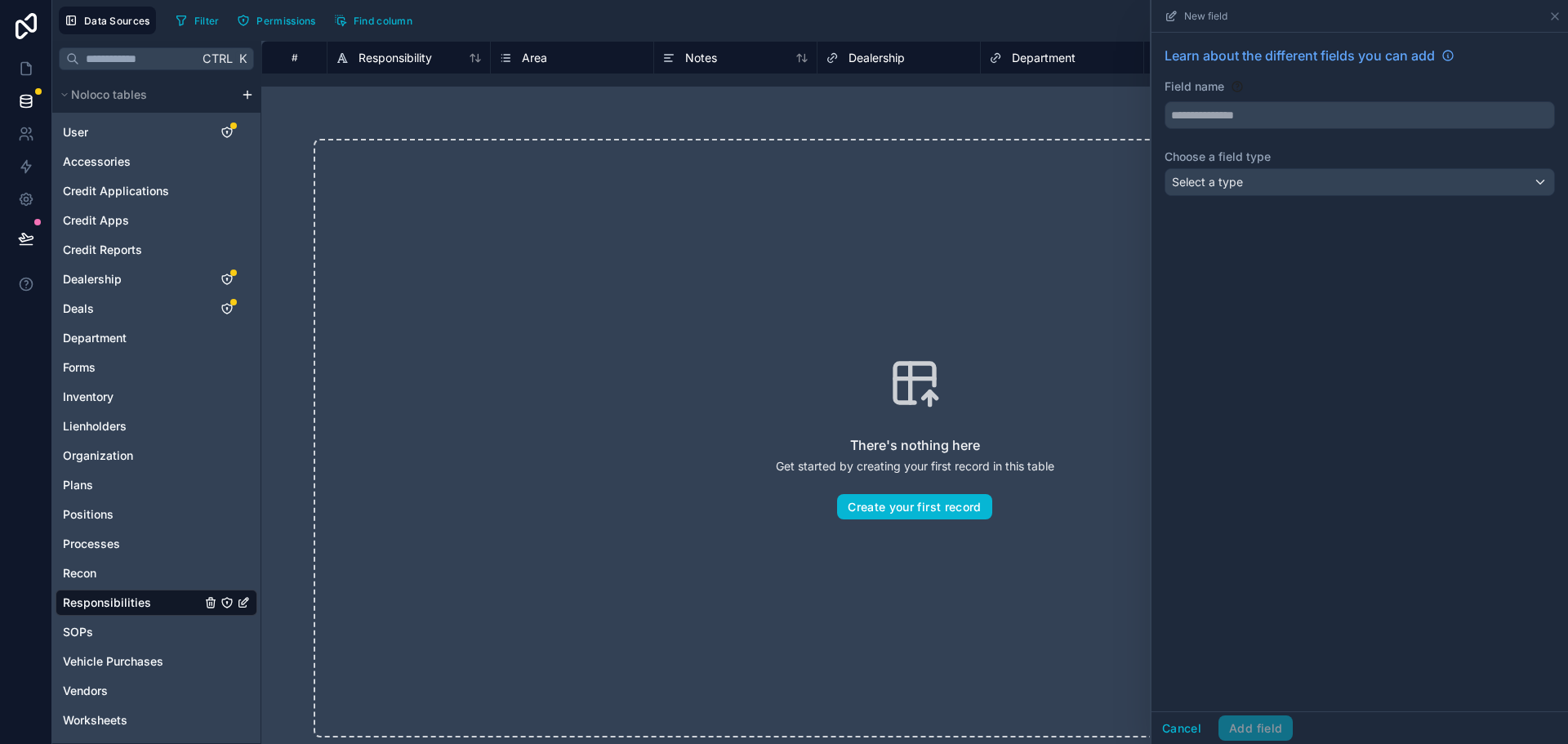
click at [497, 23] on div "Filter Permissions Find column New field Learn about the different fields you c…" at bounding box center [865, 20] width 1392 height 28
click at [1207, 112] on input "text" at bounding box center [1359, 115] width 389 height 26
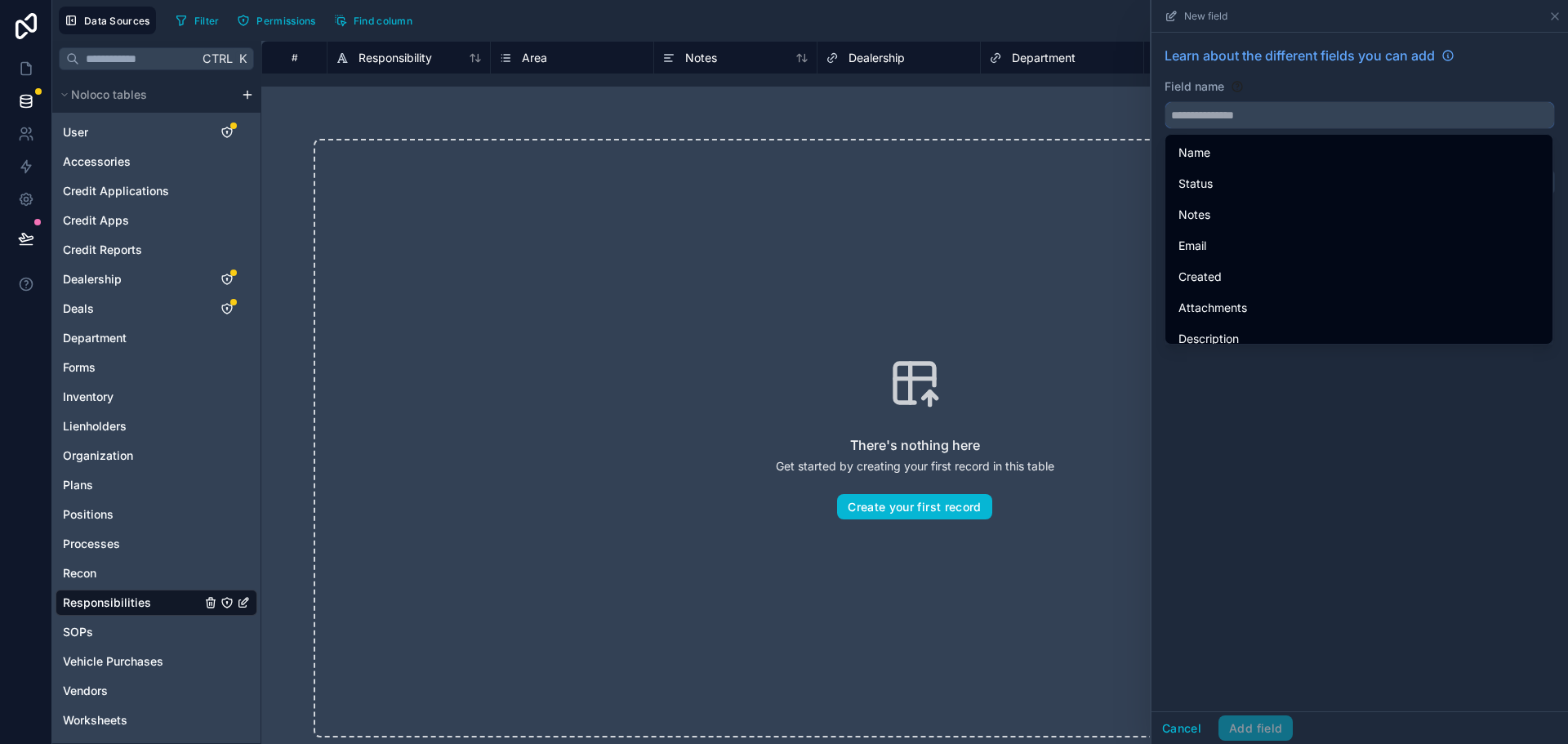
paste input "**********"
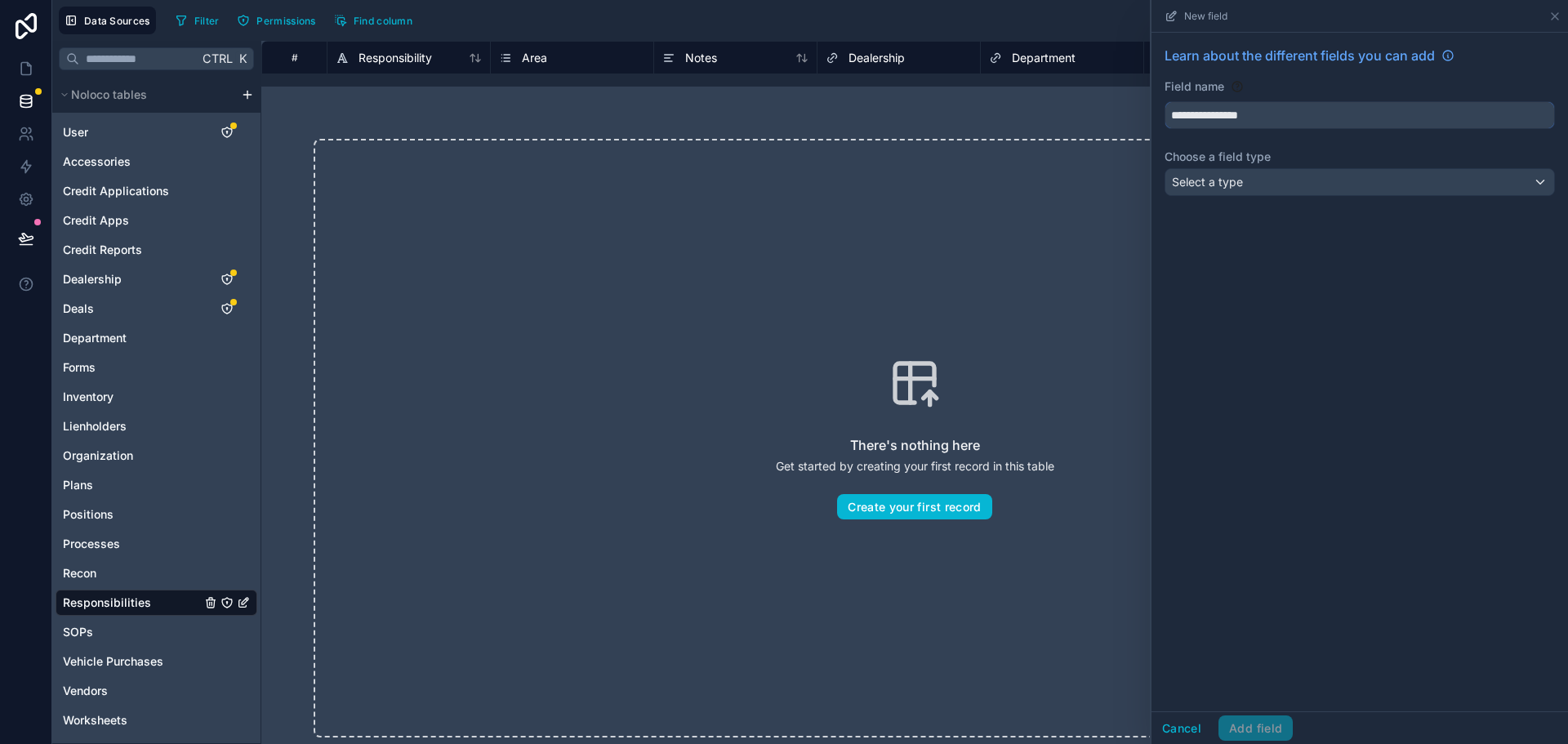
type input "**********"
click at [1245, 174] on div "Select a type" at bounding box center [1359, 182] width 389 height 26
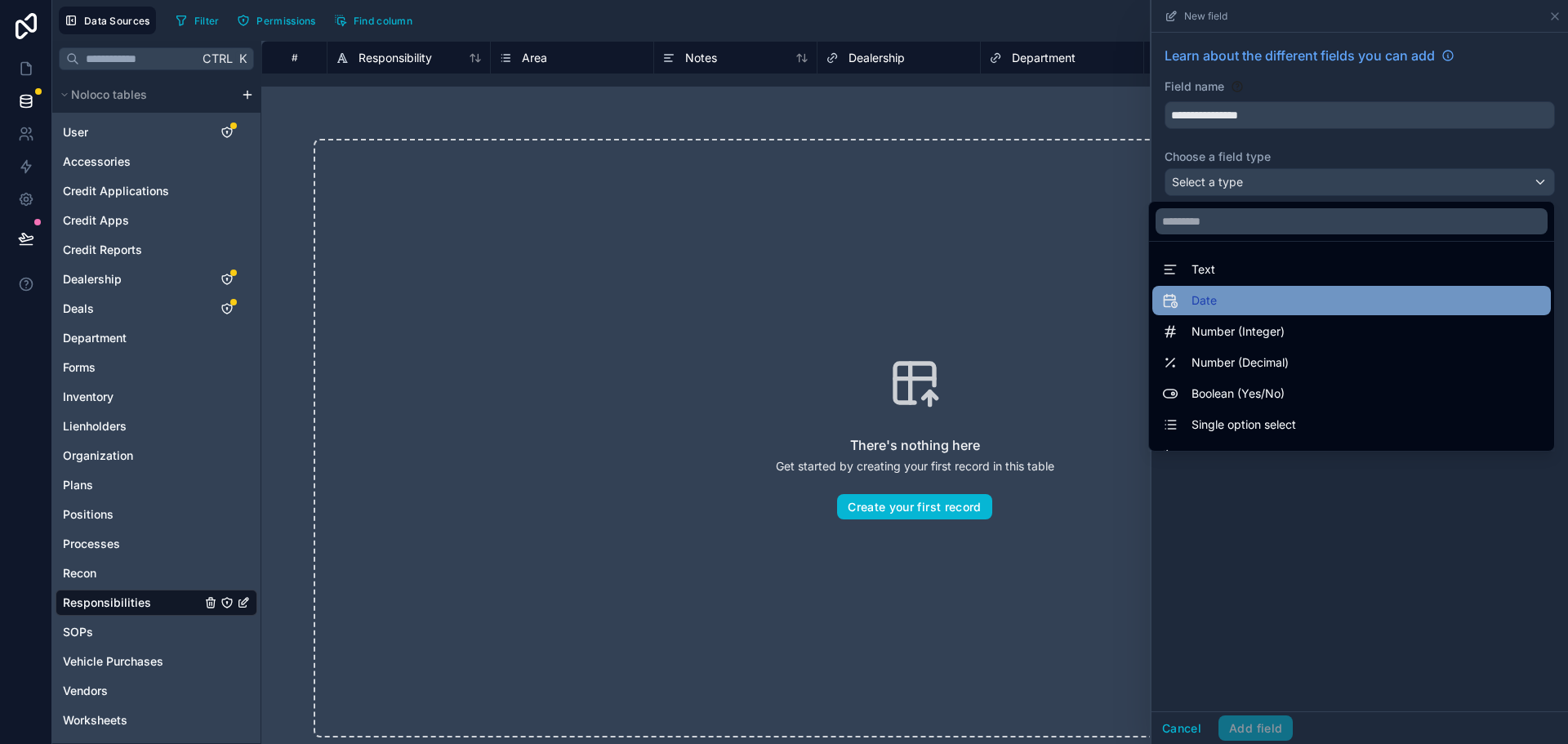
click at [1230, 302] on div "Date" at bounding box center [1351, 300] width 379 height 19
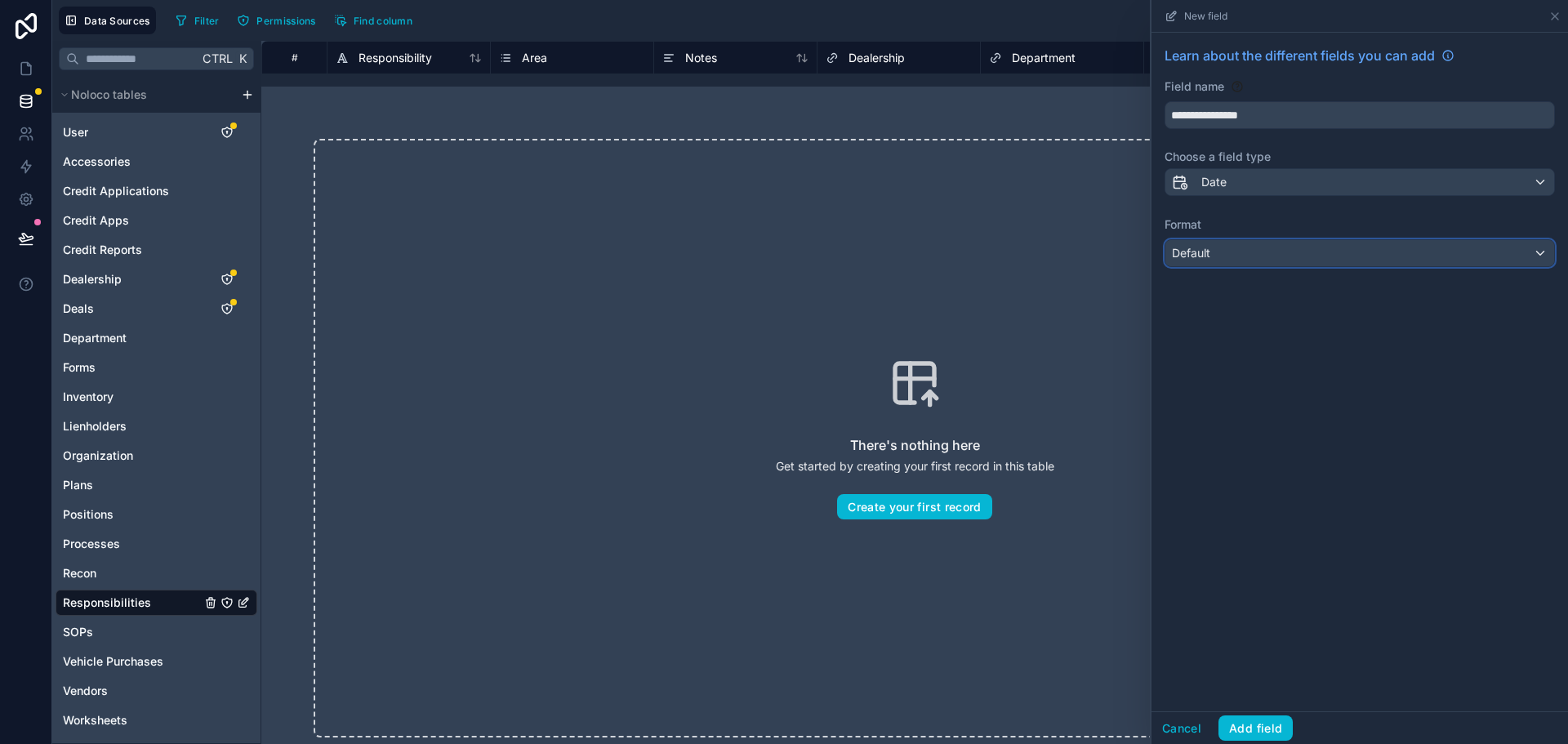
click at [1228, 249] on div "Default" at bounding box center [1359, 252] width 389 height 26
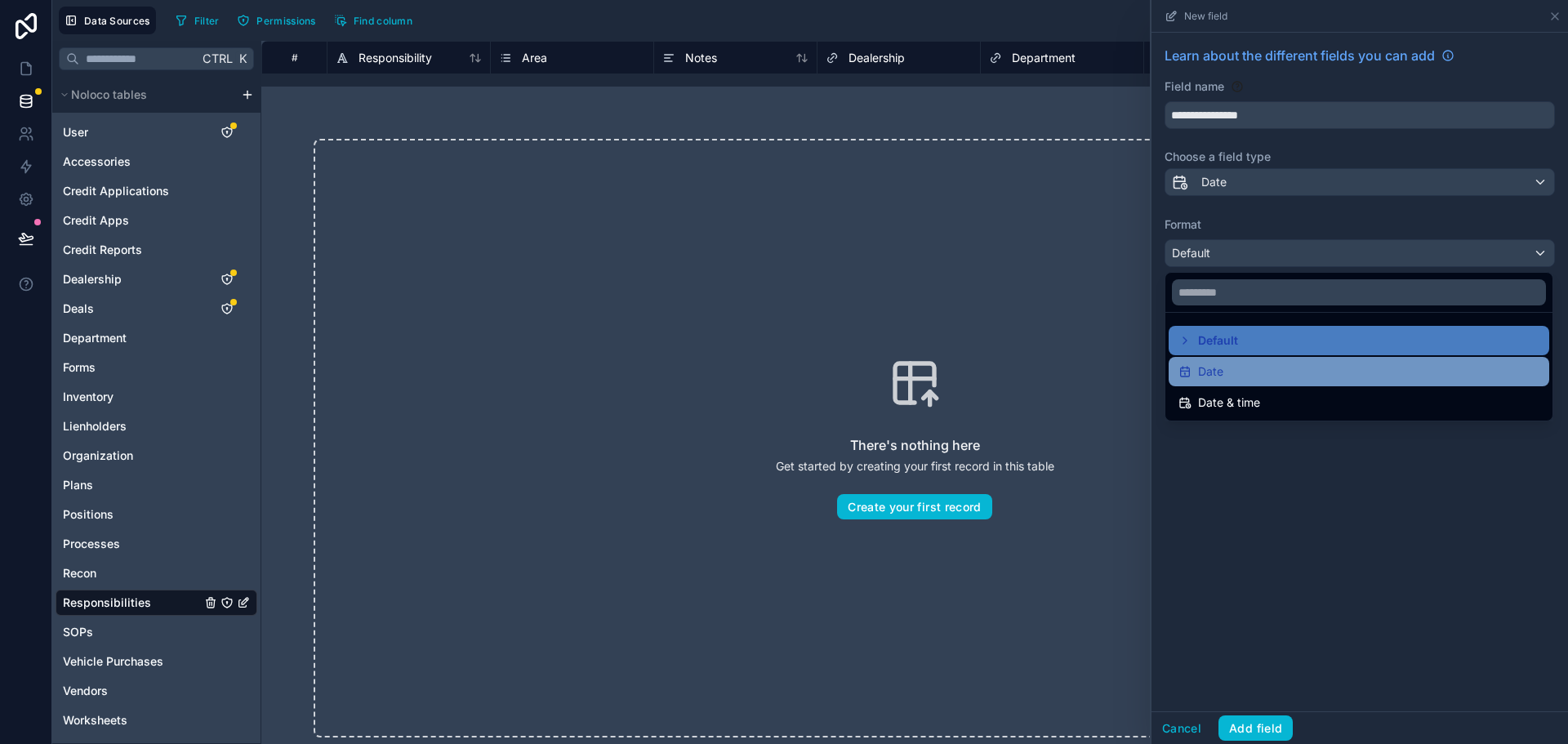
click at [1239, 361] on div "Date" at bounding box center [1358, 371] width 361 height 19
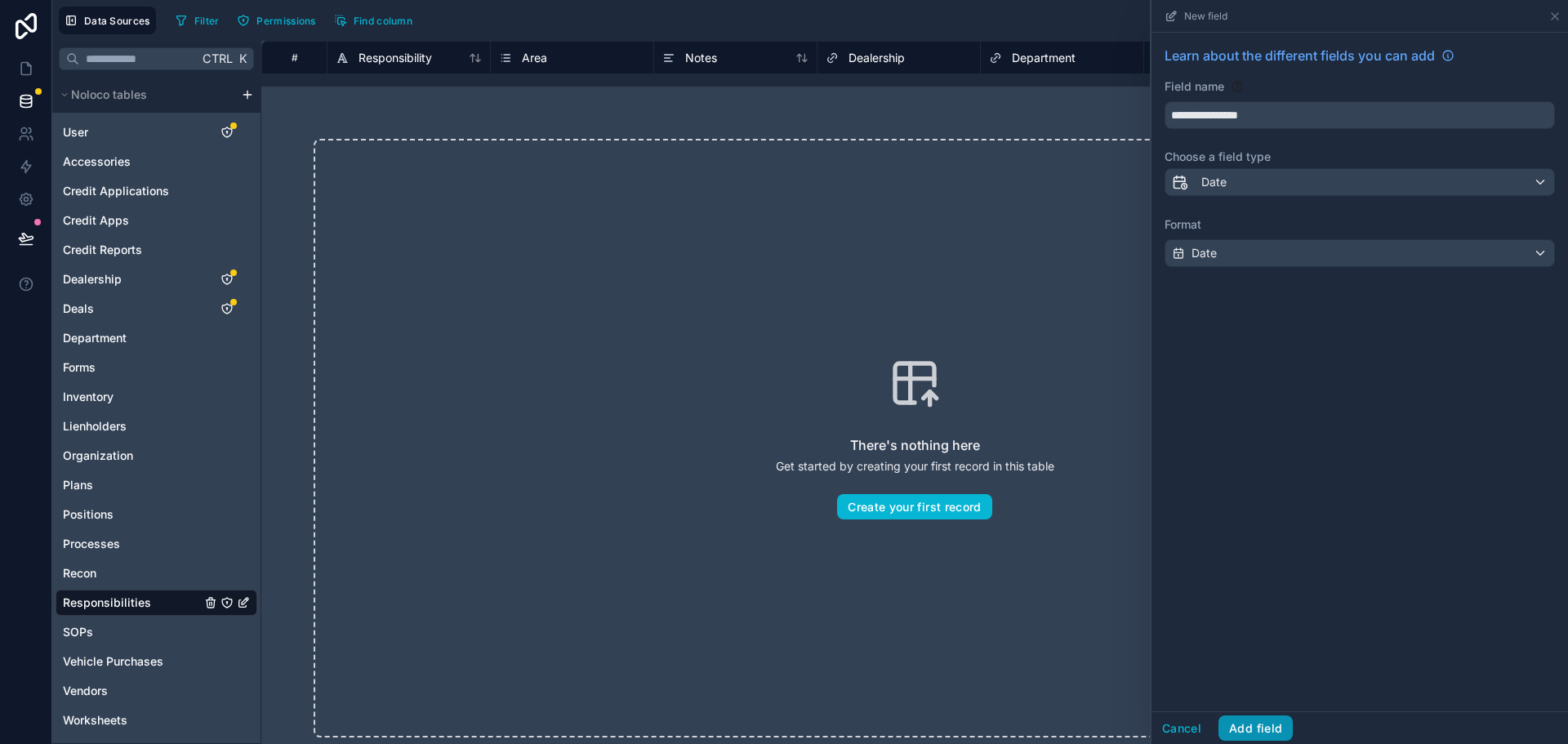
click at [1242, 725] on button "Add field" at bounding box center [1255, 728] width 74 height 26
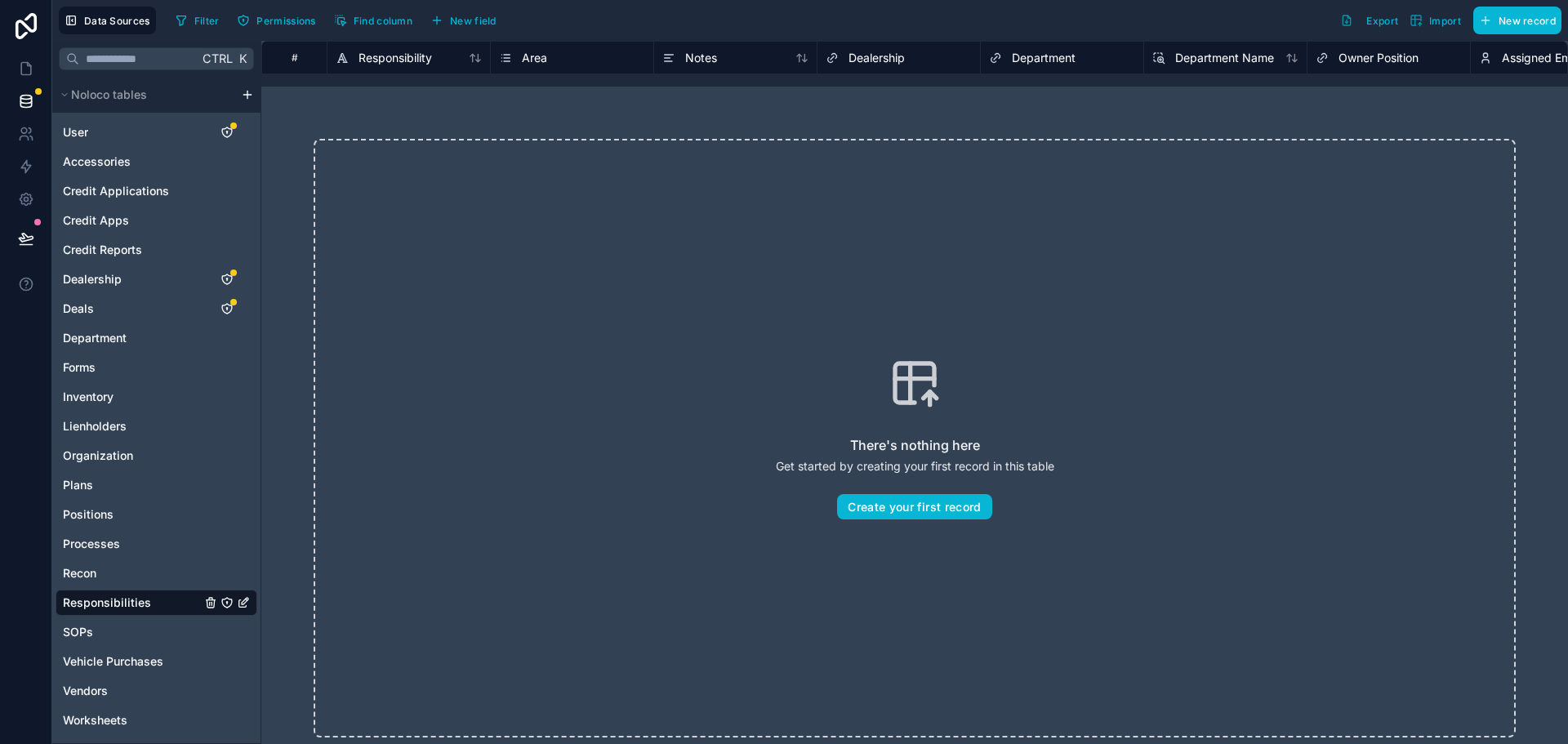
click at [508, 14] on div "Filter Permissions Find column New field" at bounding box center [338, 20] width 339 height 28
click at [481, 11] on button "New field" at bounding box center [463, 19] width 77 height 24
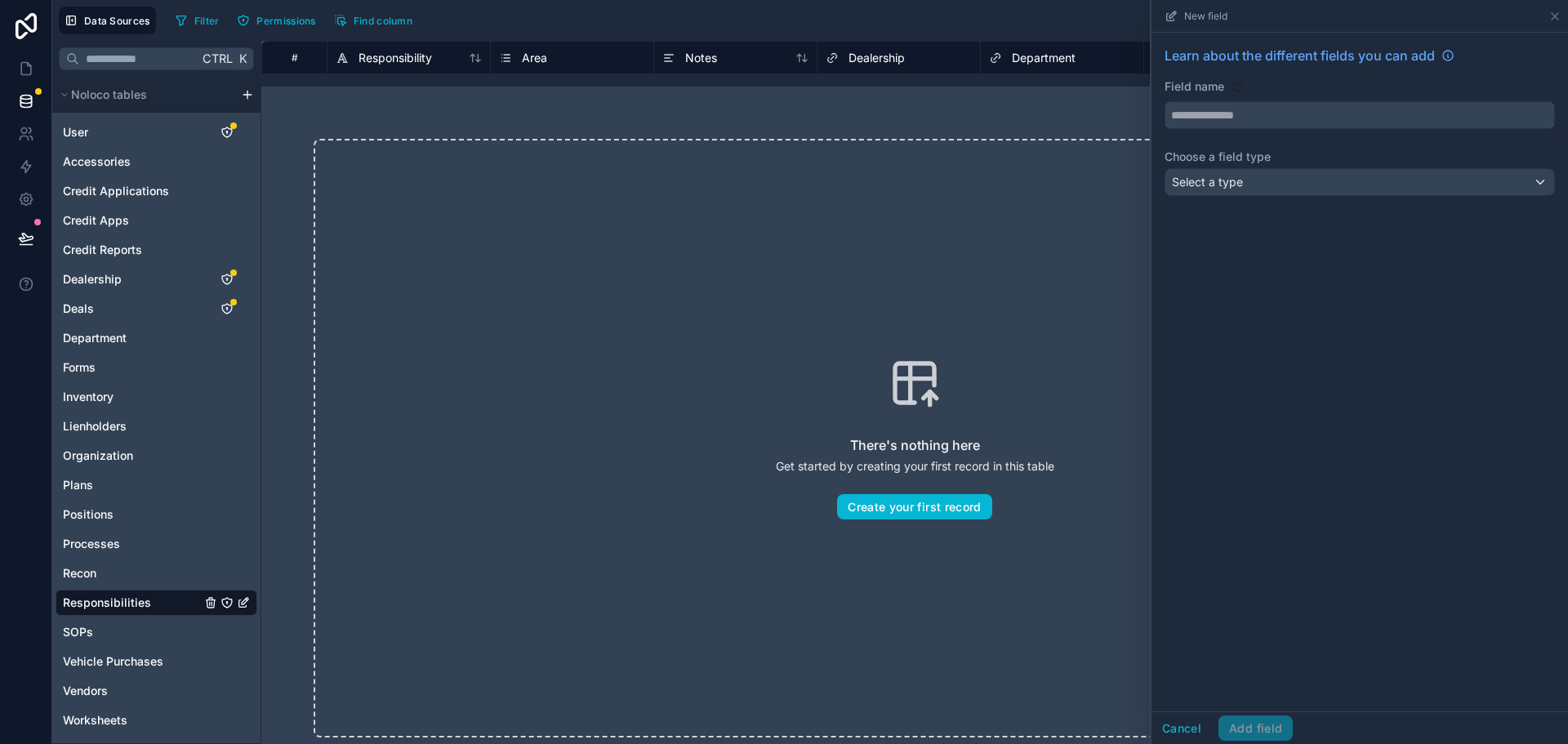
click at [1224, 109] on input "text" at bounding box center [1359, 115] width 389 height 26
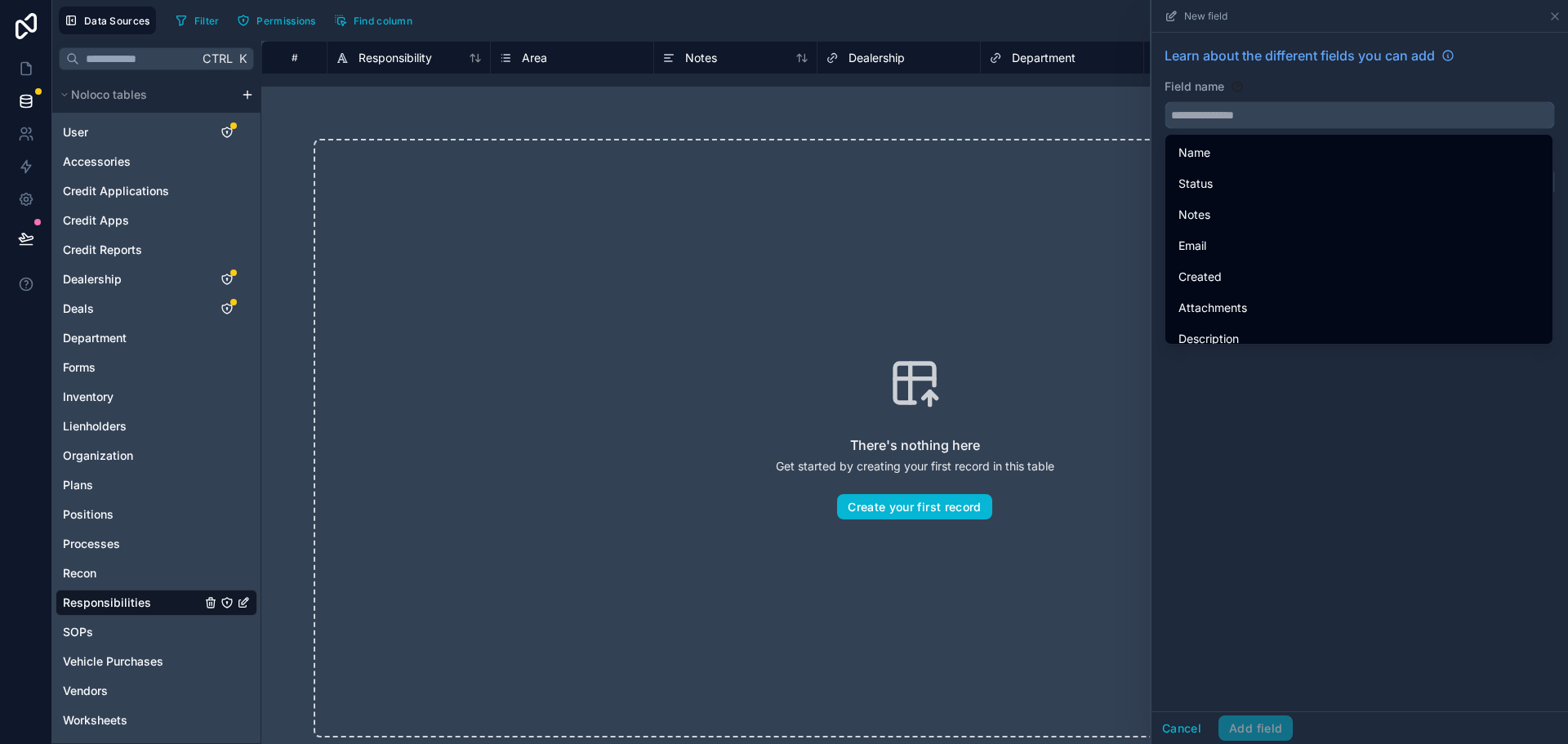
paste input "**********"
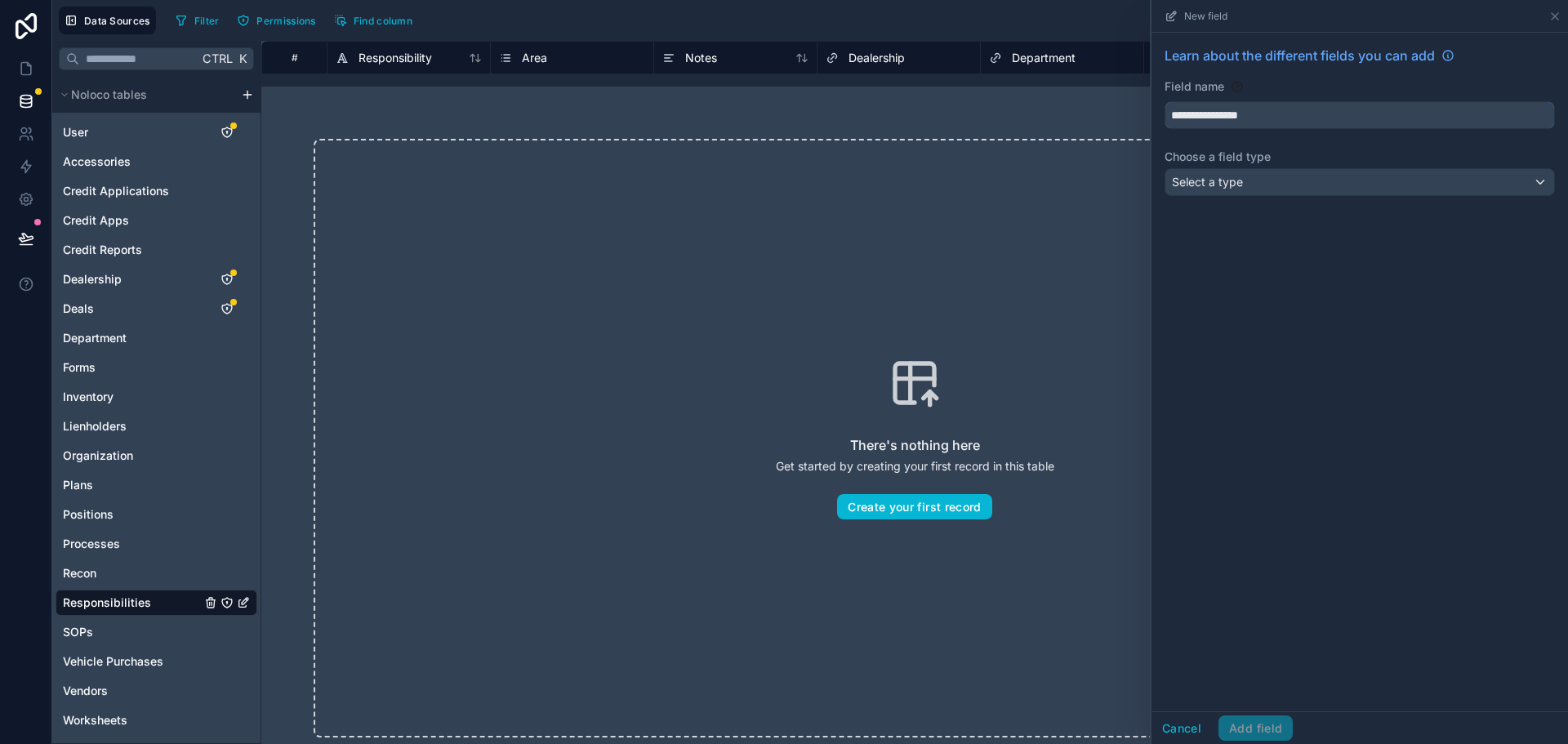
type input "**********"
click at [1226, 191] on div "Select a type" at bounding box center [1359, 182] width 389 height 26
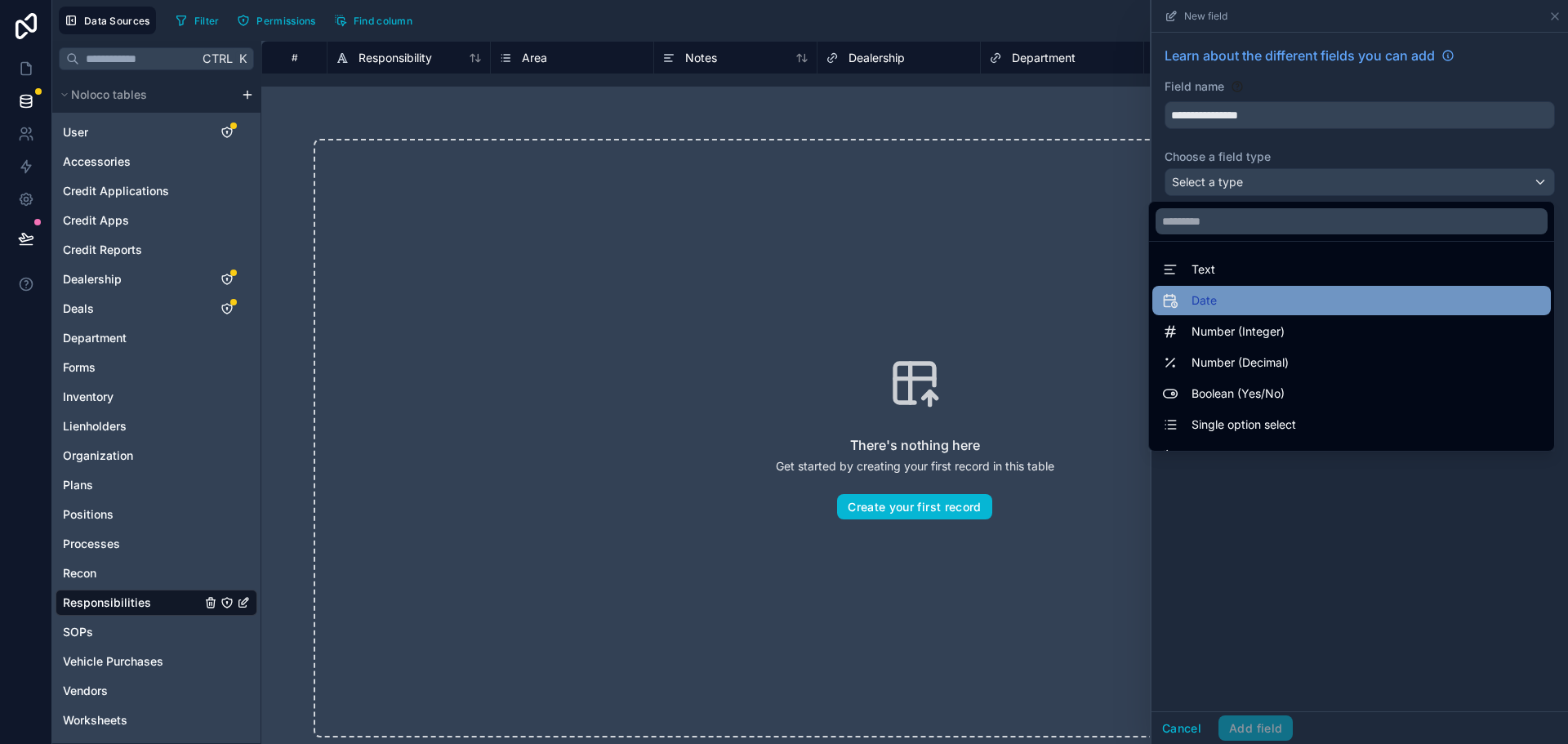
click at [1257, 301] on div "Date" at bounding box center [1351, 300] width 379 height 19
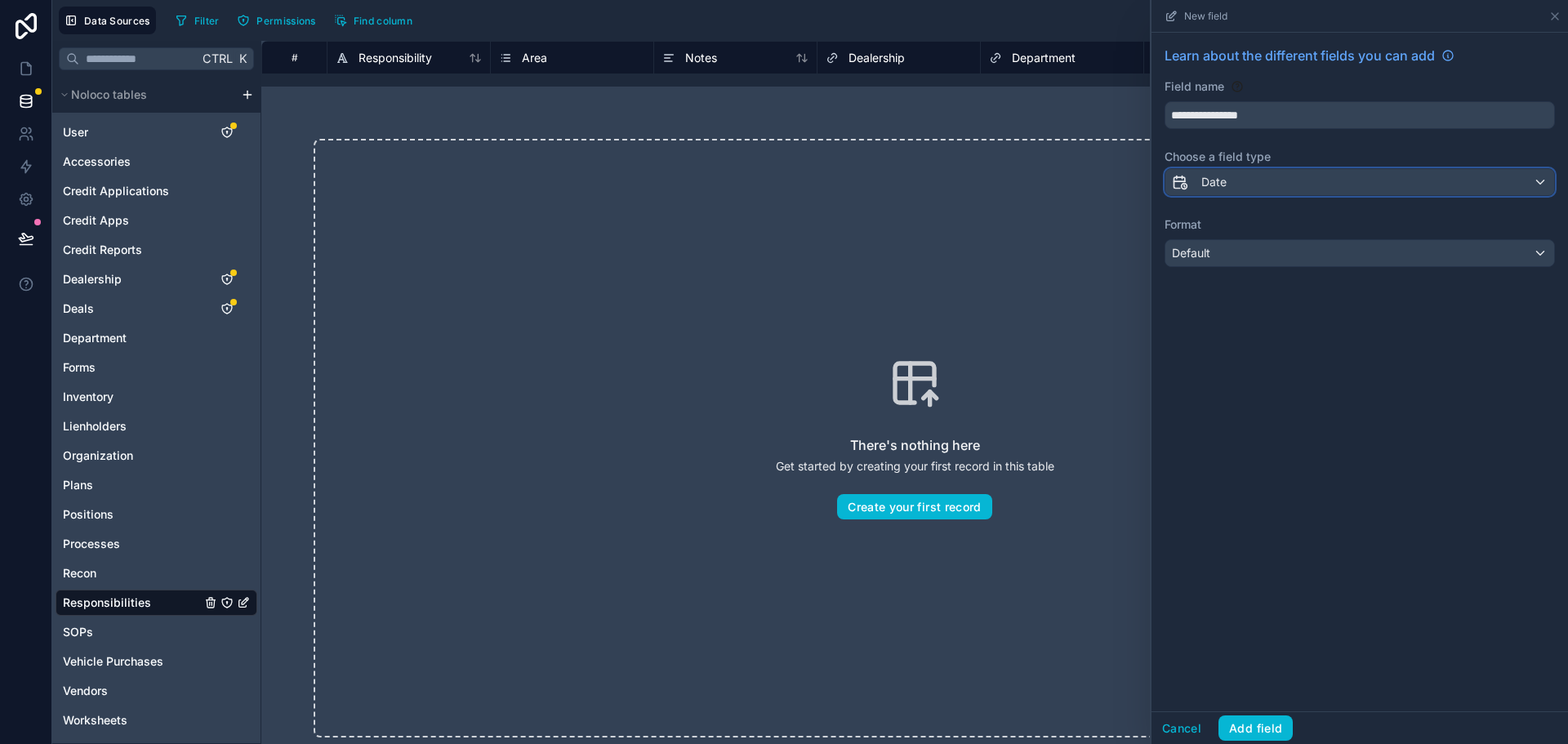
click at [1244, 188] on div "Date" at bounding box center [1359, 182] width 389 height 26
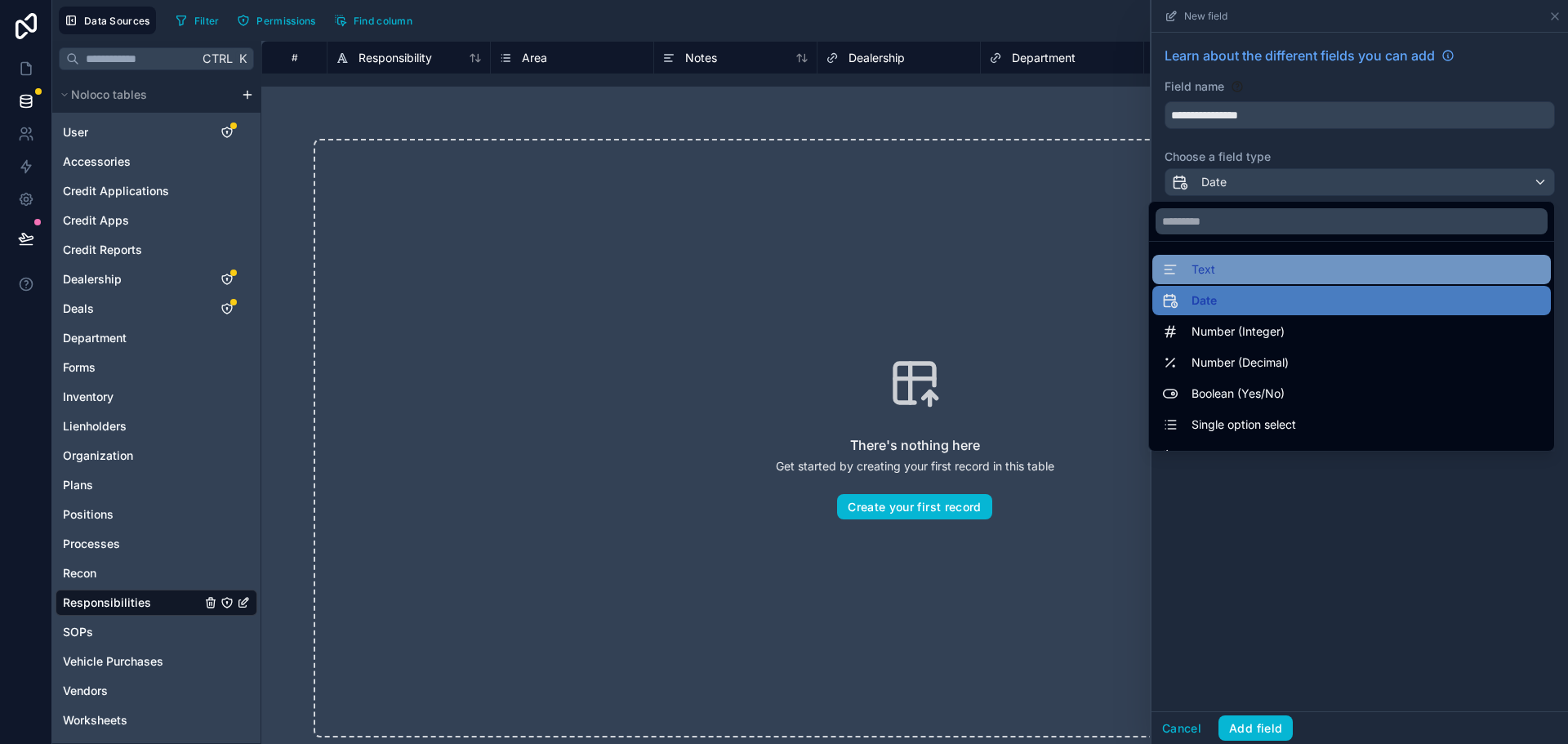
click at [1272, 269] on div "Text" at bounding box center [1351, 270] width 379 height 19
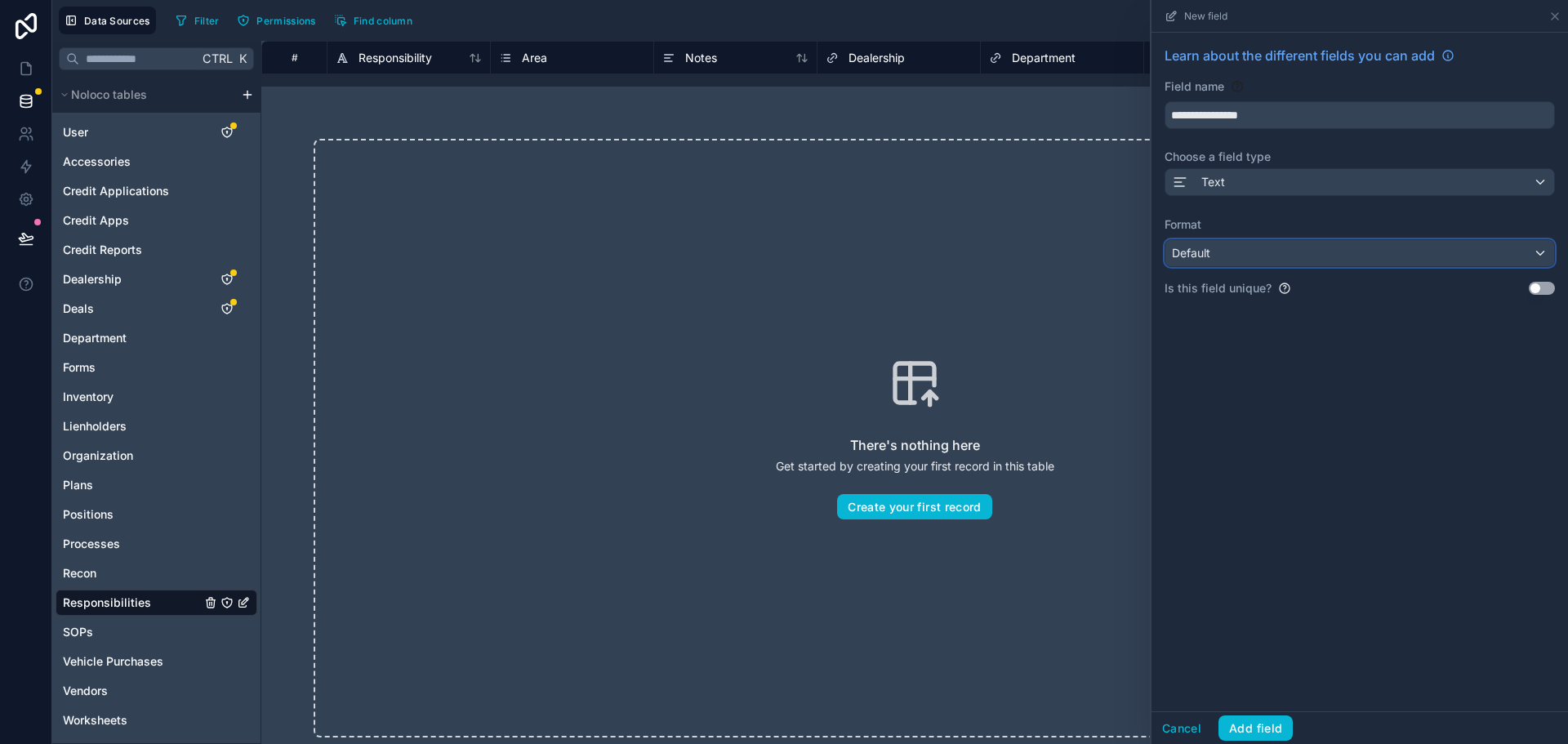
click at [1261, 255] on div "Default" at bounding box center [1359, 252] width 389 height 26
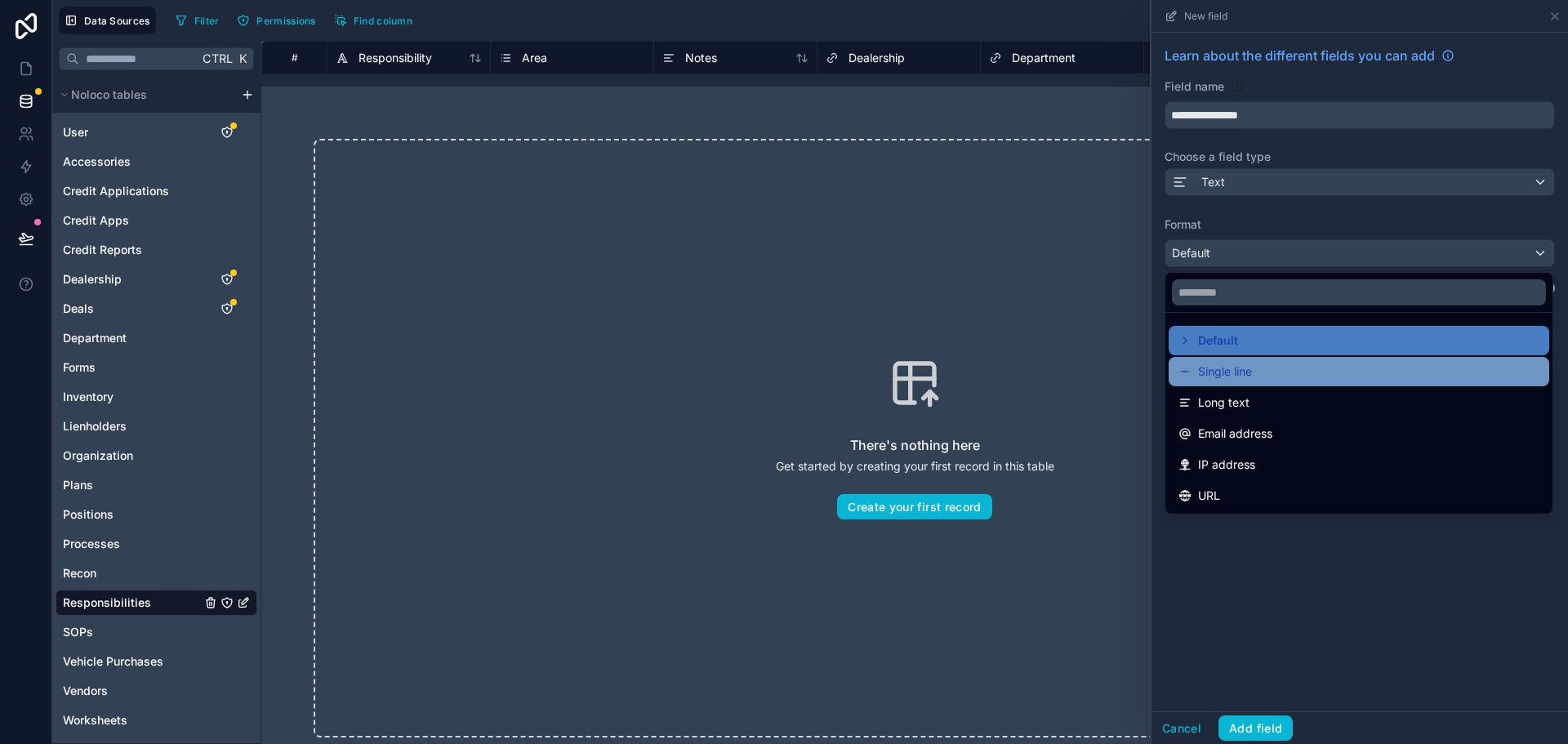
click at [1249, 369] on span "Single line" at bounding box center [1225, 371] width 54 height 19
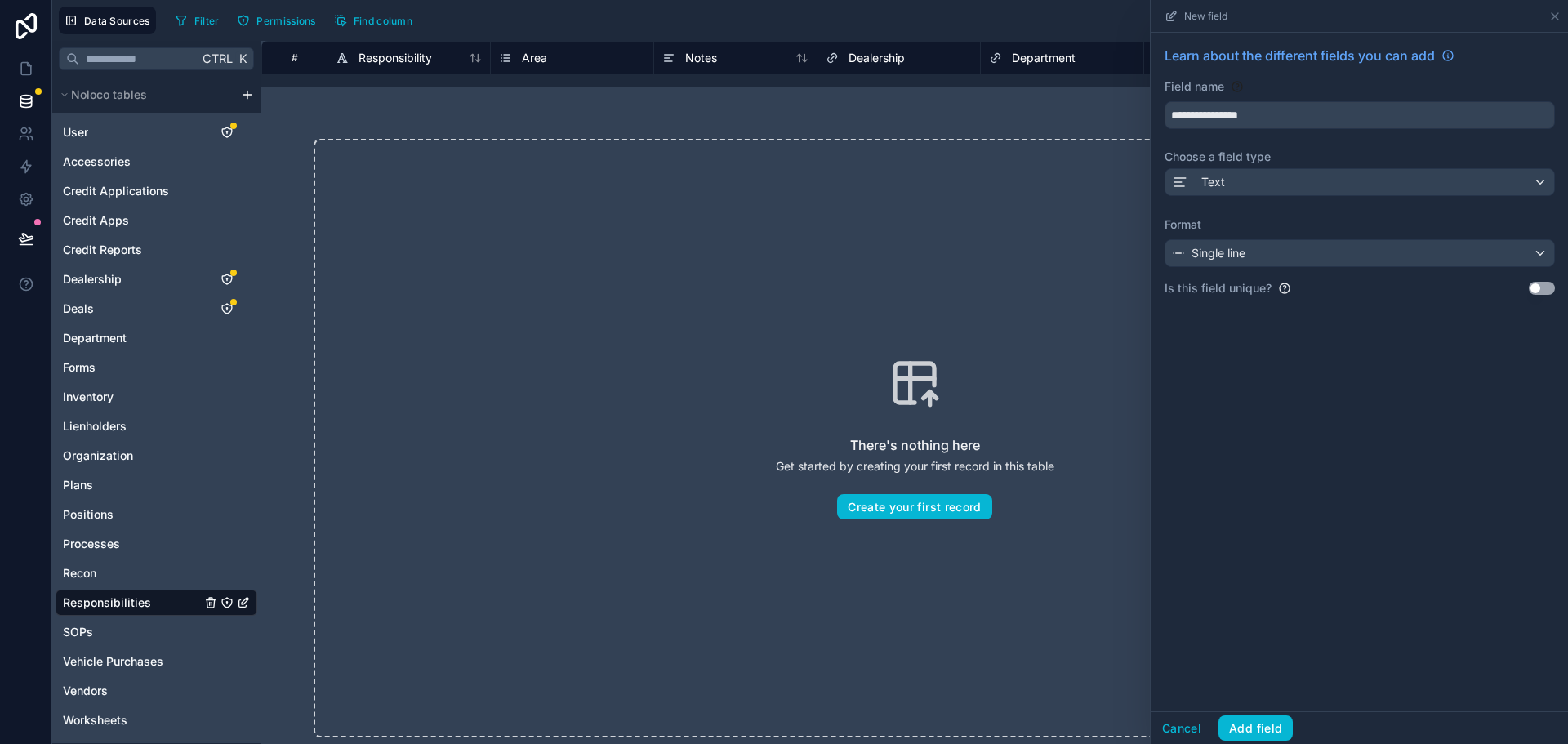
click at [1260, 743] on div "Cancel Add field" at bounding box center [1359, 728] width 417 height 33
click at [1260, 730] on button "Add field" at bounding box center [1255, 728] width 74 height 26
